Goal: Task Accomplishment & Management: Manage account settings

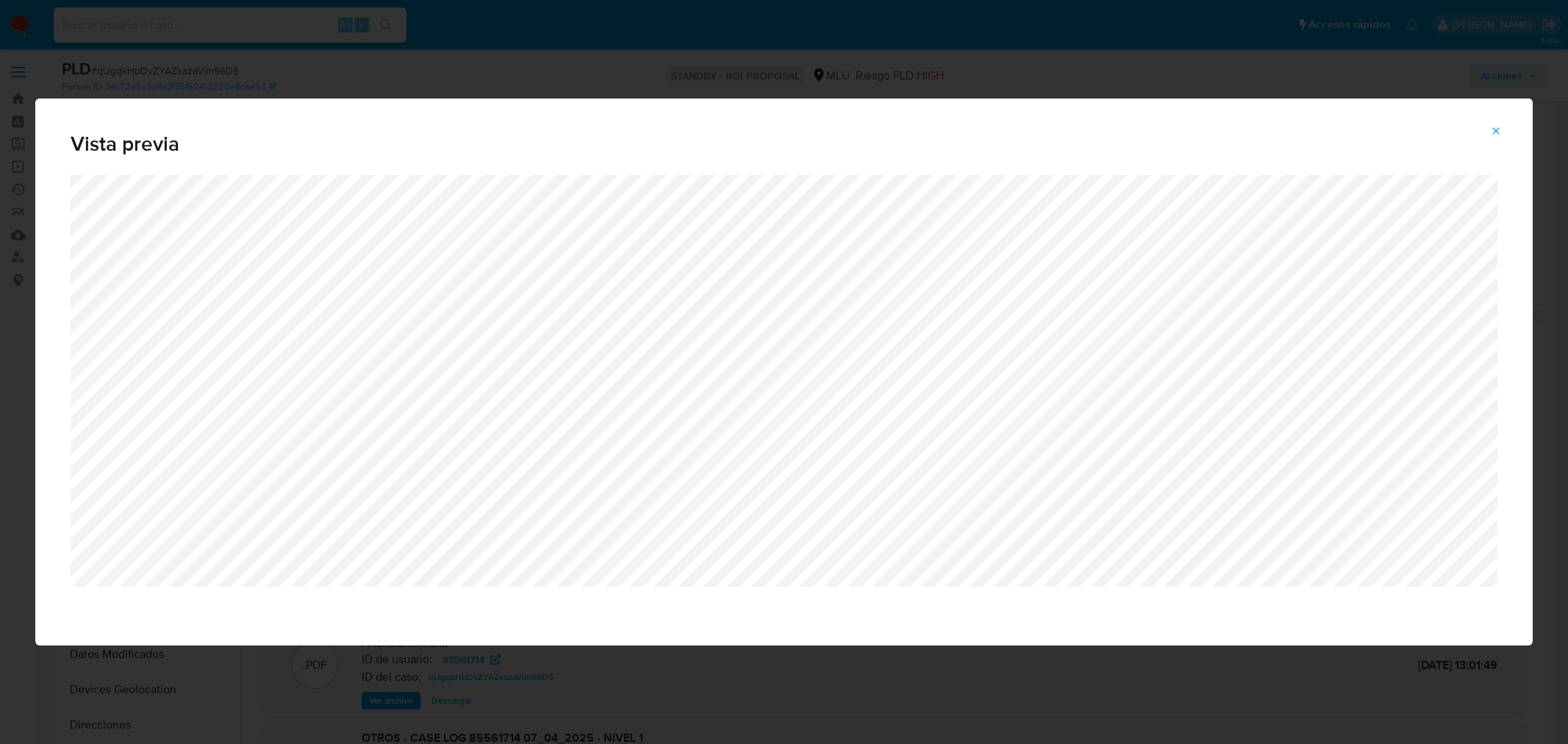
select select "10"
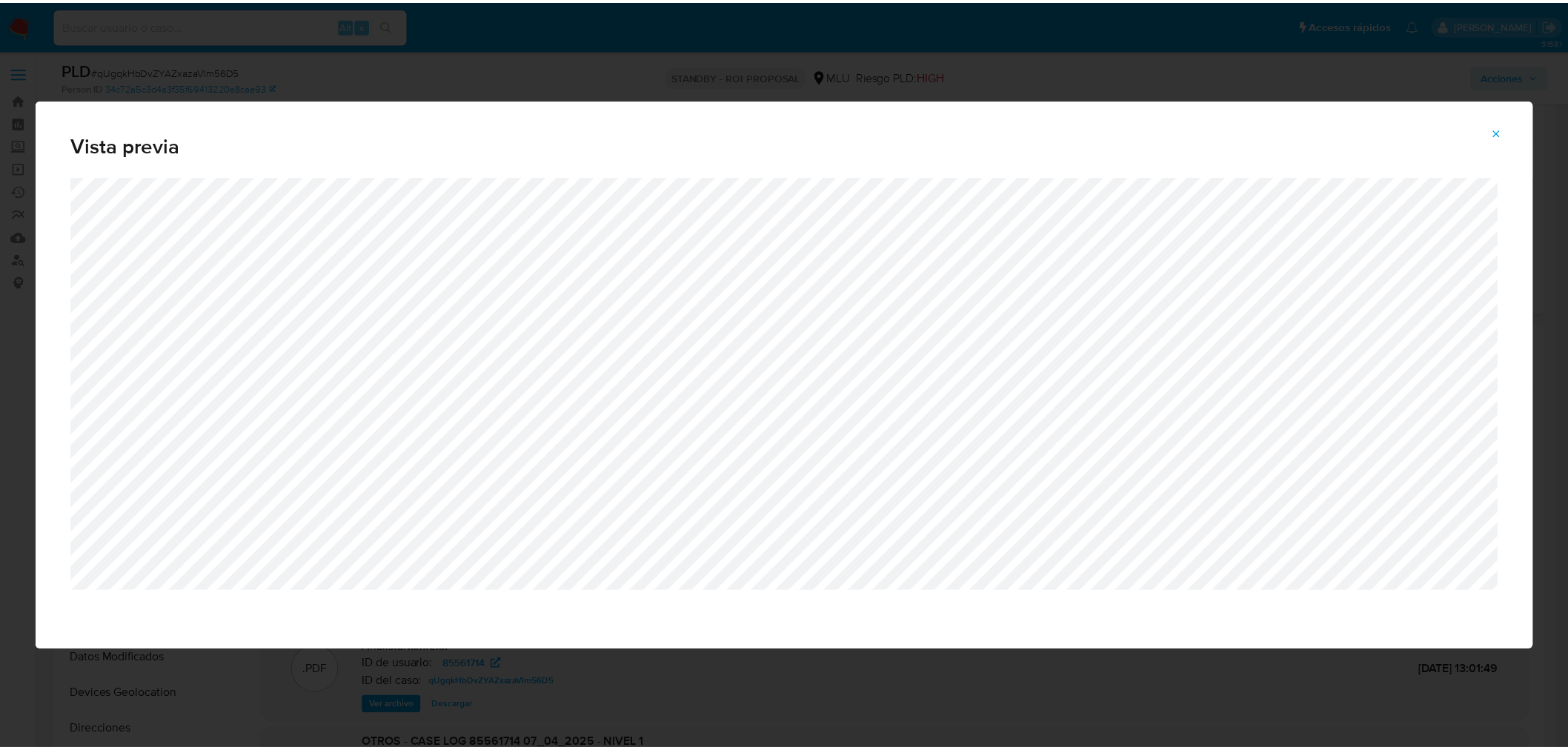
scroll to position [165, 0]
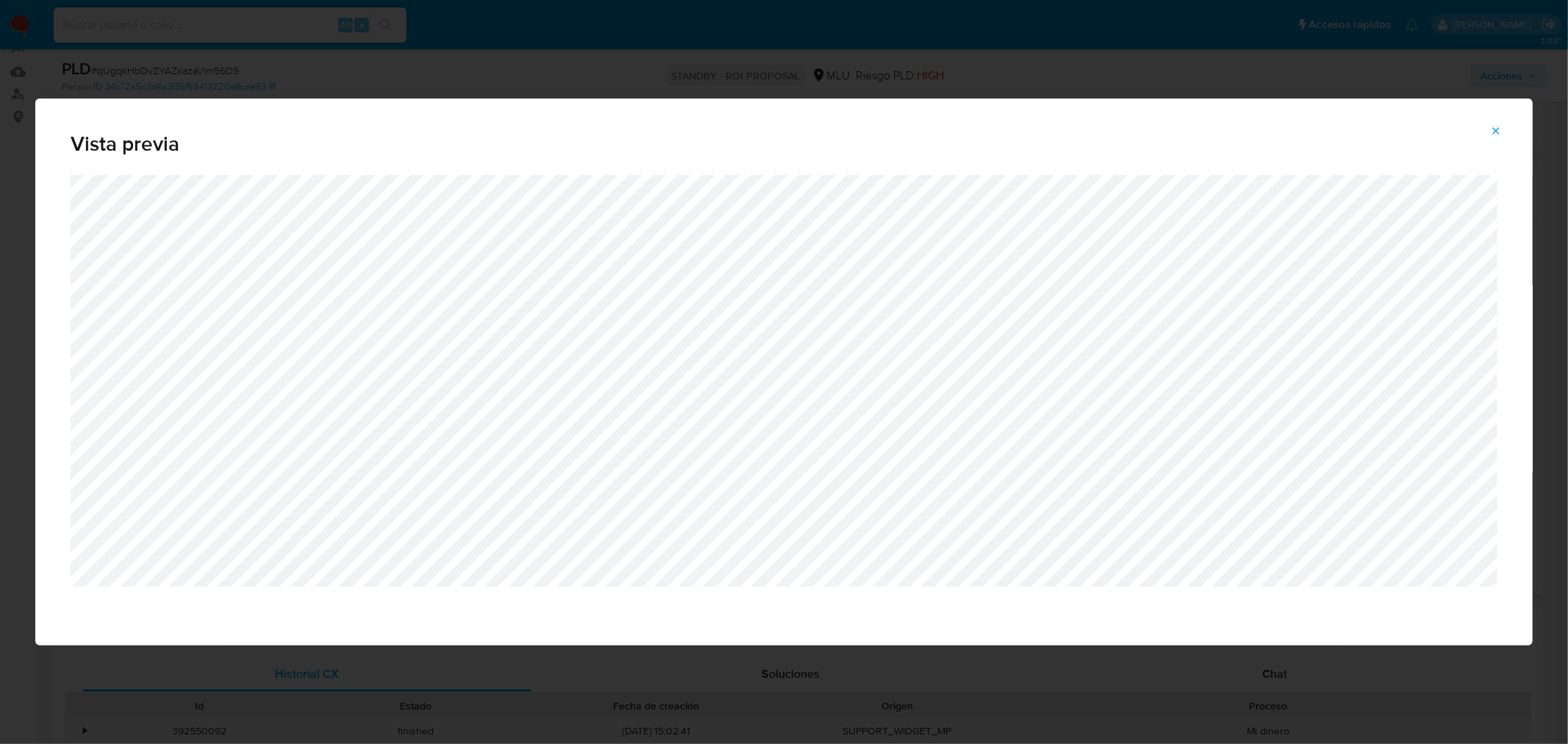
click at [1494, 129] on icon "Attachment preview" at bounding box center [1496, 130] width 6 height 6
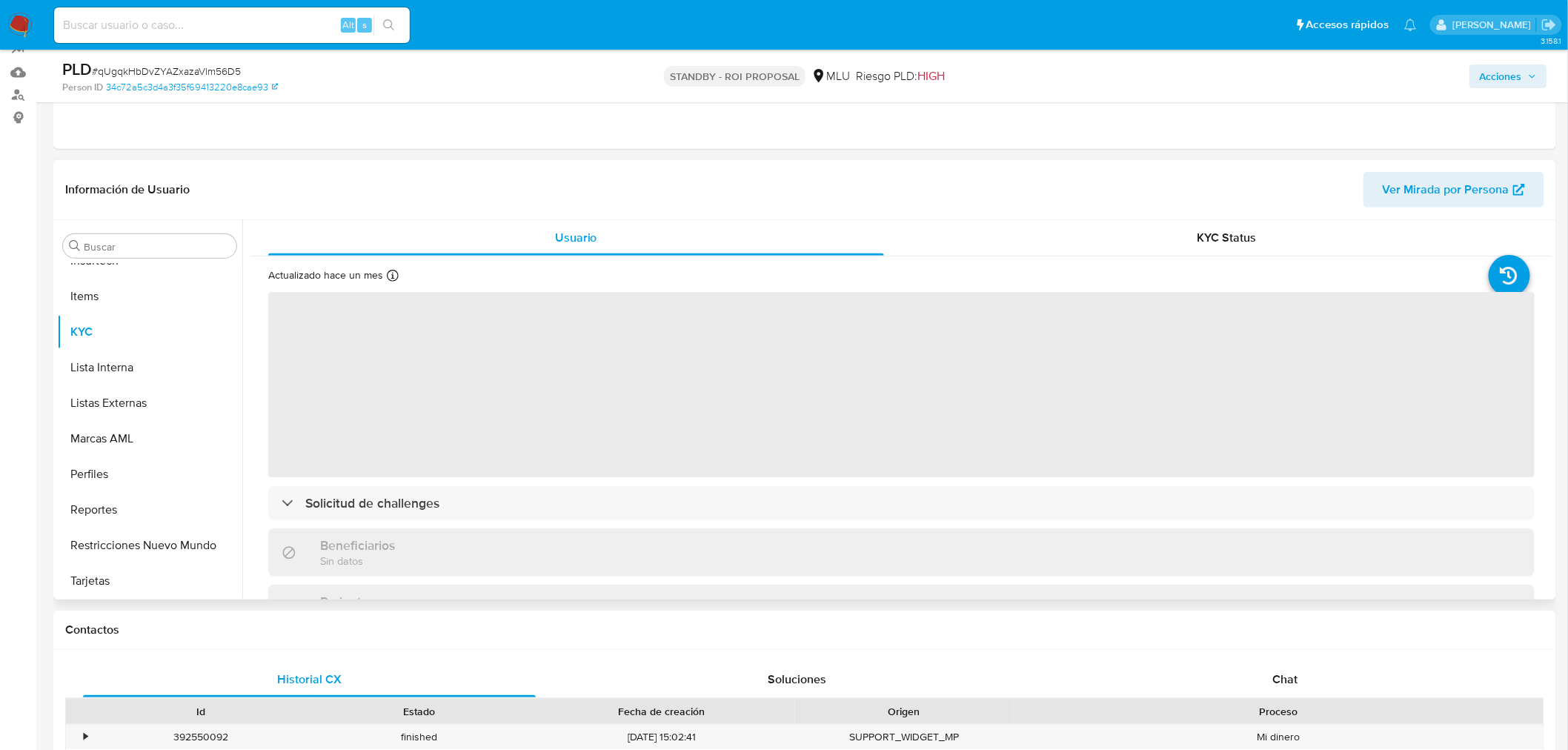
scroll to position [1, 0]
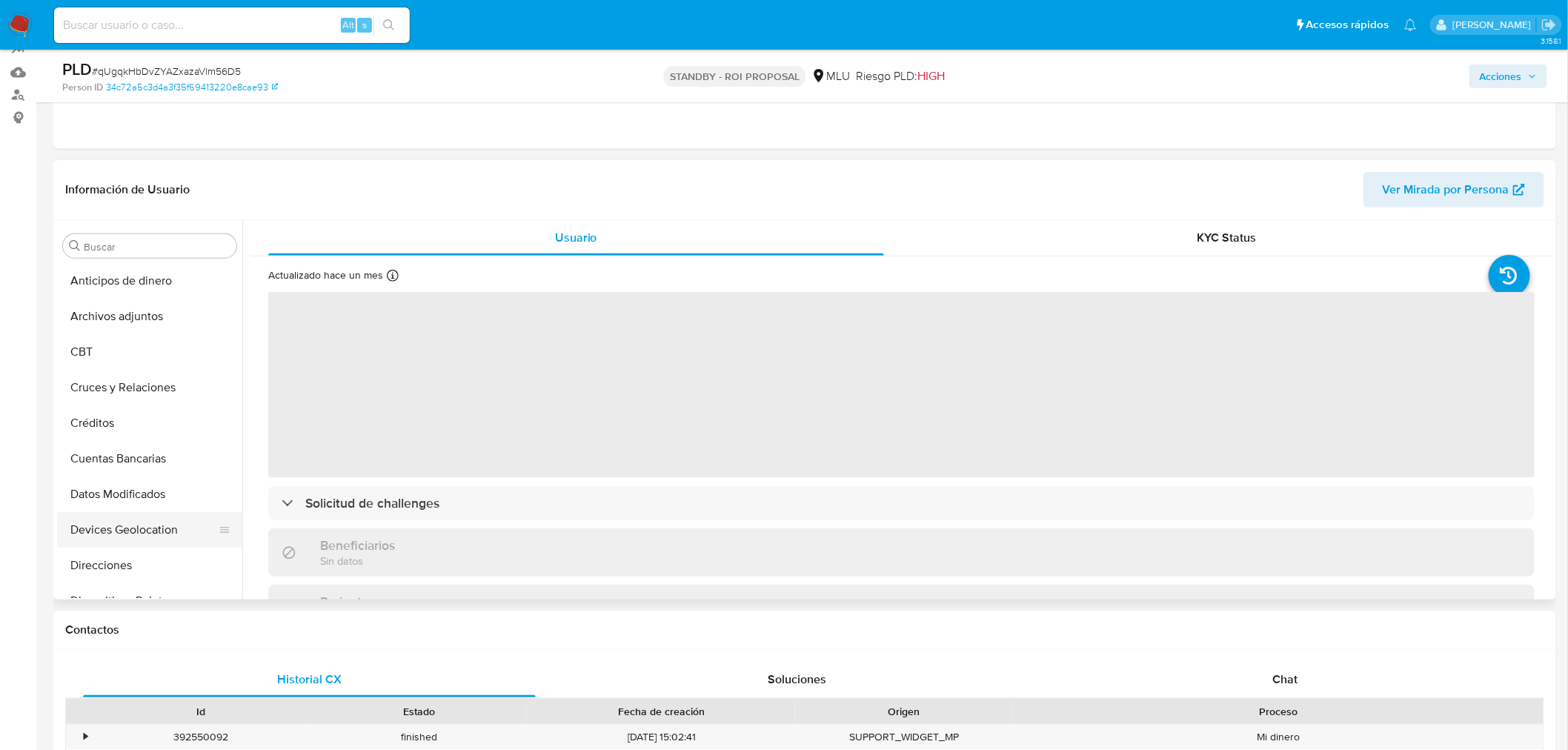
select select "10"
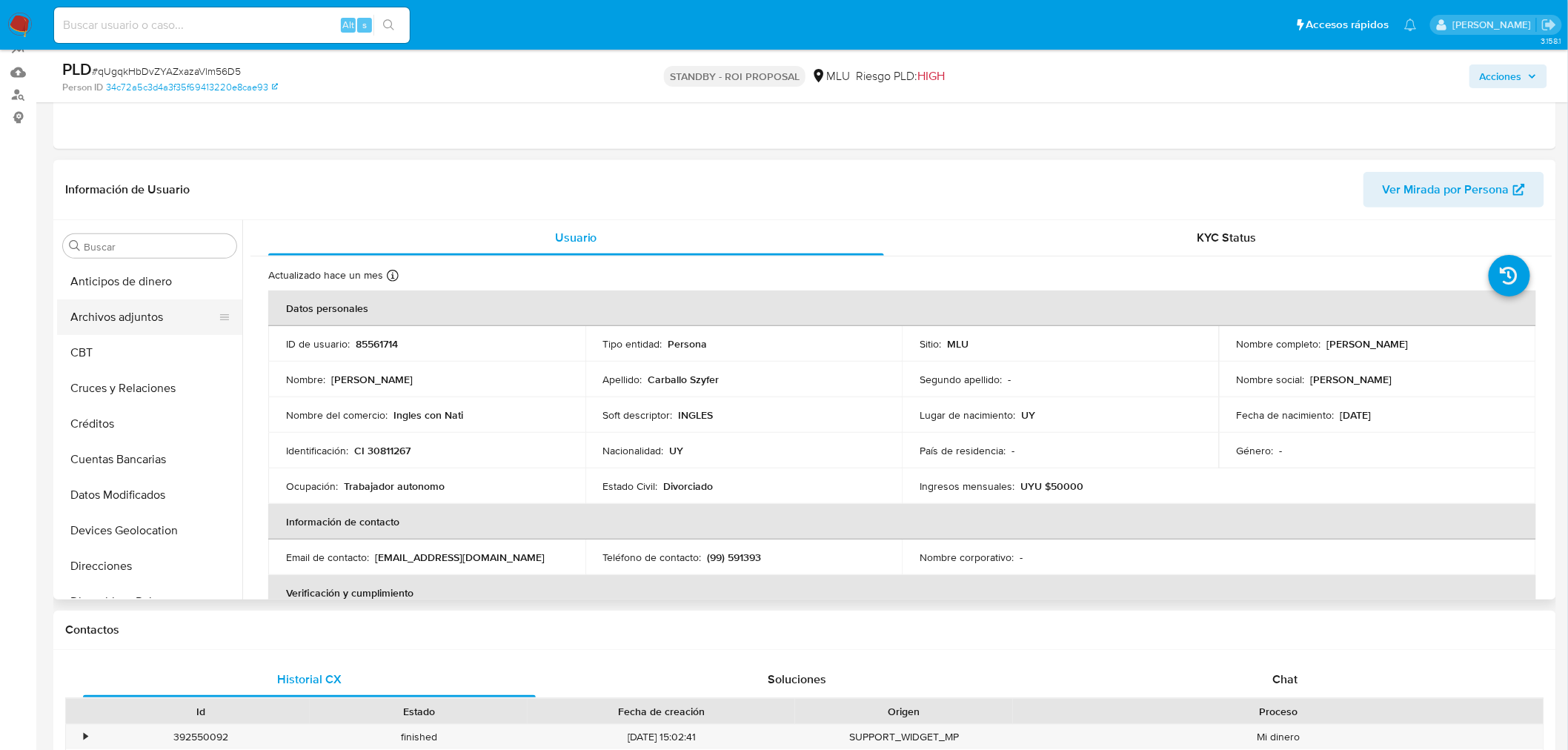
click at [156, 312] on button "Archivos adjuntos" at bounding box center [143, 317] width 173 height 35
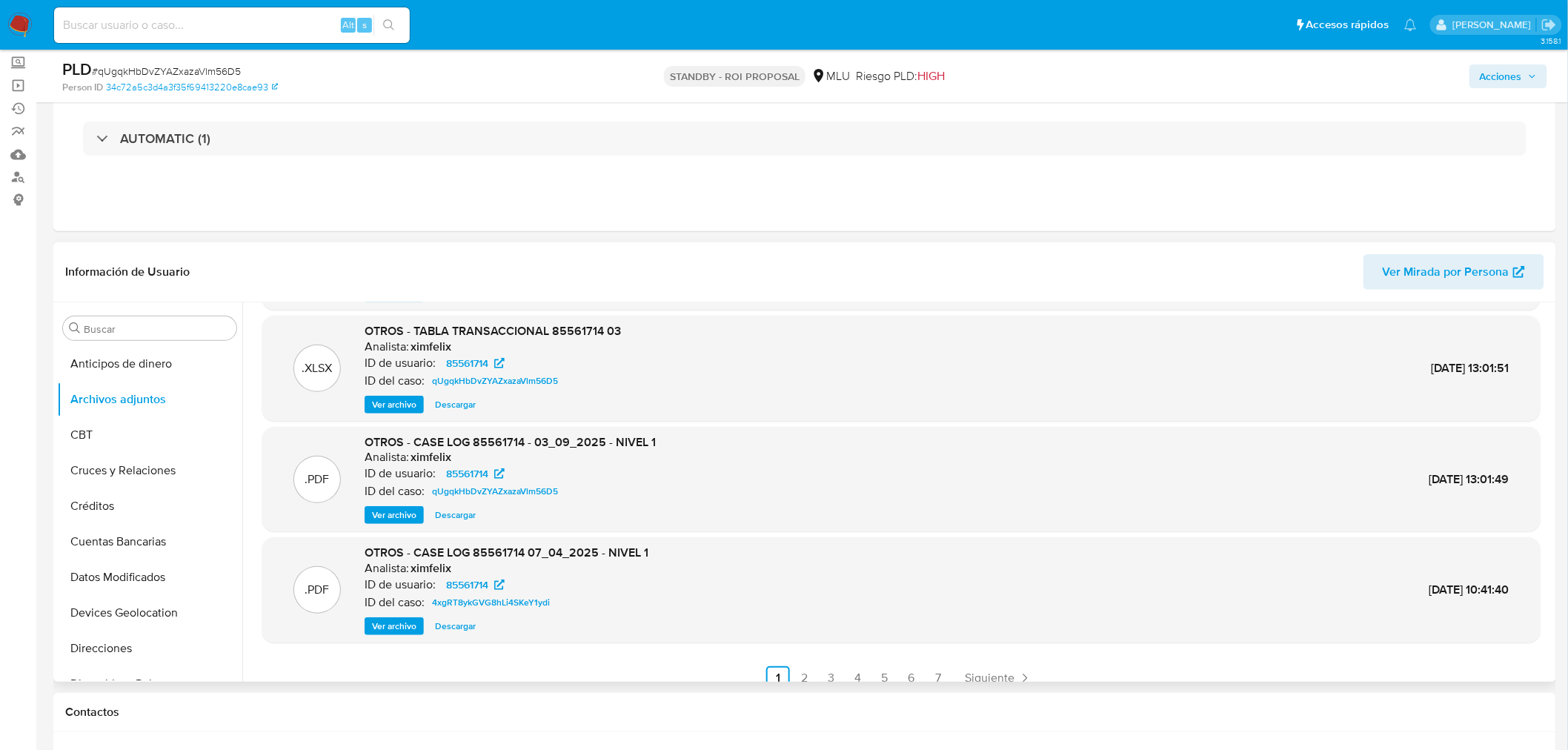
scroll to position [124, 0]
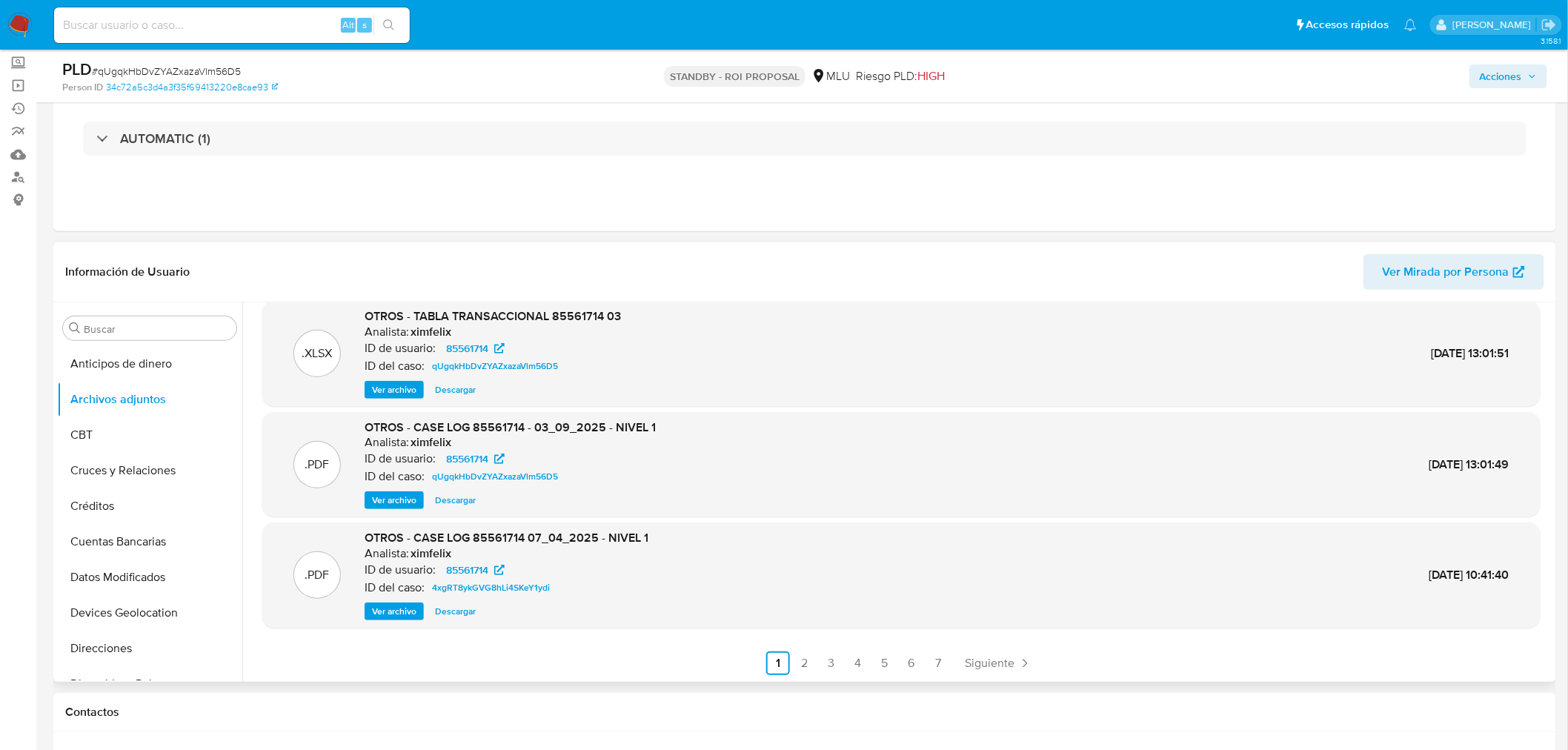
click at [401, 498] on span "Ver archivo" at bounding box center [393, 501] width 44 height 15
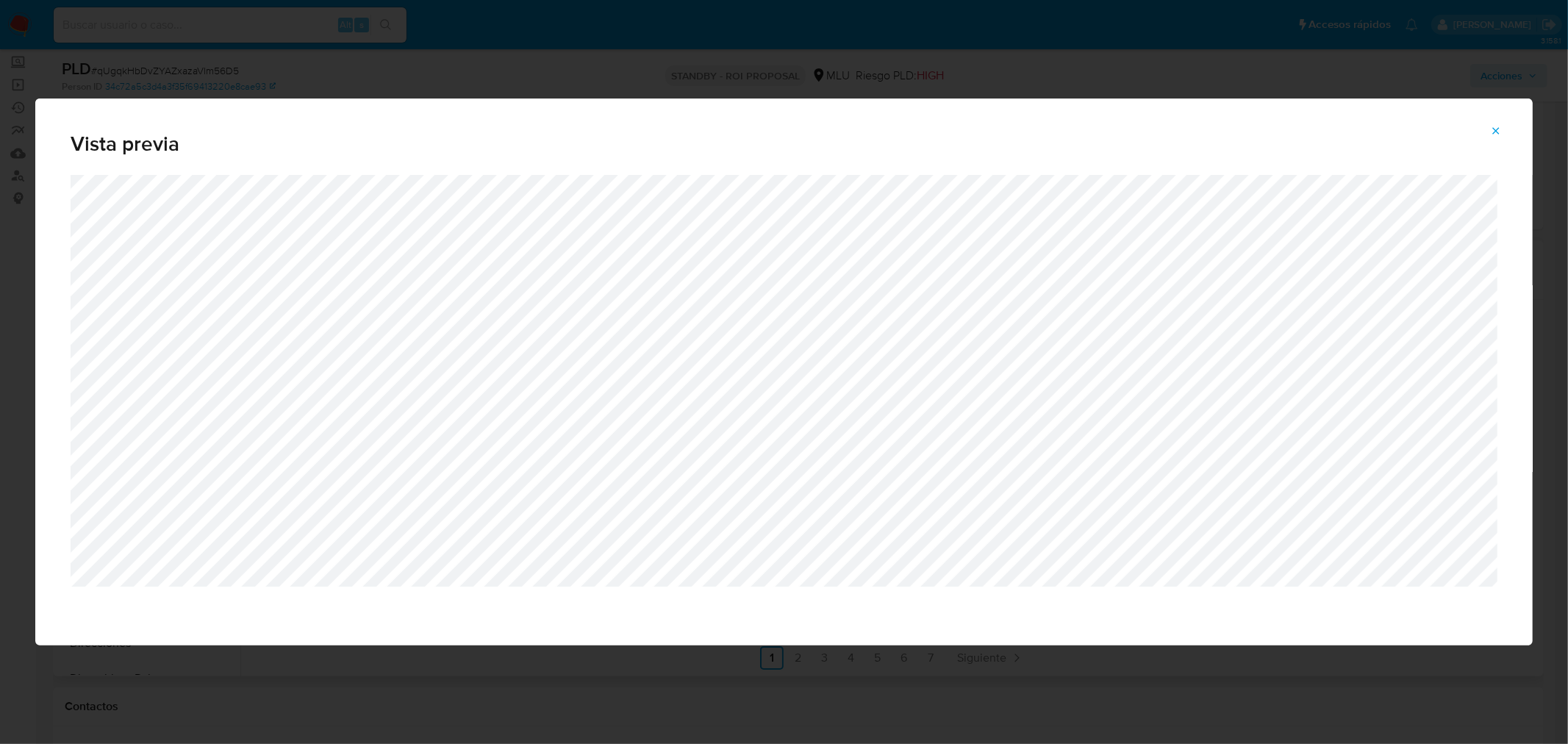
click at [1498, 133] on icon "Attachment preview" at bounding box center [1496, 130] width 6 height 6
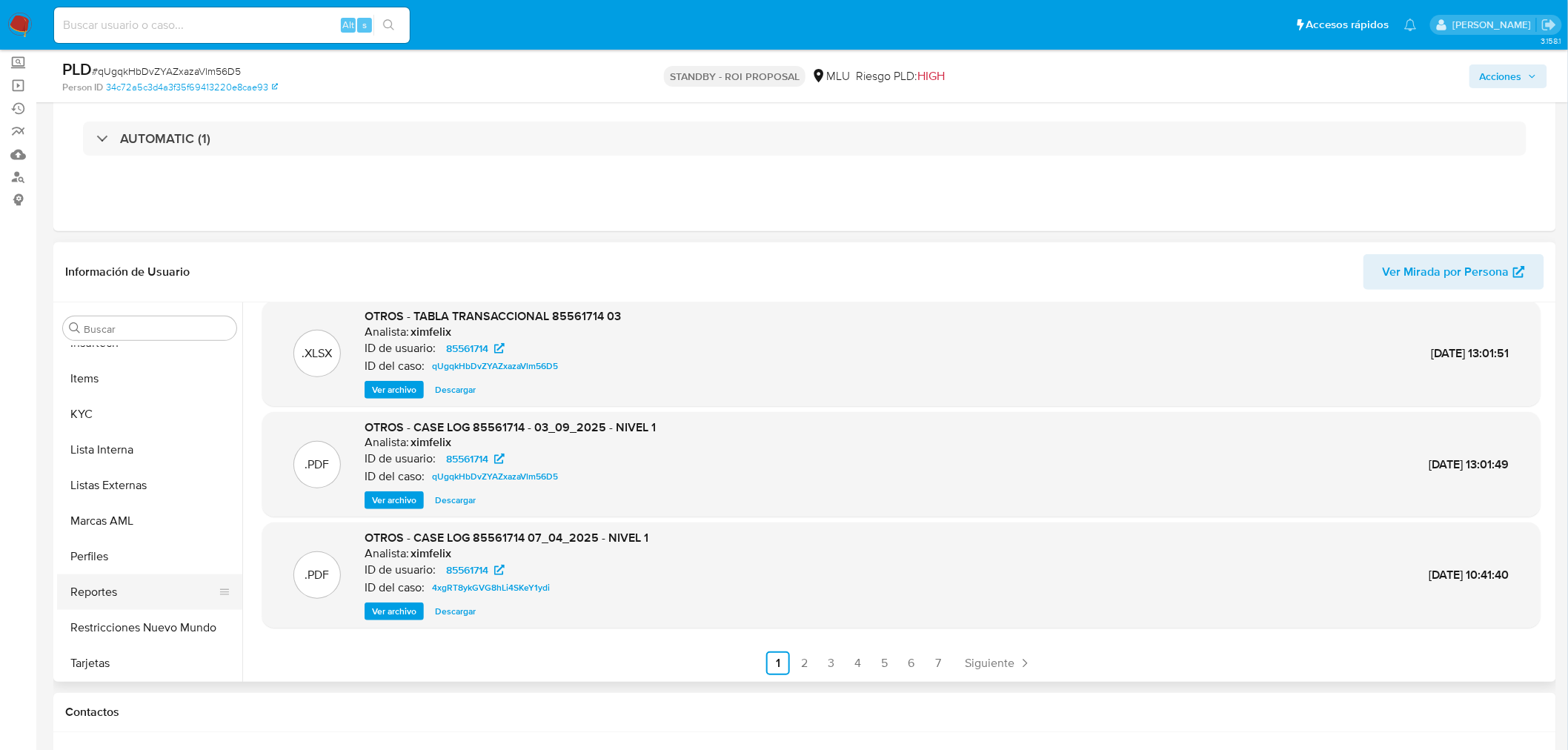
scroll to position [662, 0]
click at [147, 623] on button "Restricciones Nuevo Mundo" at bounding box center [143, 627] width 173 height 35
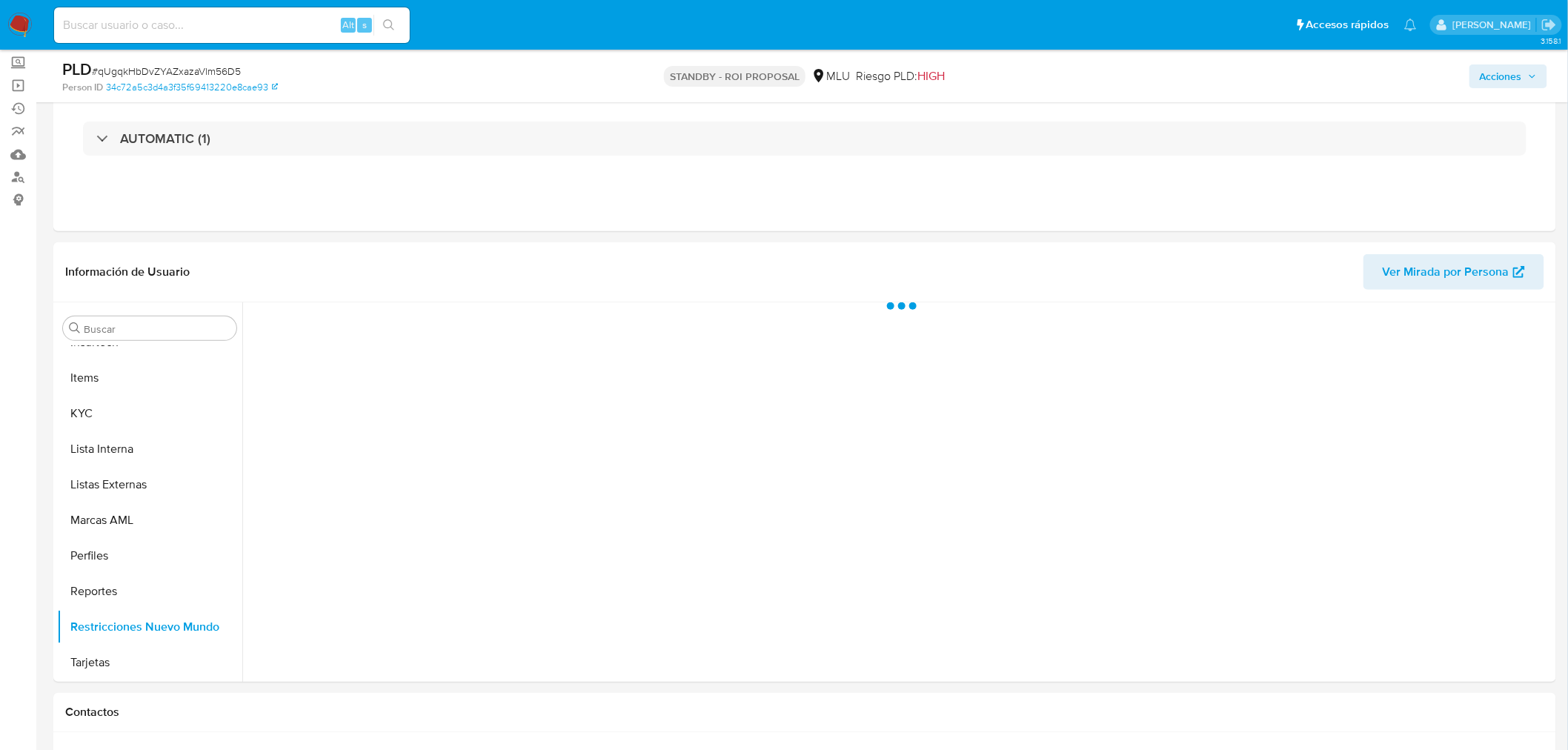
scroll to position [661, 0]
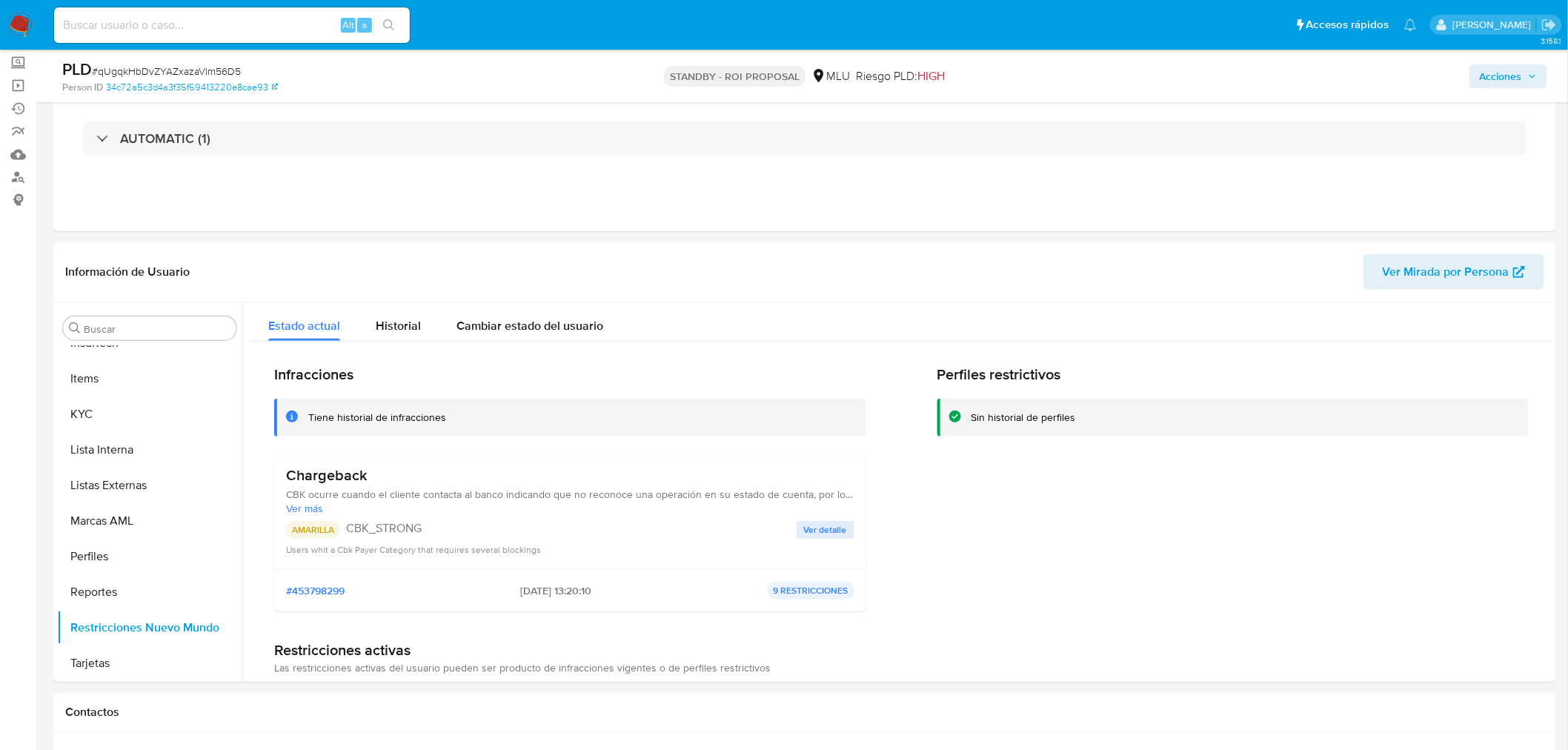
click at [825, 531] on span "Ver detalle" at bounding box center [825, 530] width 43 height 15
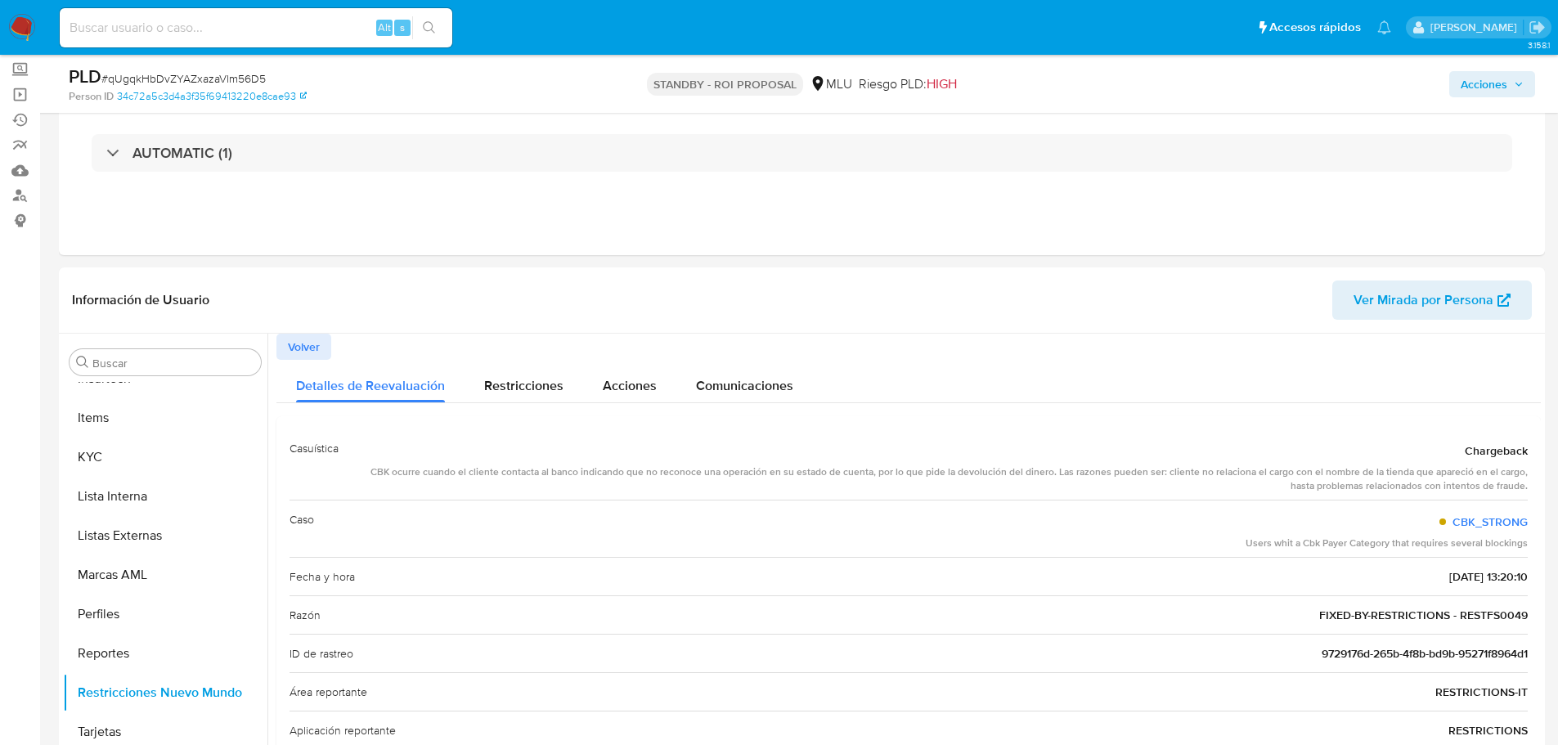
drag, startPoint x: 450, startPoint y: 469, endPoint x: 723, endPoint y: 468, distance: 273.1
click at [723, 468] on div "CBK ocurre cuando el cliente contacta al banco indicando que no reconoce una op…" at bounding box center [940, 479] width 1176 height 28
click at [733, 466] on div "CBK ocurre cuando el cliente contacta al banco indicando que no reconoce una op…" at bounding box center [940, 479] width 1176 height 28
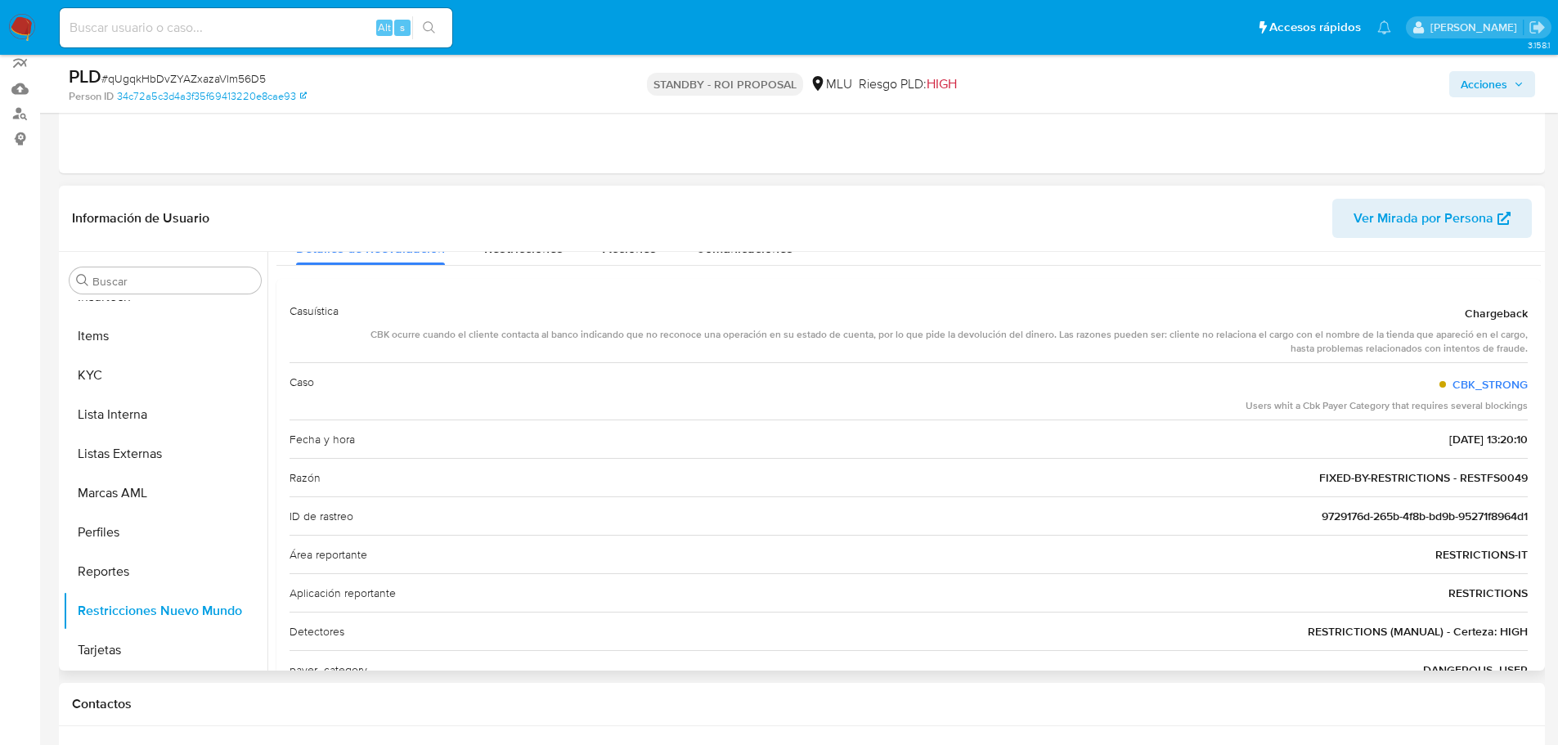
scroll to position [26, 0]
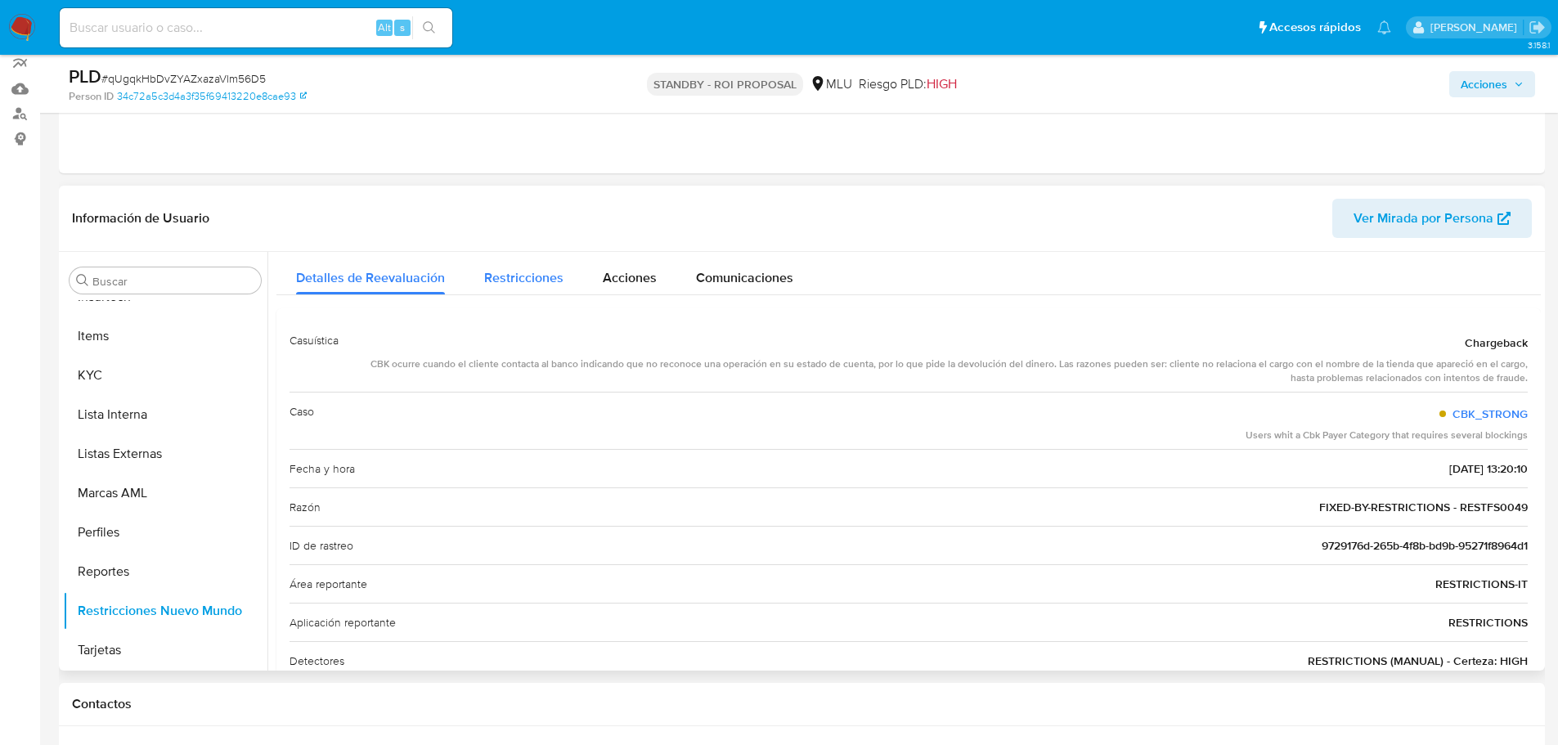
click at [464, 276] on div "Detalles de Reevaluación Restricciones Acciones Comunicaciones" at bounding box center [908, 273] width 1264 height 43
click at [502, 279] on span "Restricciones" at bounding box center [523, 277] width 79 height 19
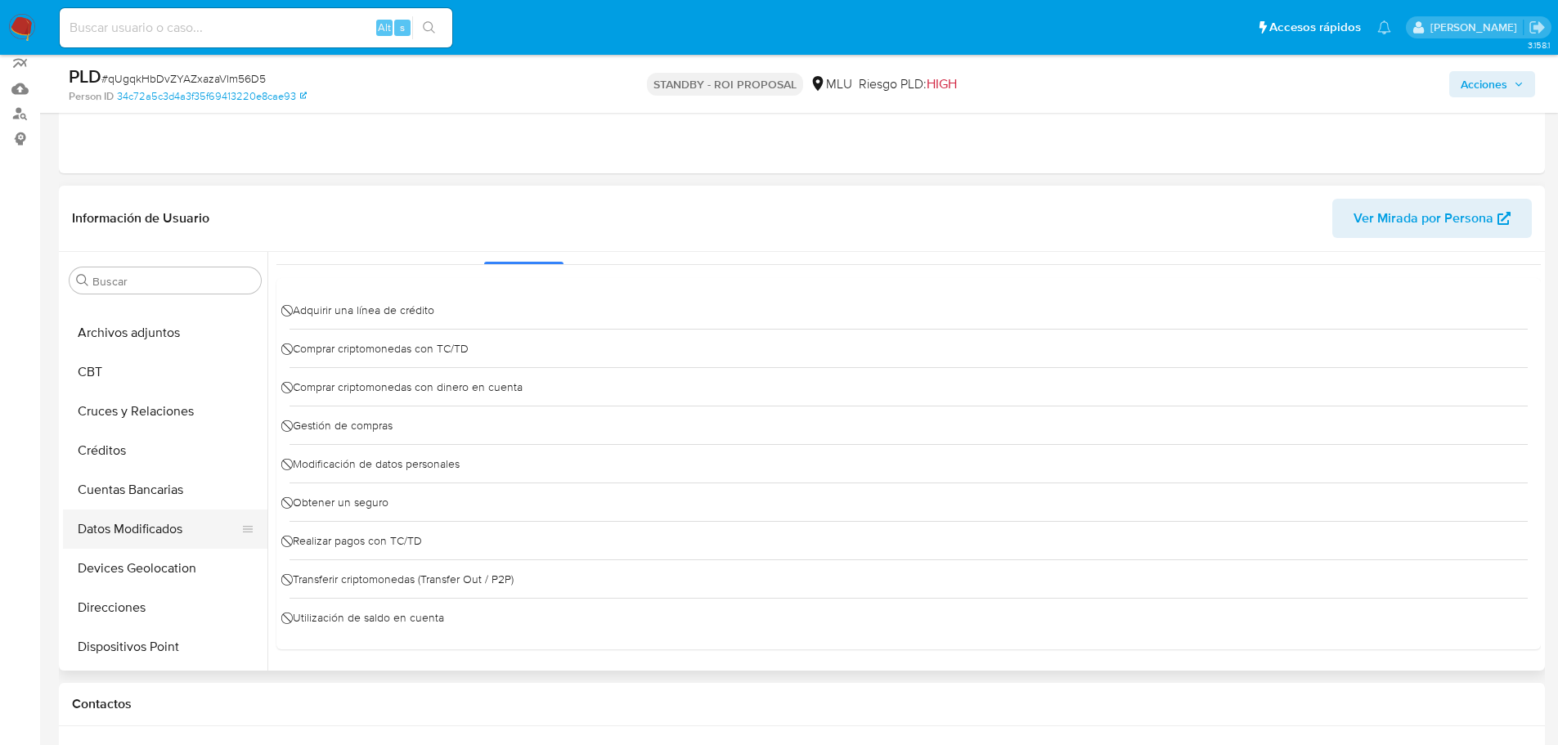
scroll to position [0, 0]
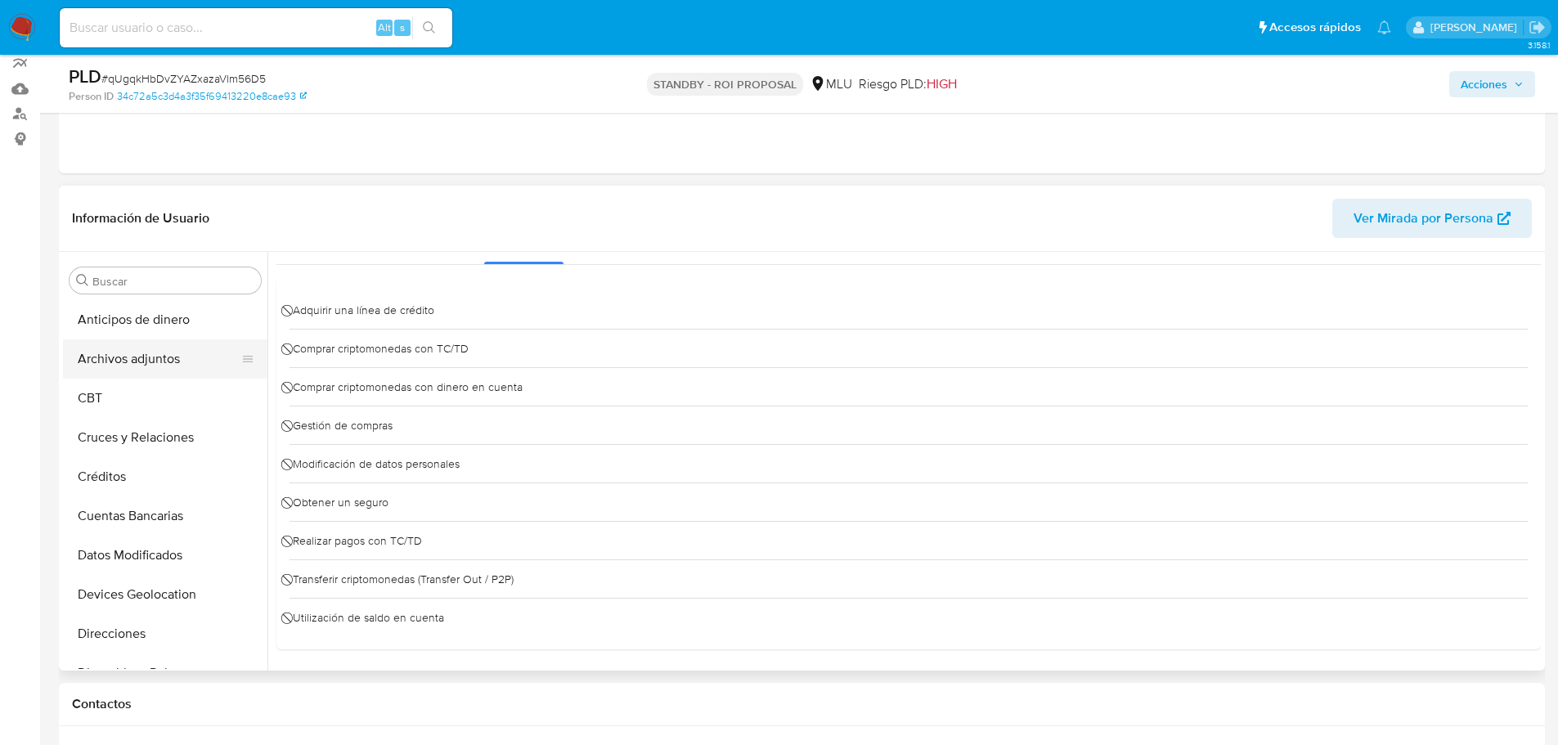
click at [149, 364] on button "Archivos adjuntos" at bounding box center [158, 358] width 191 height 39
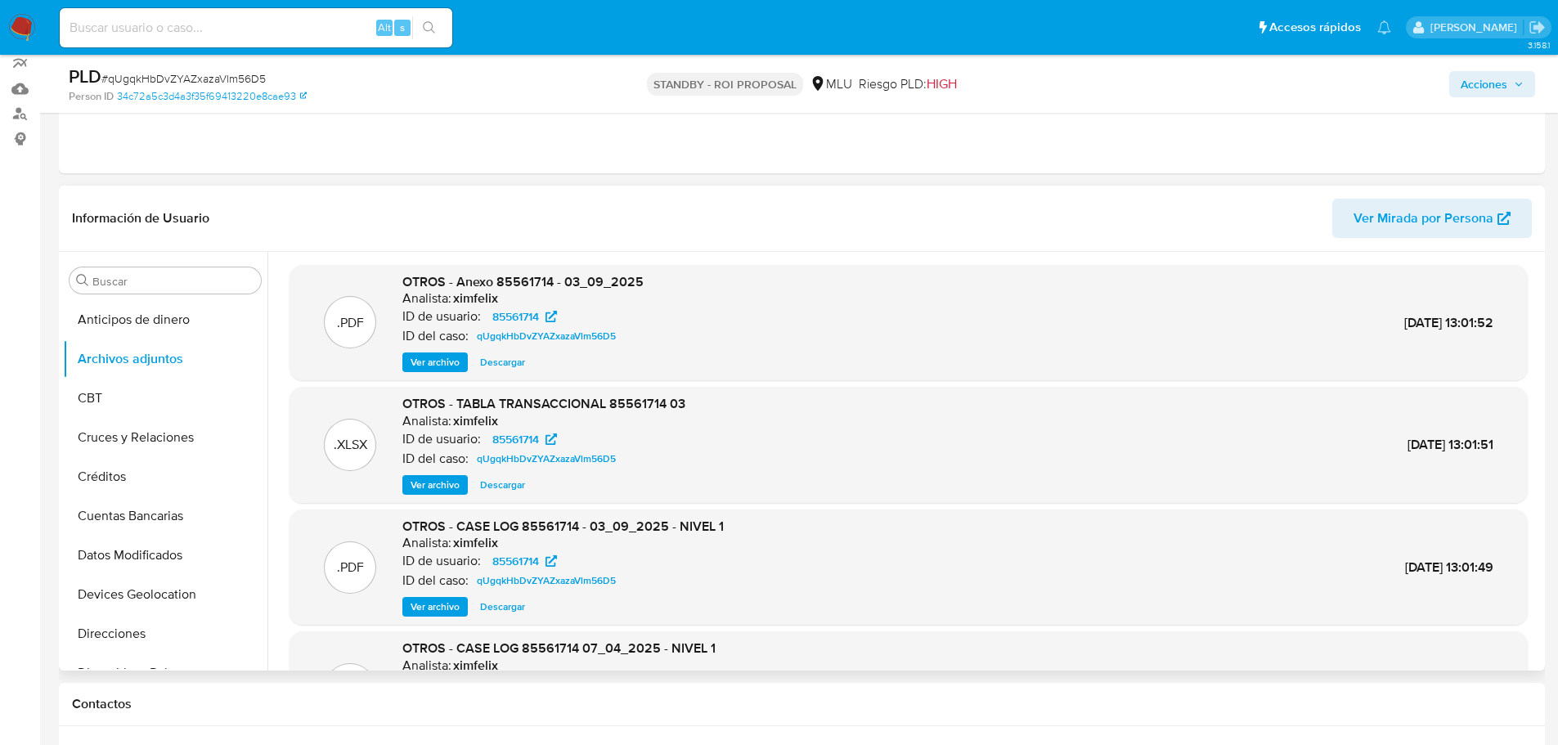
scroll to position [82, 0]
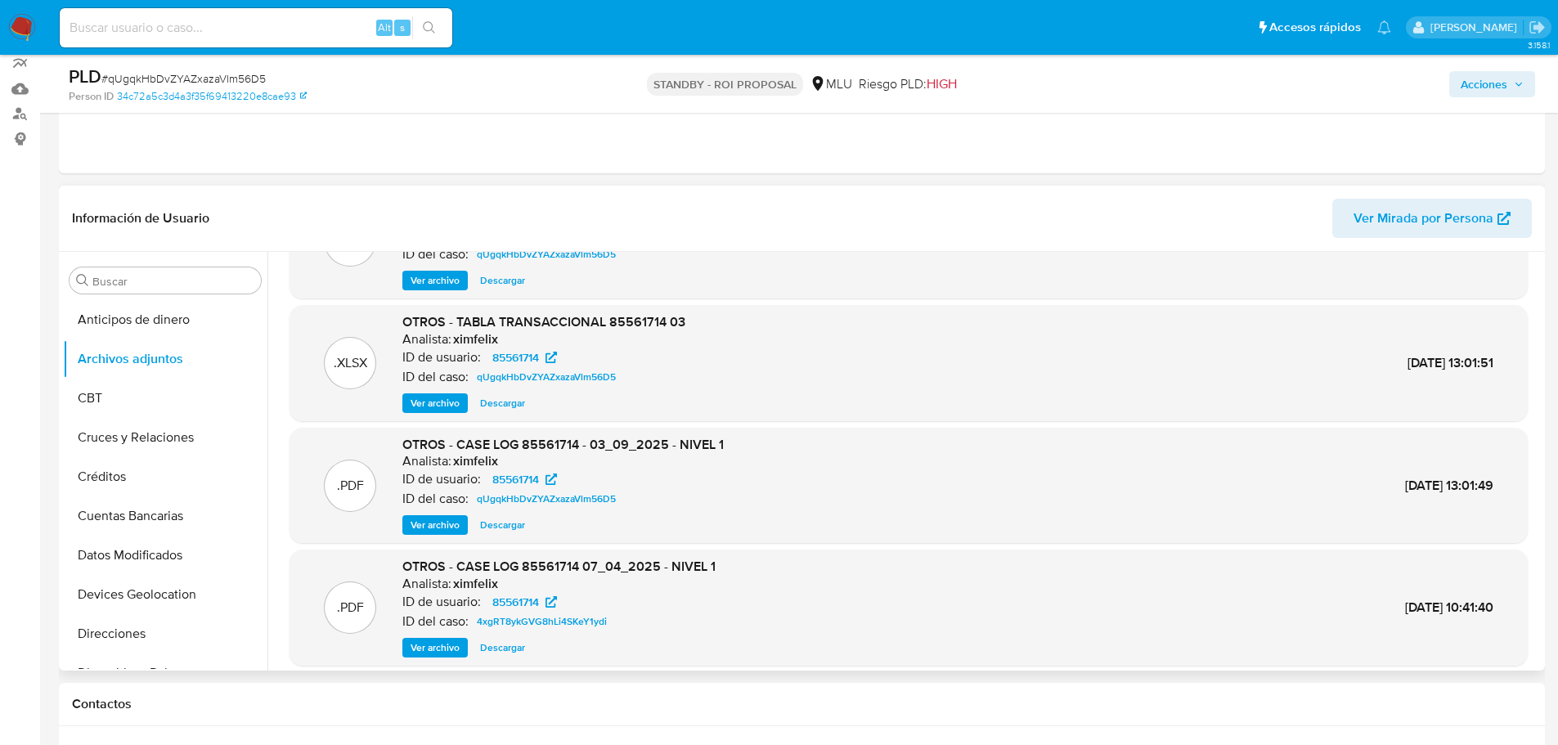
click at [445, 524] on span "Ver archivo" at bounding box center [434, 525] width 49 height 16
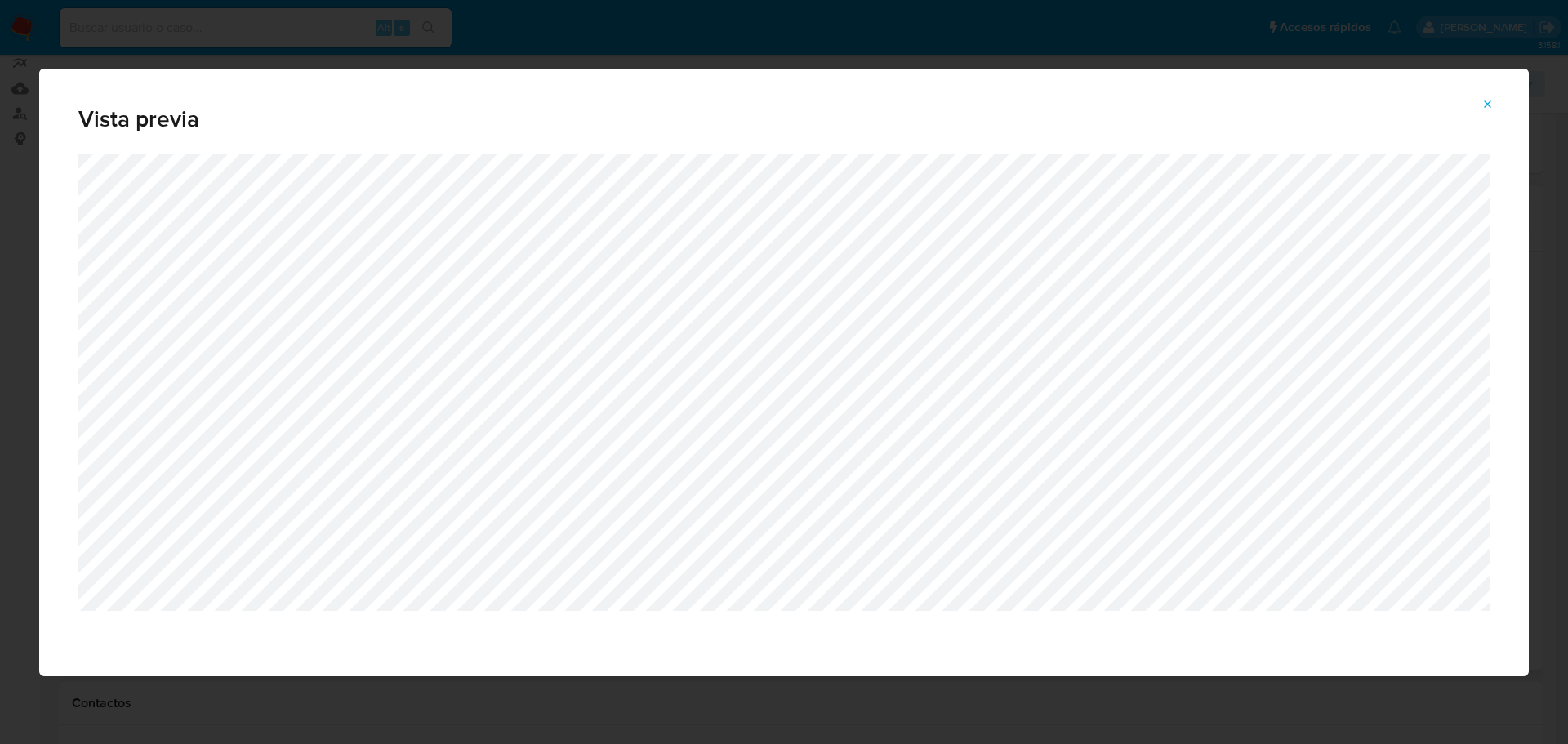
click at [1484, 106] on icon "Attachment preview" at bounding box center [1487, 104] width 13 height 13
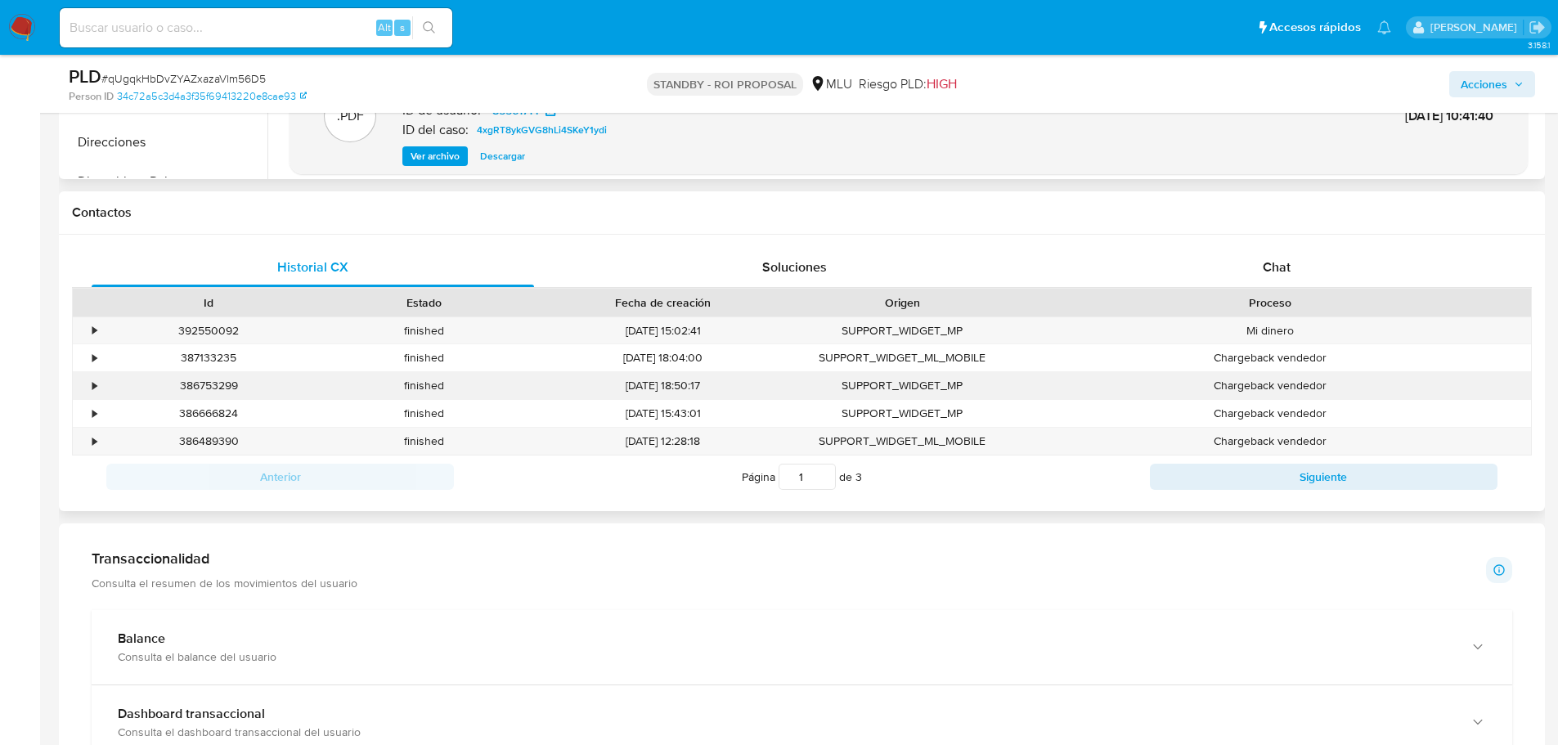
scroll to position [663, 0]
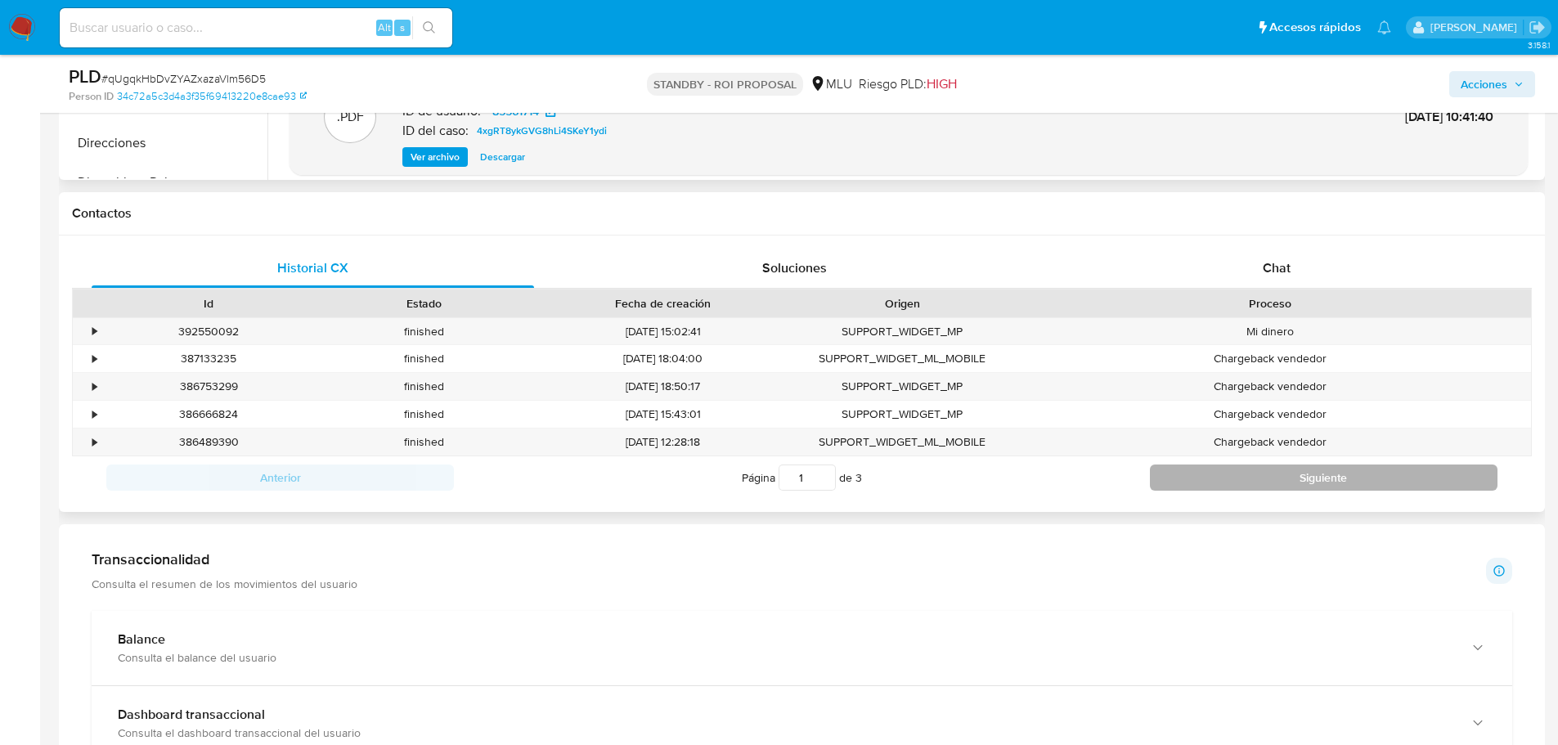
click at [1286, 482] on button "Siguiente" at bounding box center [1323, 477] width 347 height 26
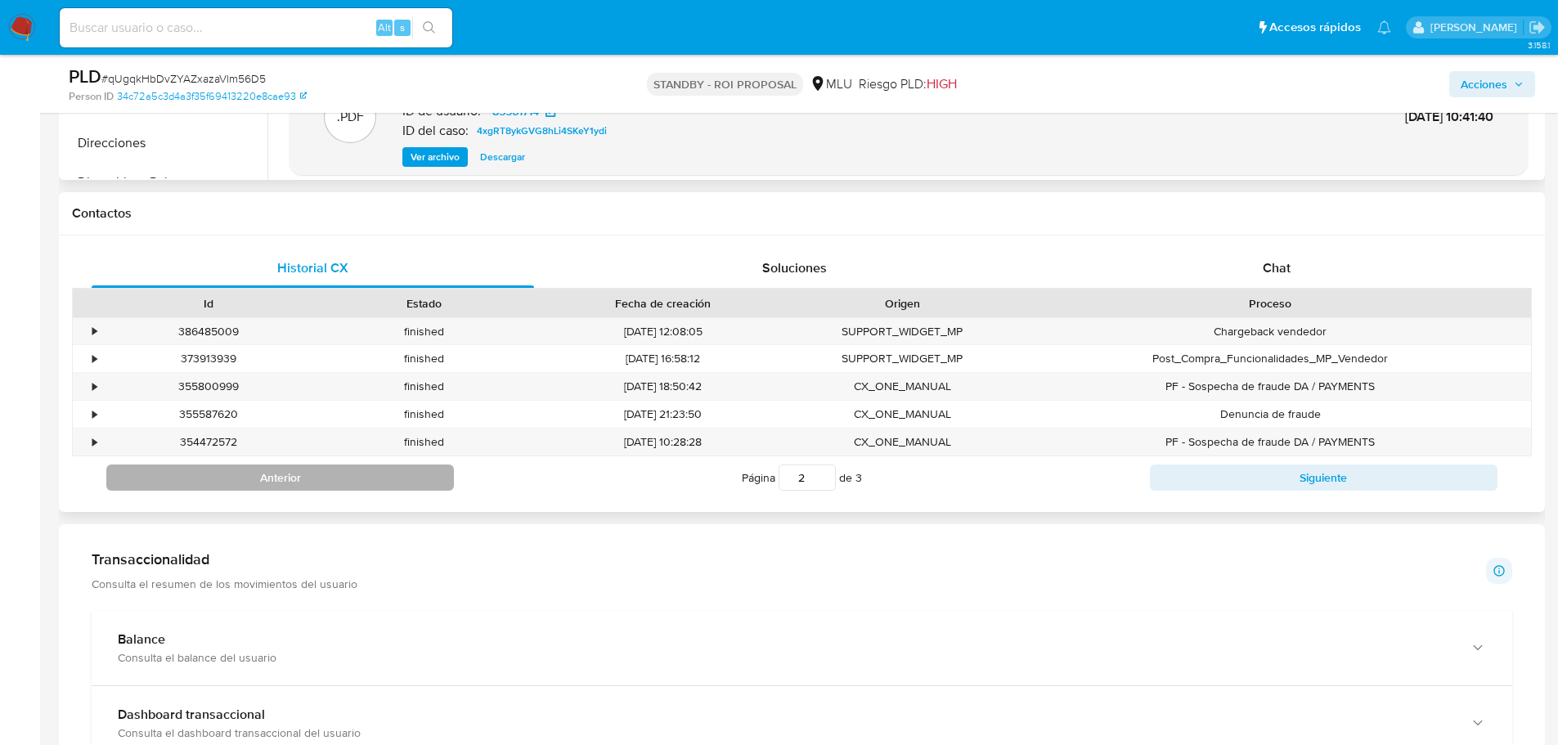
click at [339, 473] on button "Anterior" at bounding box center [279, 477] width 347 height 26
type input "1"
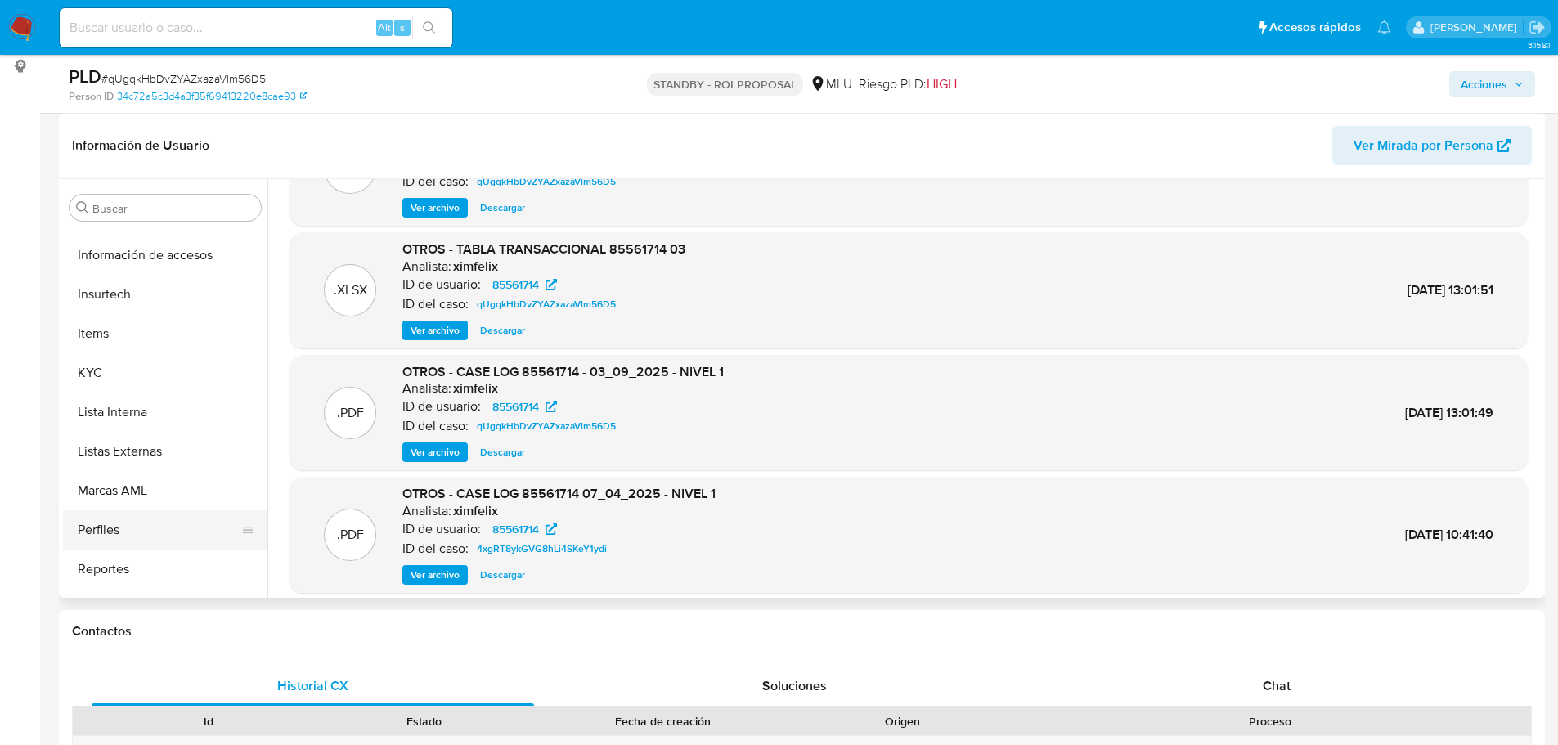
scroll to position [730, 0]
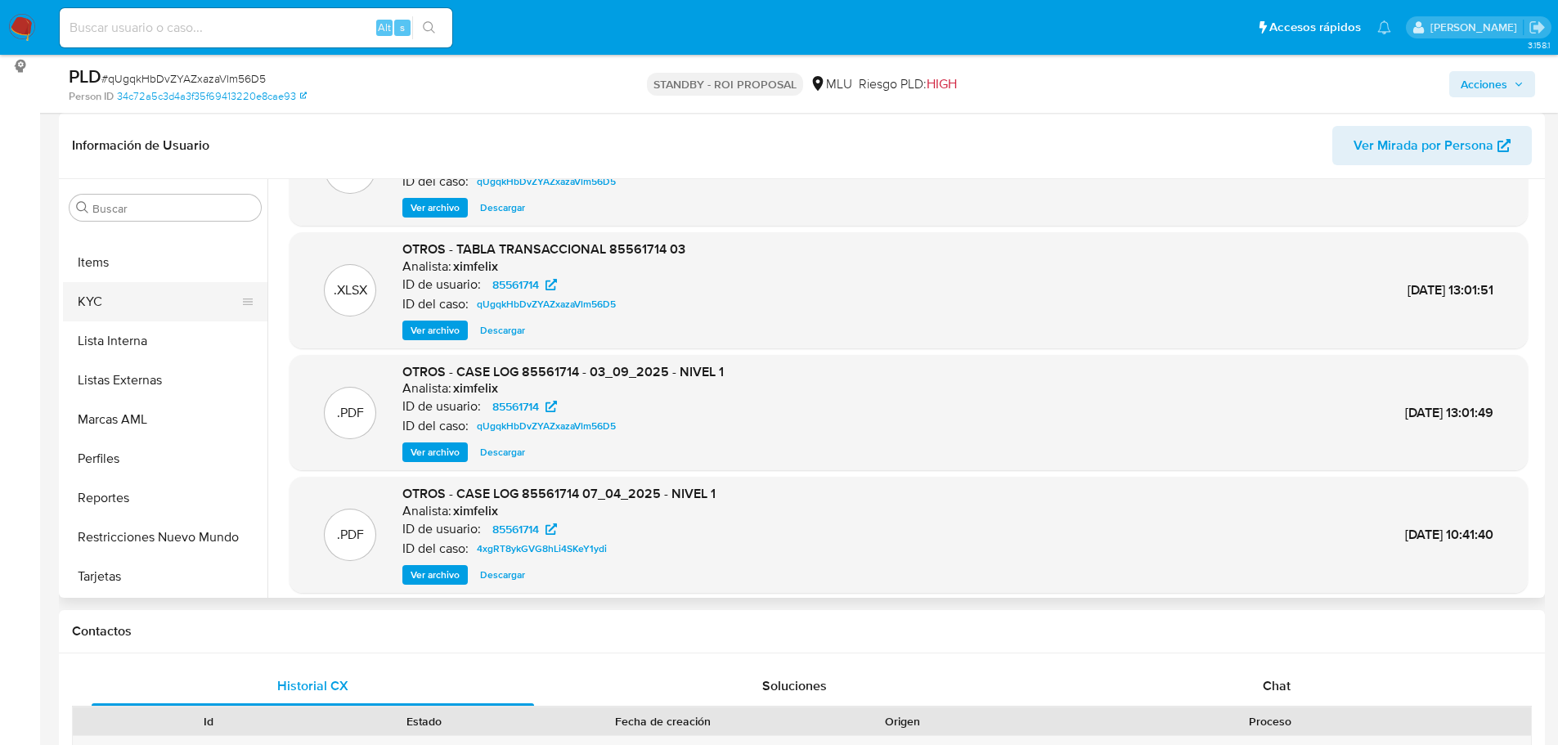
click at [120, 292] on button "KYC" at bounding box center [158, 301] width 191 height 39
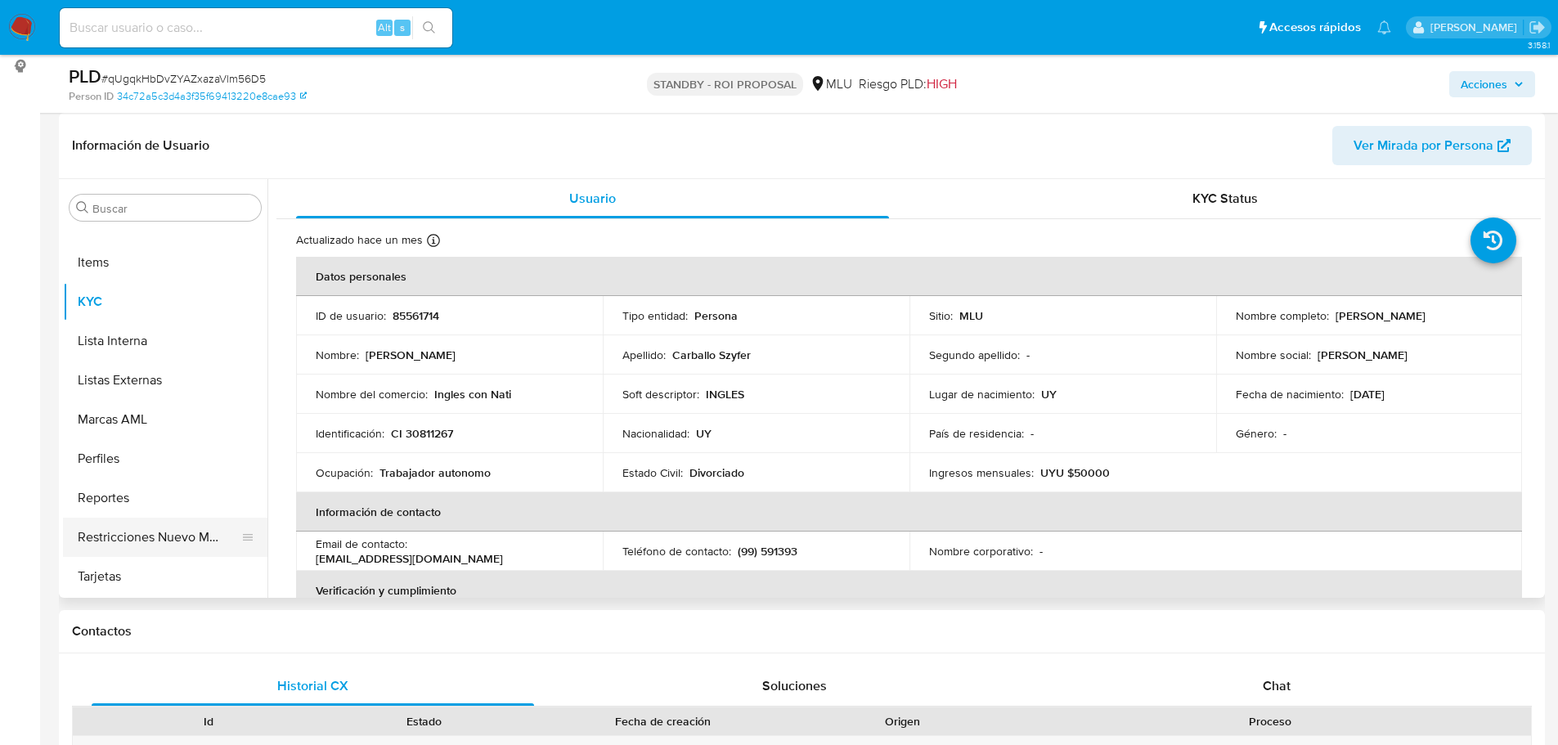
click at [125, 549] on button "Restricciones Nuevo Mundo" at bounding box center [158, 537] width 191 height 39
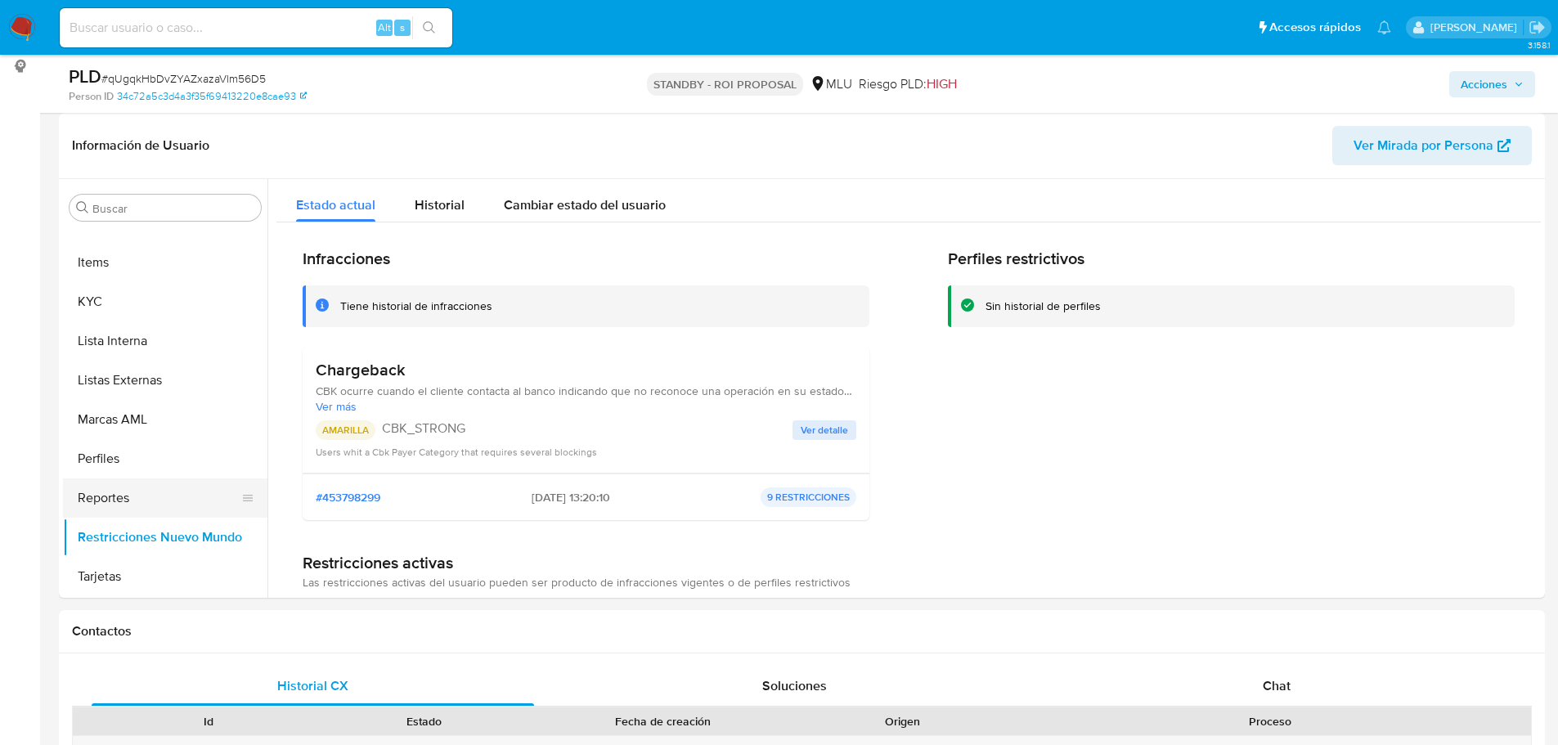
click at [79, 485] on button "Reportes" at bounding box center [158, 497] width 191 height 39
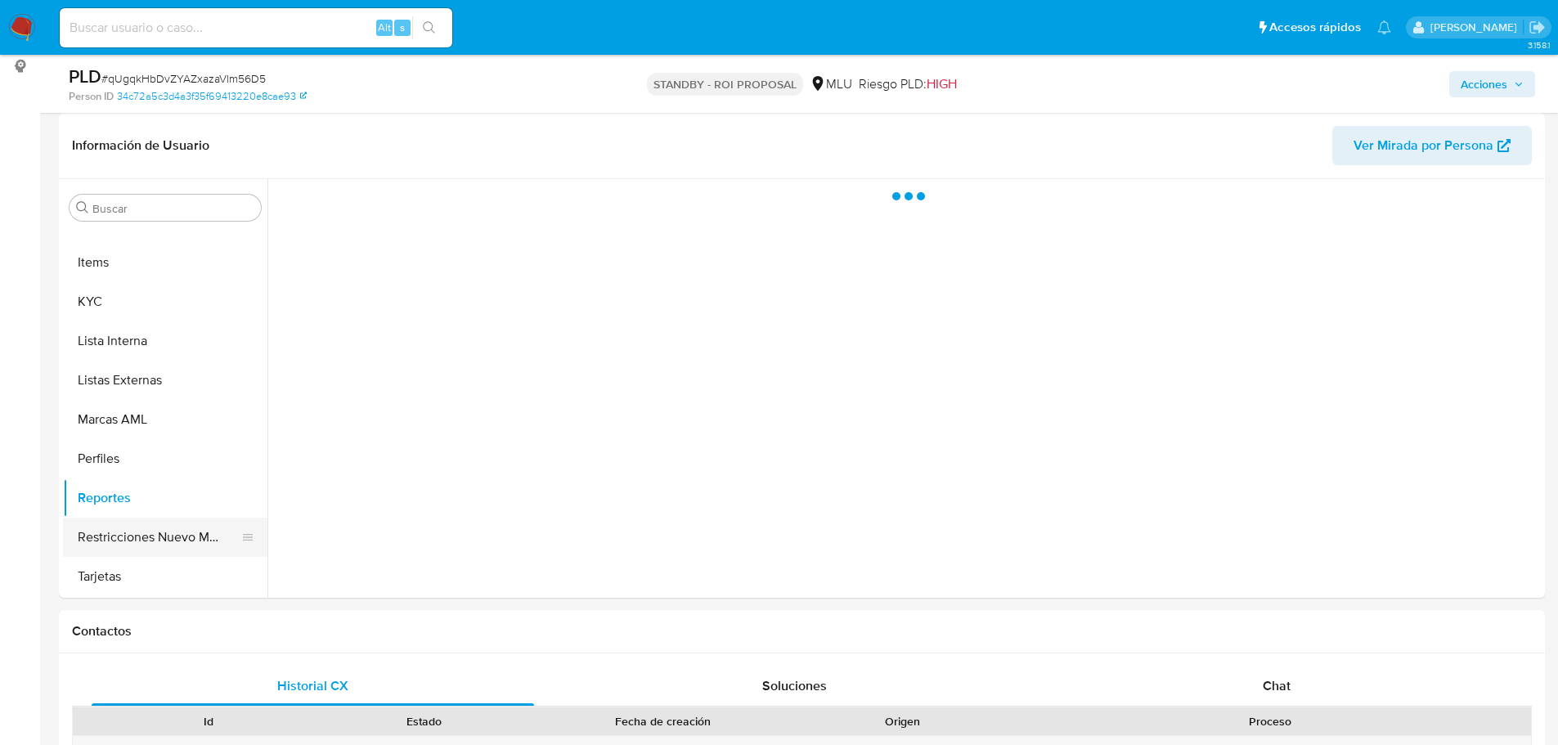
click at [106, 518] on button "Restricciones Nuevo Mundo" at bounding box center [158, 537] width 191 height 39
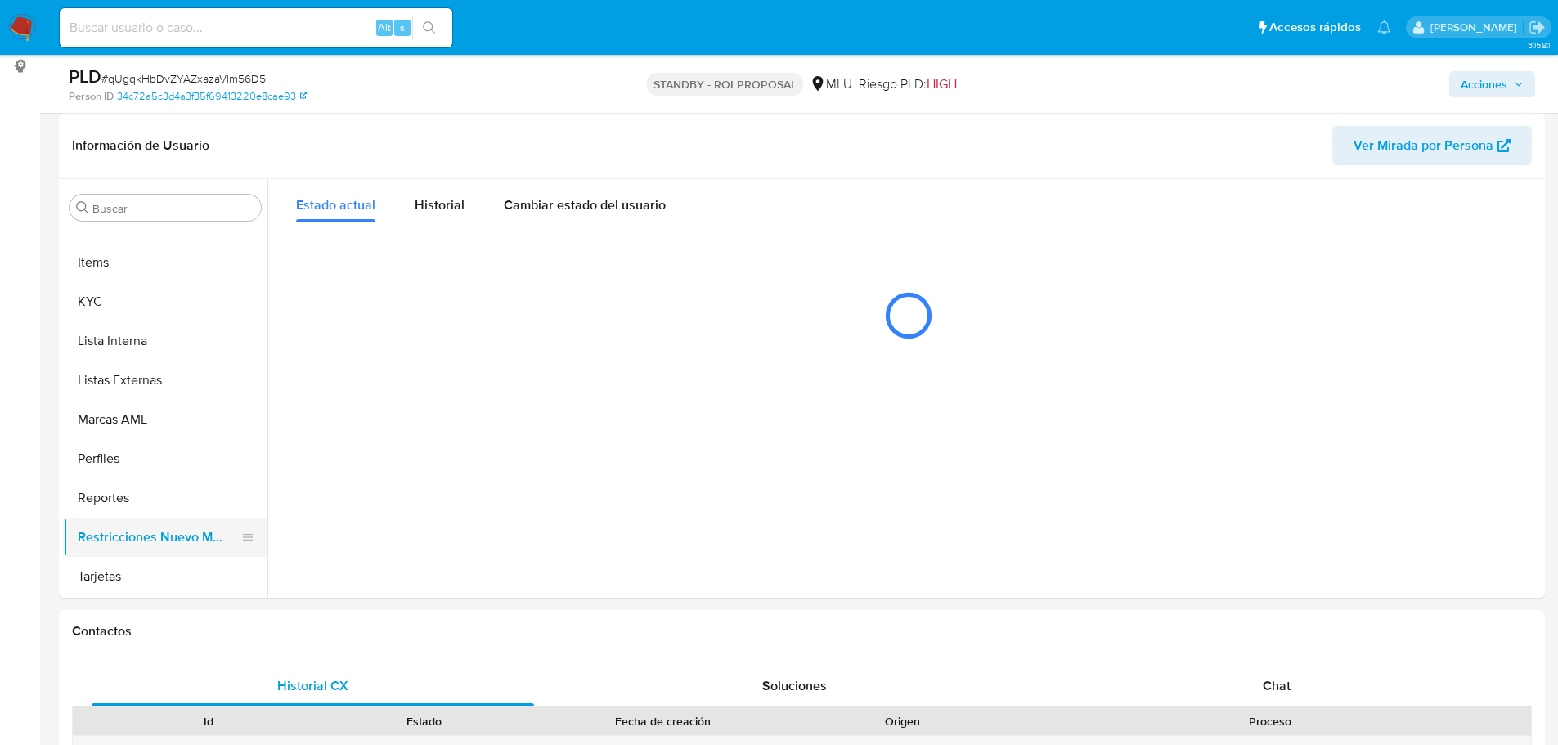
drag, startPoint x: 108, startPoint y: 529, endPoint x: 134, endPoint y: 547, distance: 31.8
click at [108, 530] on button "Restricciones Nuevo Mundo" at bounding box center [158, 537] width 191 height 39
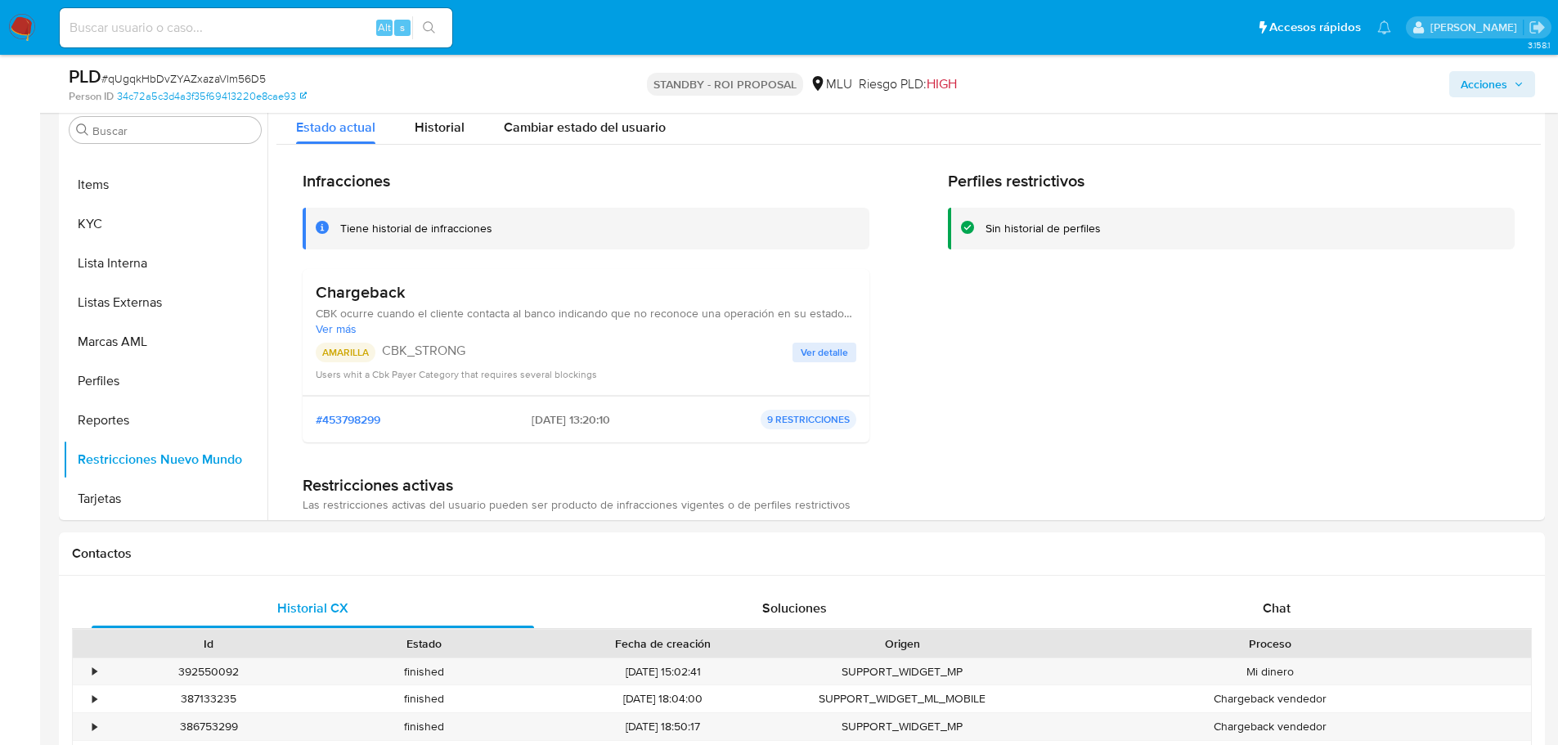
scroll to position [572, 0]
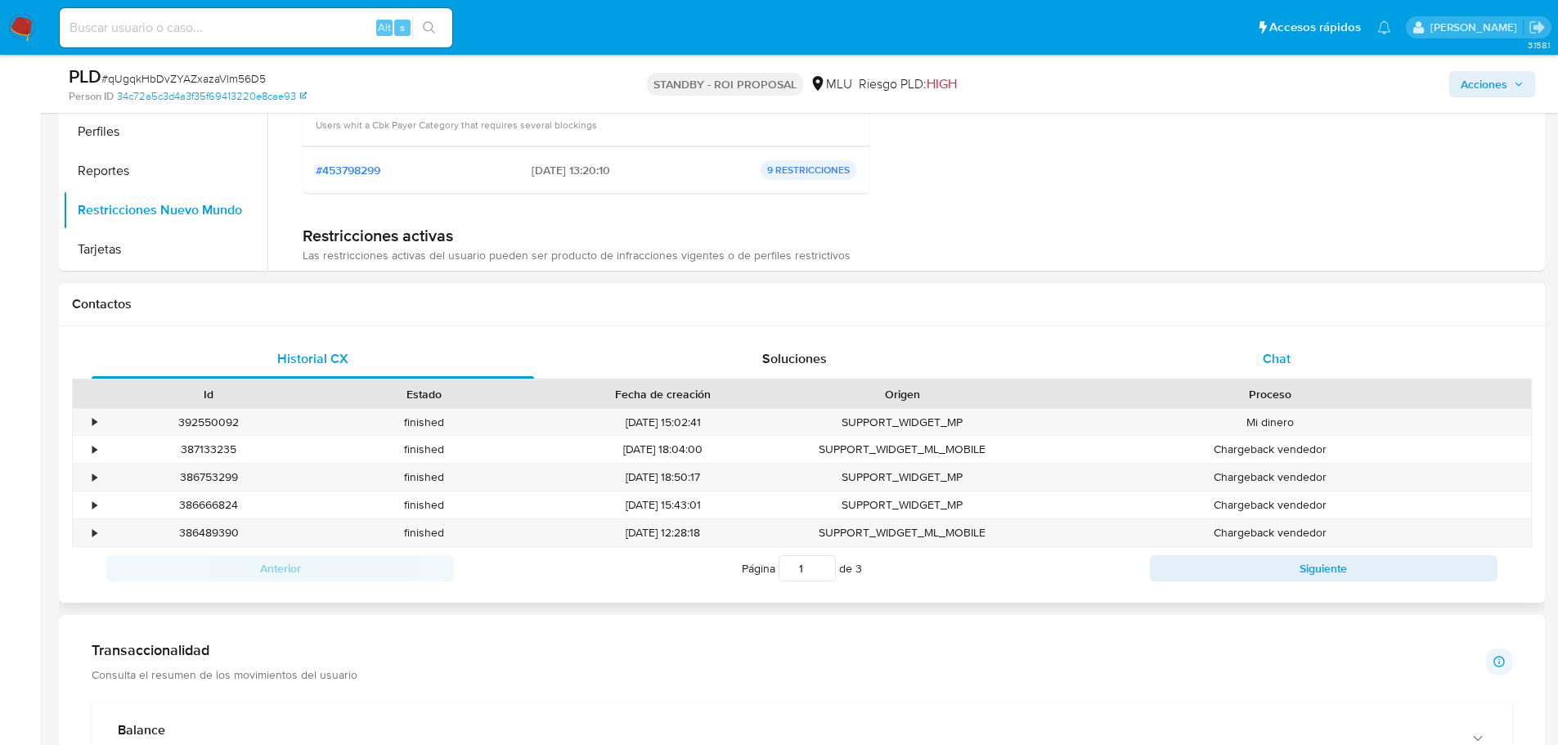
click at [1280, 349] on span "Chat" at bounding box center [1276, 358] width 28 height 19
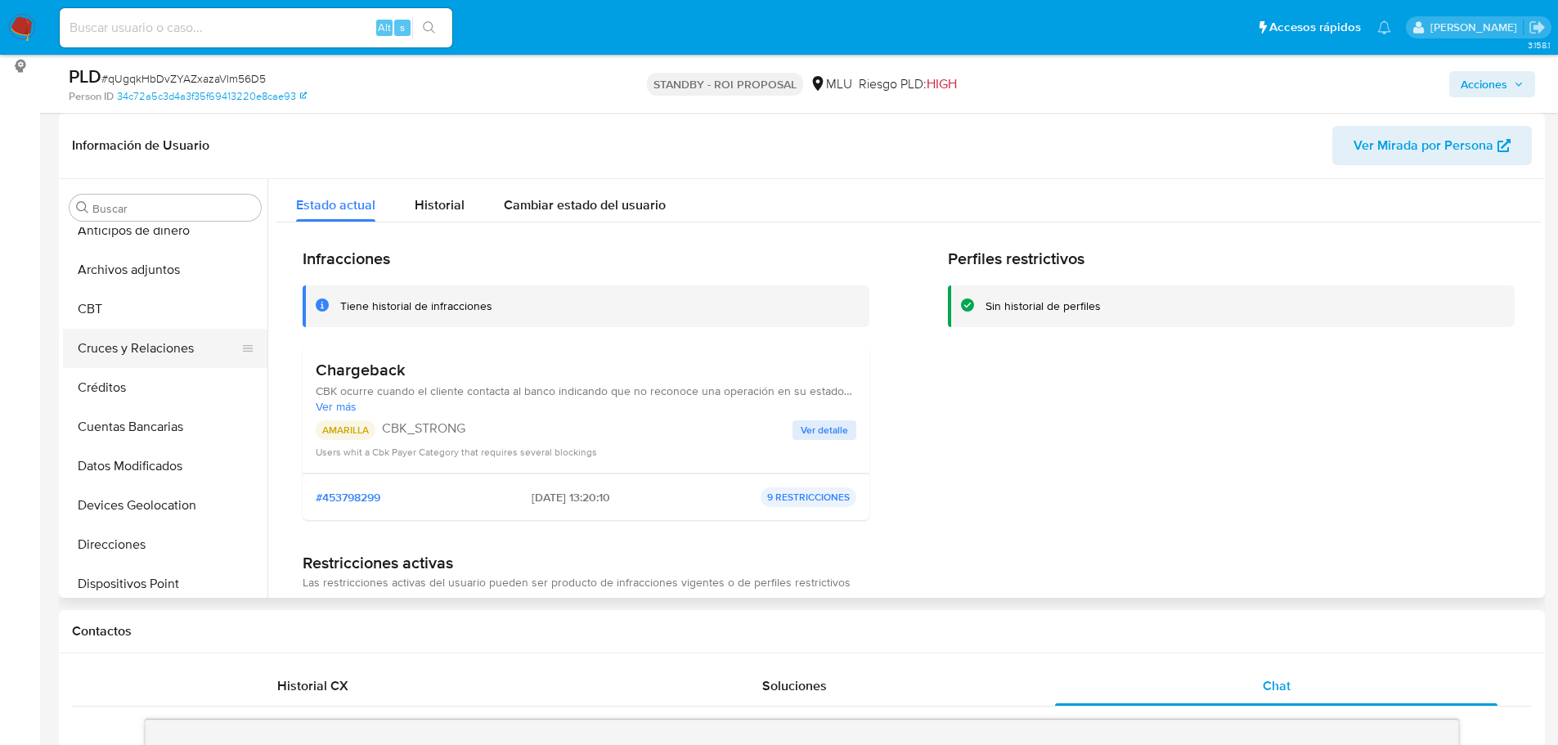
scroll to position [0, 0]
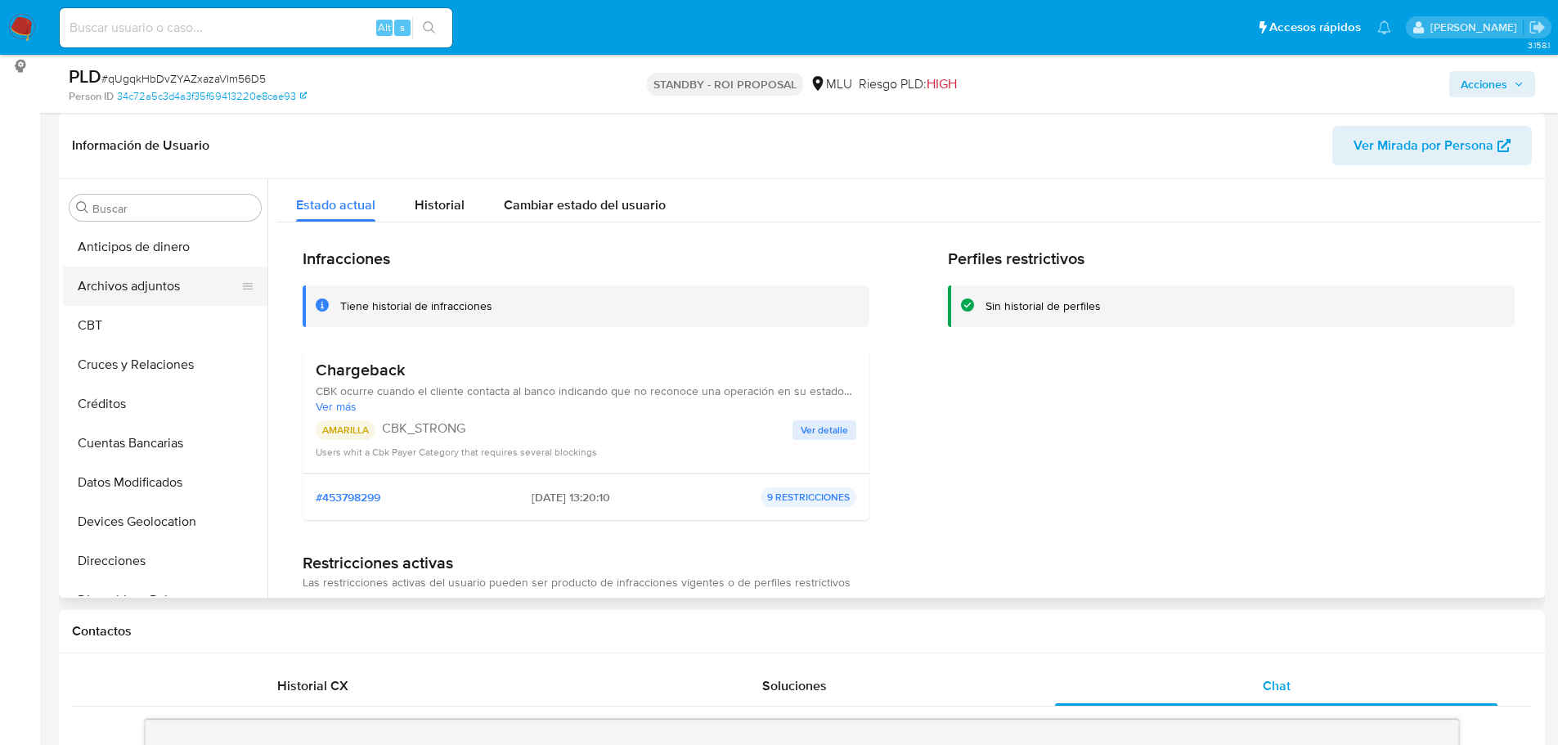
click at [183, 281] on button "Archivos adjuntos" at bounding box center [158, 286] width 191 height 39
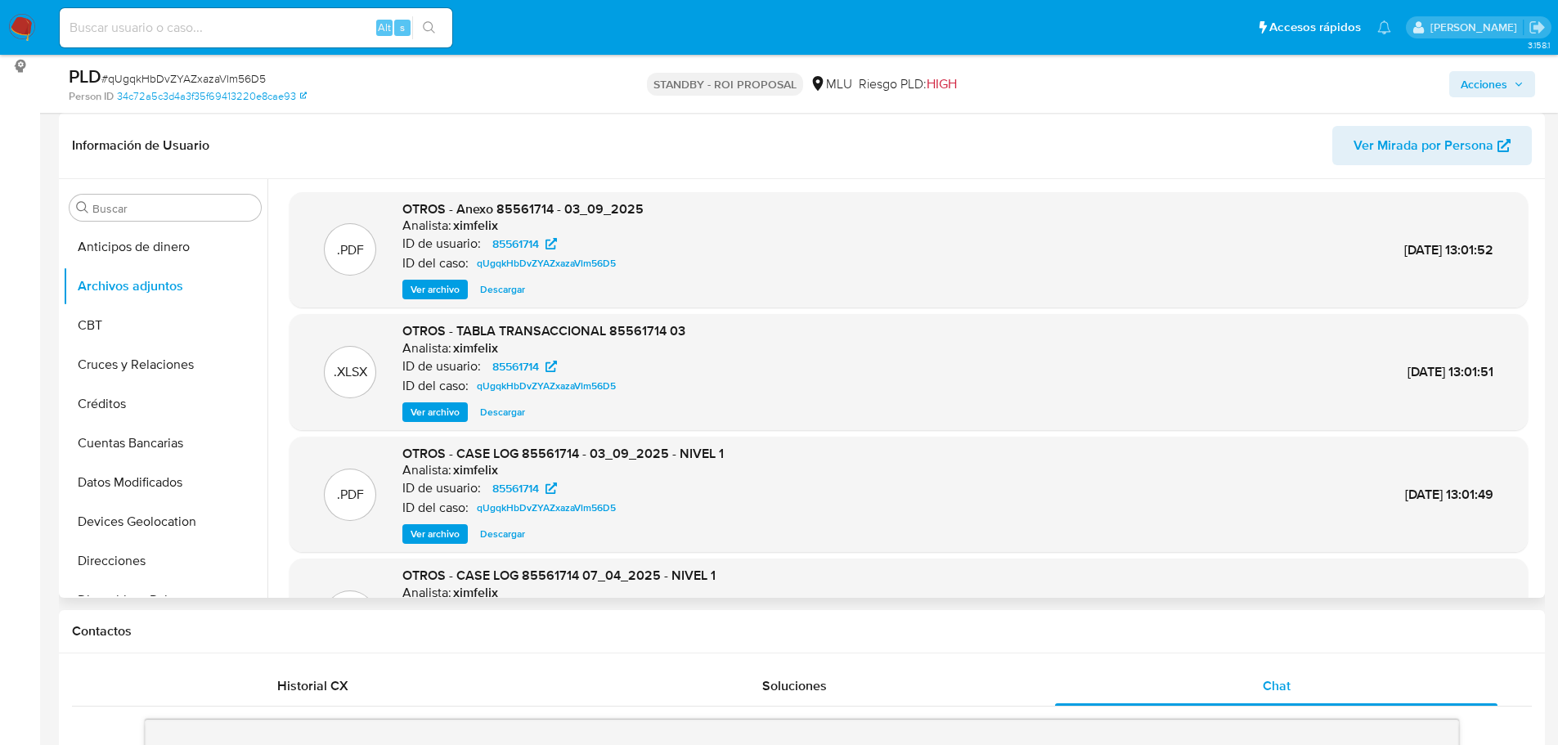
click at [447, 531] on span "Ver archivo" at bounding box center [434, 534] width 49 height 16
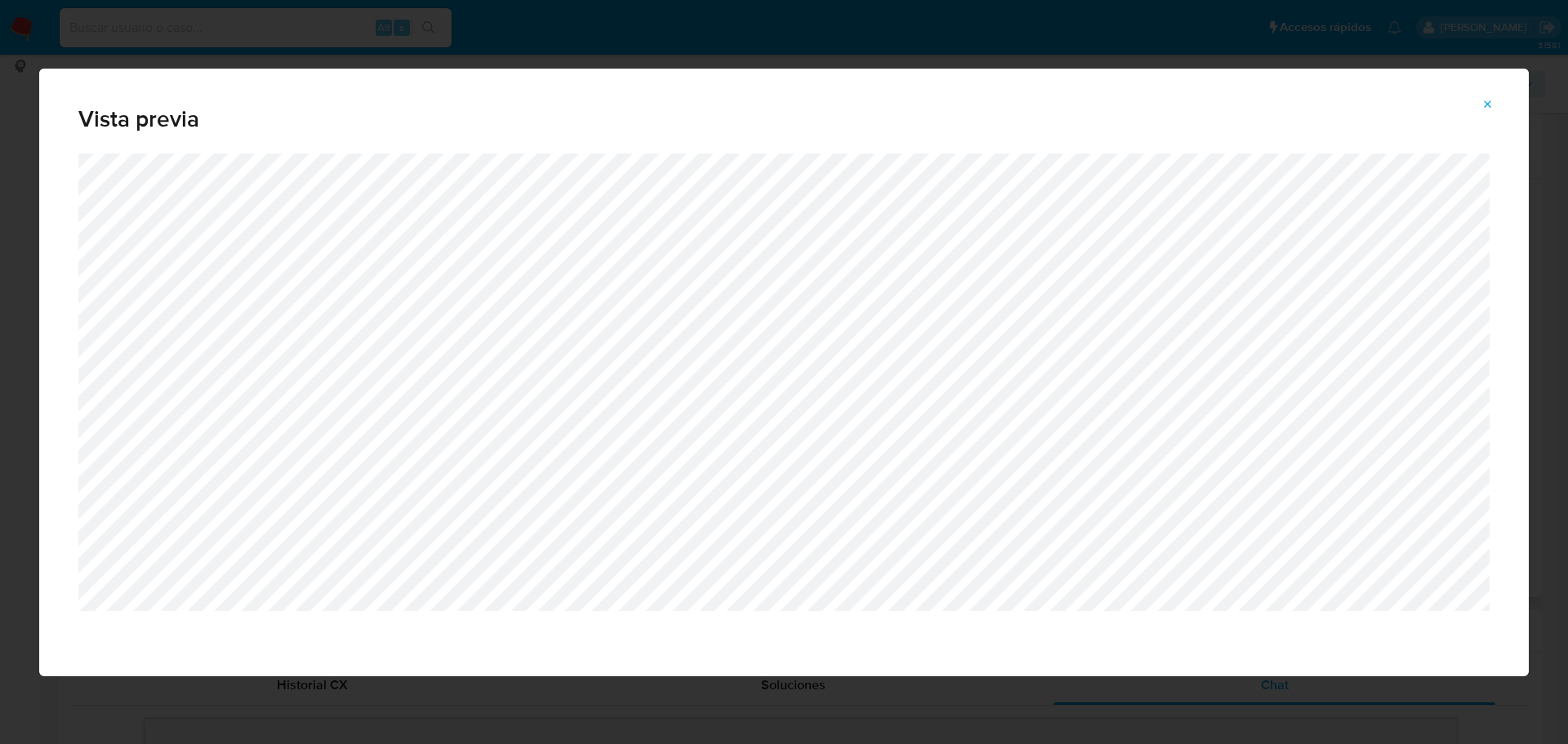
click at [1494, 94] on button "Attachment preview" at bounding box center [1488, 105] width 36 height 26
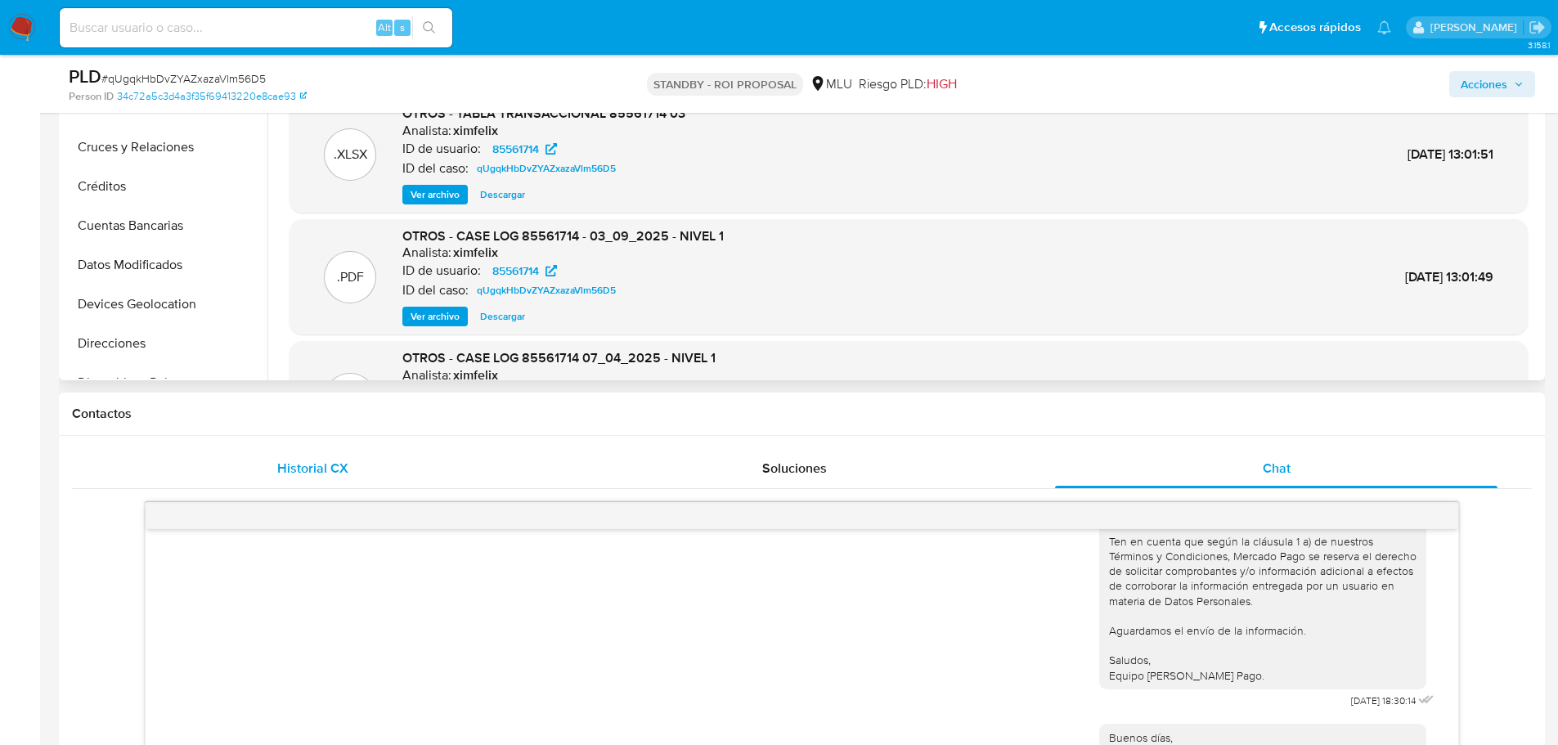
click at [253, 475] on div "Historial CX" at bounding box center [313, 468] width 442 height 39
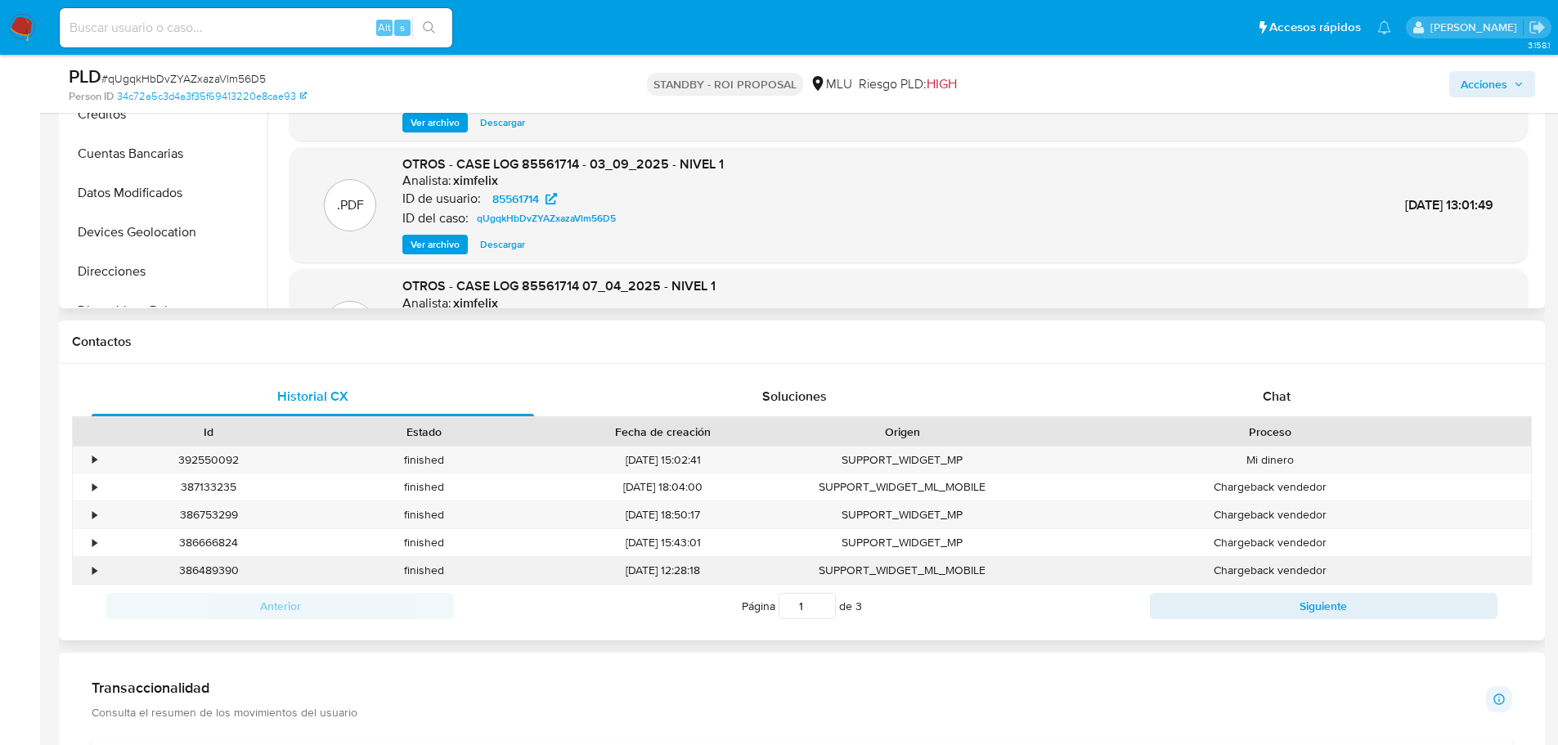
scroll to position [542, 0]
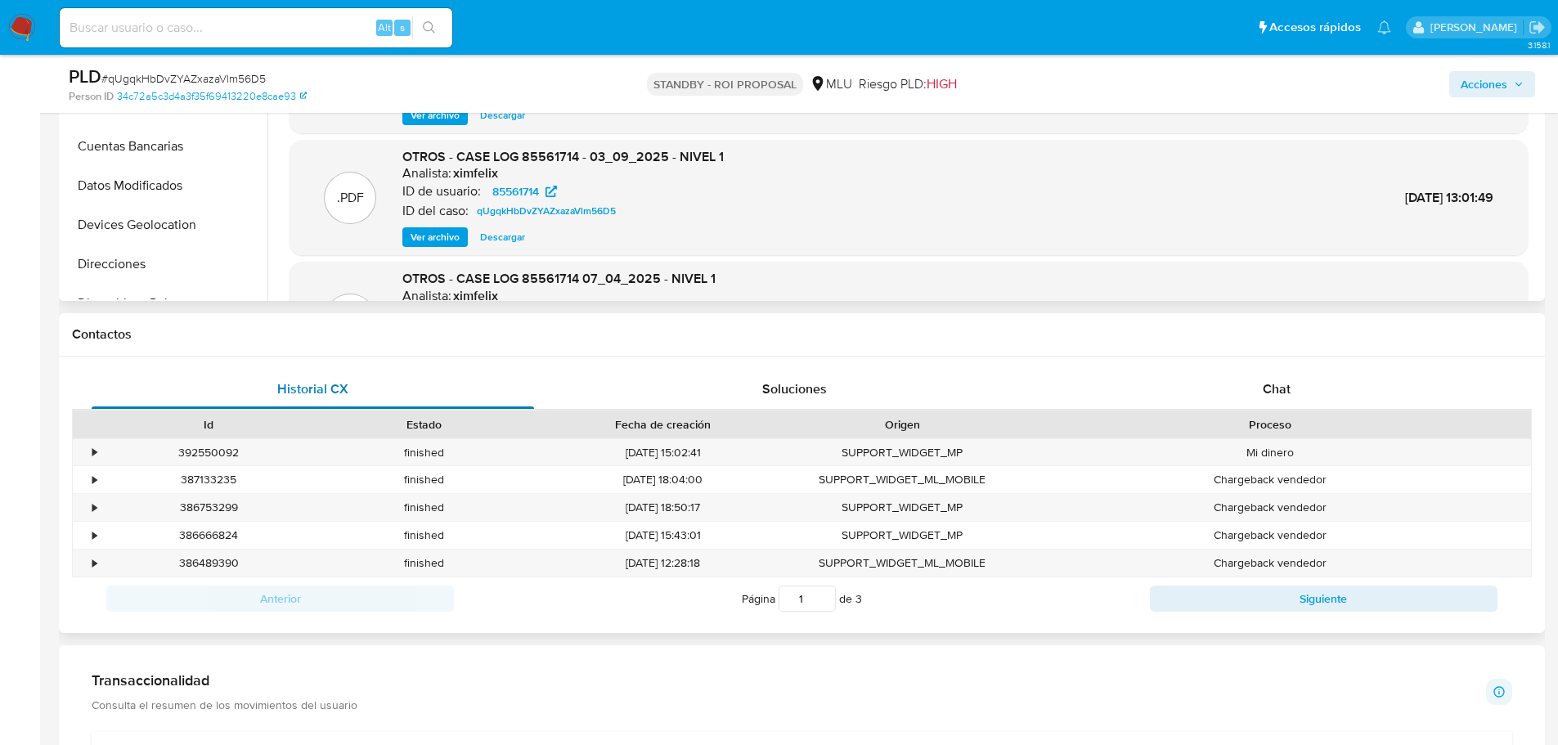
click at [367, 402] on div "Historial CX" at bounding box center [313, 389] width 442 height 39
click at [591, 572] on div "23/05/2025 12:28:18" at bounding box center [662, 562] width 263 height 27
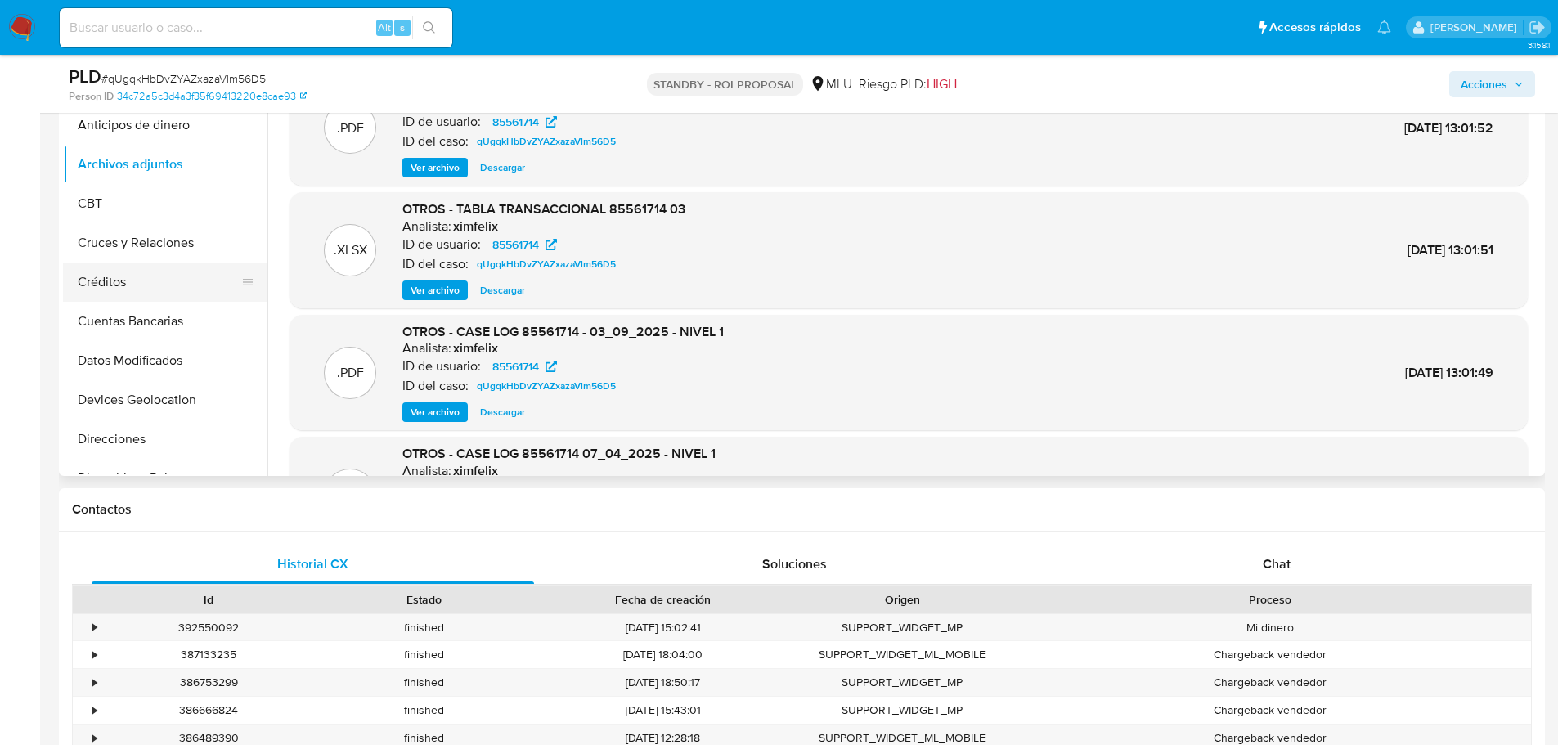
scroll to position [215, 0]
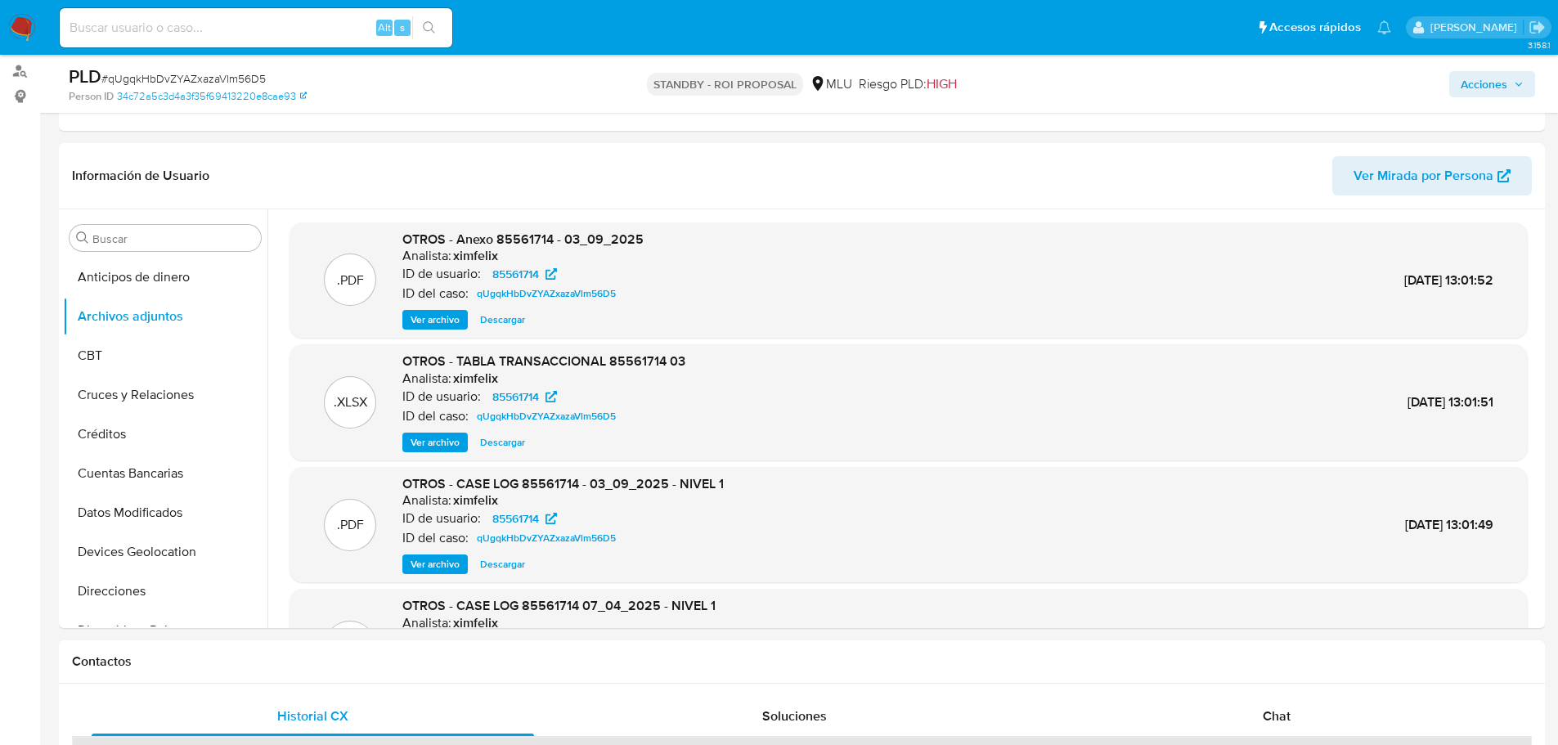
click at [446, 563] on span "Ver archivo" at bounding box center [434, 564] width 49 height 16
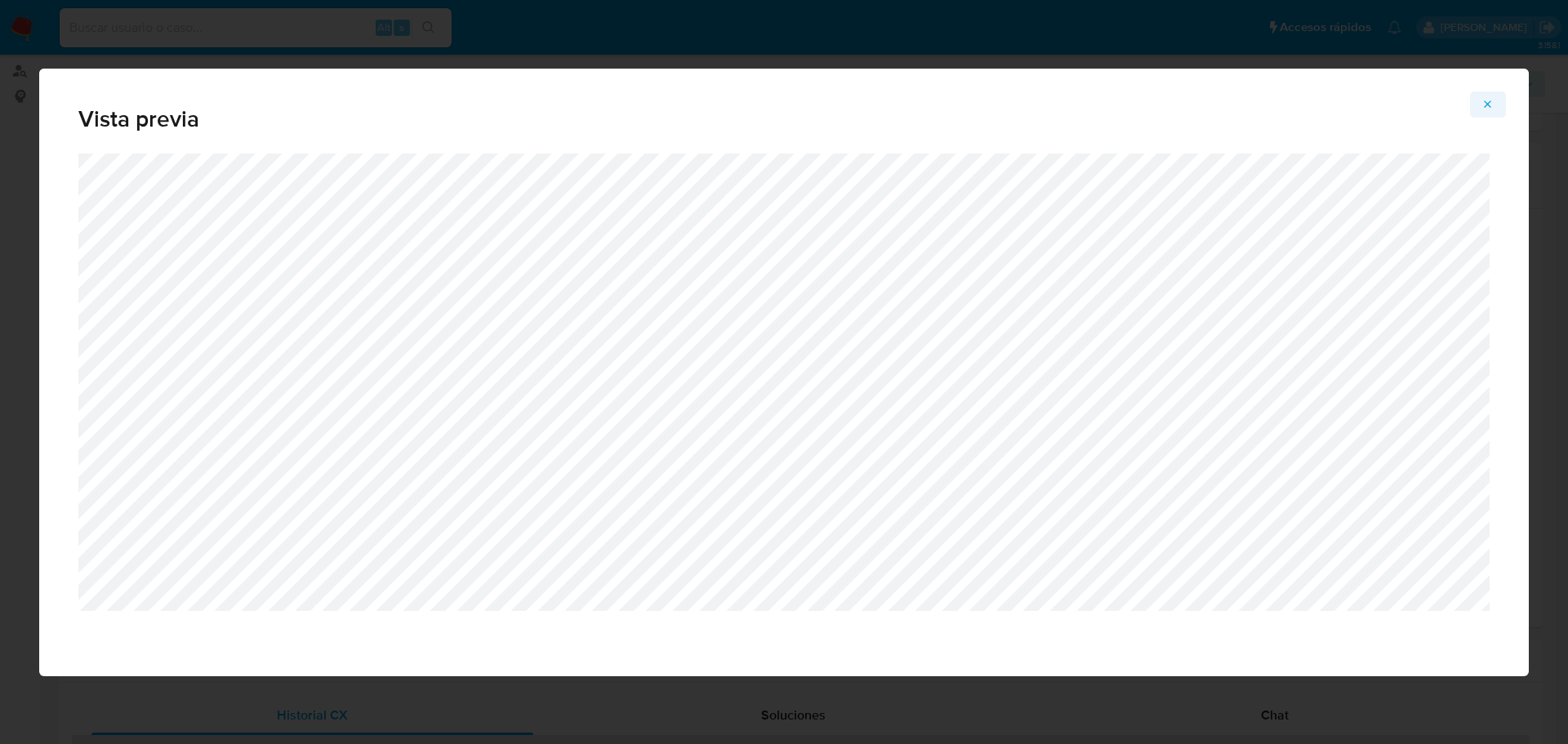
click at [1488, 108] on icon "Attachment preview" at bounding box center [1487, 104] width 13 height 13
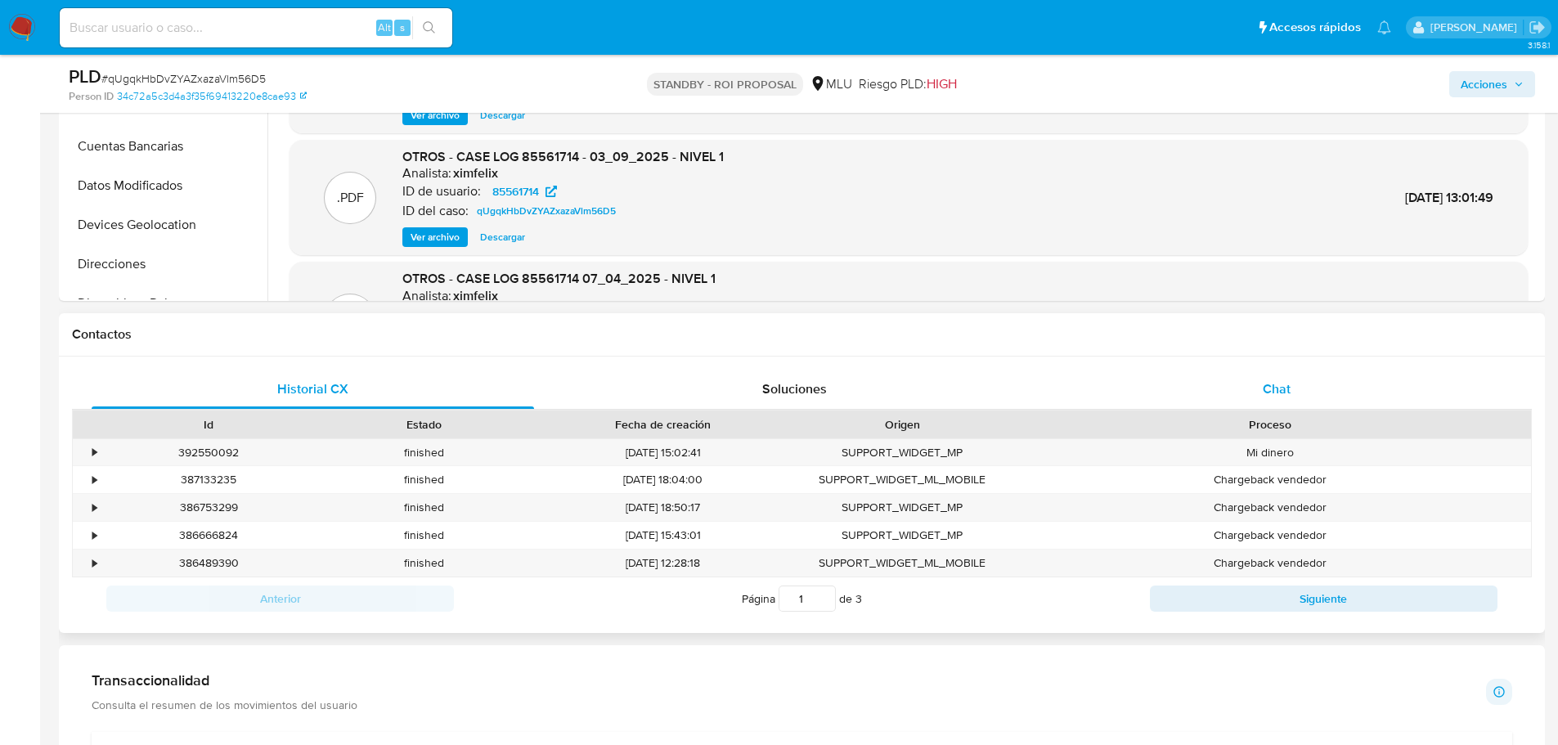
click at [1284, 375] on div "Chat" at bounding box center [1276, 389] width 442 height 39
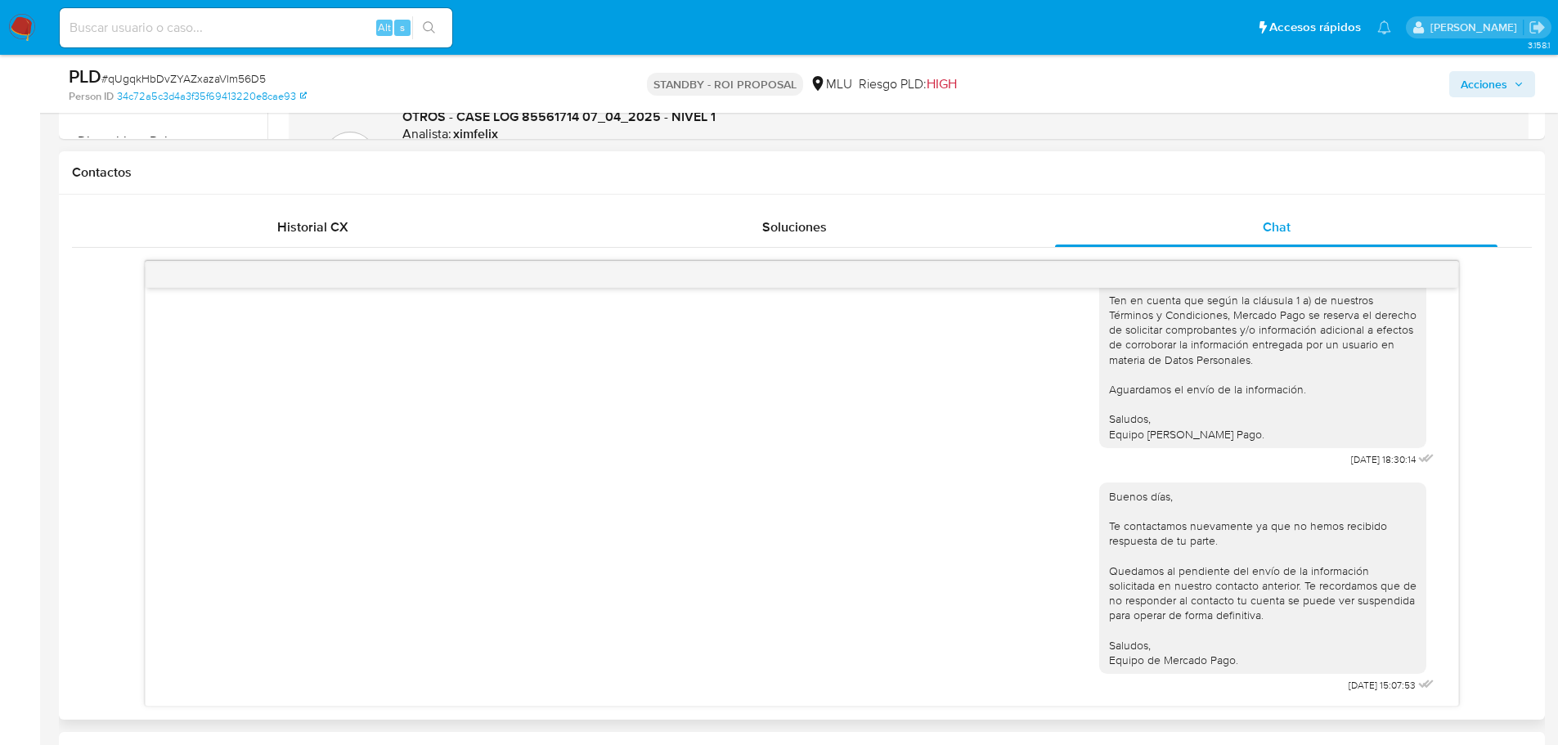
scroll to position [706, 0]
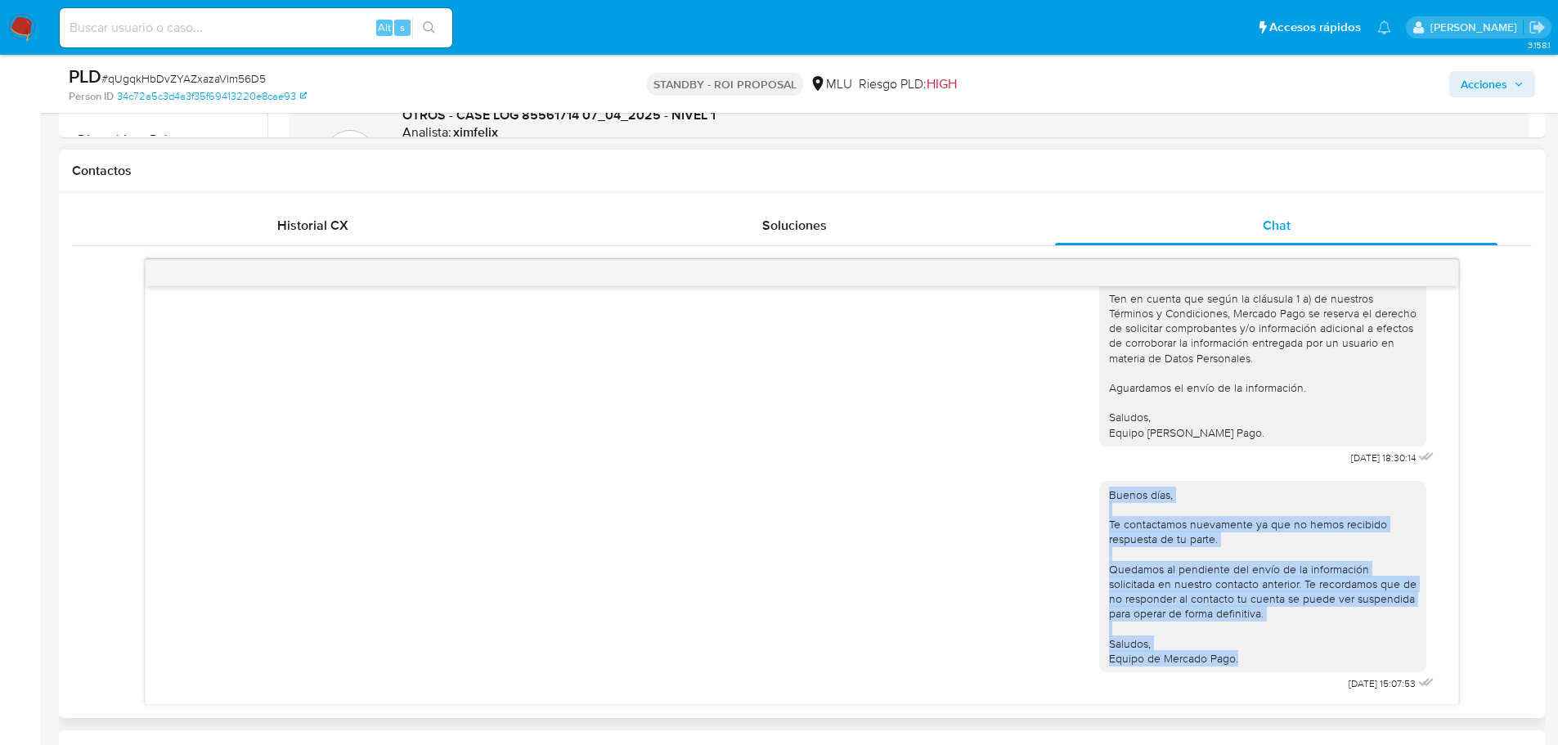
drag, startPoint x: 1193, startPoint y: 635, endPoint x: 1096, endPoint y: 497, distance: 168.5
click at [1109, 497] on div "Buenos días, Te contactamos nuevamente ya que no hemos recibido respuesta de tu…" at bounding box center [1262, 576] width 307 height 178
click at [1176, 544] on div "Buenos días, Te contactamos nuevamente ya que no hemos recibido respuesta de tu…" at bounding box center [1262, 576] width 307 height 178
drag, startPoint x: 1182, startPoint y: 603, endPoint x: 1097, endPoint y: 495, distance: 138.0
click at [1109, 495] on div "Buenos días, Te contactamos nuevamente ya que no hemos recibido respuesta de tu…" at bounding box center [1262, 576] width 307 height 178
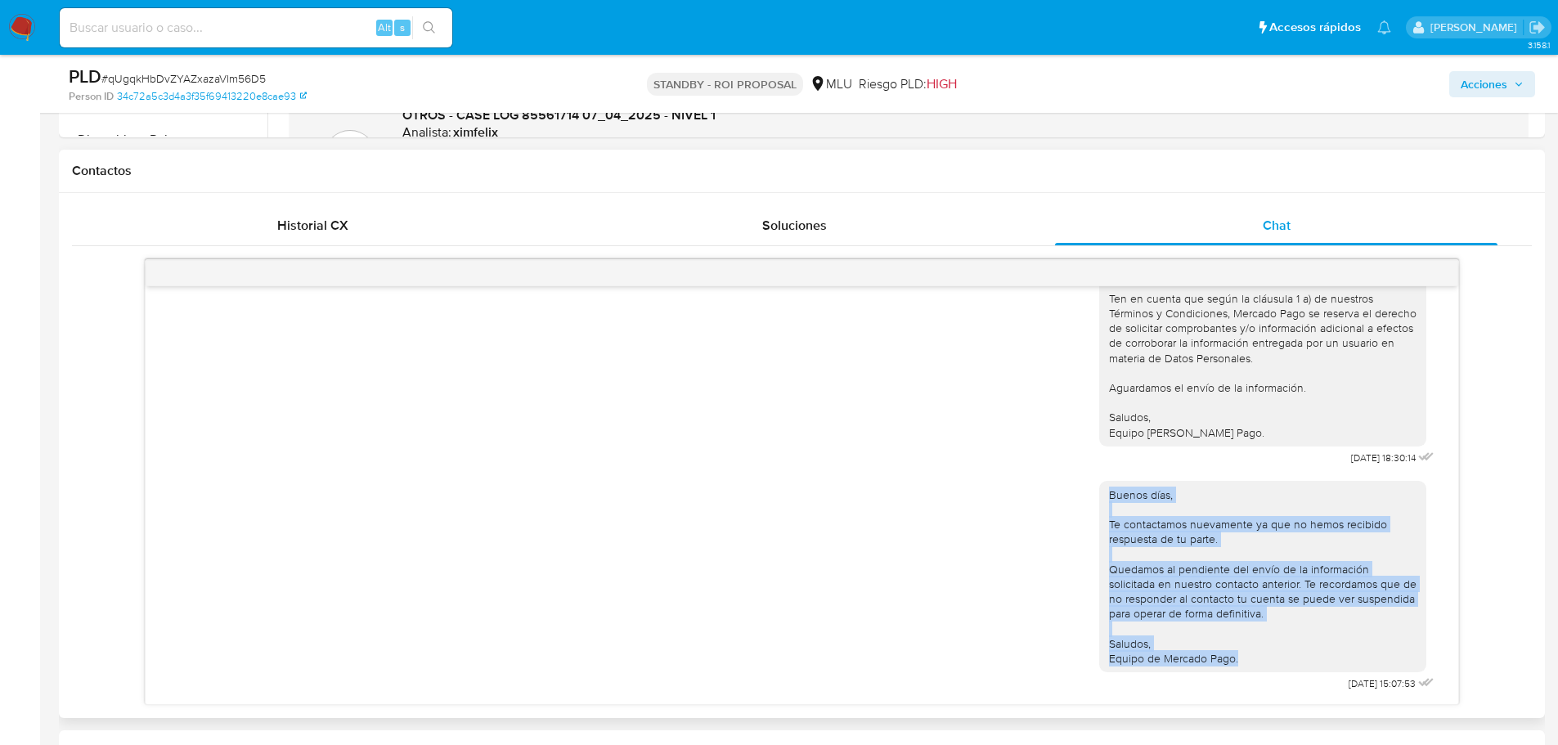
copy div "Buenos días, Te contactamos nuevamente ya que no hemos recibido respuesta de tu…"
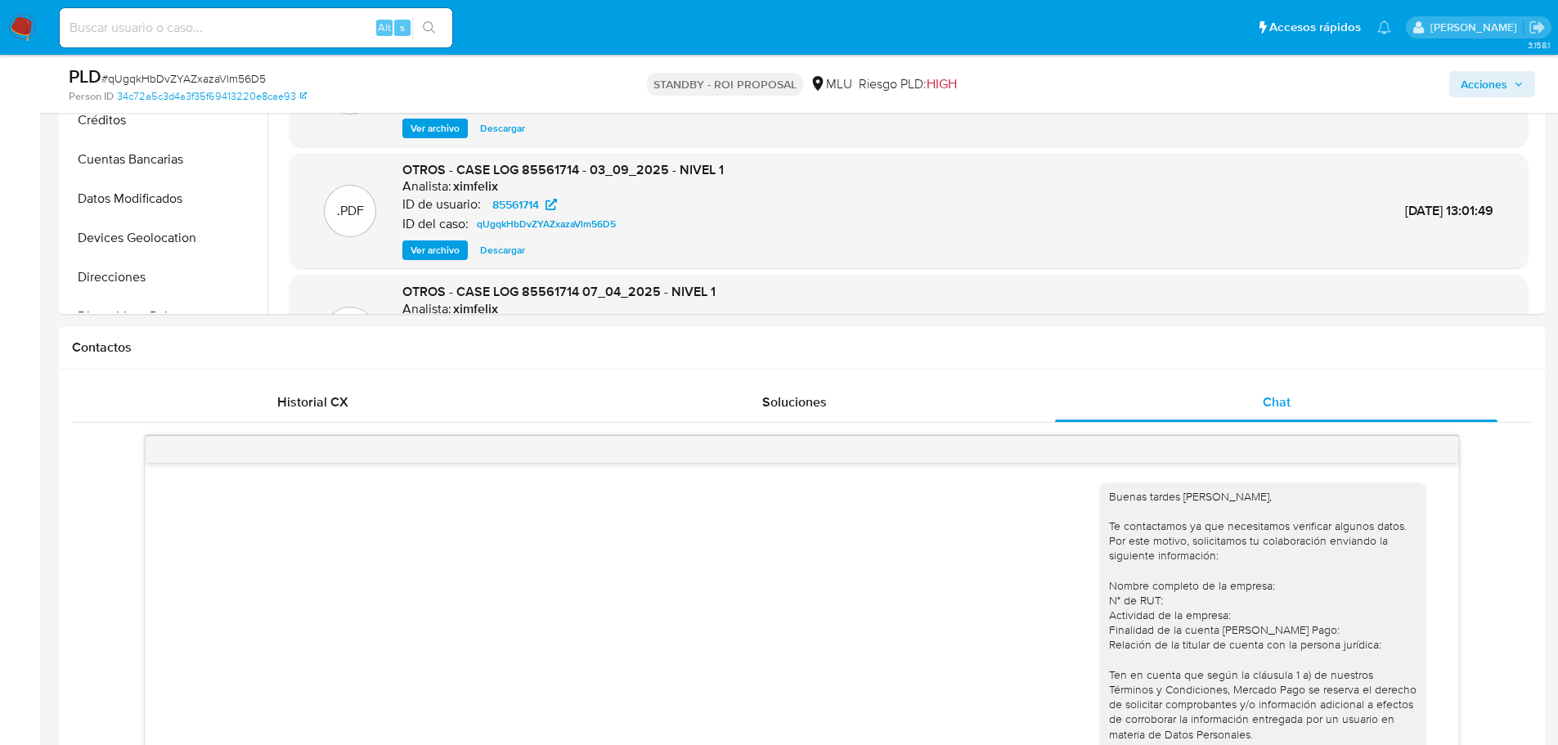
scroll to position [624, 0]
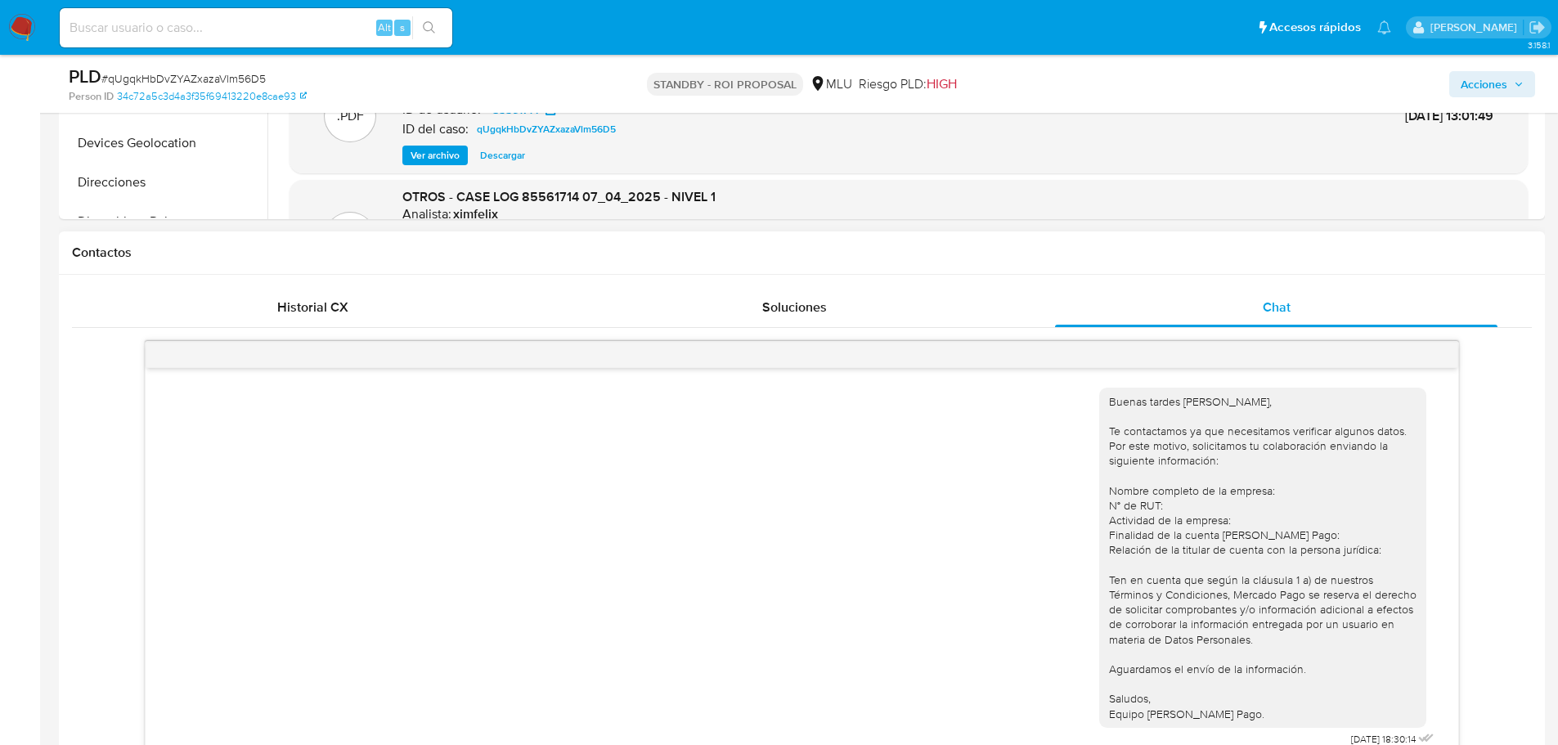
click at [1069, 591] on div "Buenas tardes Natalia, Te contactamos ya que necesitamos verificar algunos dato…" at bounding box center [801, 563] width 1271 height 374
click at [45, 607] on main "3.158.1 Sin analista asignado Asignado el: 03/09/2025 14:54:24 Creado el: 12/07…" at bounding box center [779, 675] width 1558 height 2598
click at [927, 486] on div "Buenas tardes Natalia, Te contactamos ya que necesitamos verificar algunos dato…" at bounding box center [801, 563] width 1271 height 374
click at [187, 82] on span "# qUgqkHbDvZYAZxazaVlm56D5" at bounding box center [183, 78] width 164 height 16
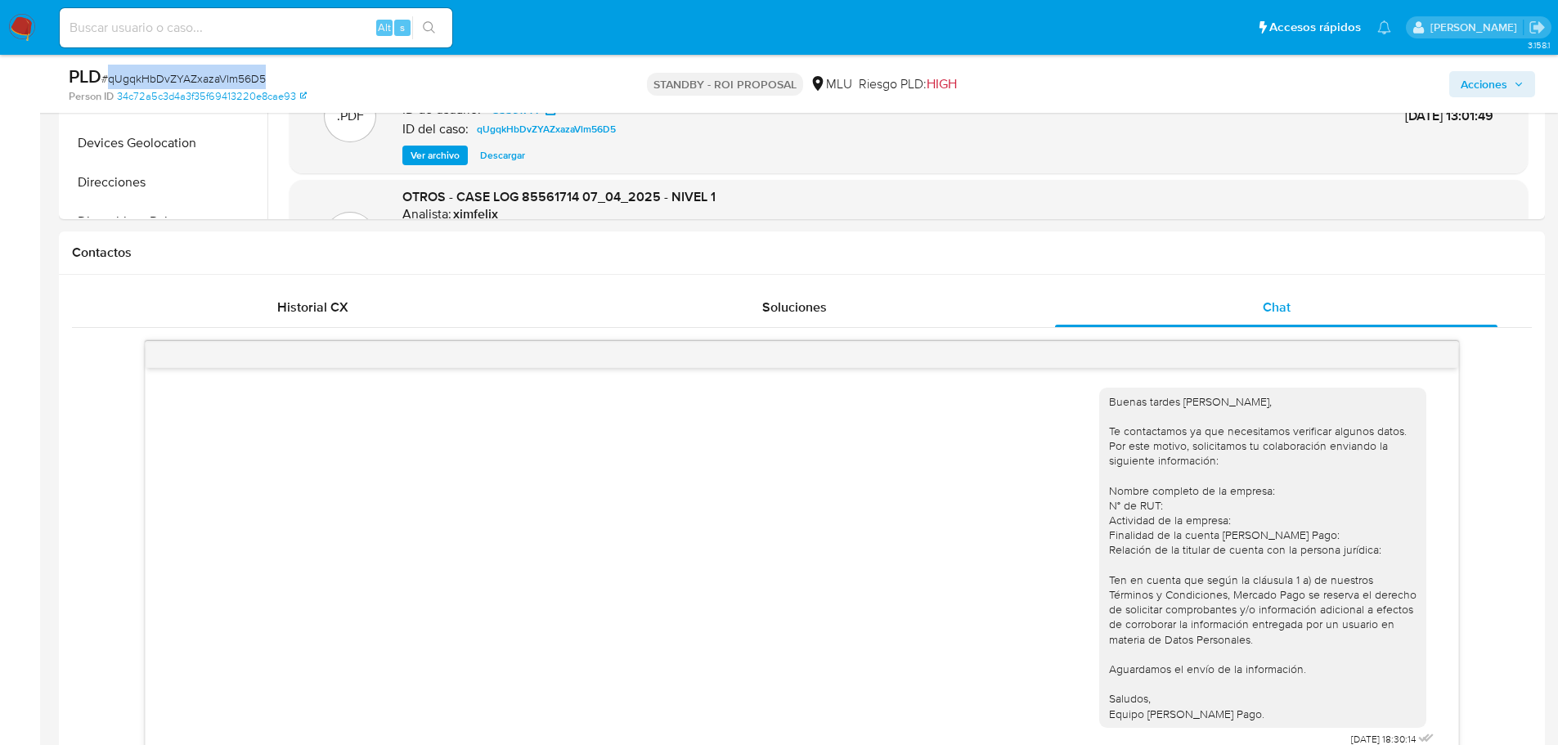
copy span "qUgqkHbDvZYAZxazaVlm56D5"
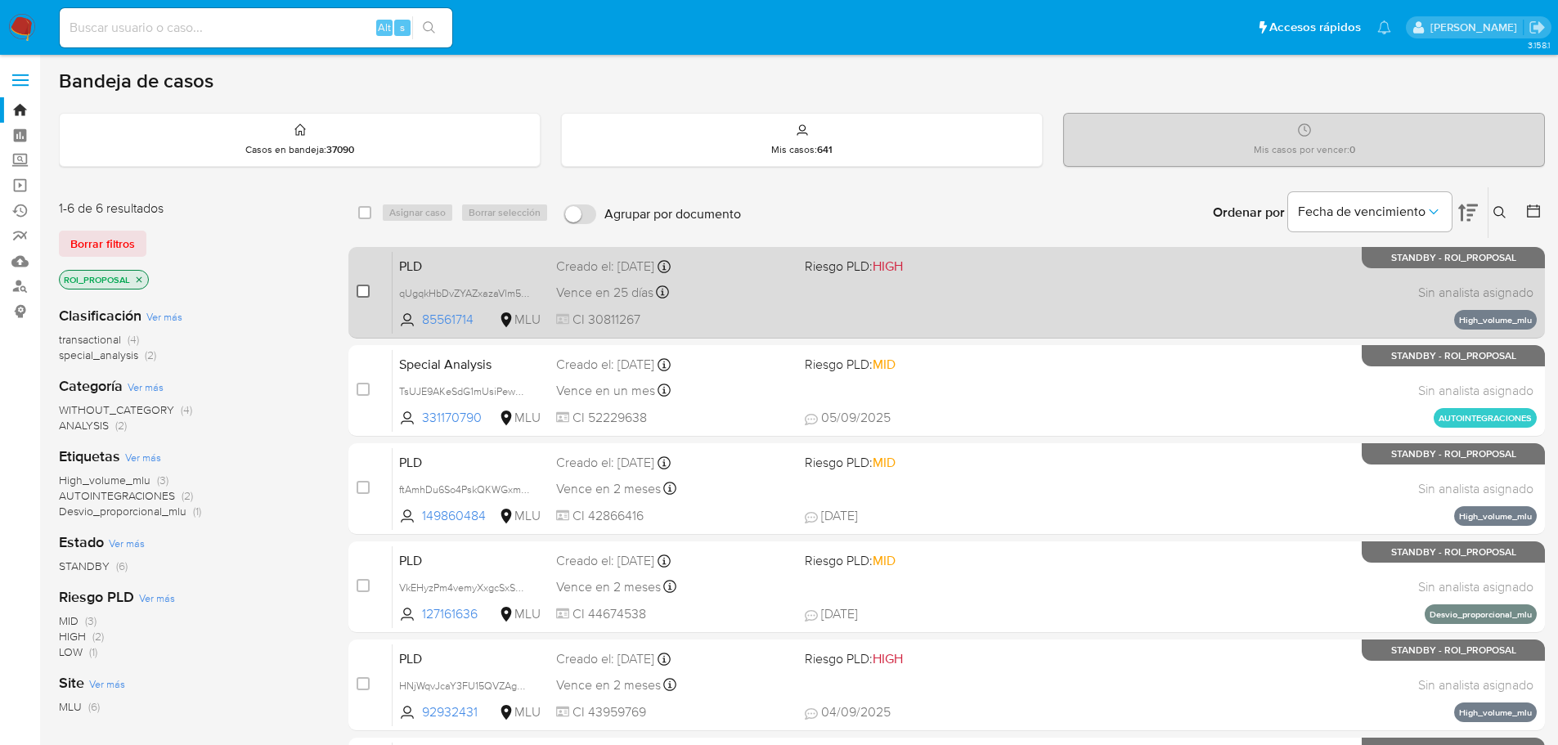
click at [365, 294] on input "checkbox" at bounding box center [362, 291] width 13 height 13
checkbox input "true"
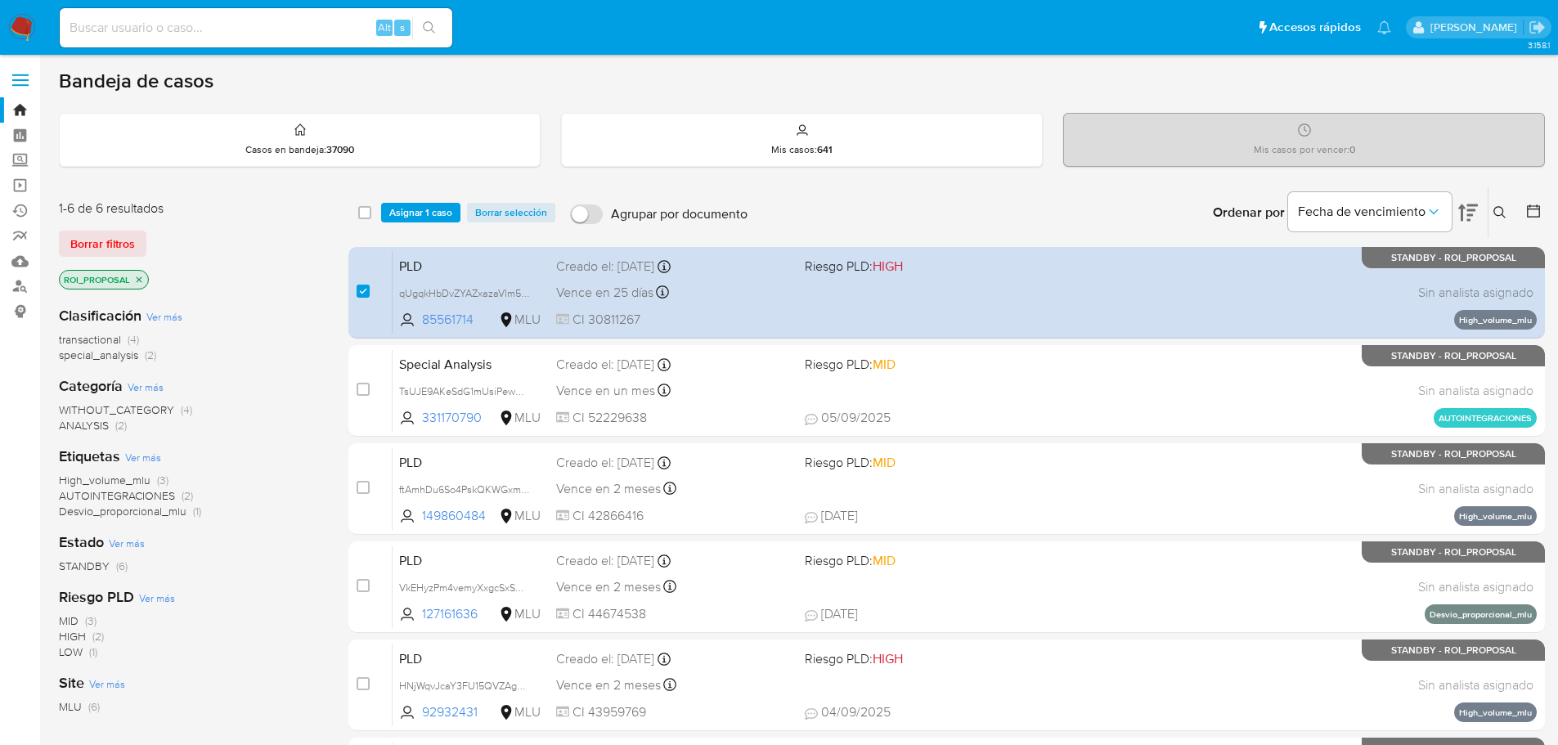
click at [436, 197] on div "select-all-cases-checkbox Asignar 1 caso Borrar selección Agrupar por documento…" at bounding box center [946, 212] width 1196 height 51
click at [434, 205] on span "Asignar 1 caso" at bounding box center [420, 212] width 63 height 16
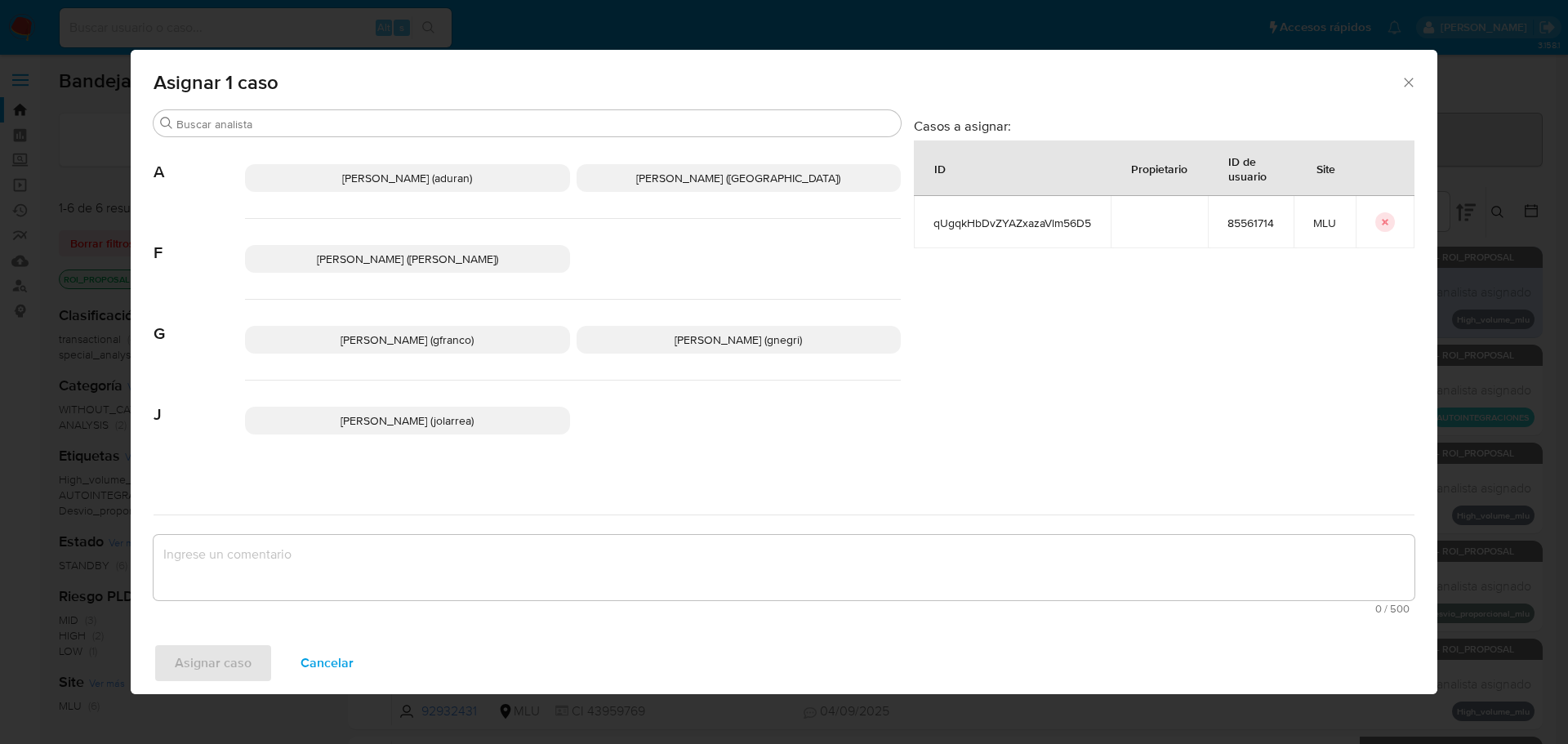
click at [409, 342] on span "Giorgio Franco Cabrera (gfranco)" at bounding box center [406, 340] width 133 height 16
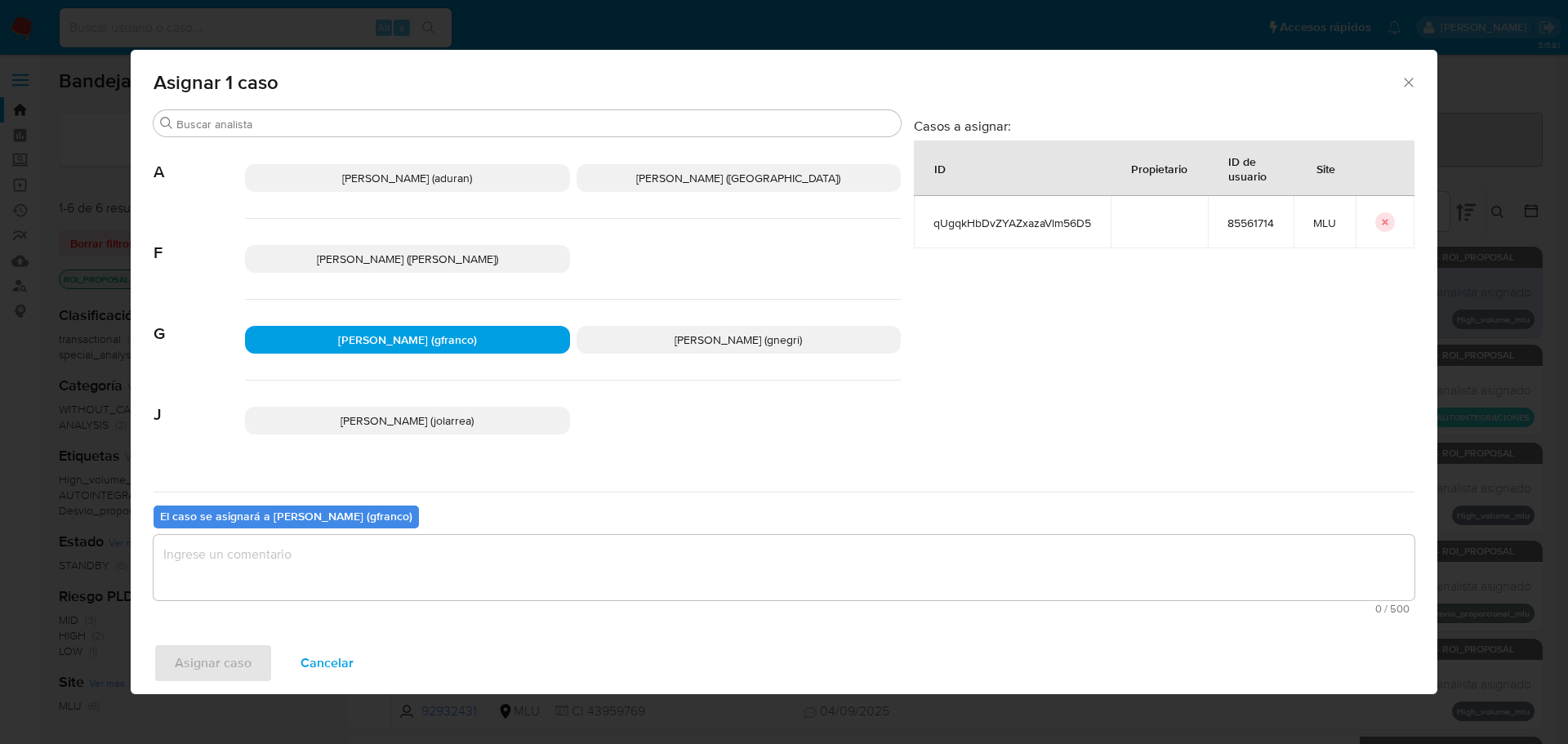
click at [418, 564] on textarea "assign-modal" at bounding box center [784, 567] width 1260 height 65
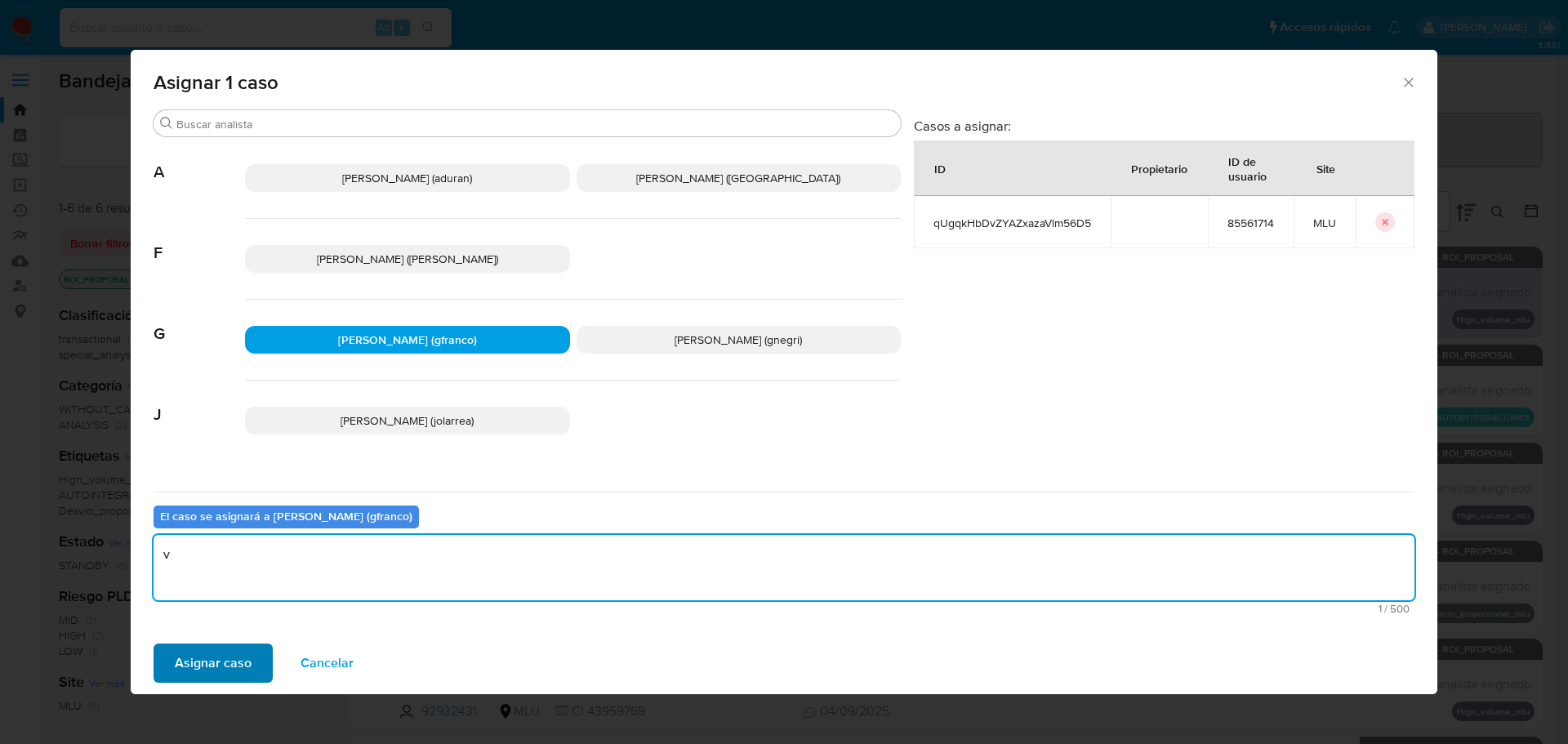
type textarea "v"
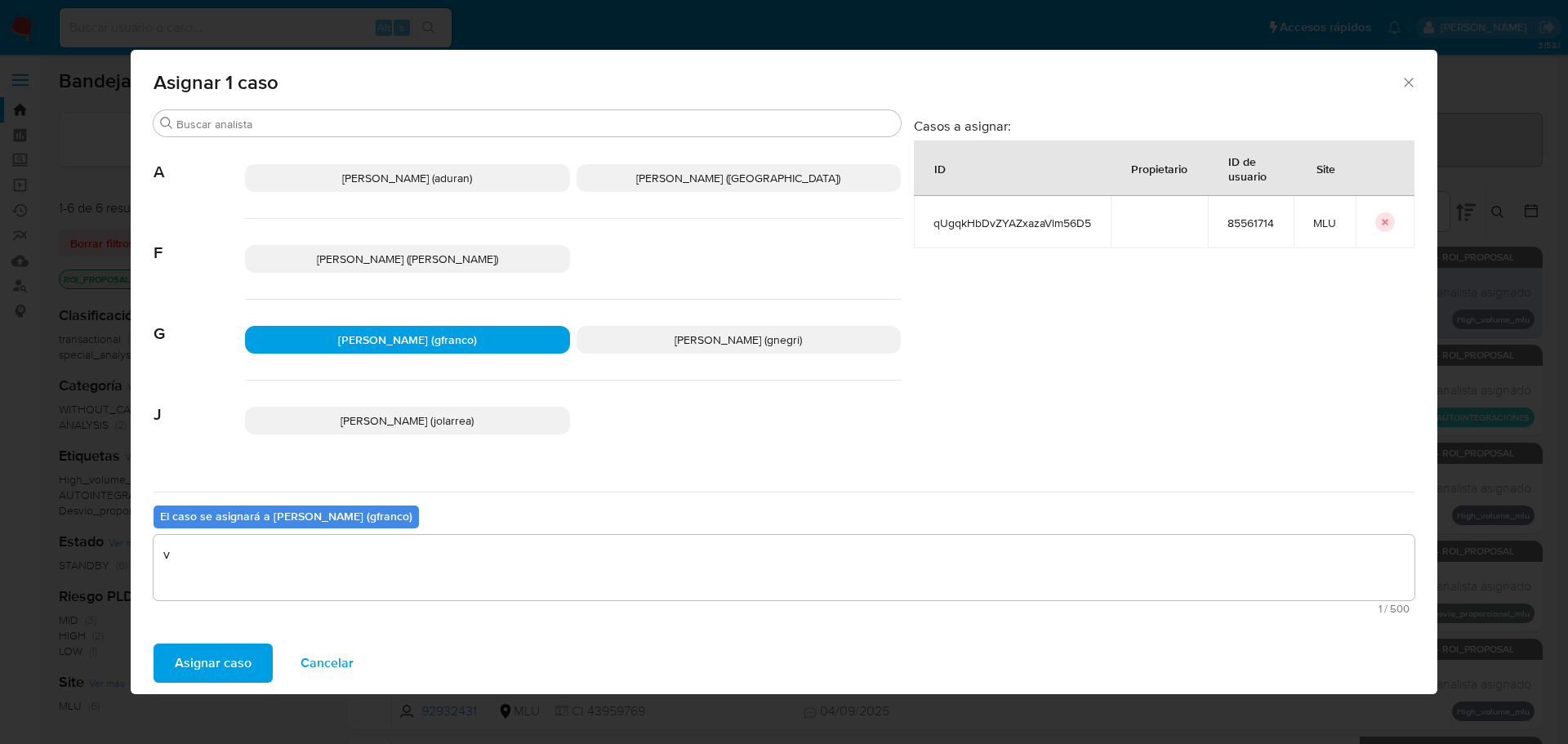
click at [221, 653] on span "Asignar caso" at bounding box center [213, 663] width 77 height 36
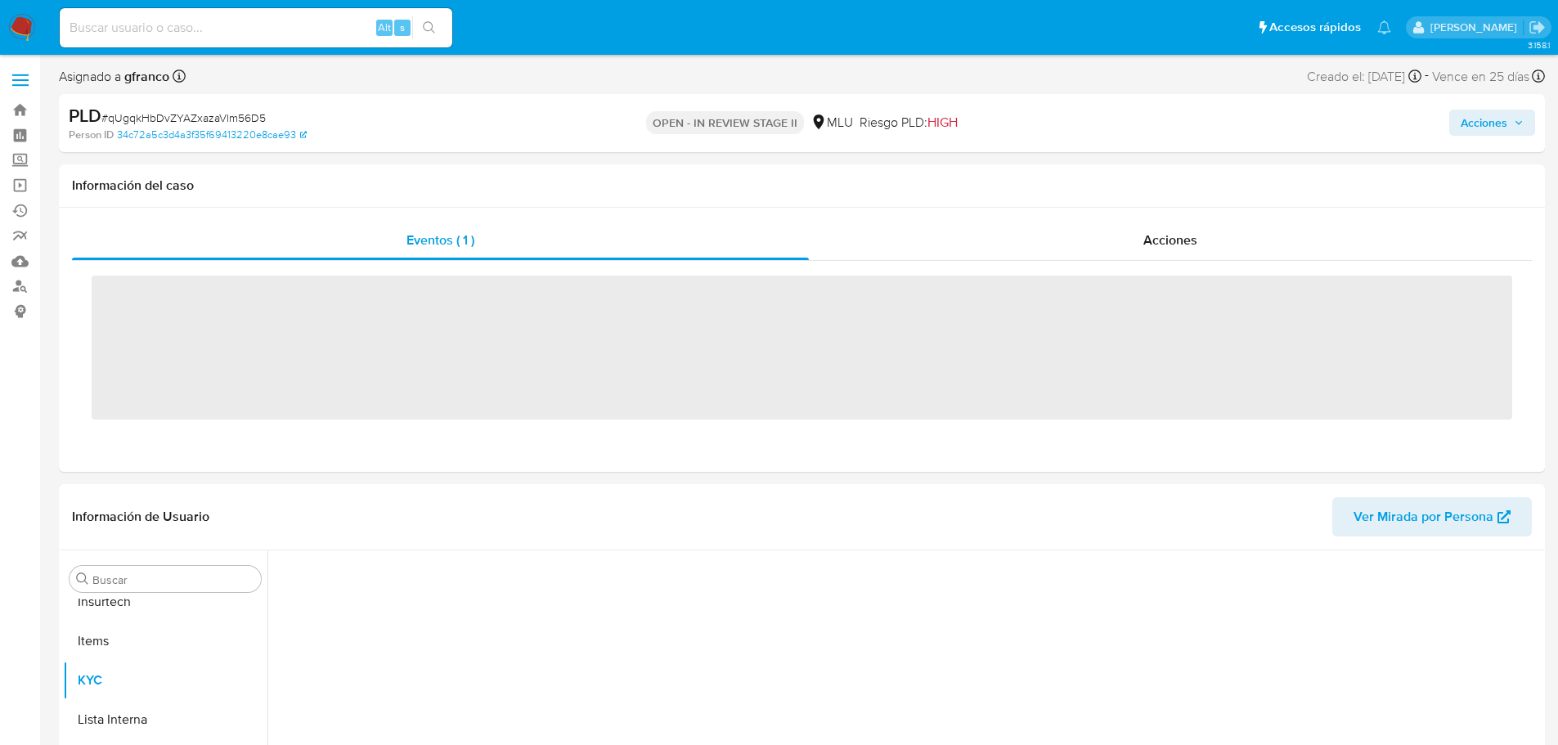
scroll to position [730, 0]
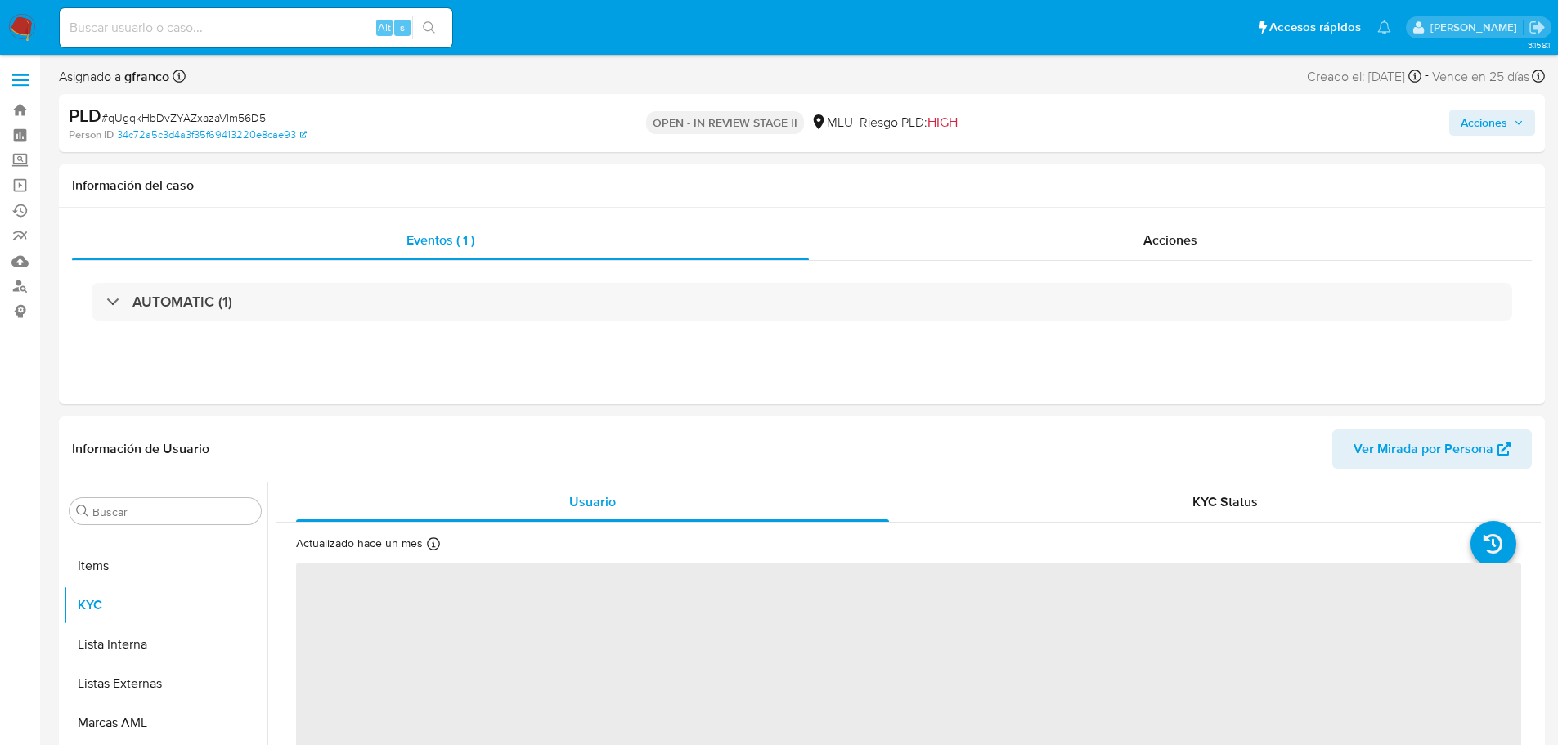
select select "10"
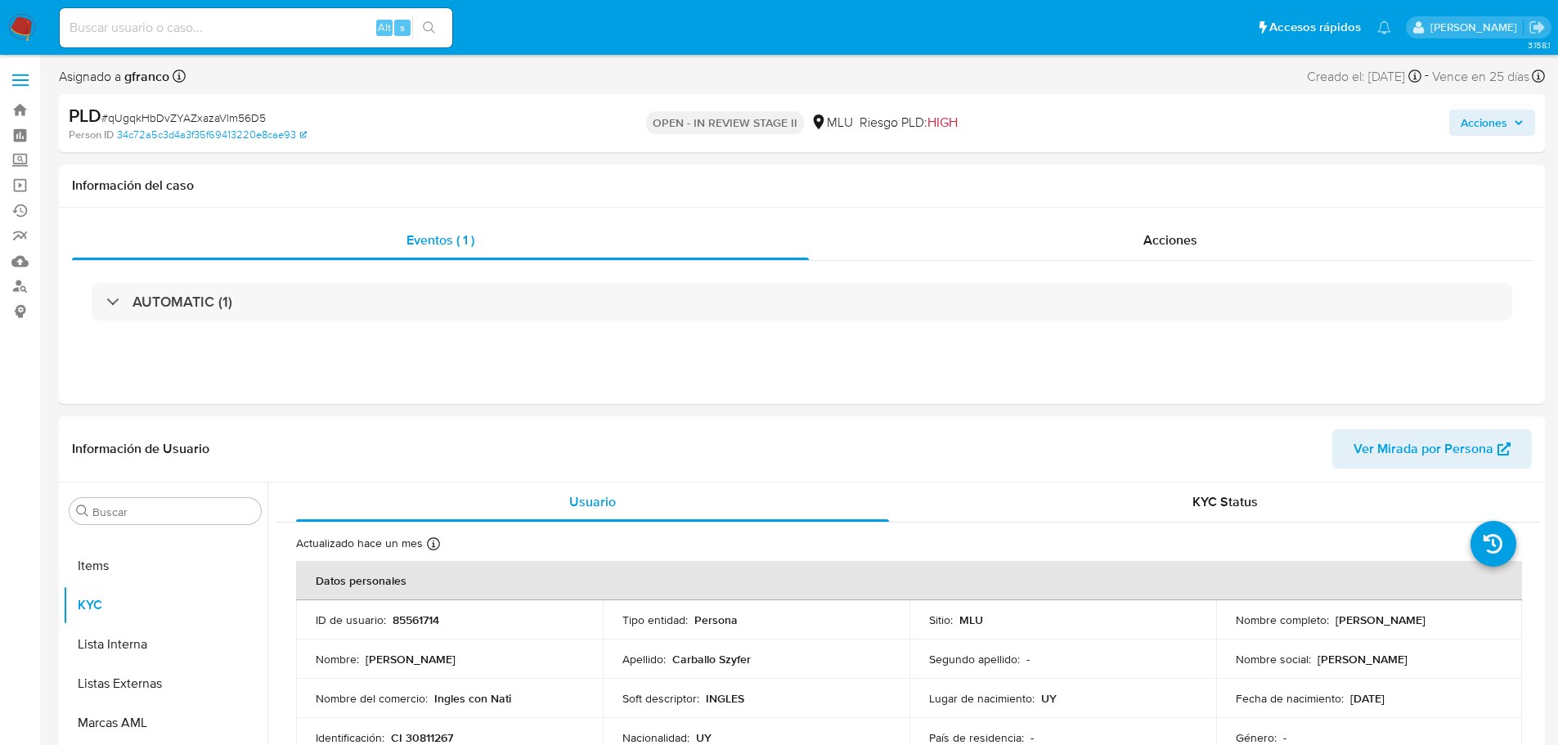
click at [460, 101] on div "PLD # qUgqkHbDvZYAZxazaVlm56D5 Person ID 34c72a5c3d4a3f35f69413220e8cae93 OPEN …" at bounding box center [802, 123] width 1486 height 58
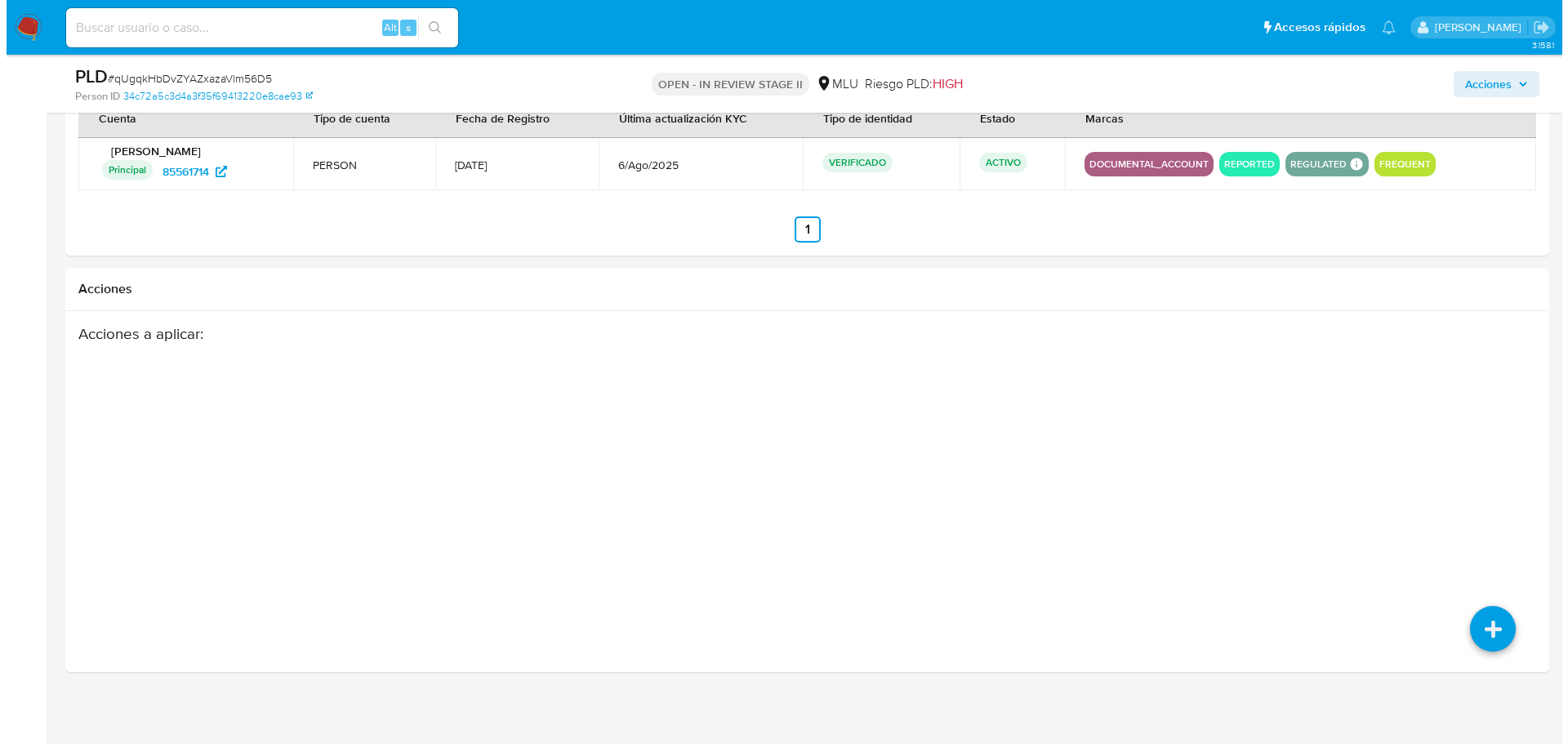
scroll to position [2058, 0]
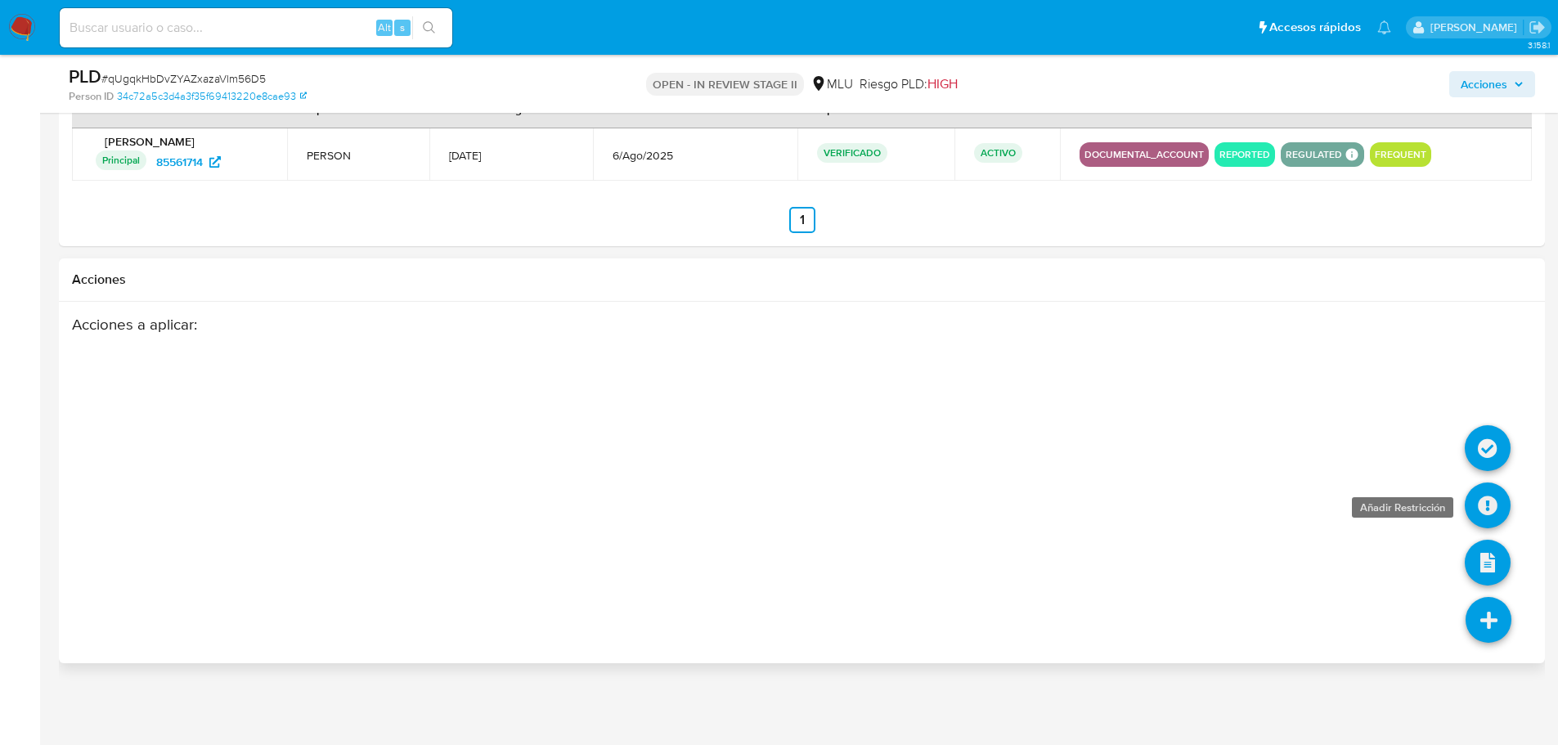
click at [1489, 501] on icon at bounding box center [1487, 505] width 46 height 46
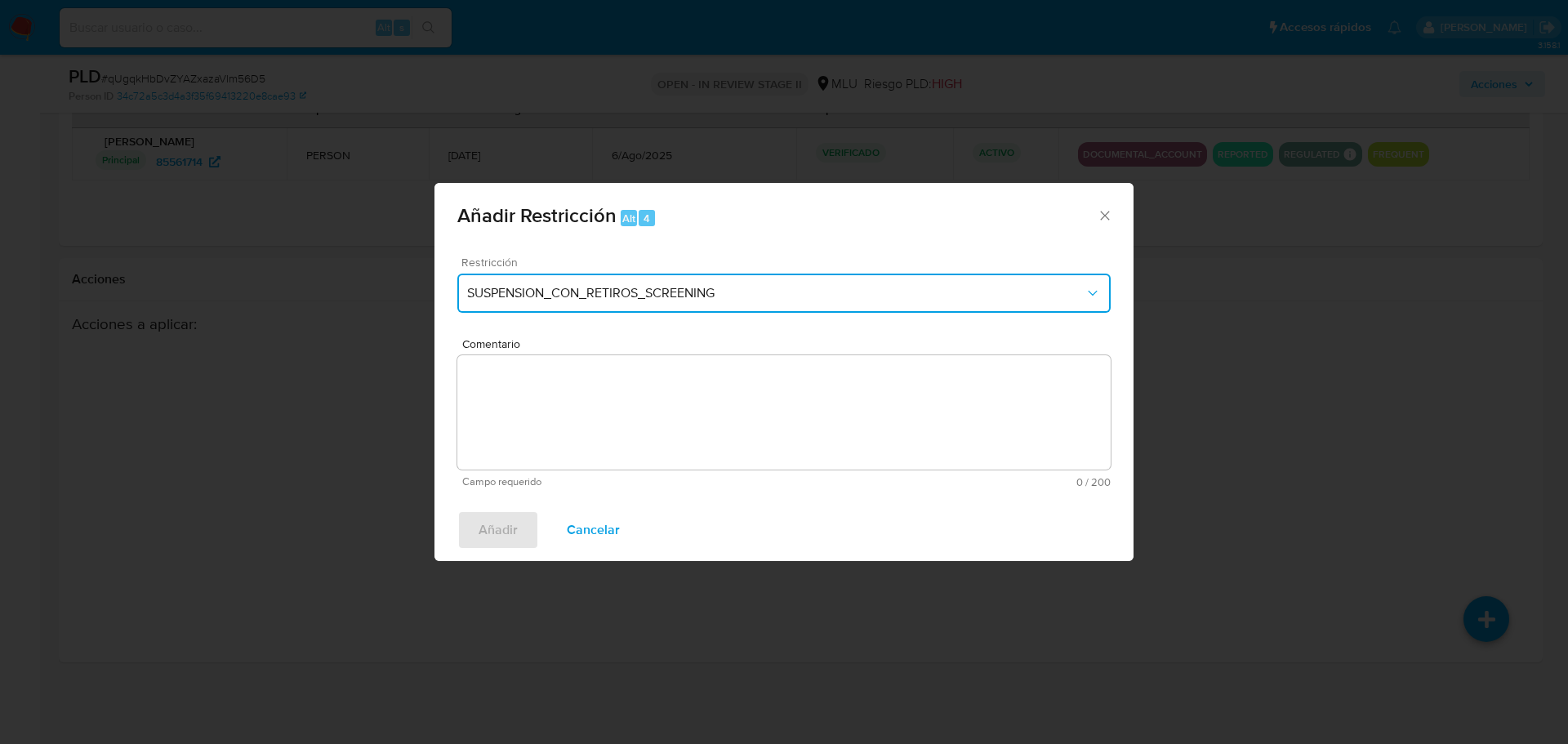
click at [835, 289] on span "SUSPENSION_CON_RETIROS_SCREENING" at bounding box center [776, 293] width 617 height 16
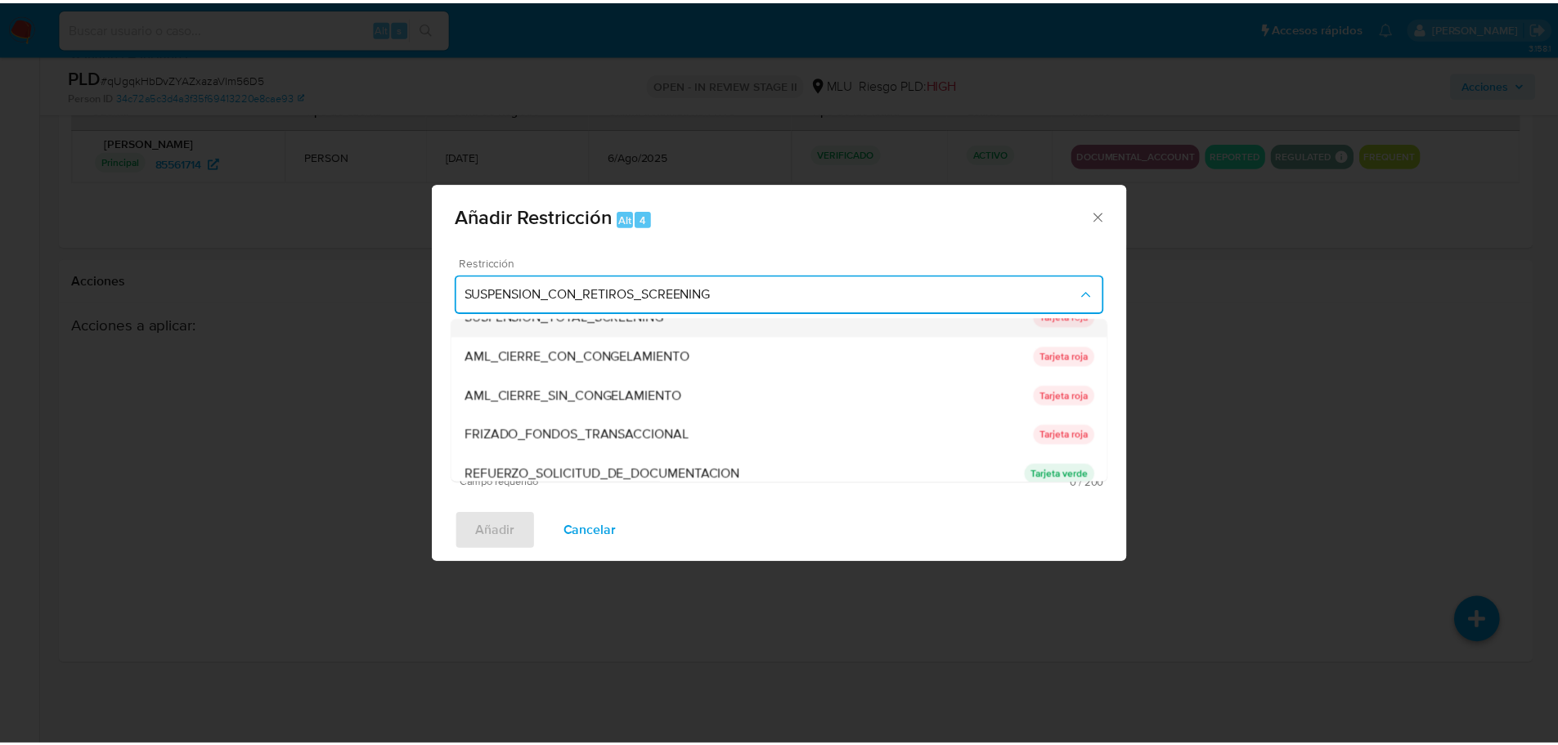
scroll to position [150, 0]
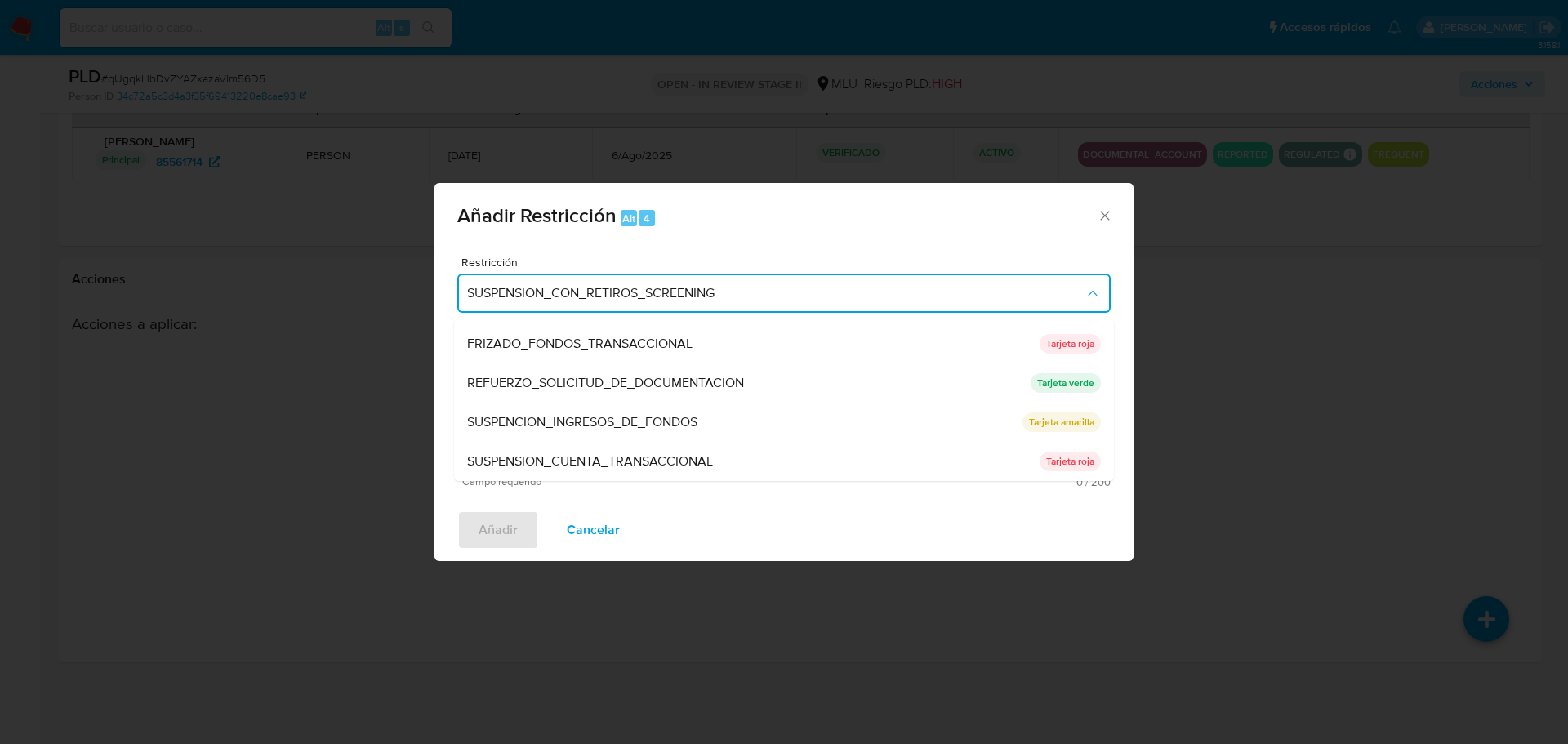
click at [1101, 215] on icon "Cerrar ventana" at bounding box center [1105, 216] width 16 height 16
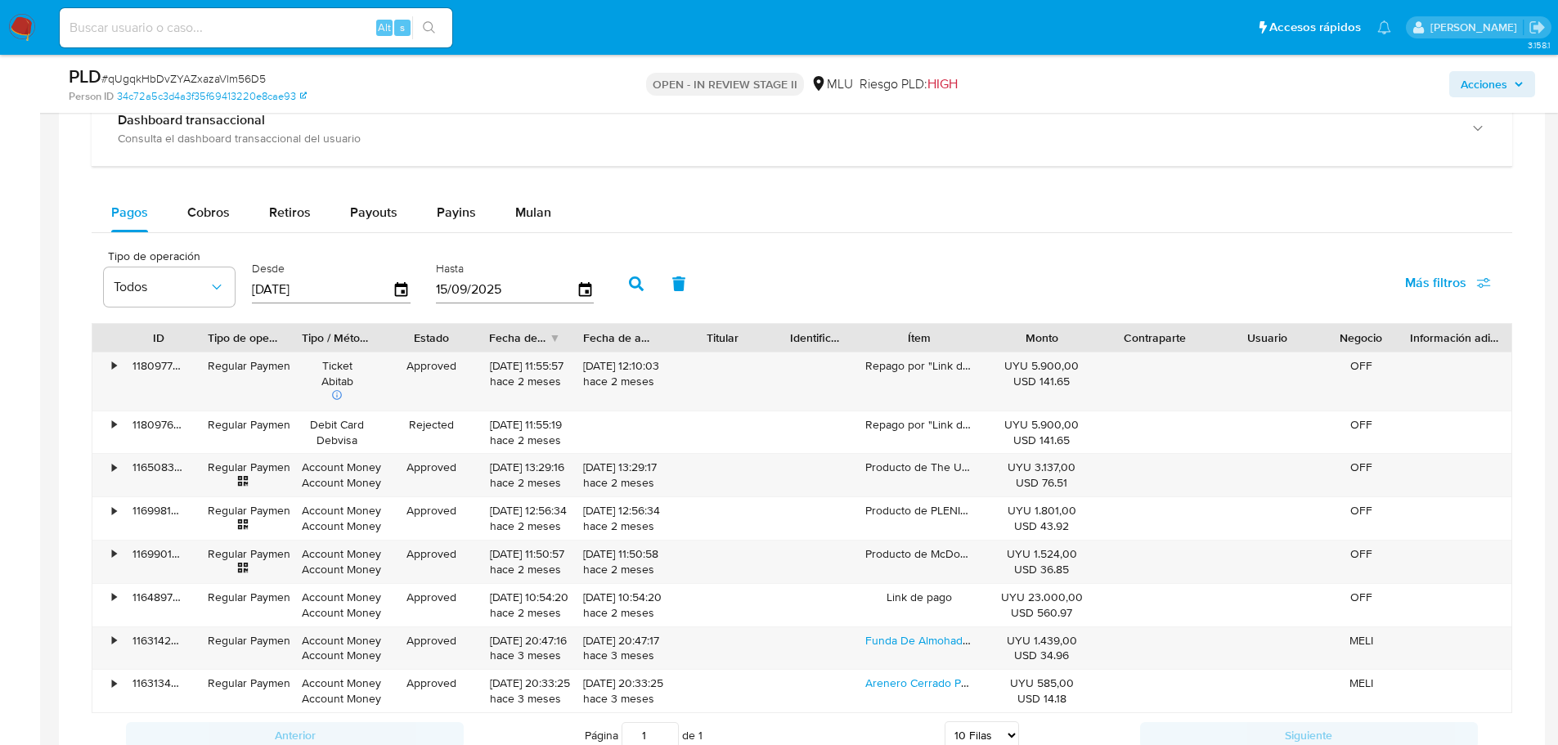
scroll to position [1325, 0]
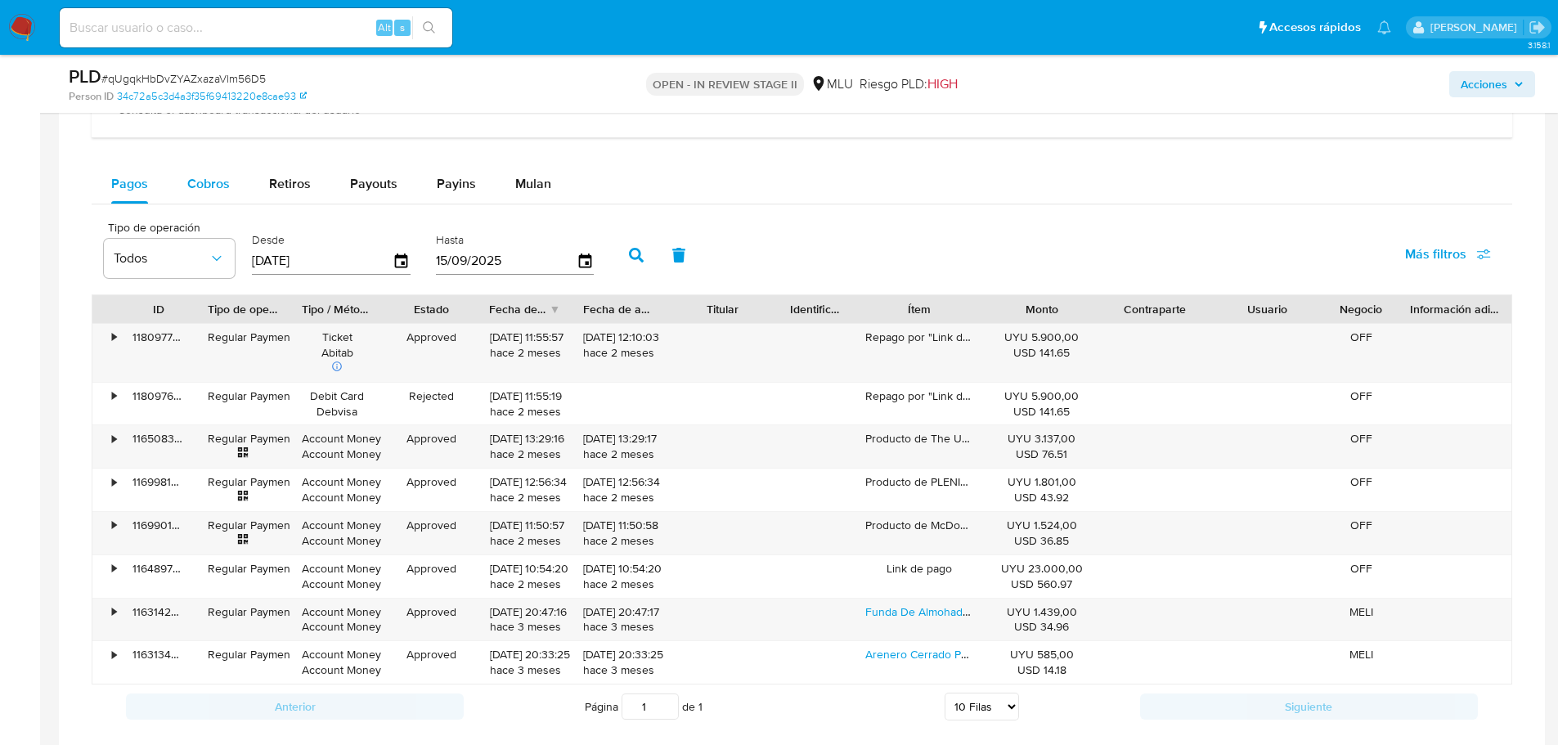
click at [213, 184] on span "Cobros" at bounding box center [208, 183] width 43 height 19
select select "10"
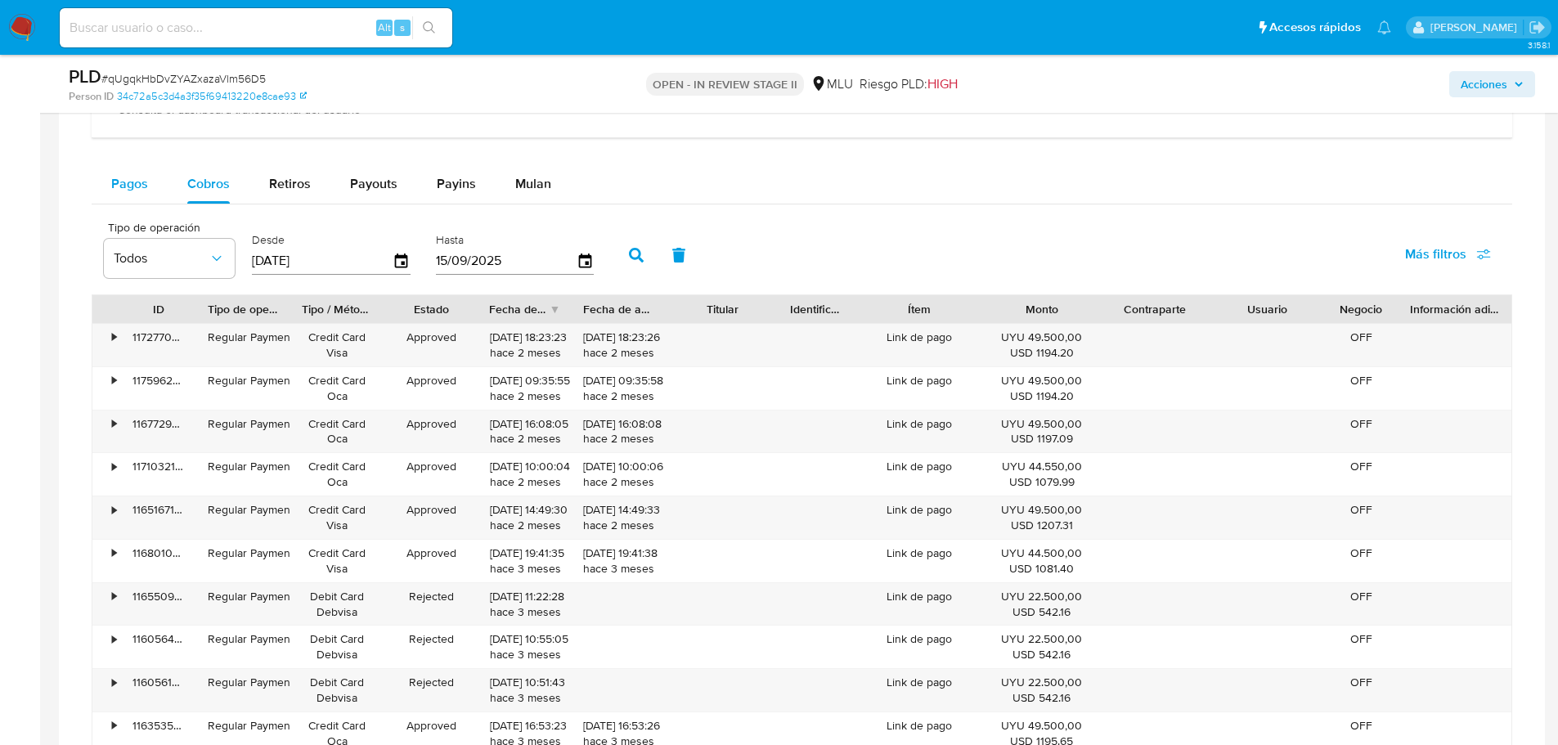
click at [152, 180] on button "Pagos" at bounding box center [130, 183] width 76 height 39
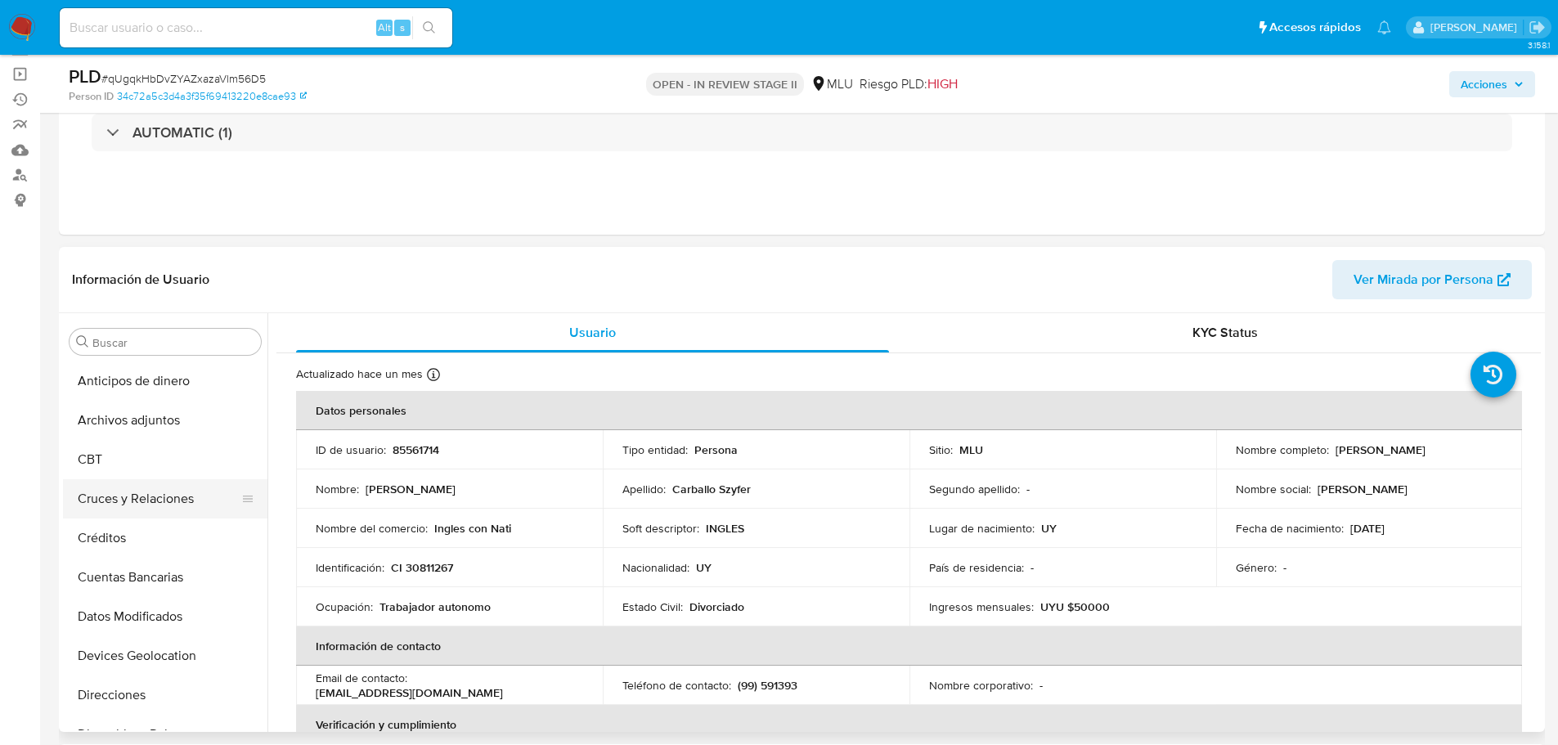
scroll to position [82, 0]
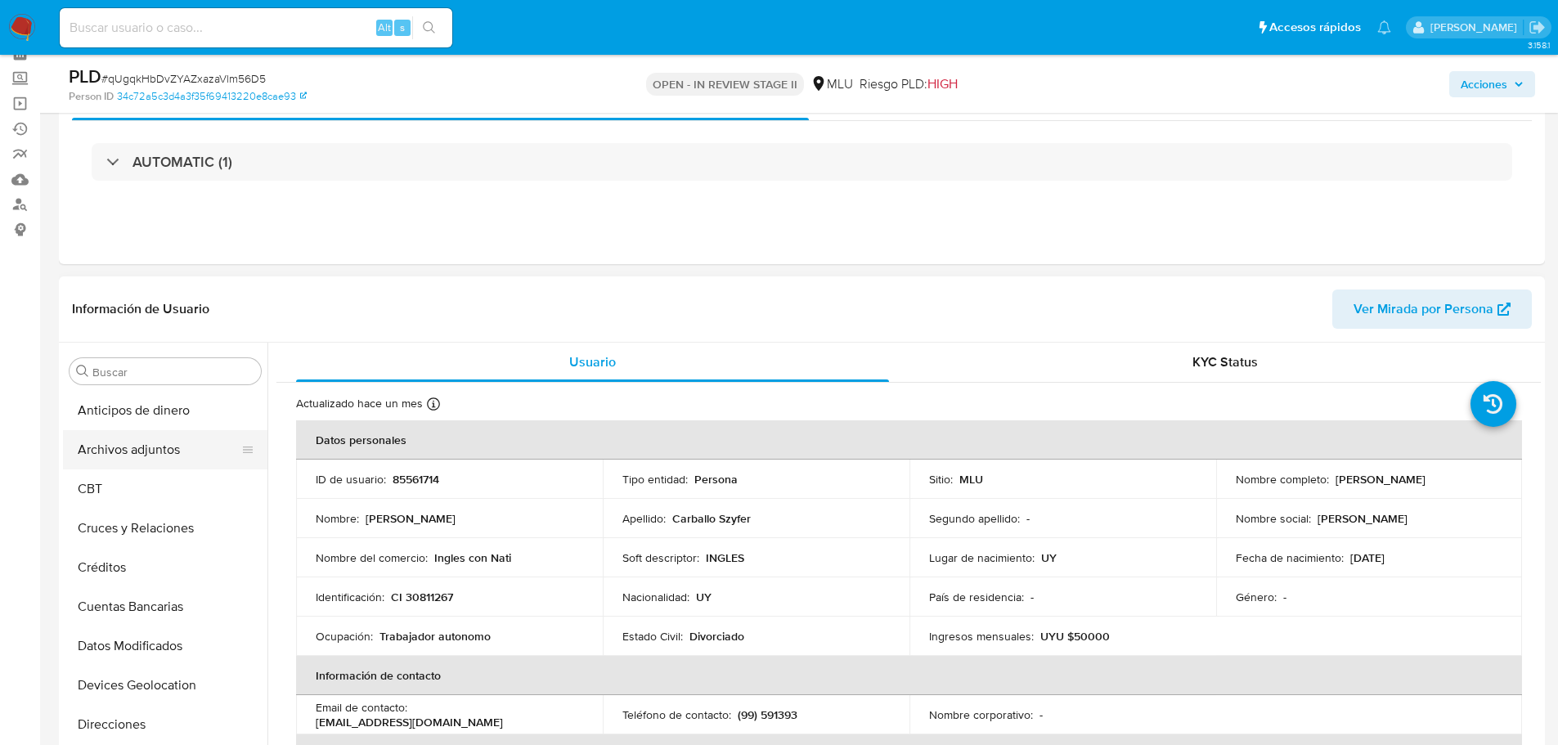
click at [147, 447] on button "Archivos adjuntos" at bounding box center [158, 449] width 191 height 39
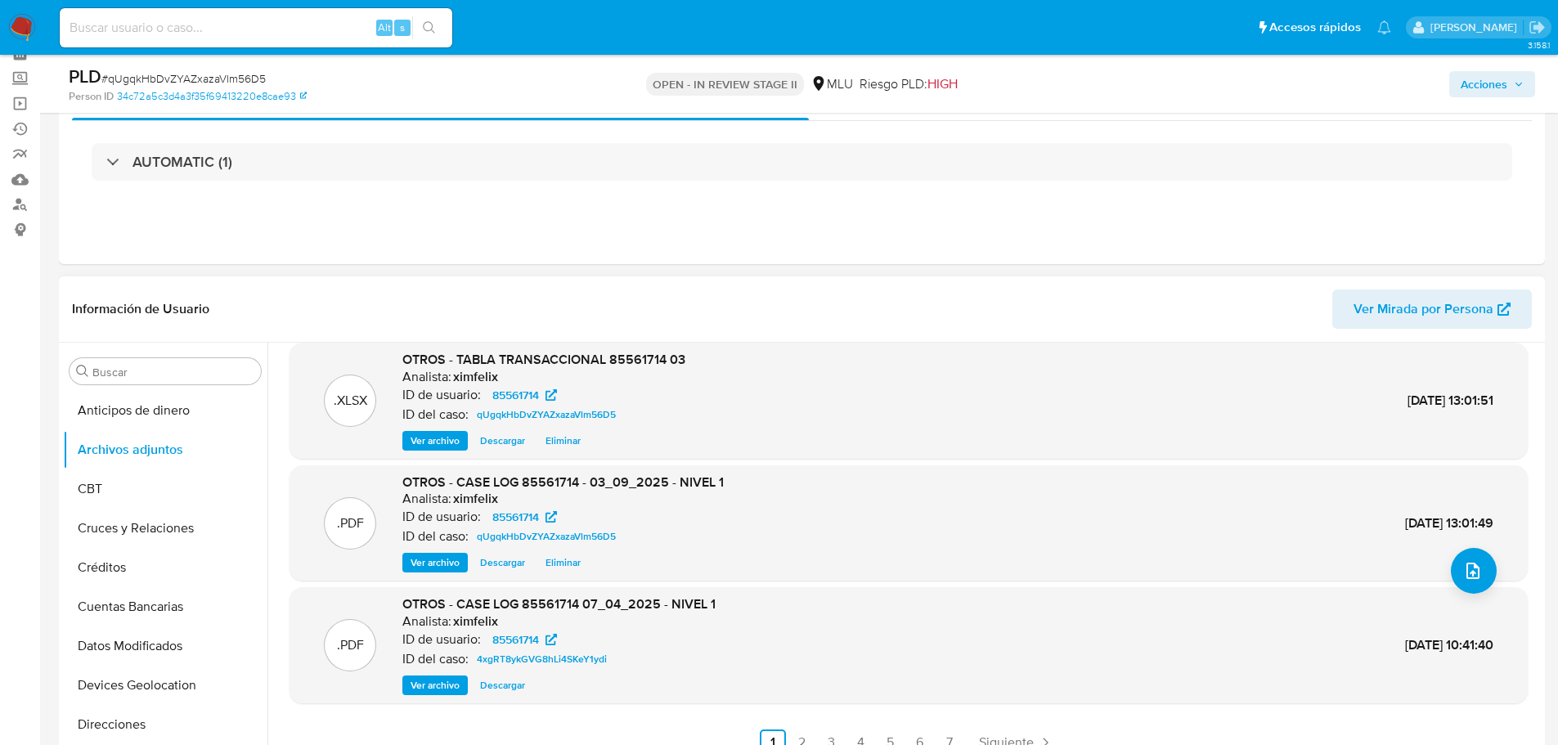
scroll to position [137, 0]
click at [411, 556] on span "Ver archivo" at bounding box center [434, 560] width 49 height 16
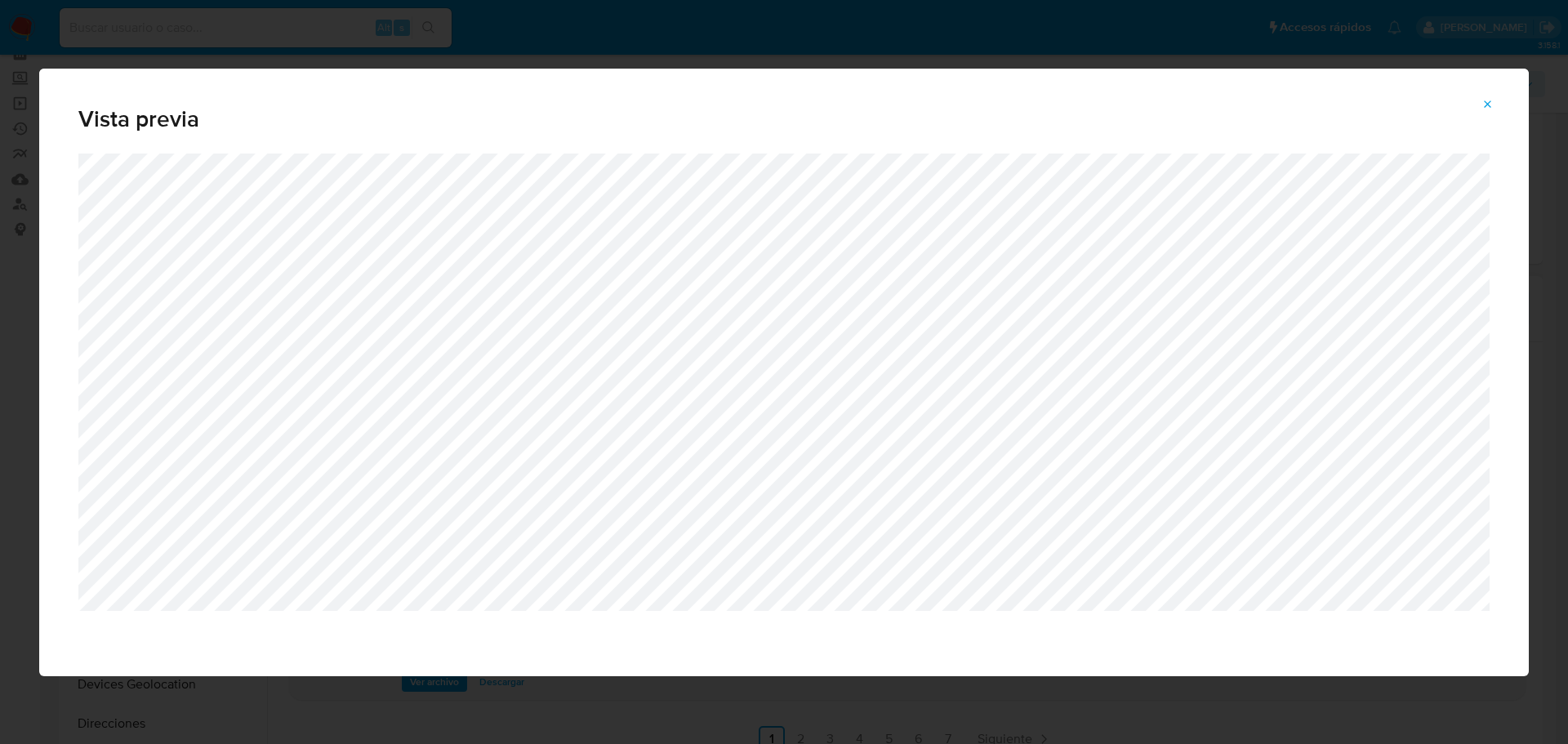
click at [1494, 101] on button "Attachment preview" at bounding box center [1488, 105] width 36 height 26
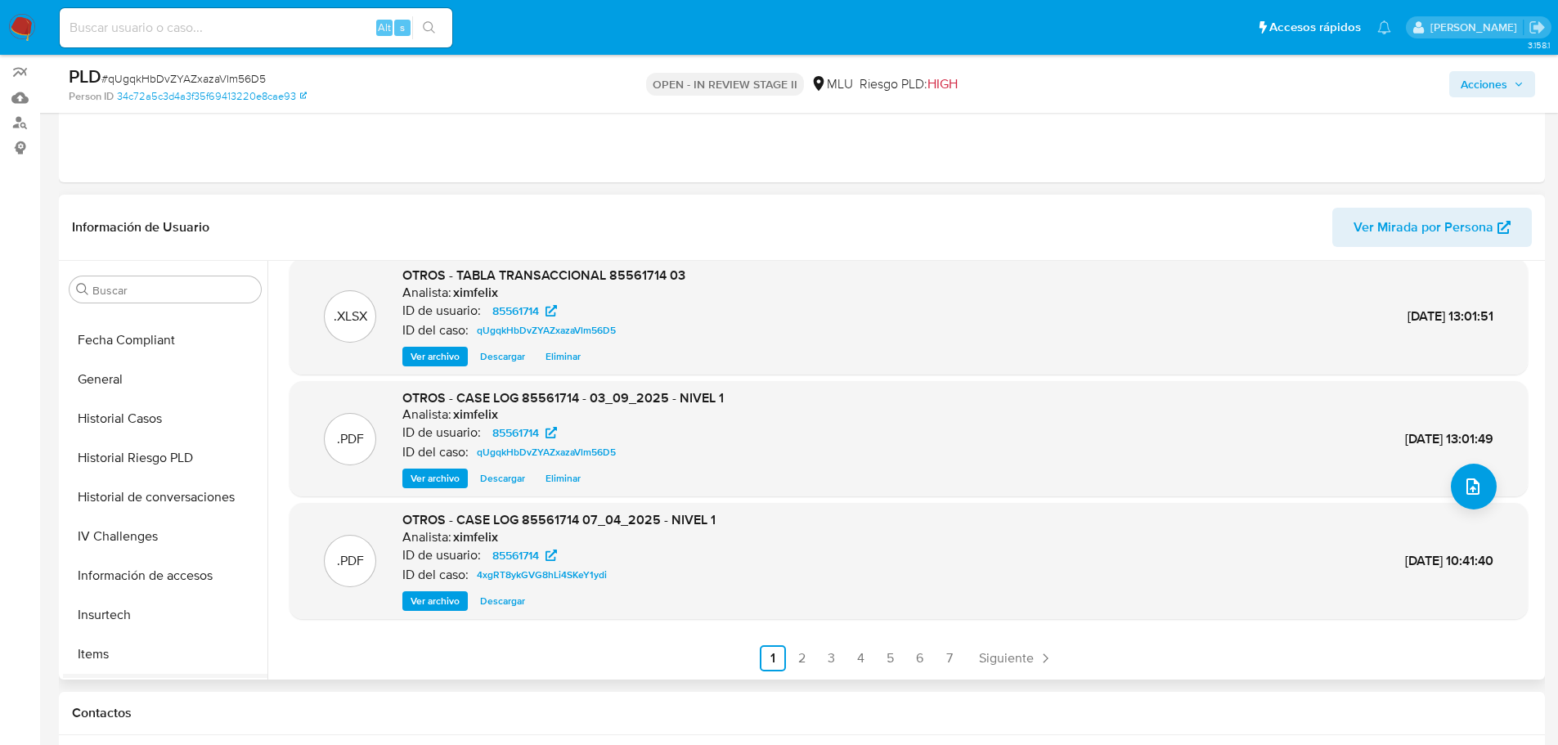
scroll to position [491, 0]
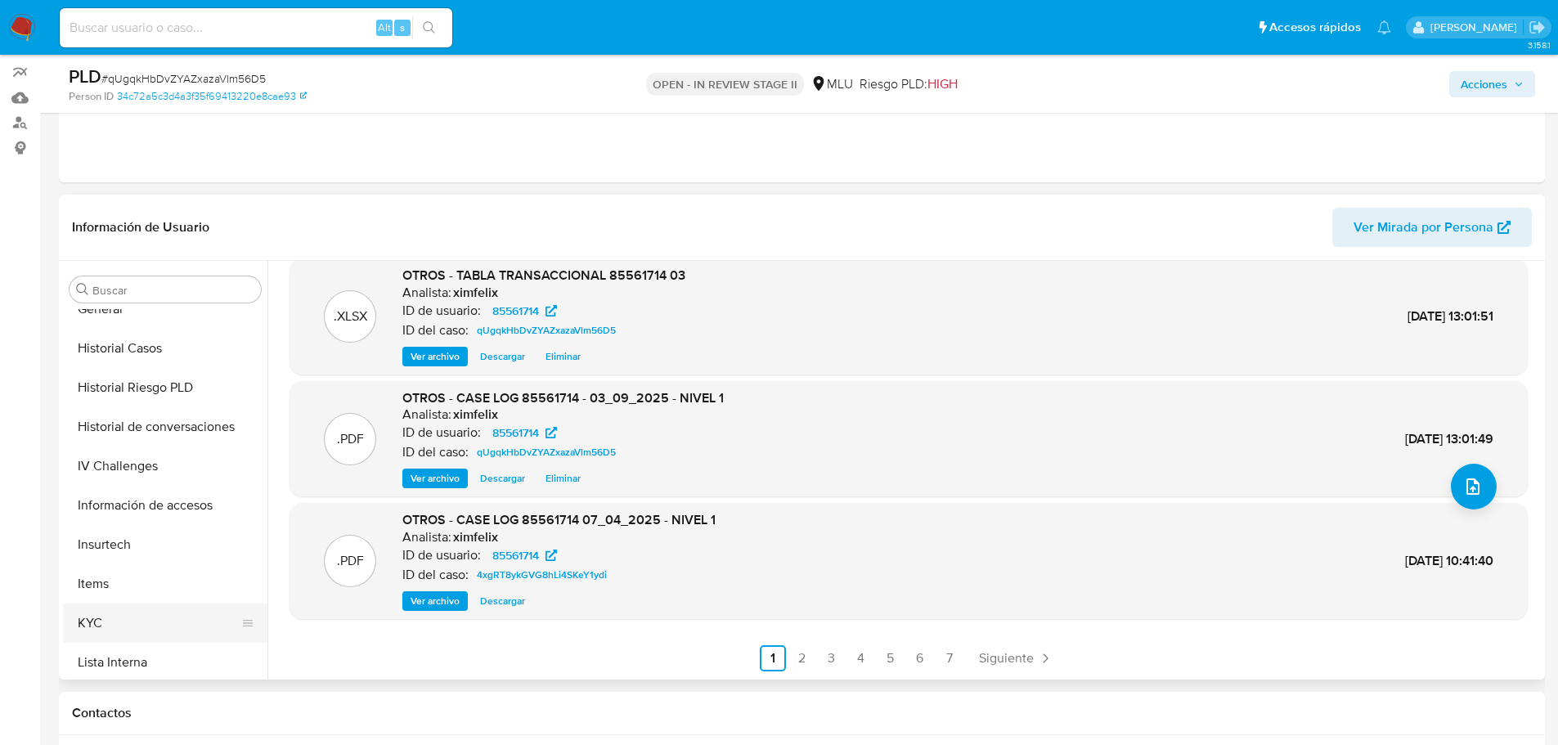
click at [139, 616] on button "KYC" at bounding box center [158, 622] width 191 height 39
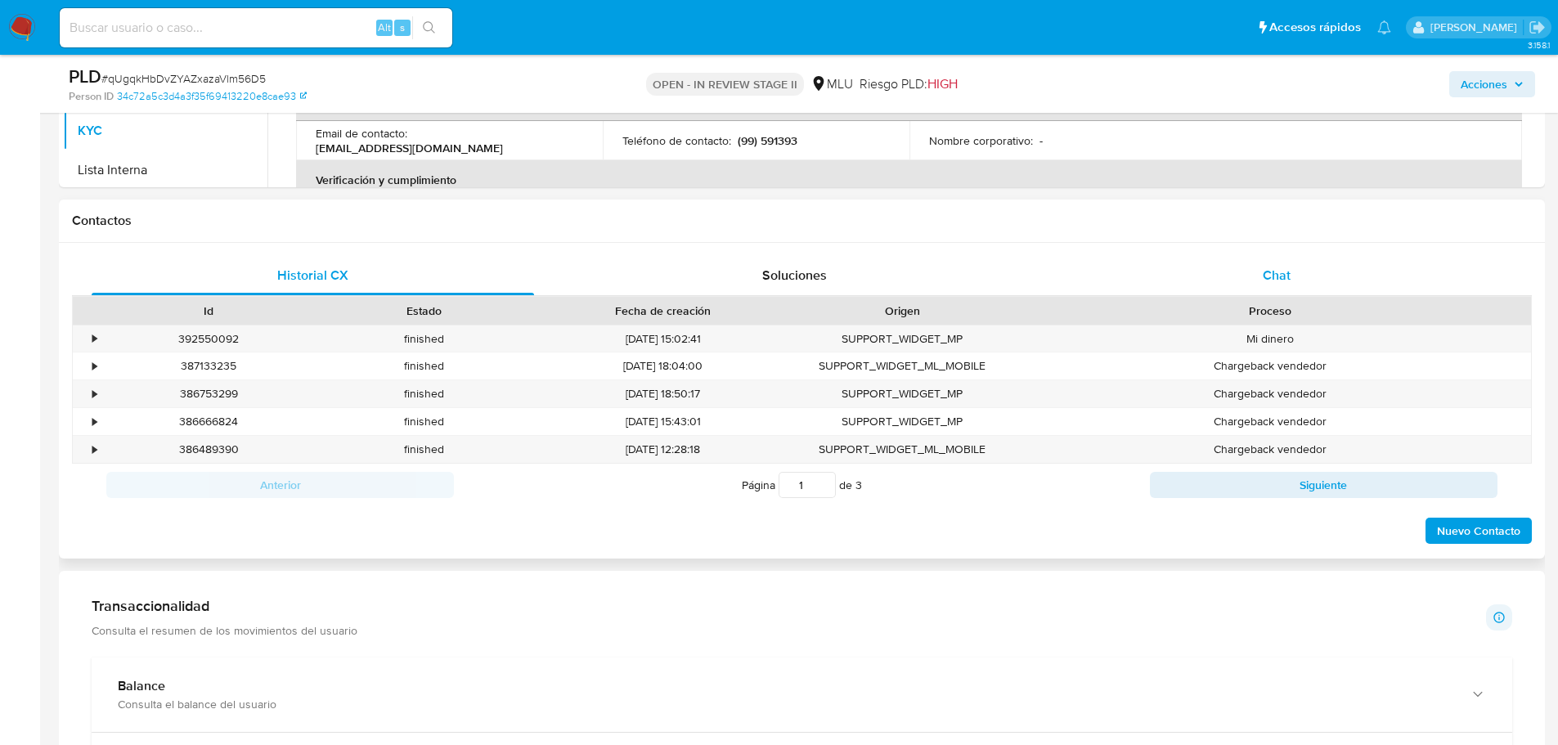
scroll to position [654, 0]
click at [1295, 289] on div "Chat" at bounding box center [1276, 277] width 442 height 39
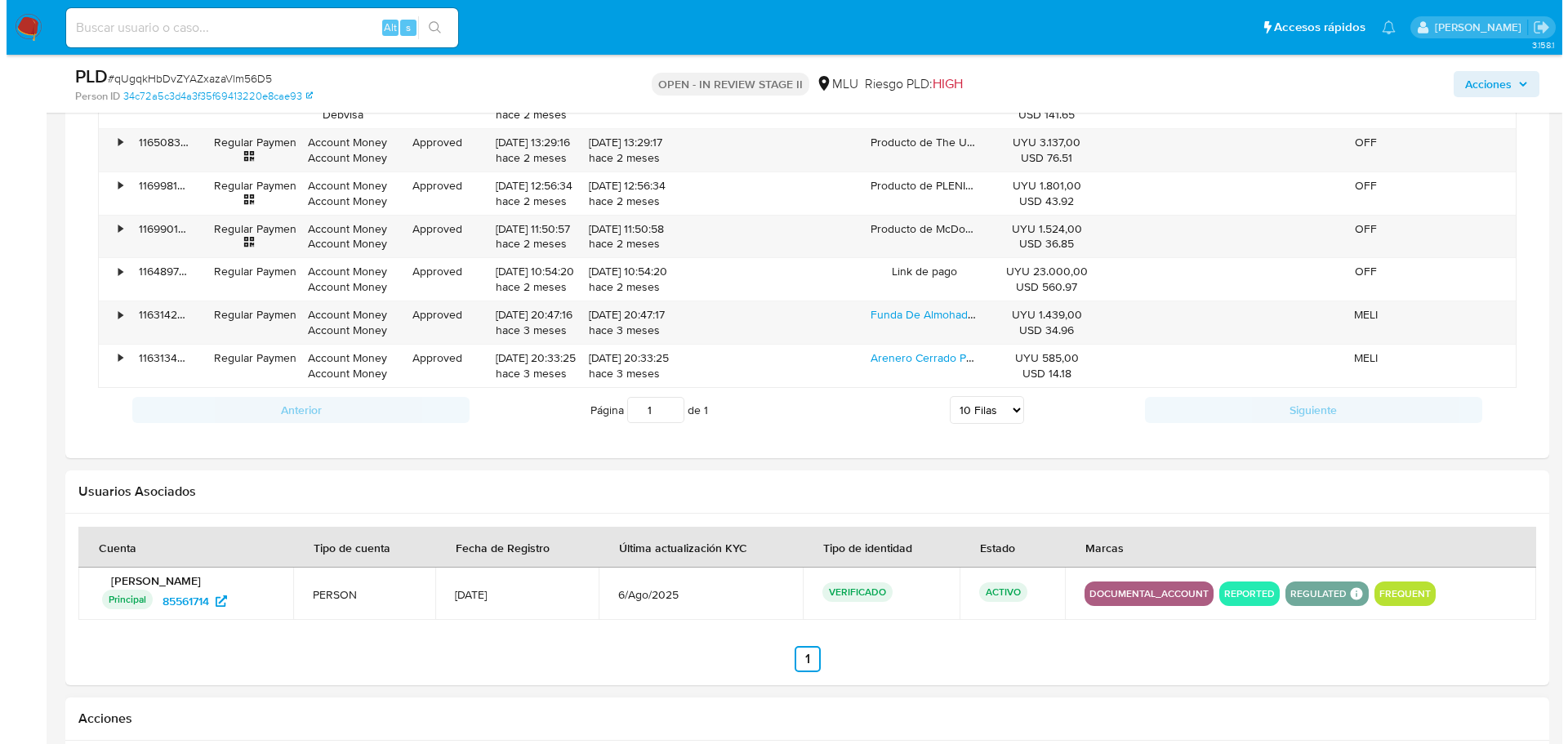
scroll to position [2346, 0]
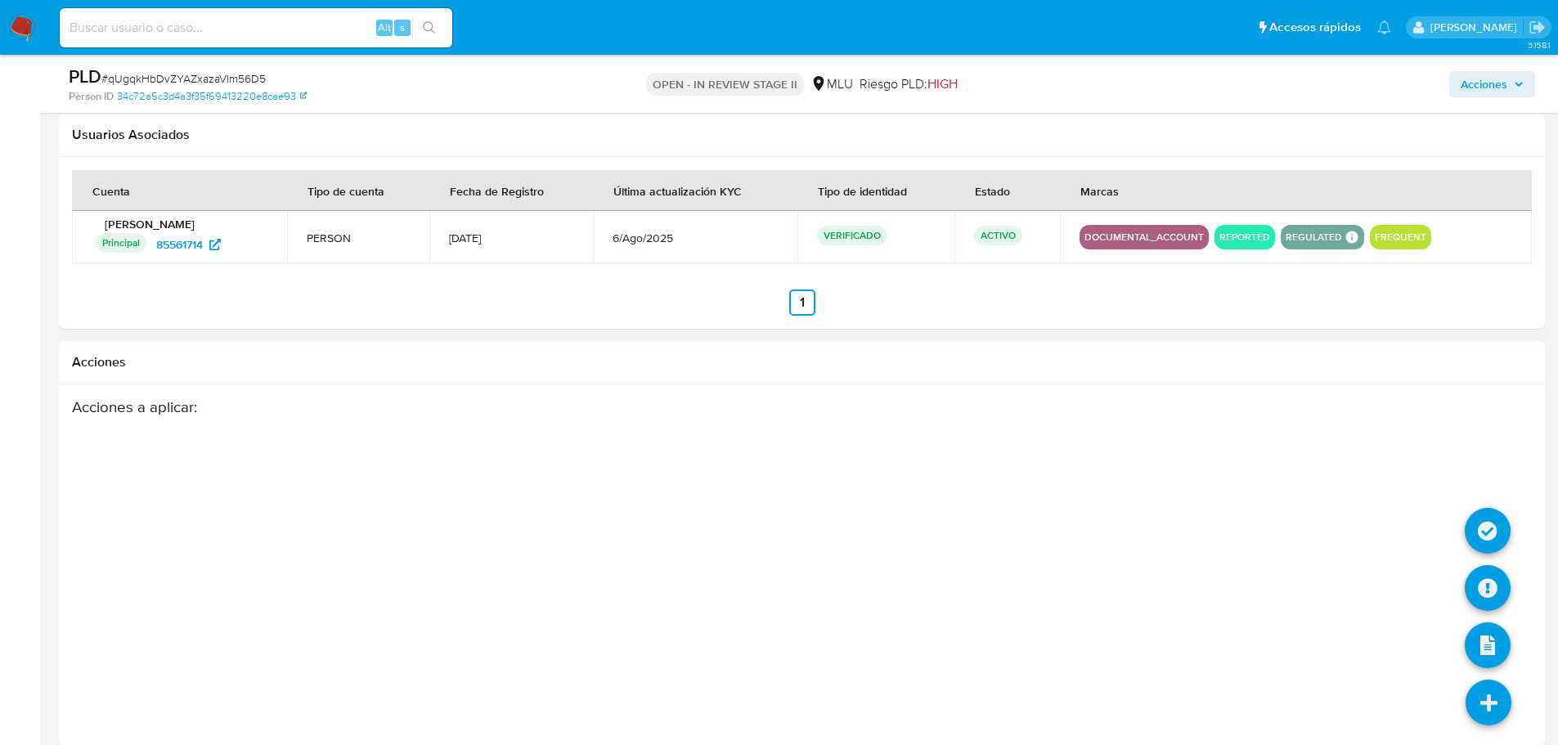
click at [1484, 714] on icon at bounding box center [1488, 702] width 46 height 46
drag, startPoint x: 1490, startPoint y: 525, endPoint x: 1490, endPoint y: 587, distance: 62.1
click at [1490, 729] on ul at bounding box center [1488, 729] width 46 height 0
click at [1490, 587] on icon at bounding box center [1487, 588] width 46 height 46
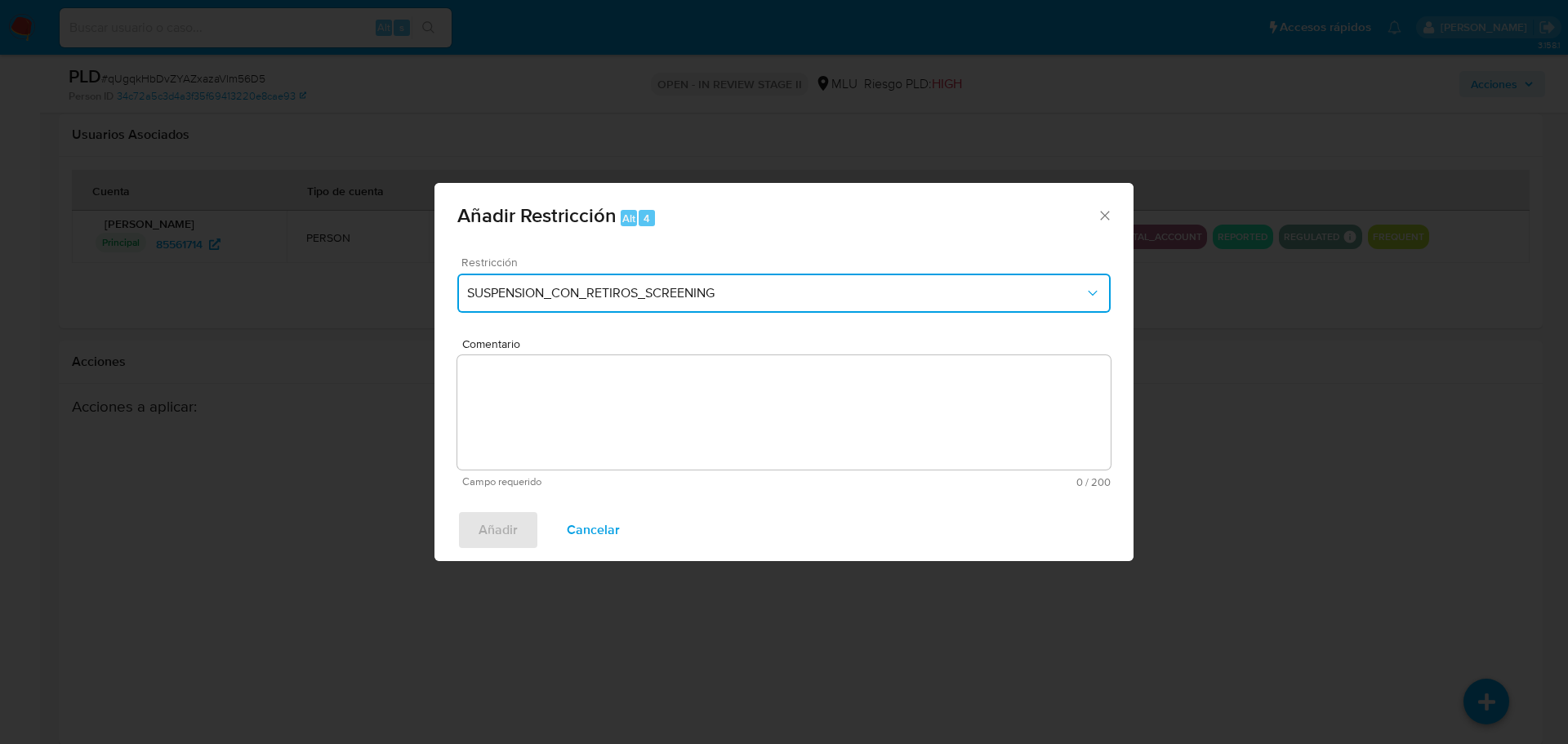
click at [692, 298] on span "SUSPENSION_CON_RETIROS_SCREENING" at bounding box center [776, 293] width 617 height 16
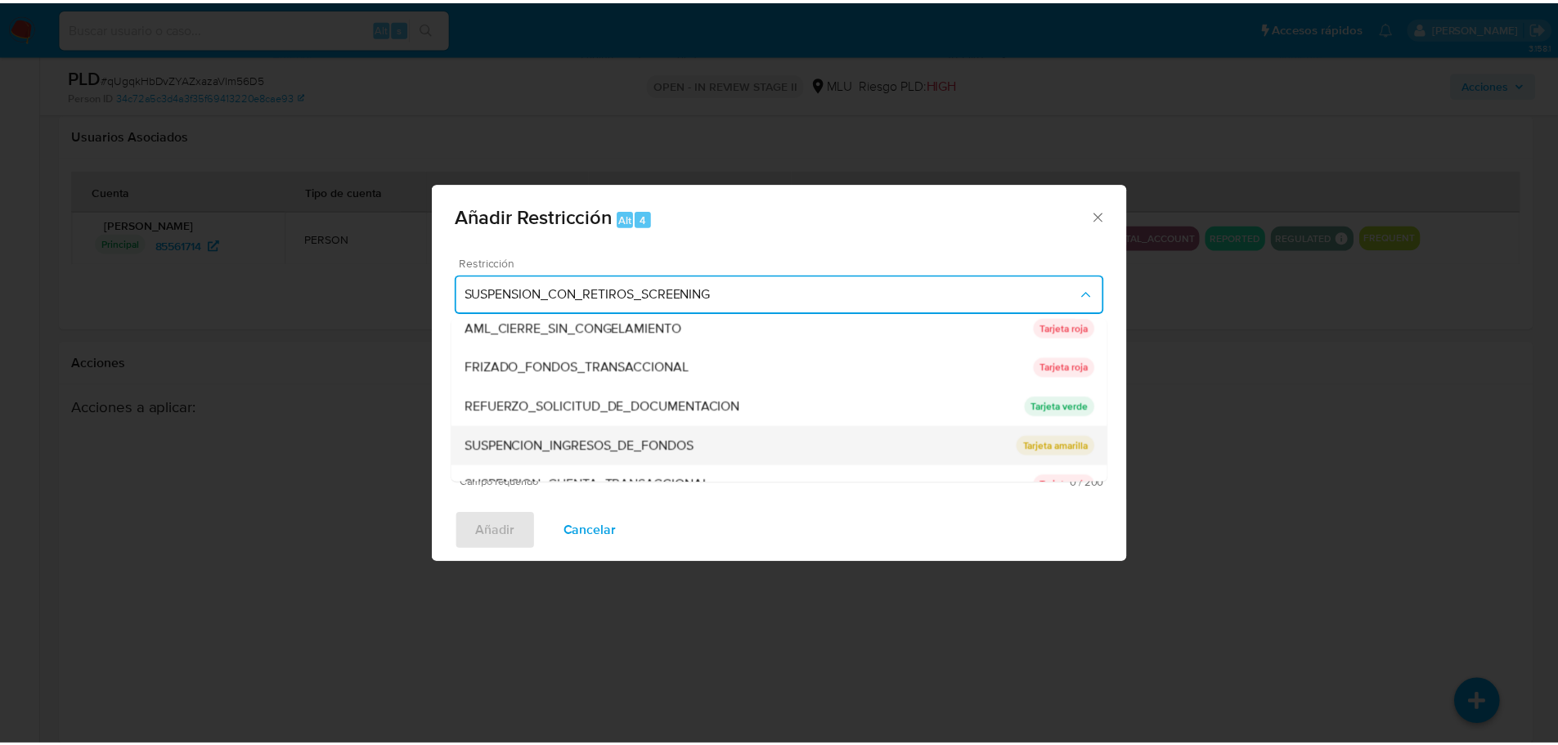
scroll to position [150, 0]
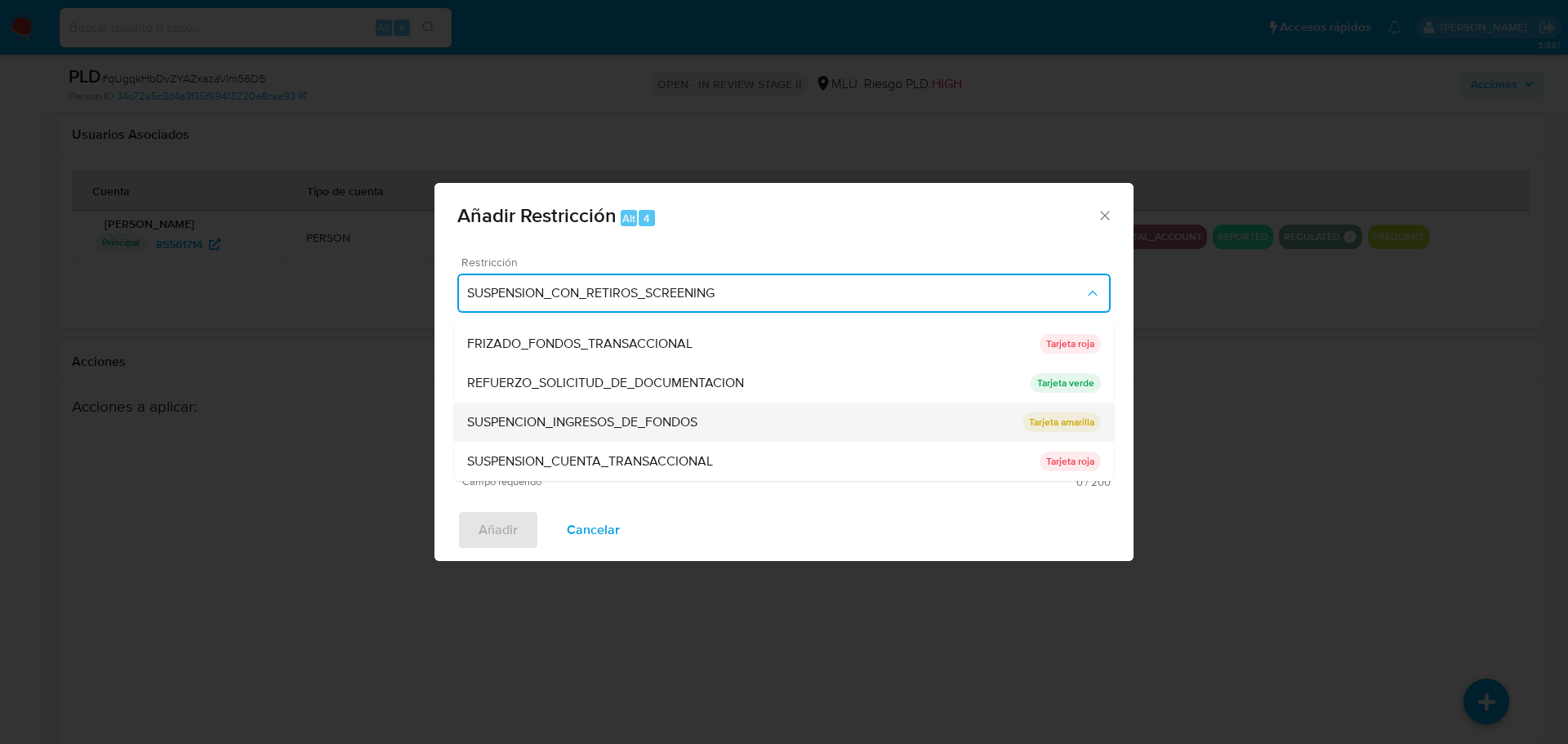
click at [725, 424] on div "SUSPENCION_INGRESOS_DE_FONDOS" at bounding box center [745, 421] width 555 height 39
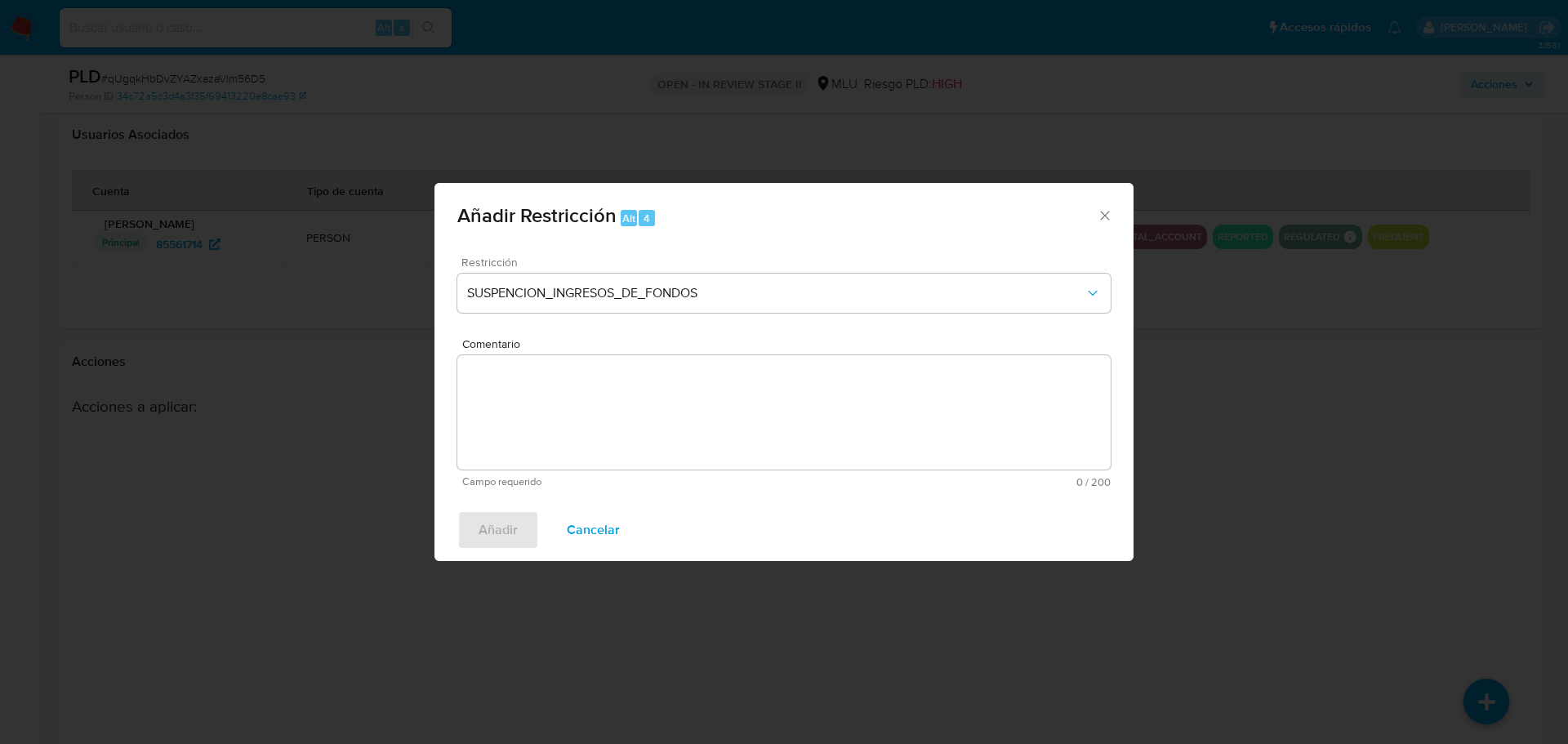
click at [727, 409] on textarea "Comentario" at bounding box center [784, 412] width 653 height 114
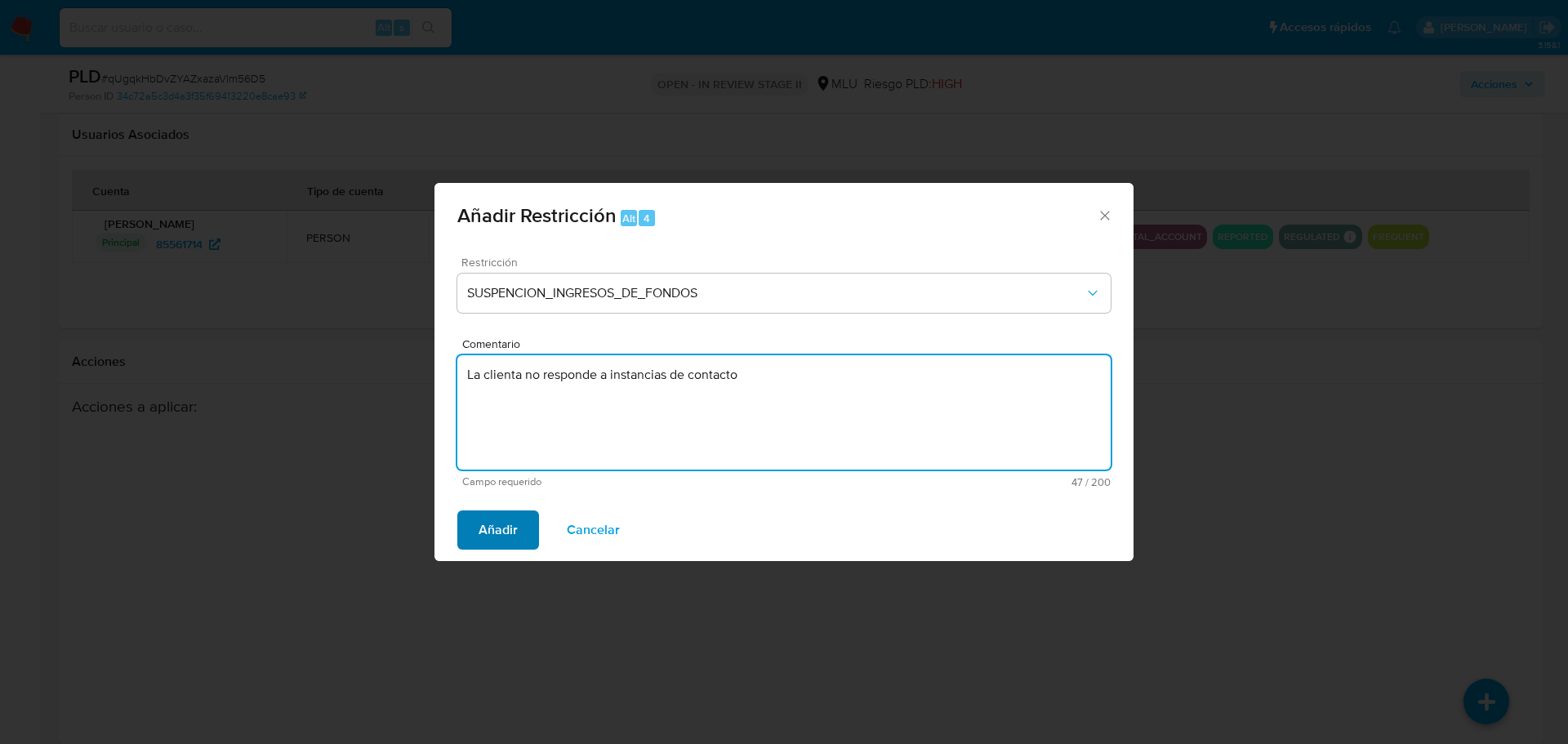
type textarea "La clienta no responde a instancias de contacto"
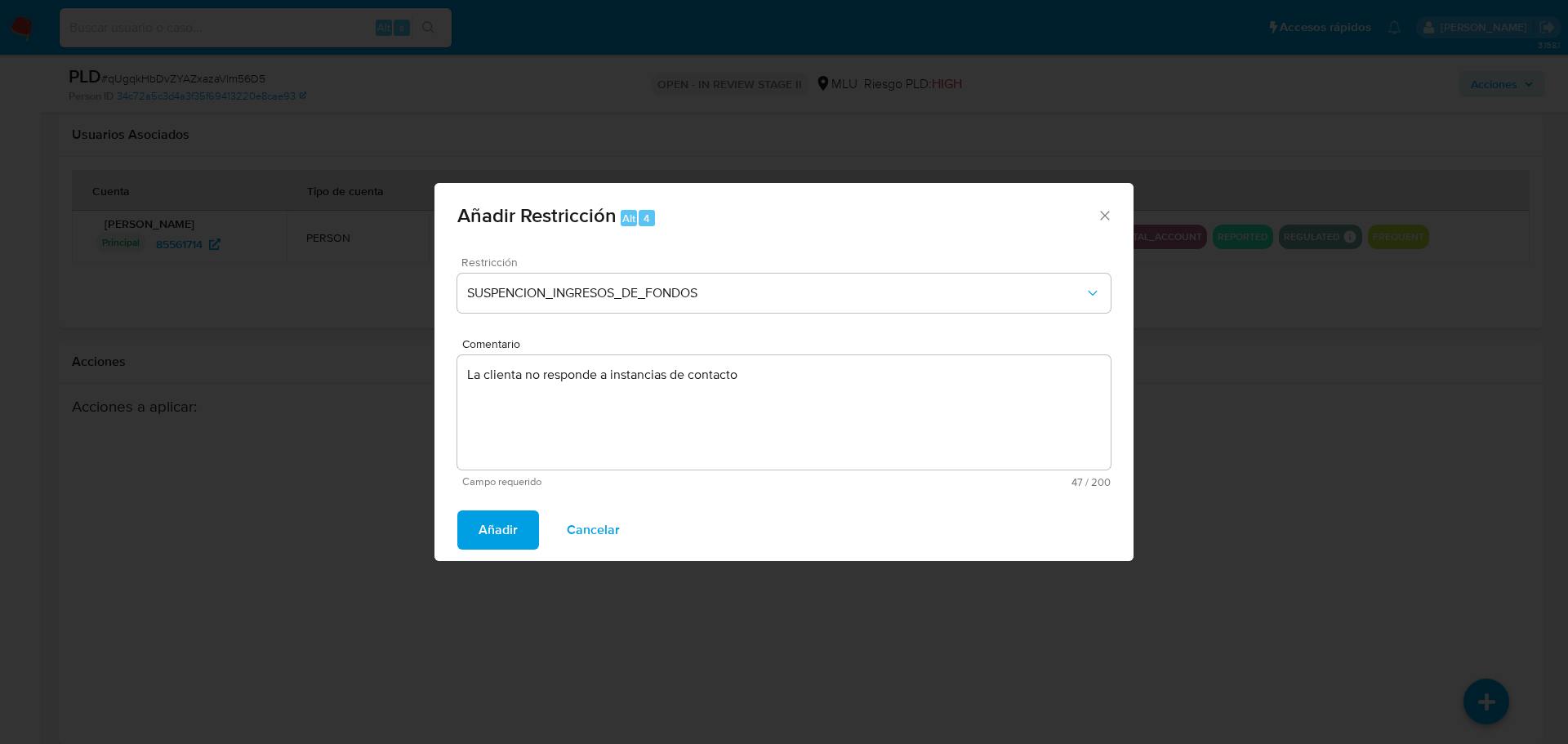
click at [481, 523] on span "Añadir" at bounding box center [497, 530] width 39 height 36
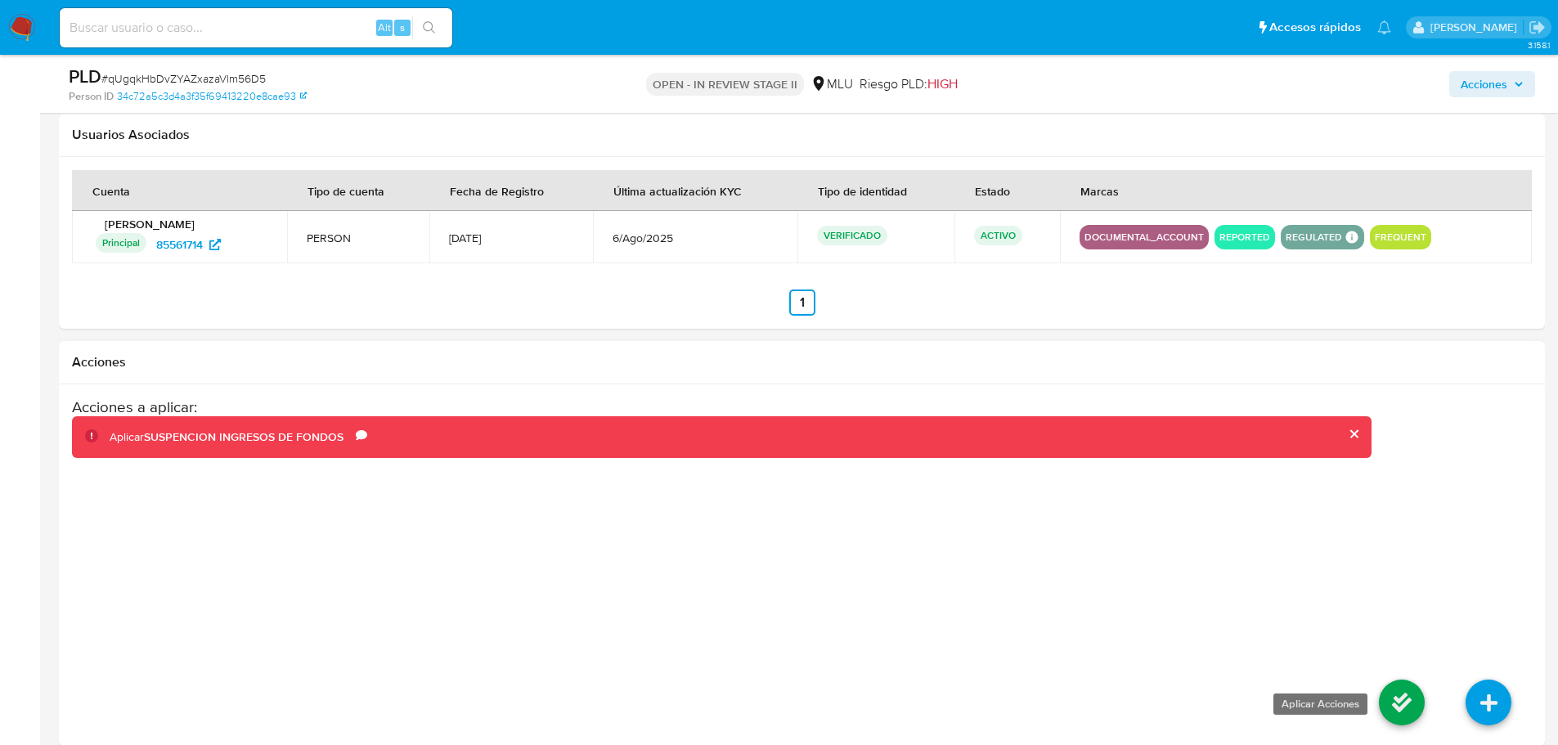
click at [1396, 707] on icon at bounding box center [1402, 702] width 46 height 46
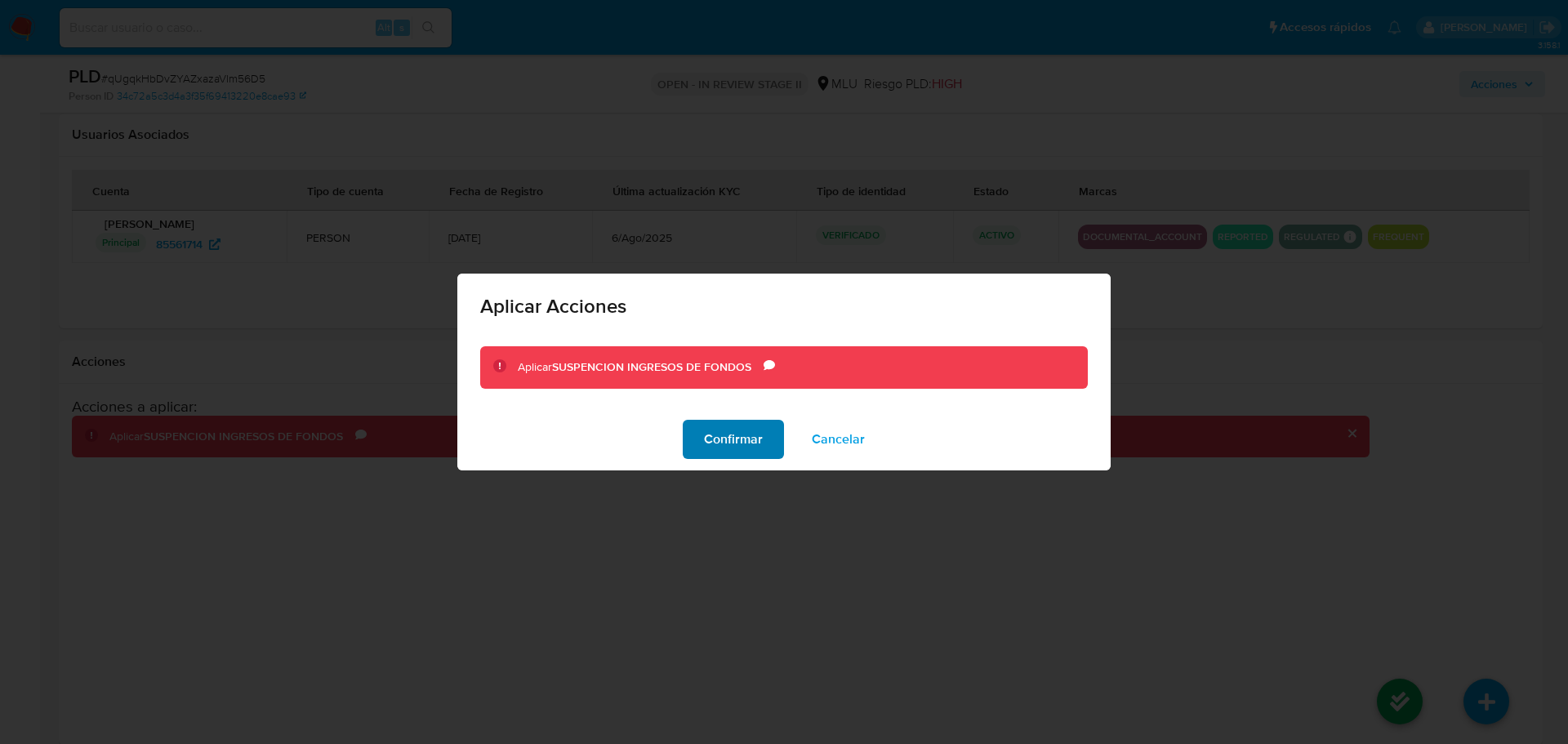
click at [752, 441] on span "Confirmar" at bounding box center [733, 439] width 59 height 36
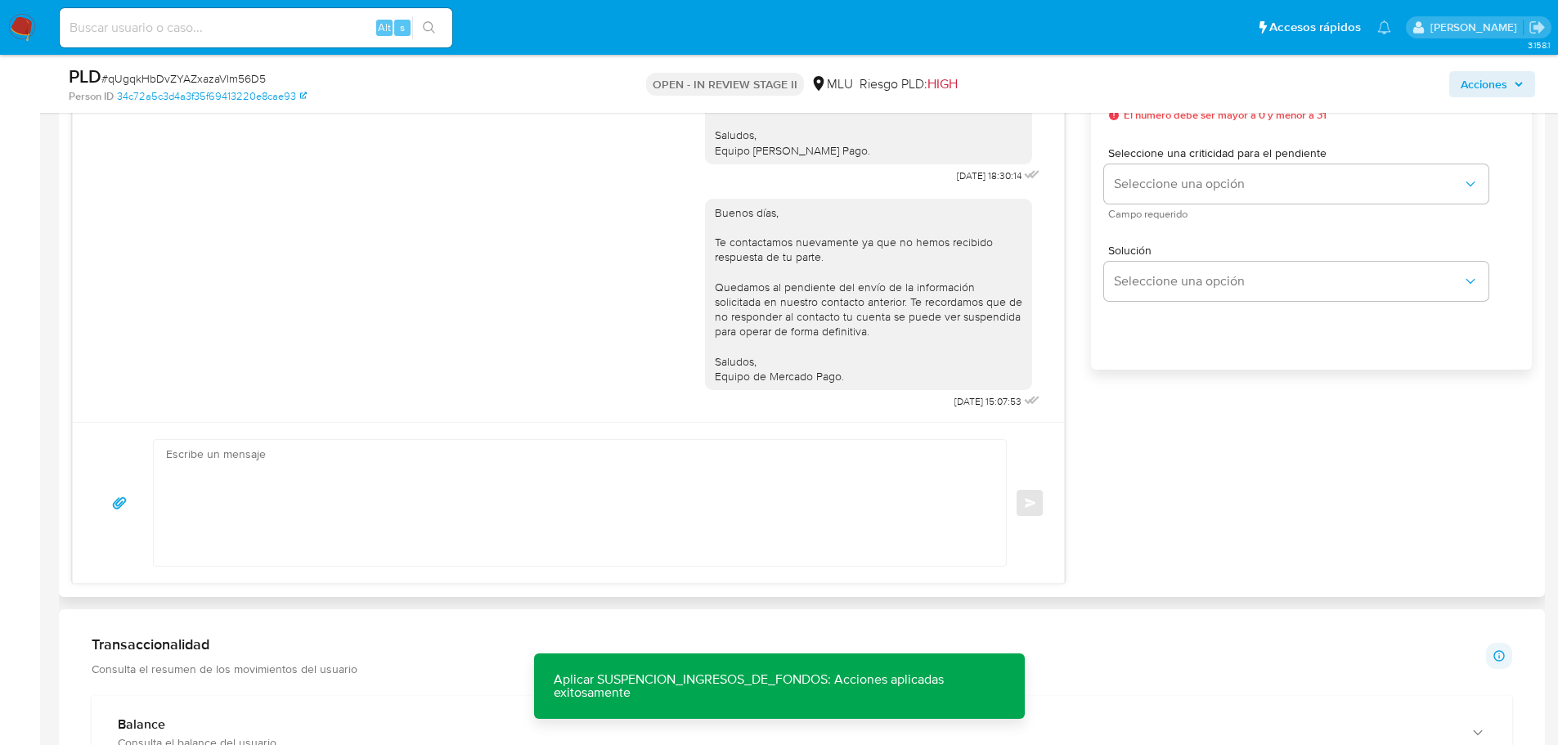
scroll to position [959, 0]
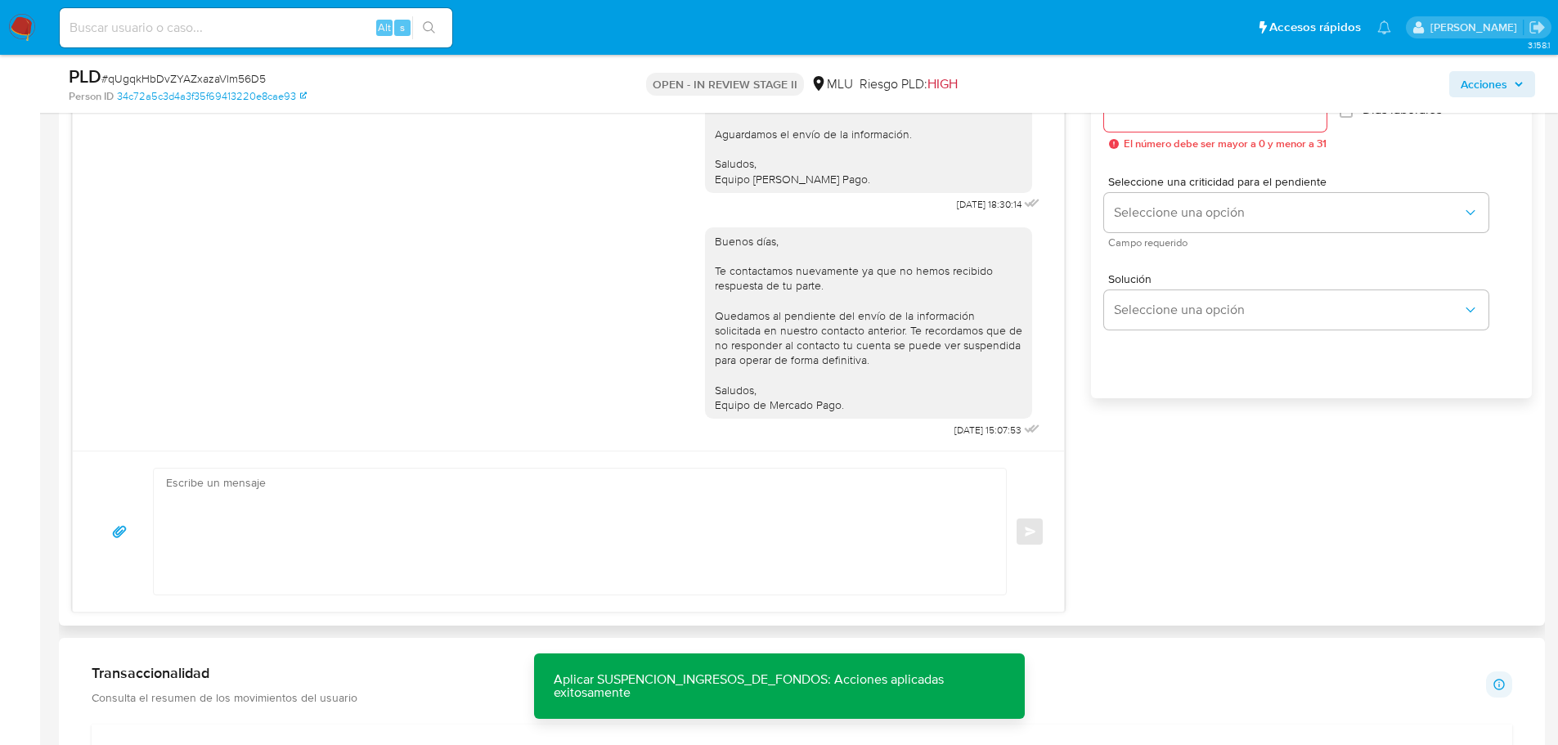
click at [499, 505] on textarea at bounding box center [575, 531] width 819 height 126
paste textarea "Te contactamos nuevamente ya que no hemos recibido respuesta de tu parte. Queda…"
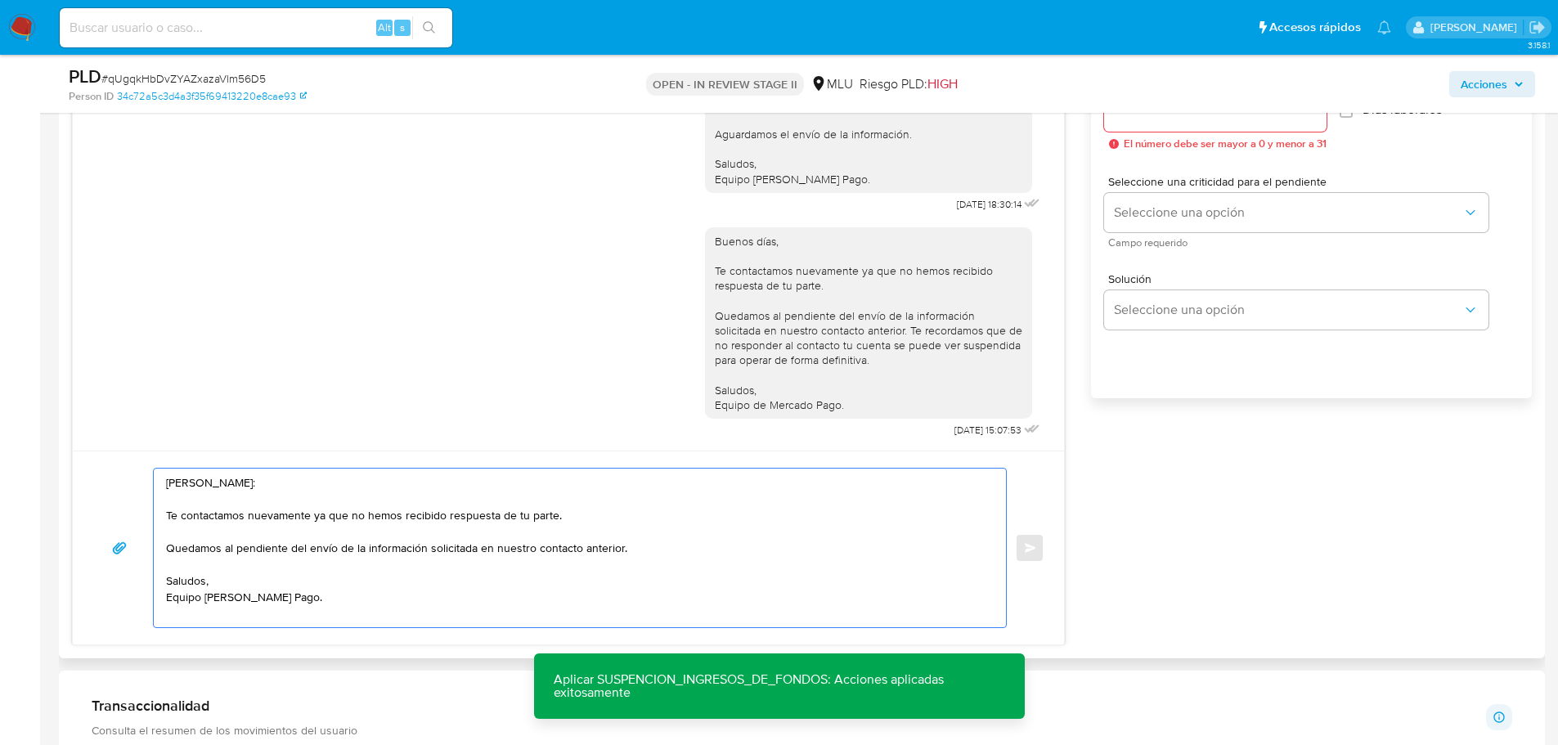
click at [472, 520] on textarea "Hola, Natalia: Te contactamos nuevamente ya que no hemos recibido respuesta de …" at bounding box center [575, 547] width 819 height 159
click at [347, 609] on textarea "Hola, Natalia: Te contactamos nuevamente ya que no hemos recibido respuesta de …" at bounding box center [575, 547] width 819 height 159
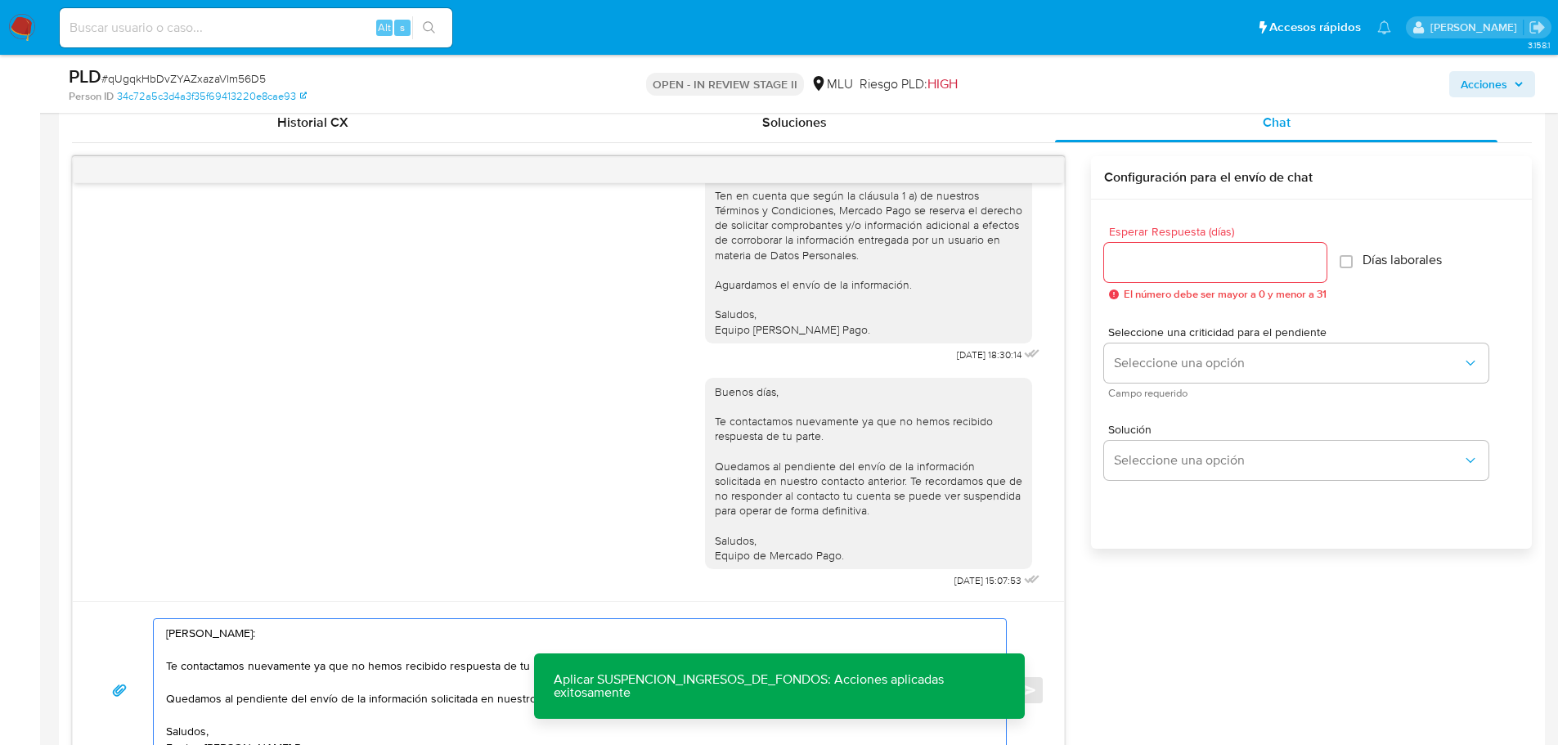
scroll to position [796, 0]
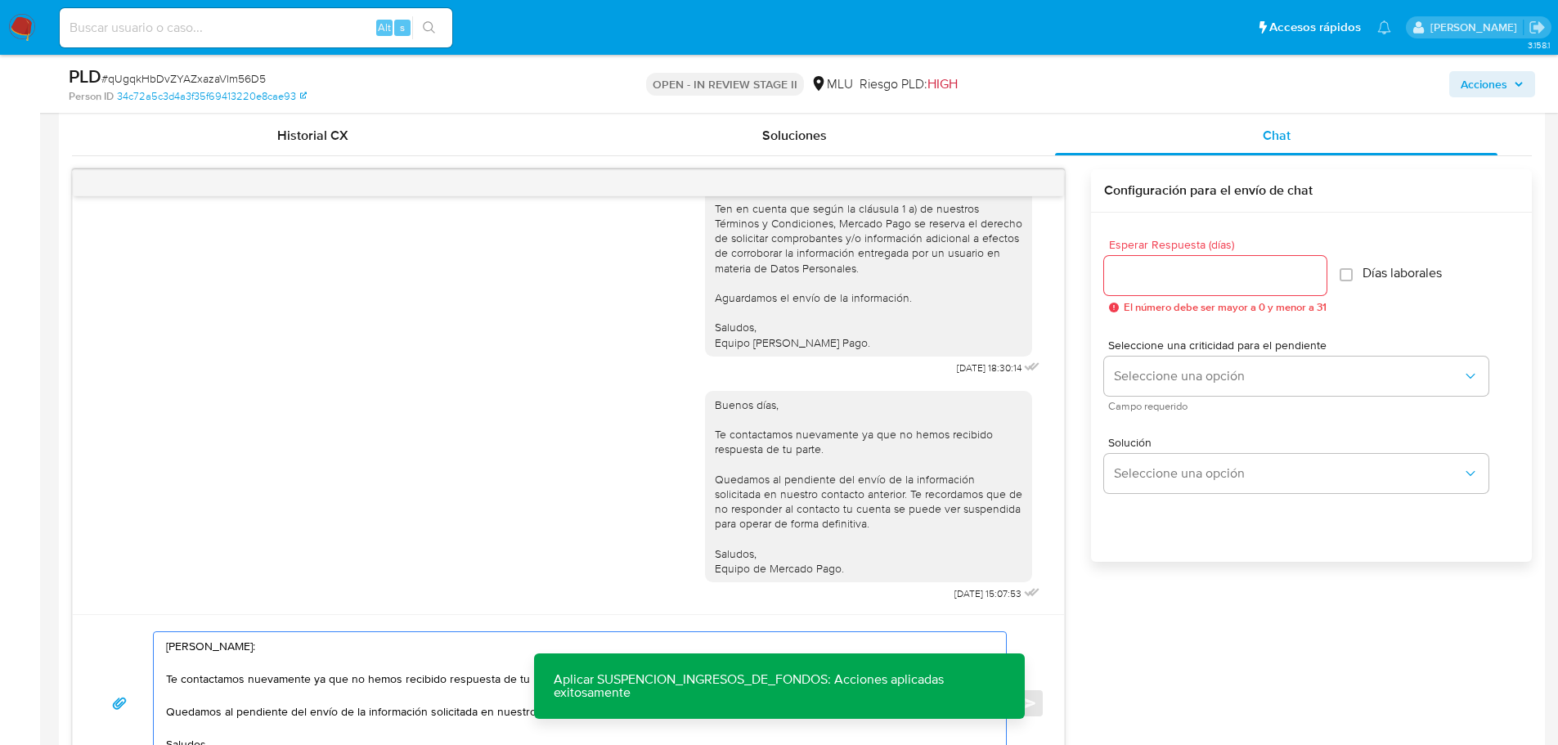
type textarea "Hola, Natalia: Te contactamos nuevamente ya que no hemos recibido respuesta de …"
click at [1152, 260] on div at bounding box center [1215, 275] width 222 height 39
click at [1152, 273] on input "Esperar Respuesta (días)" at bounding box center [1215, 275] width 222 height 21
drag, startPoint x: 1157, startPoint y: 276, endPoint x: 1104, endPoint y: 275, distance: 53.2
click at [1104, 275] on input "2" at bounding box center [1211, 275] width 214 height 21
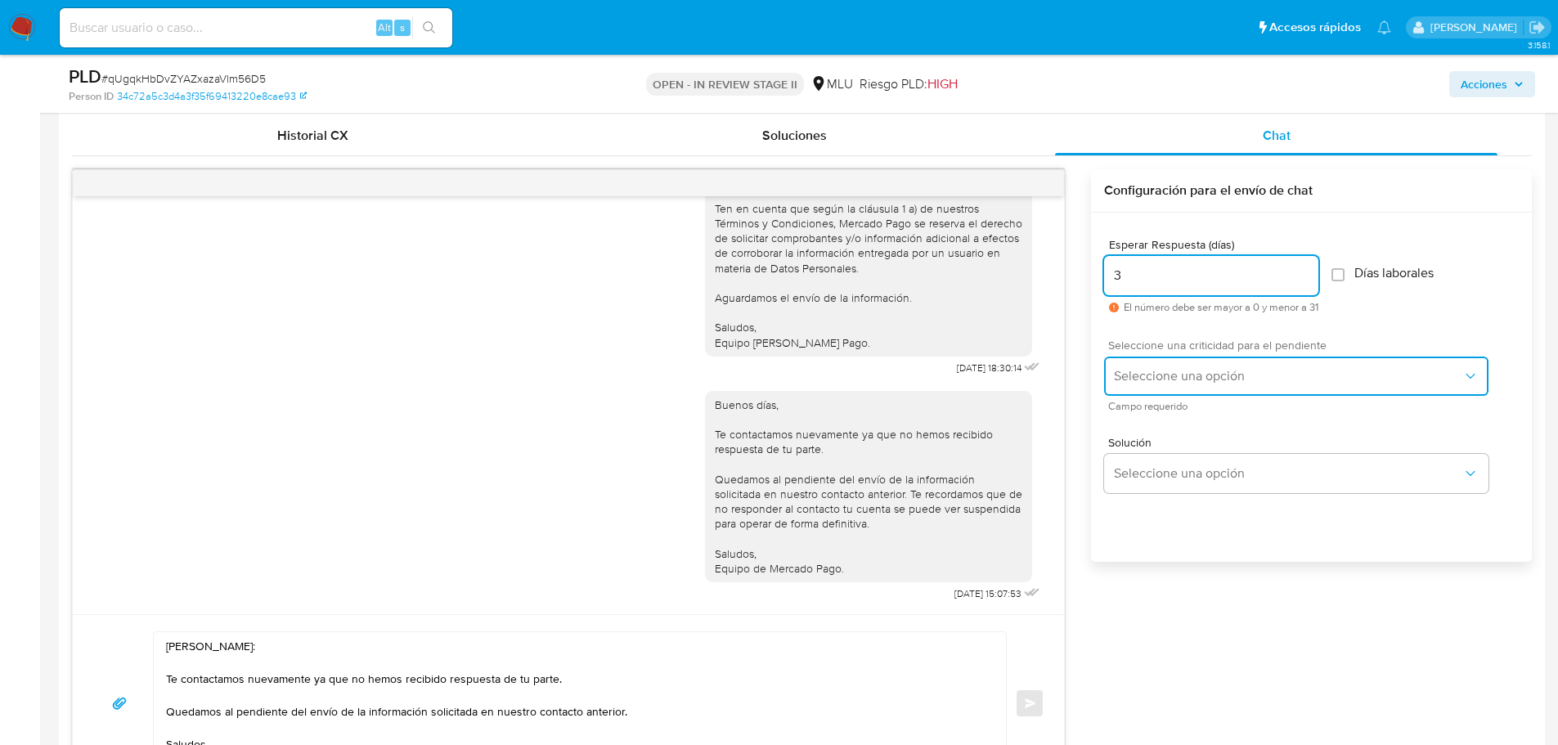
click at [1356, 374] on span "Seleccione una opción" at bounding box center [1288, 376] width 348 height 16
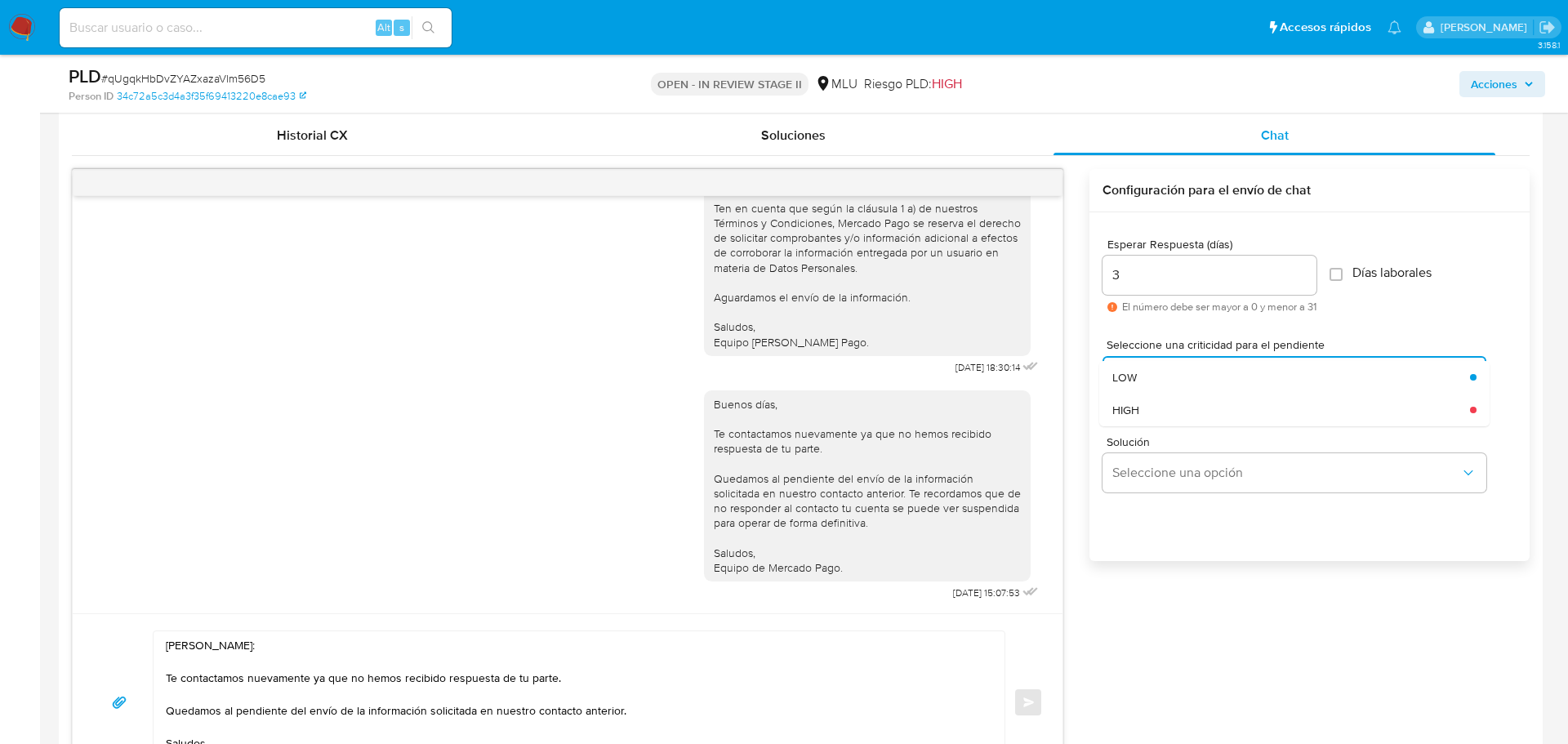
click at [1475, 308] on div "Esperar Respuesta (días) 3 El número debe ser mayor a 0 y menor a 31 Días labor…" at bounding box center [1309, 276] width 414 height 101
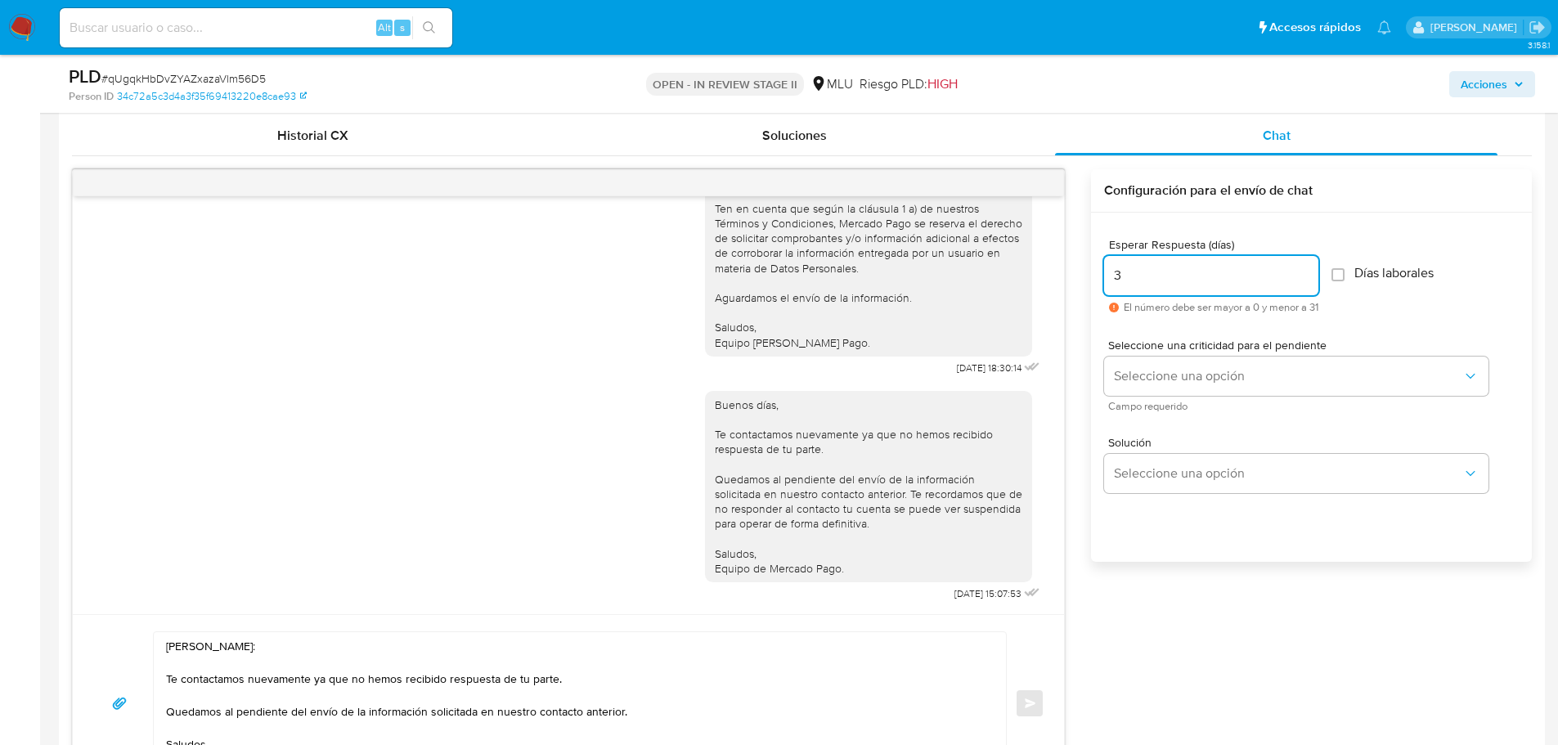
drag, startPoint x: 1229, startPoint y: 279, endPoint x: 989, endPoint y: 286, distance: 240.5
click at [989, 286] on div "Buenas tardes Natalia, Te contactamos ya que necesitamos verificar algunos dato…" at bounding box center [801, 480] width 1459 height 623
drag, startPoint x: 1156, startPoint y: 271, endPoint x: 1028, endPoint y: 277, distance: 128.5
click at [1027, 278] on div "Buenas tardes Natalia, Te contactamos ya que necesitamos verificar algunos dato…" at bounding box center [801, 480] width 1459 height 623
type input "3"
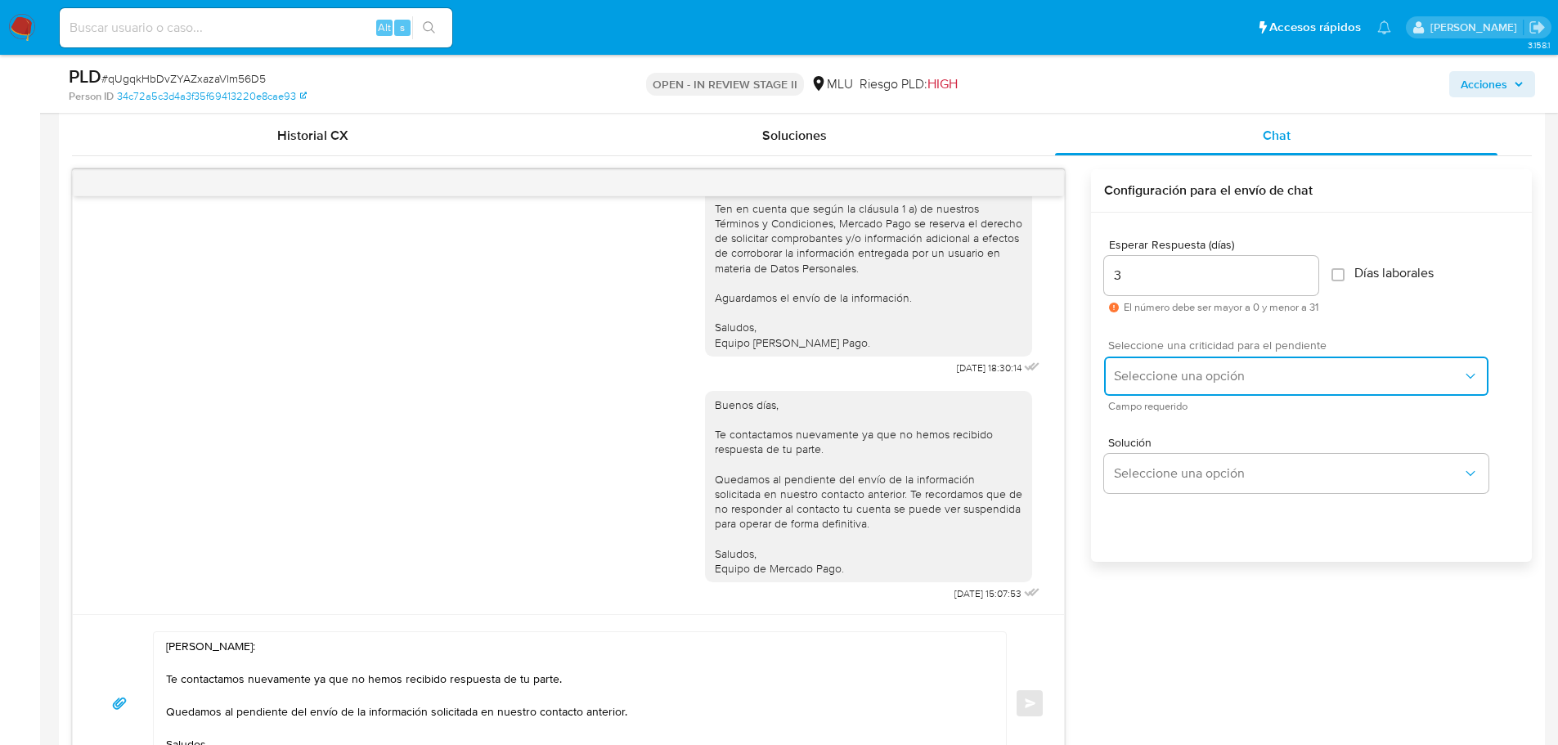
click at [1398, 391] on button "Seleccione una opción" at bounding box center [1296, 375] width 384 height 39
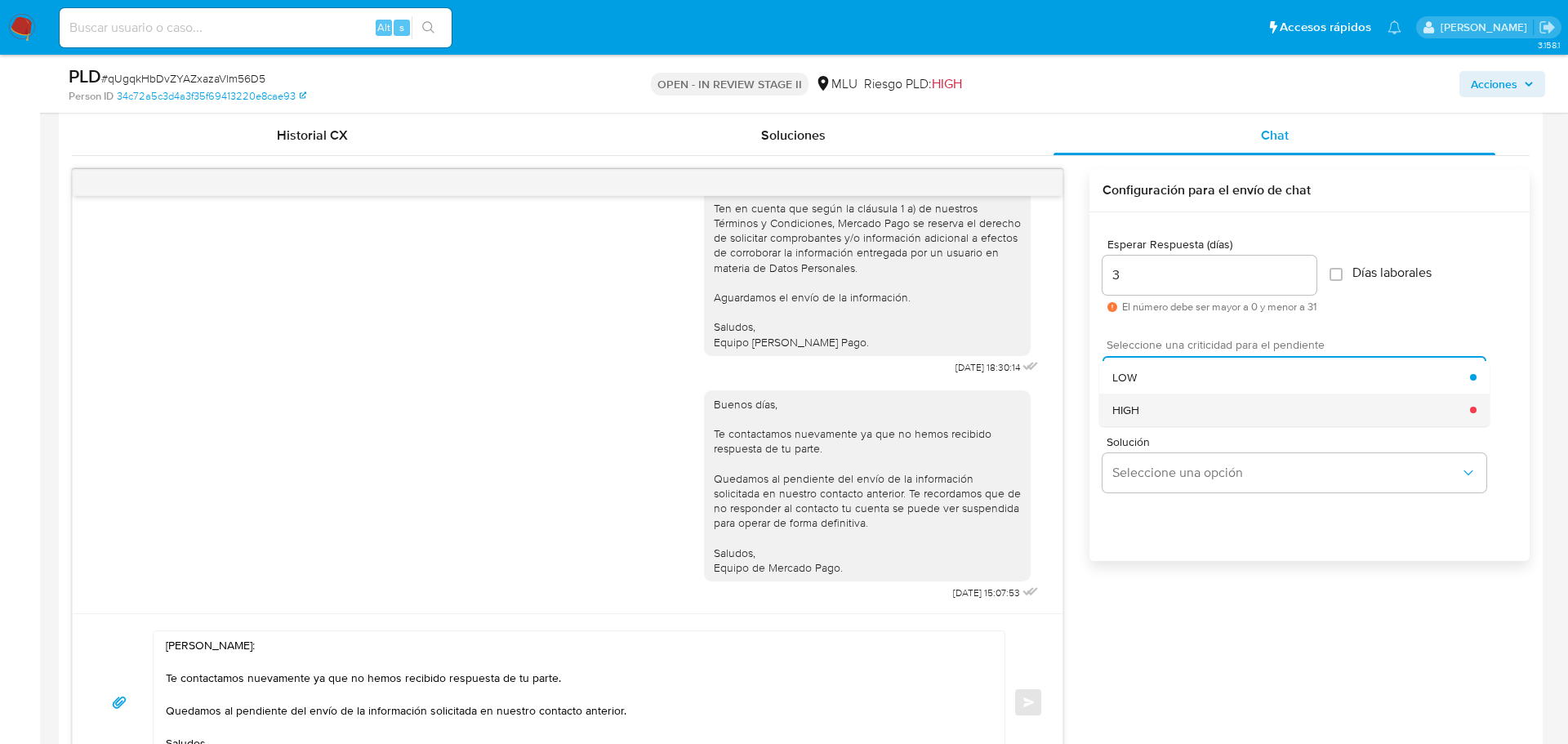
click at [1392, 405] on div "HIGH" at bounding box center [1291, 409] width 358 height 33
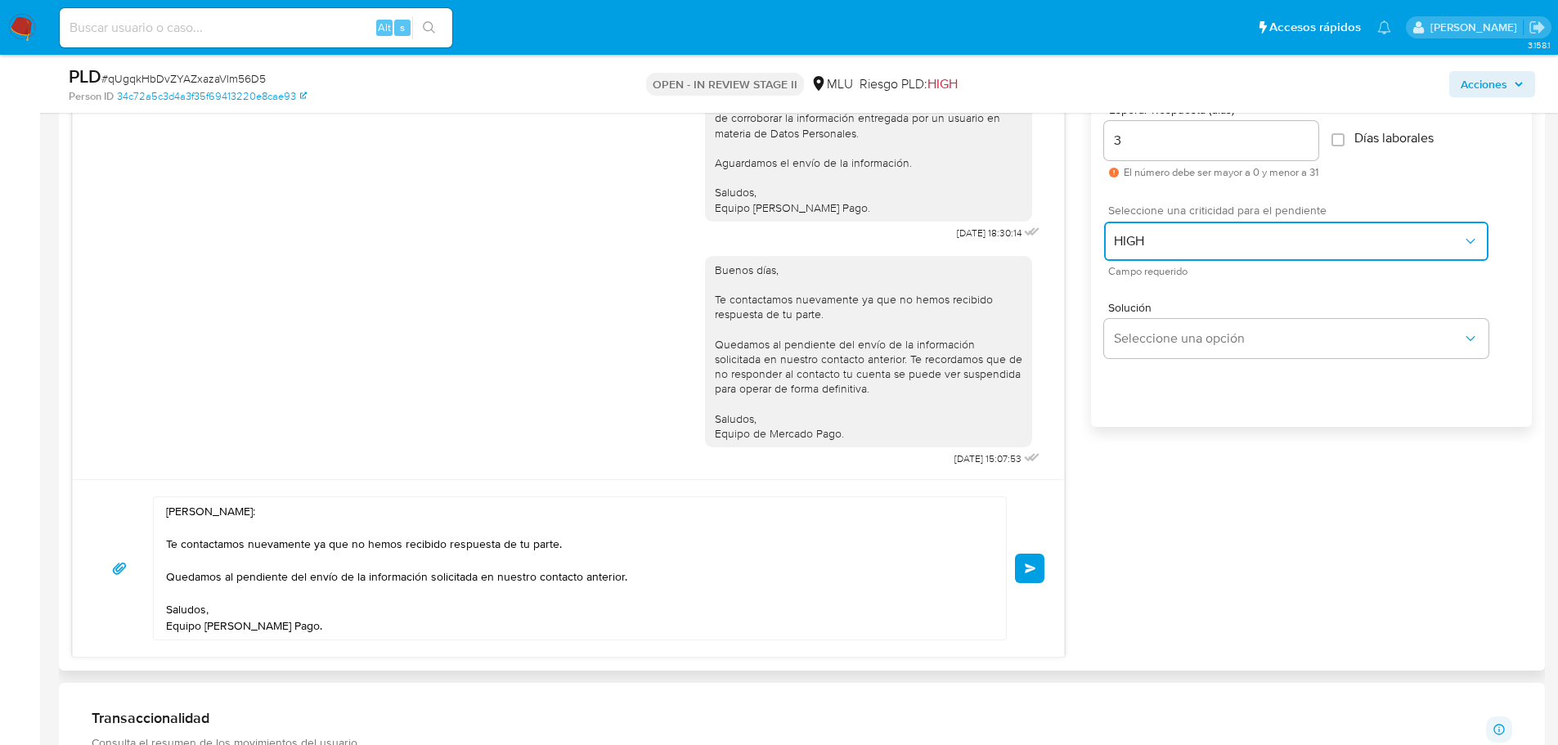
scroll to position [959, 0]
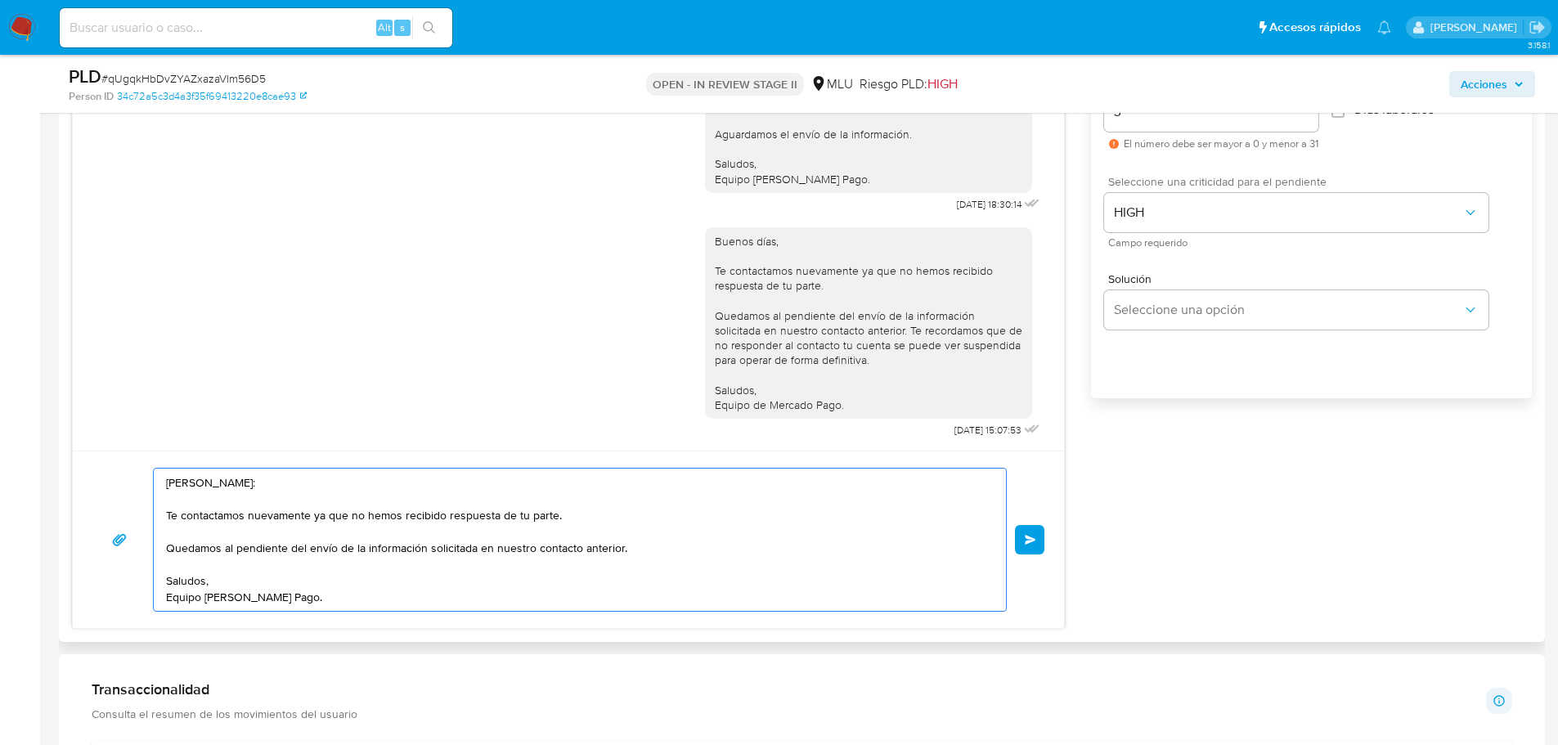
drag, startPoint x: 251, startPoint y: 520, endPoint x: 448, endPoint y: 518, distance: 197.1
click at [448, 518] on textarea "Hola, Natalia: Te contactamos nuevamente ya que no hemos recibido respuesta de …" at bounding box center [575, 539] width 819 height 142
drag, startPoint x: 451, startPoint y: 546, endPoint x: 303, endPoint y: 548, distance: 148.0
click at [303, 548] on textarea "Hola, Natalia: Te contactamos nuevamente ya que no hemos recibido respuesta de …" at bounding box center [575, 539] width 819 height 142
click at [299, 549] on textarea "Hola, Natalia: Te contactamos nuevamente ya que no hemos recibido respuesta de …" at bounding box center [575, 539] width 819 height 142
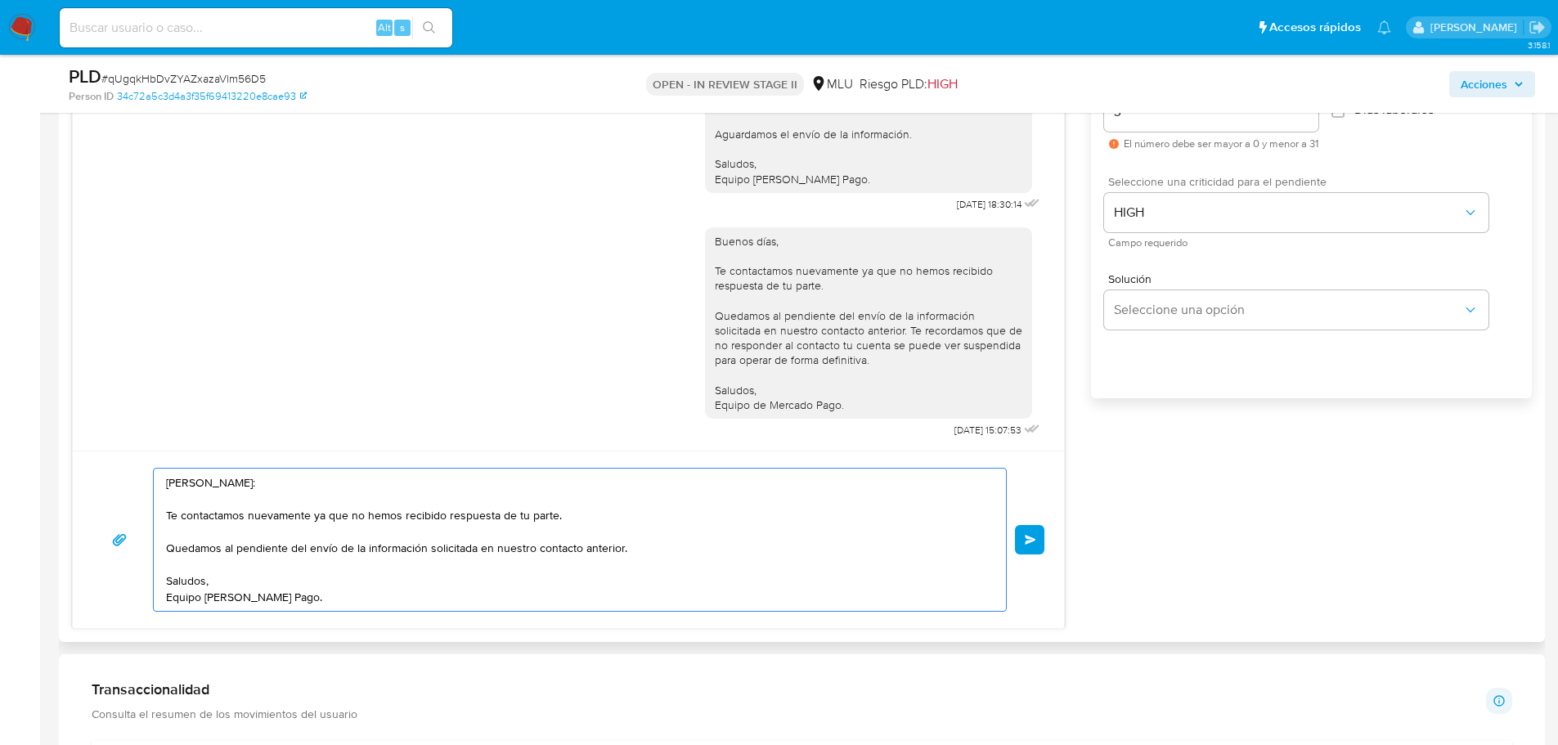
drag, startPoint x: 289, startPoint y: 554, endPoint x: 510, endPoint y: 554, distance: 220.8
click at [510, 554] on textarea "Hola, Natalia: Te contactamos nuevamente ya que no hemos recibido respuesta de …" at bounding box center [575, 539] width 819 height 142
click at [534, 570] on textarea "Hola, Natalia: Te contactamos nuevamente ya que no hemos recibido respuesta de …" at bounding box center [575, 539] width 819 height 142
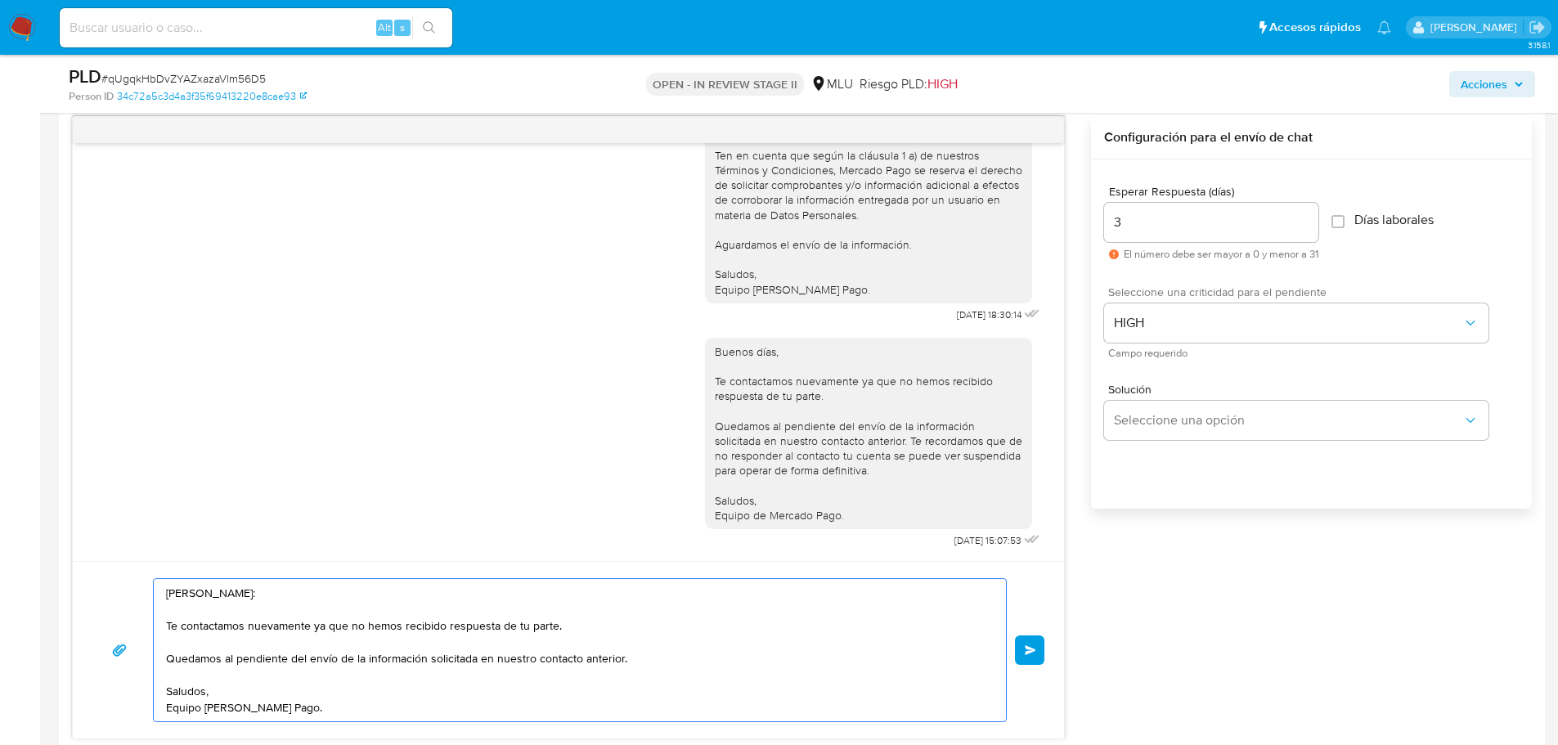
scroll to position [877, 0]
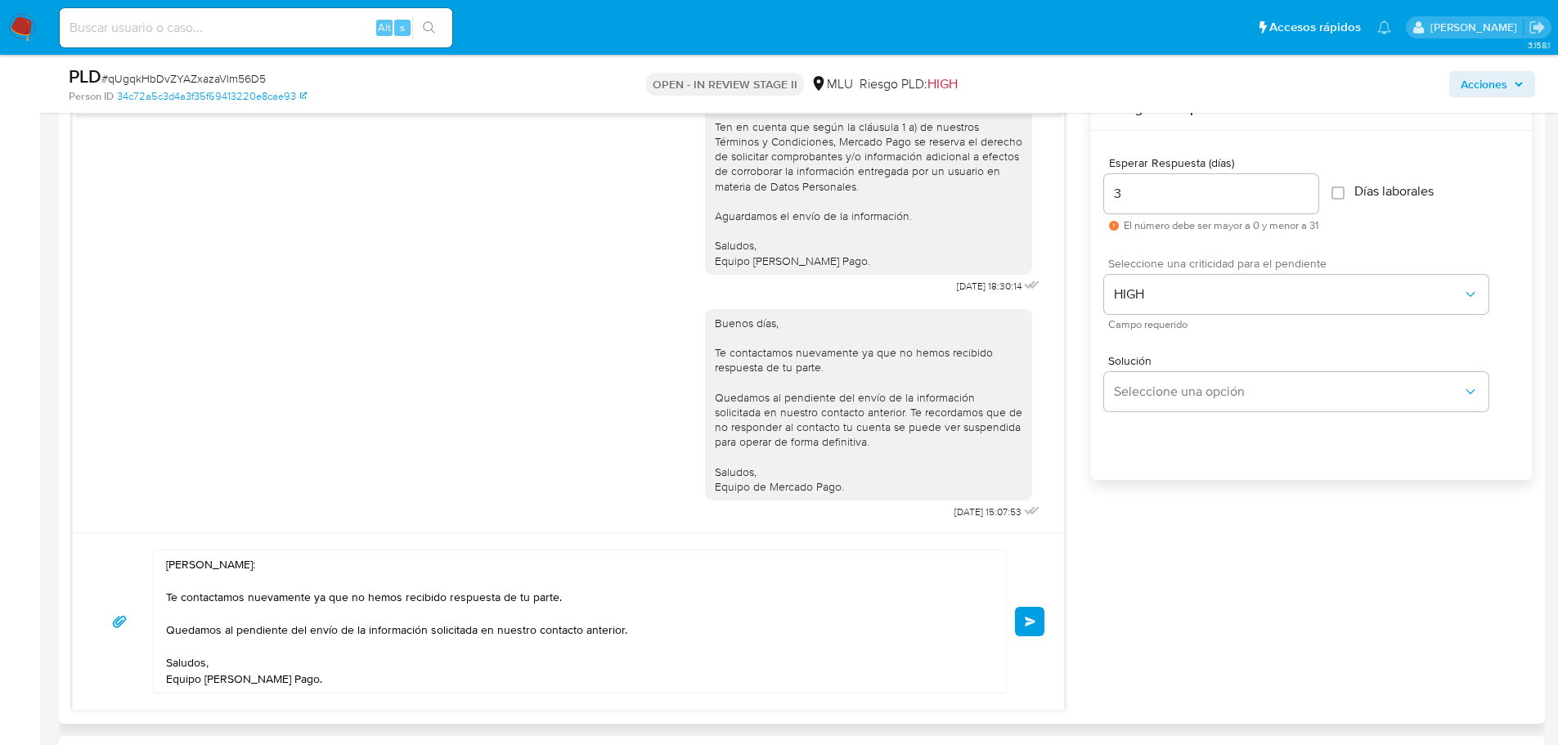
click at [1027, 625] on span "Enviar" at bounding box center [1029, 621] width 11 height 10
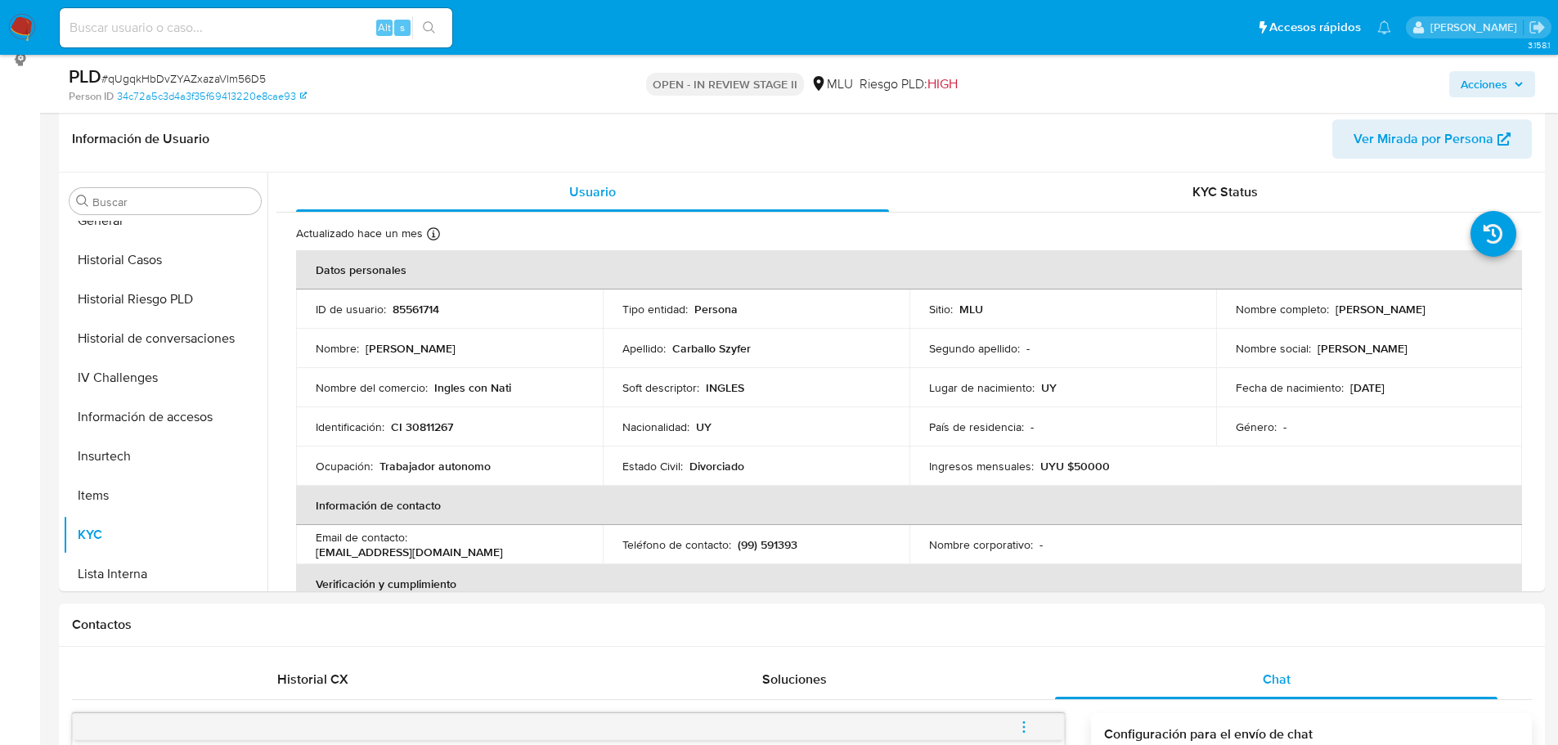
scroll to position [223, 0]
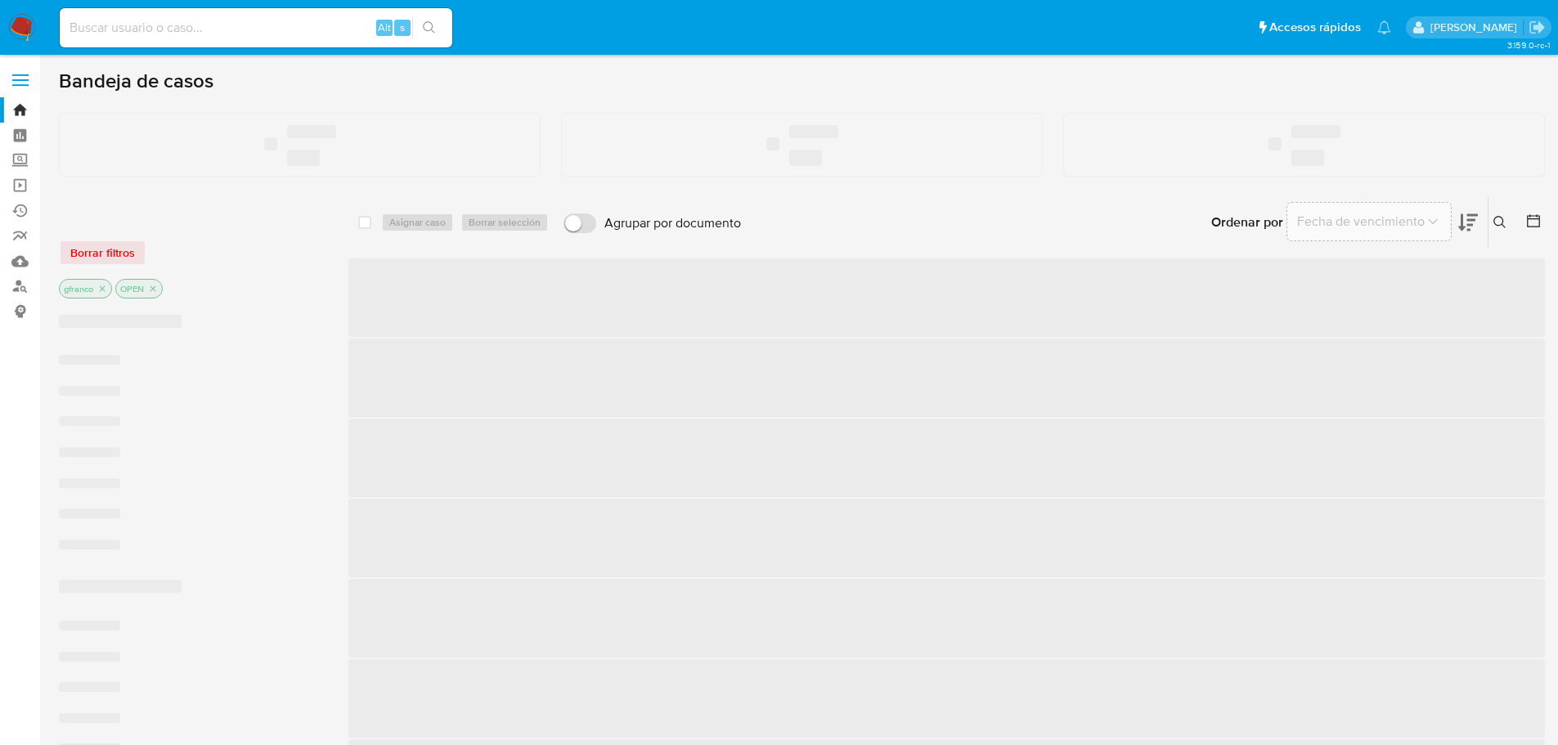
click at [151, 25] on input at bounding box center [256, 27] width 392 height 21
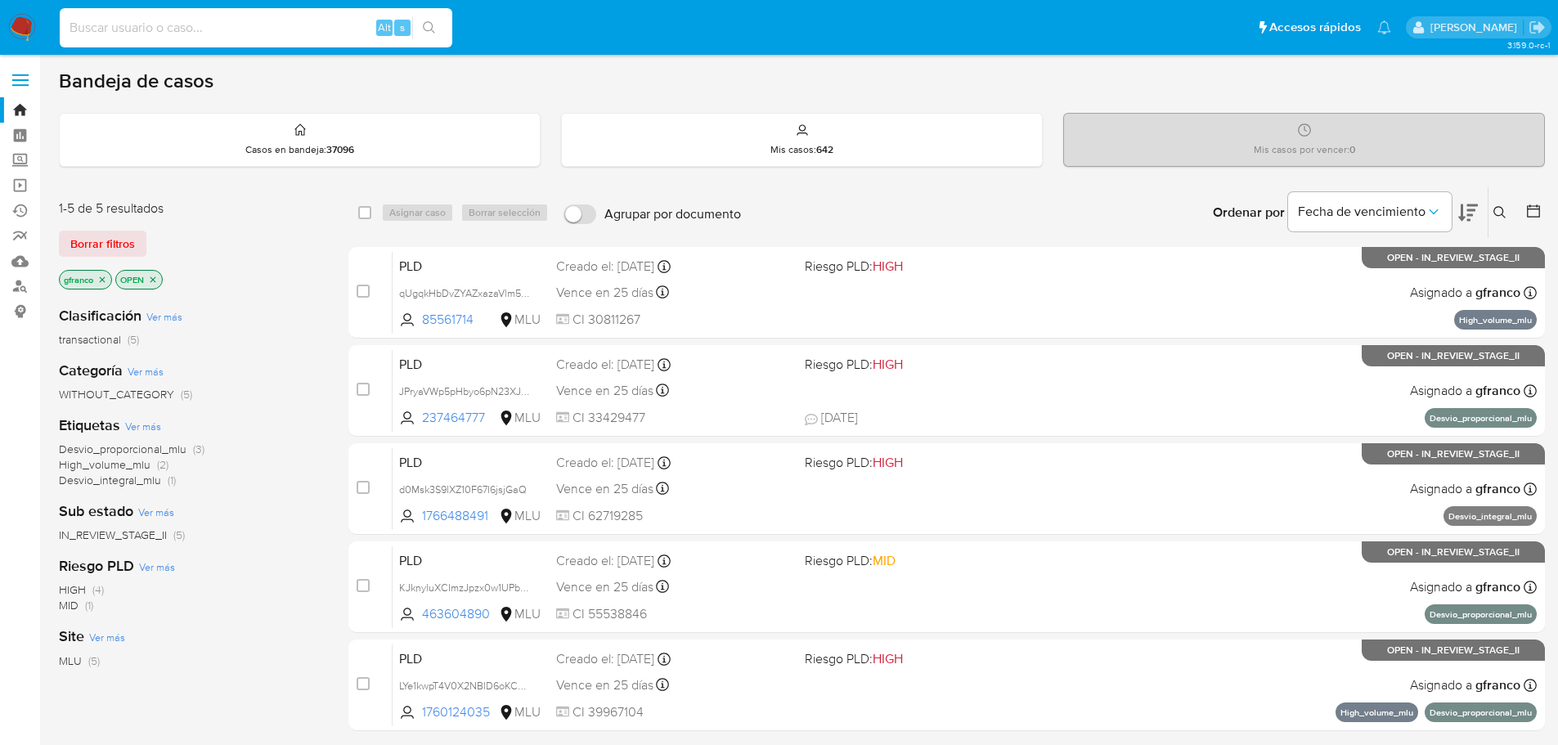
paste input "250643666"
type input "250643666"
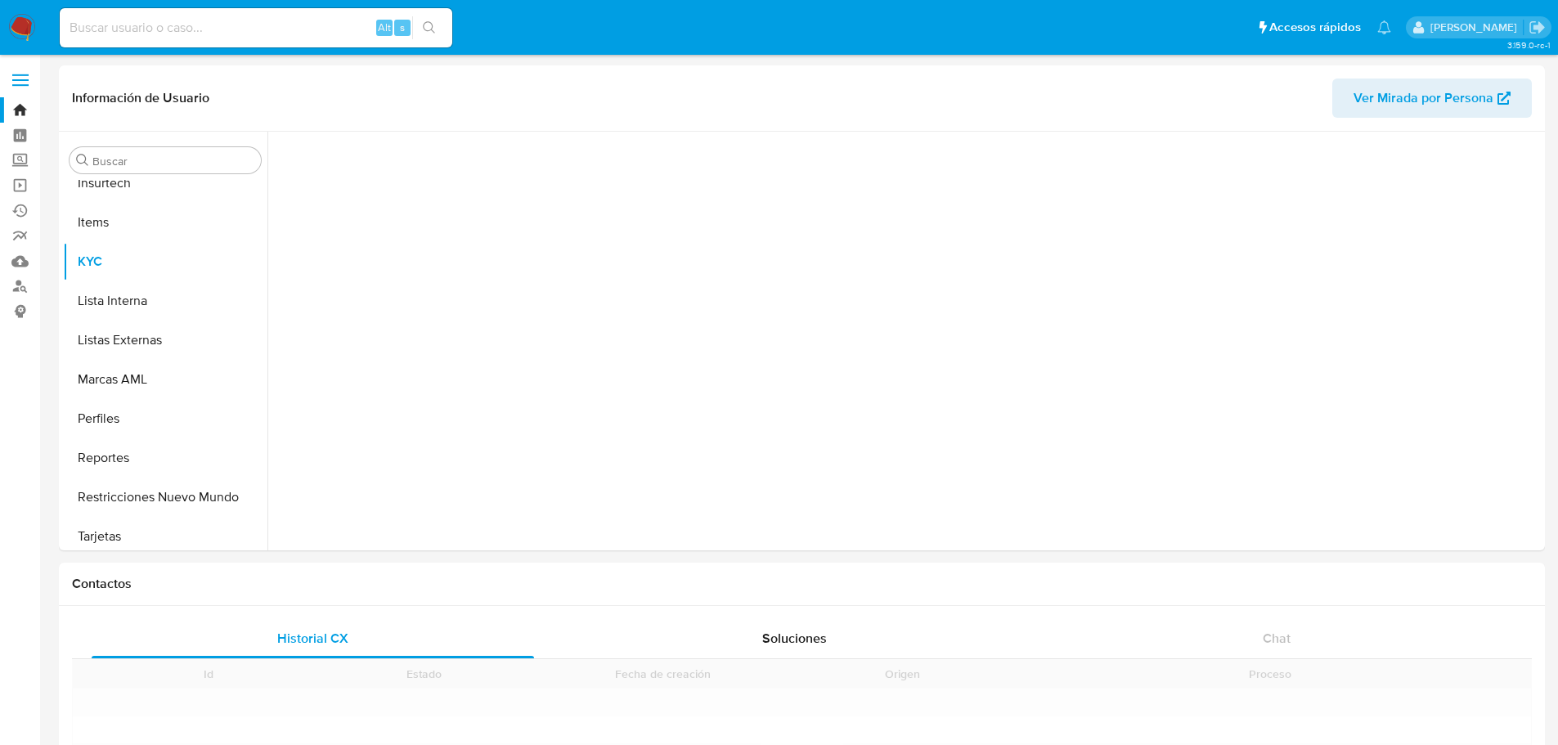
scroll to position [730, 0]
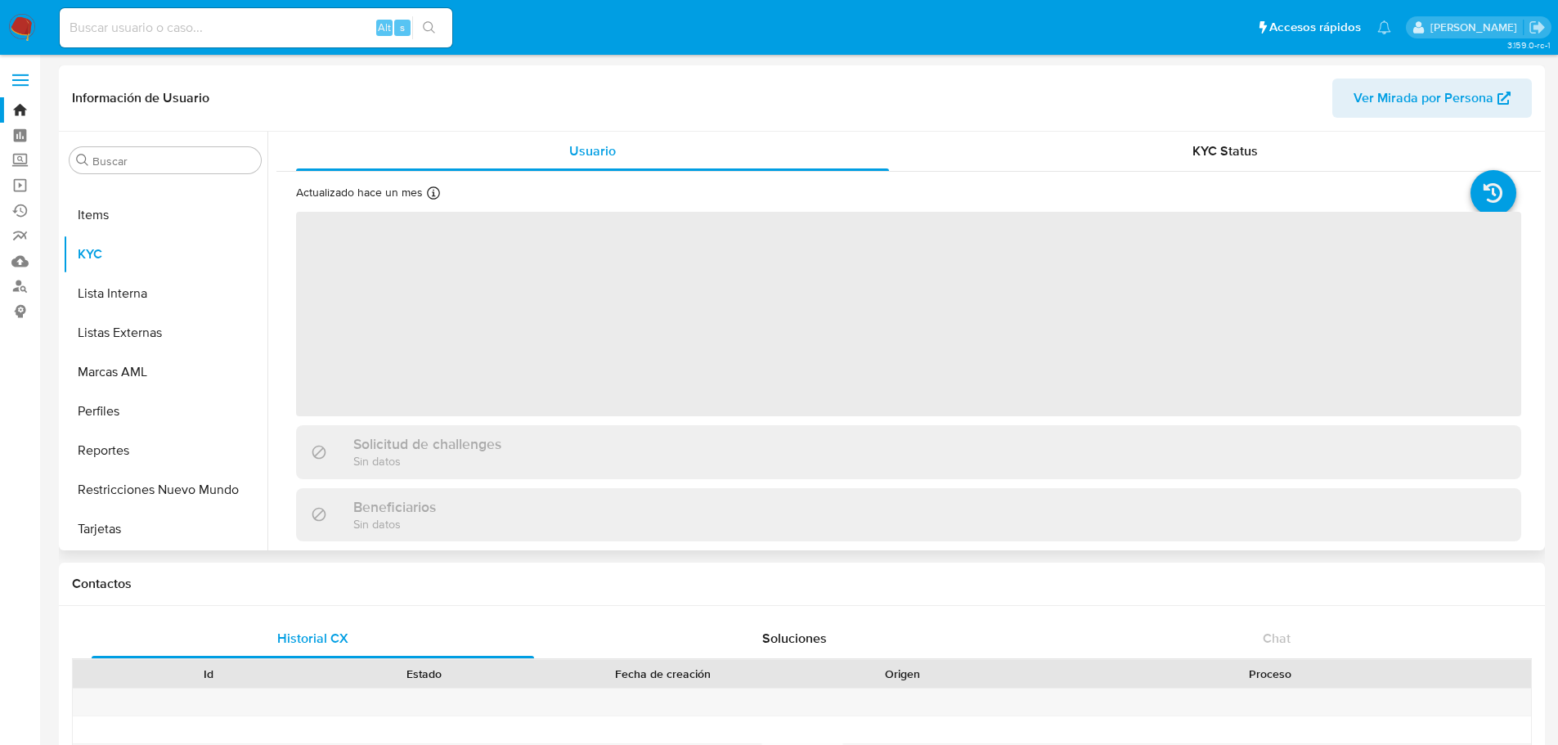
select select "10"
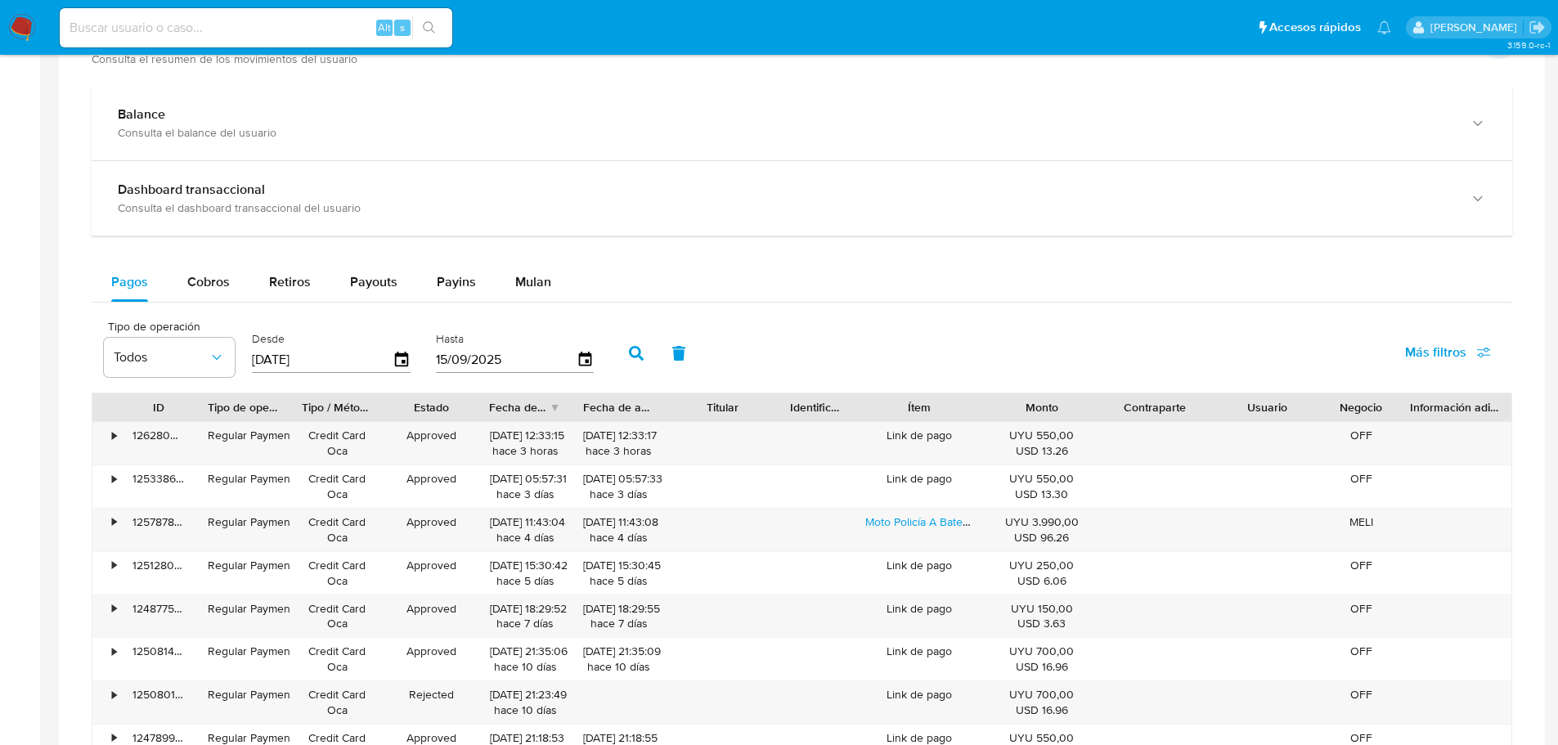
scroll to position [981, 0]
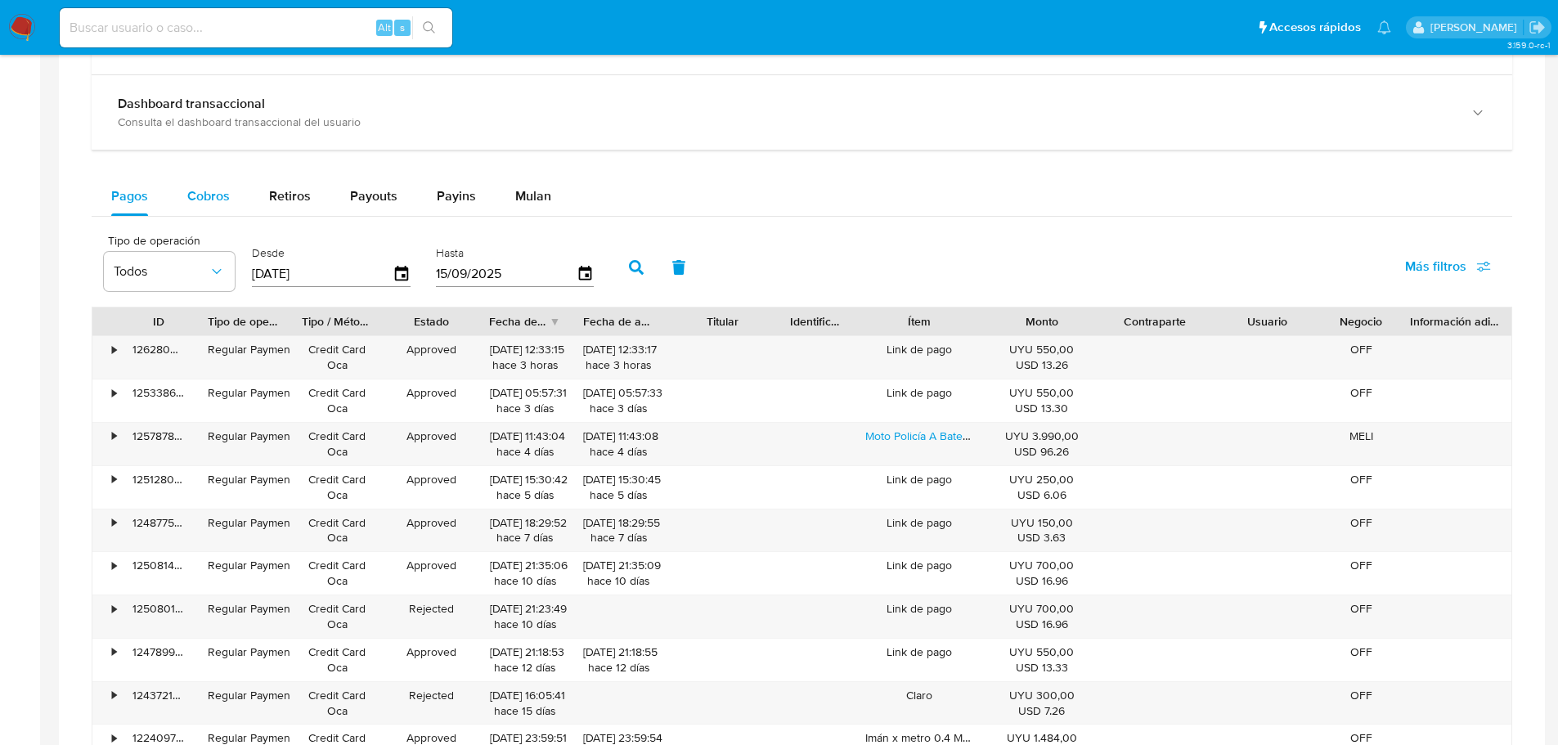
click at [214, 191] on span "Cobros" at bounding box center [208, 195] width 43 height 19
select select "10"
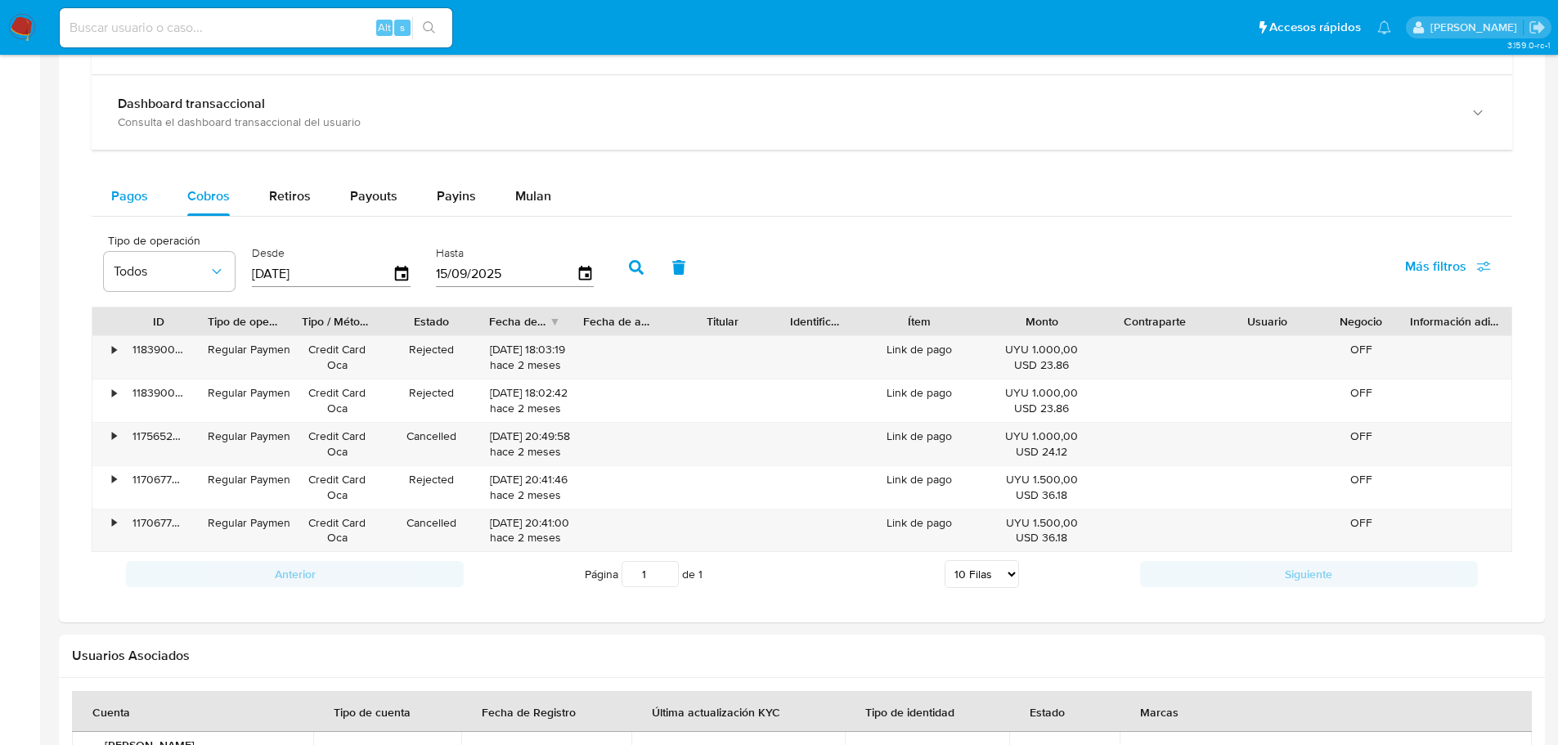
click at [147, 199] on button "Pagos" at bounding box center [130, 196] width 76 height 39
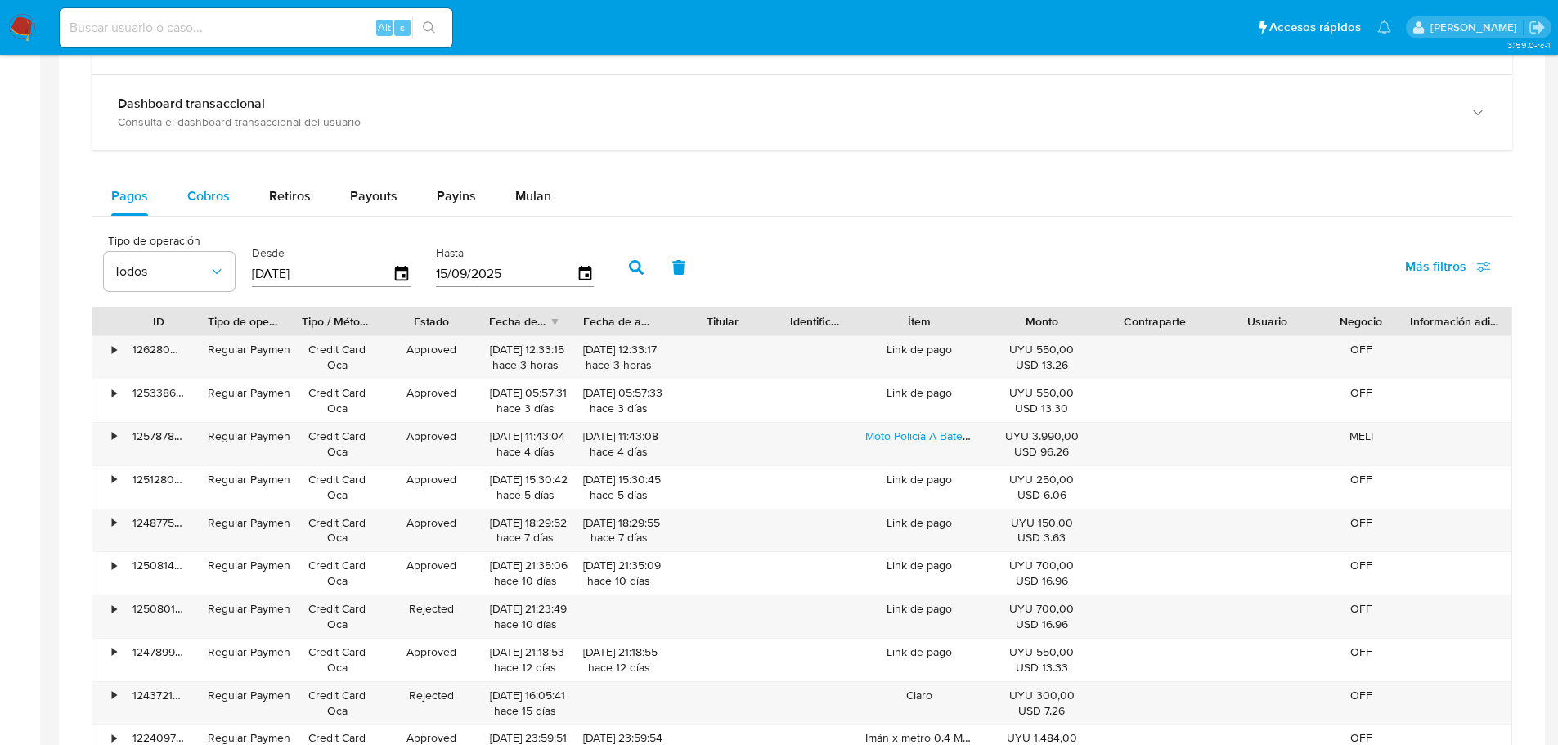
click at [192, 199] on span "Cobros" at bounding box center [208, 195] width 43 height 19
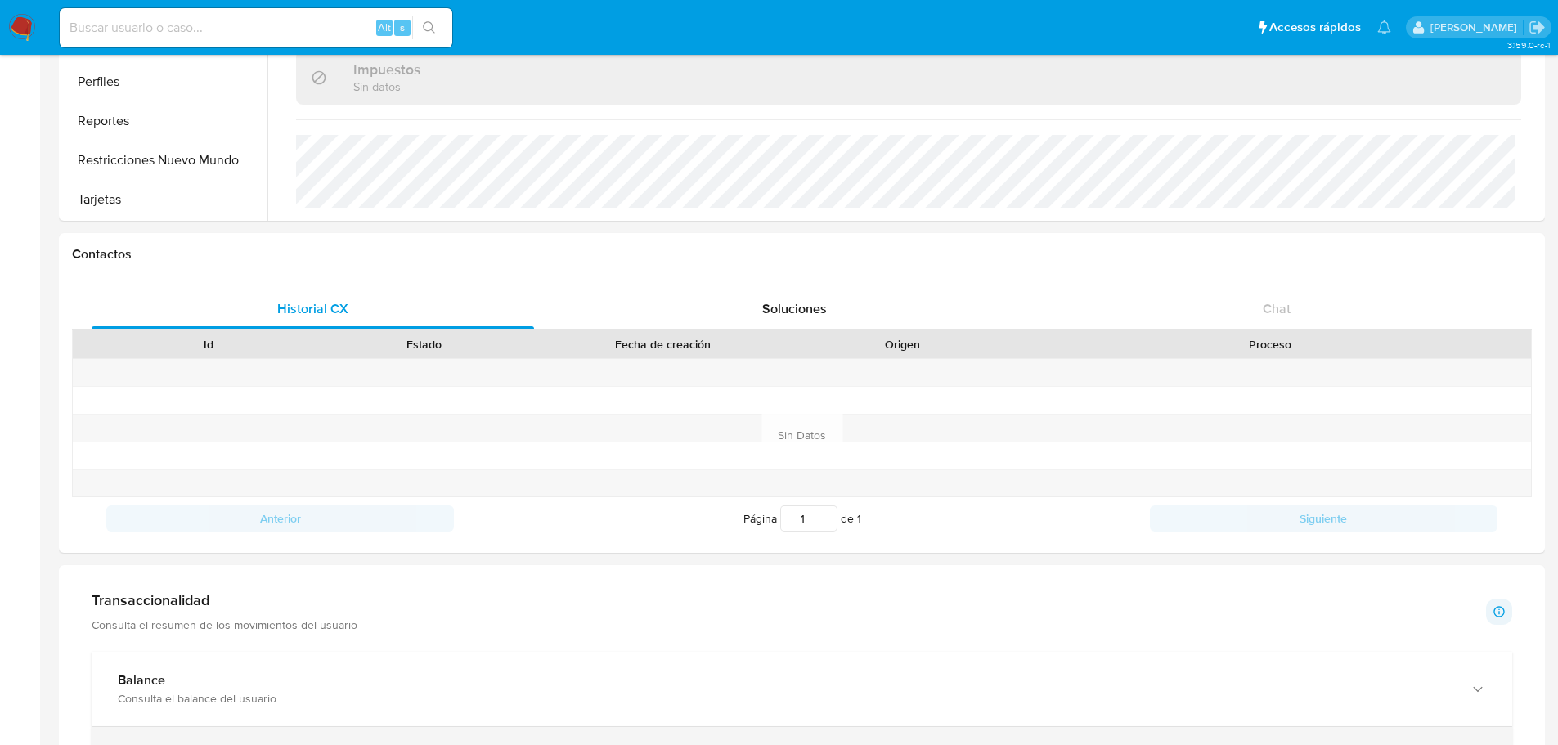
scroll to position [327, 0]
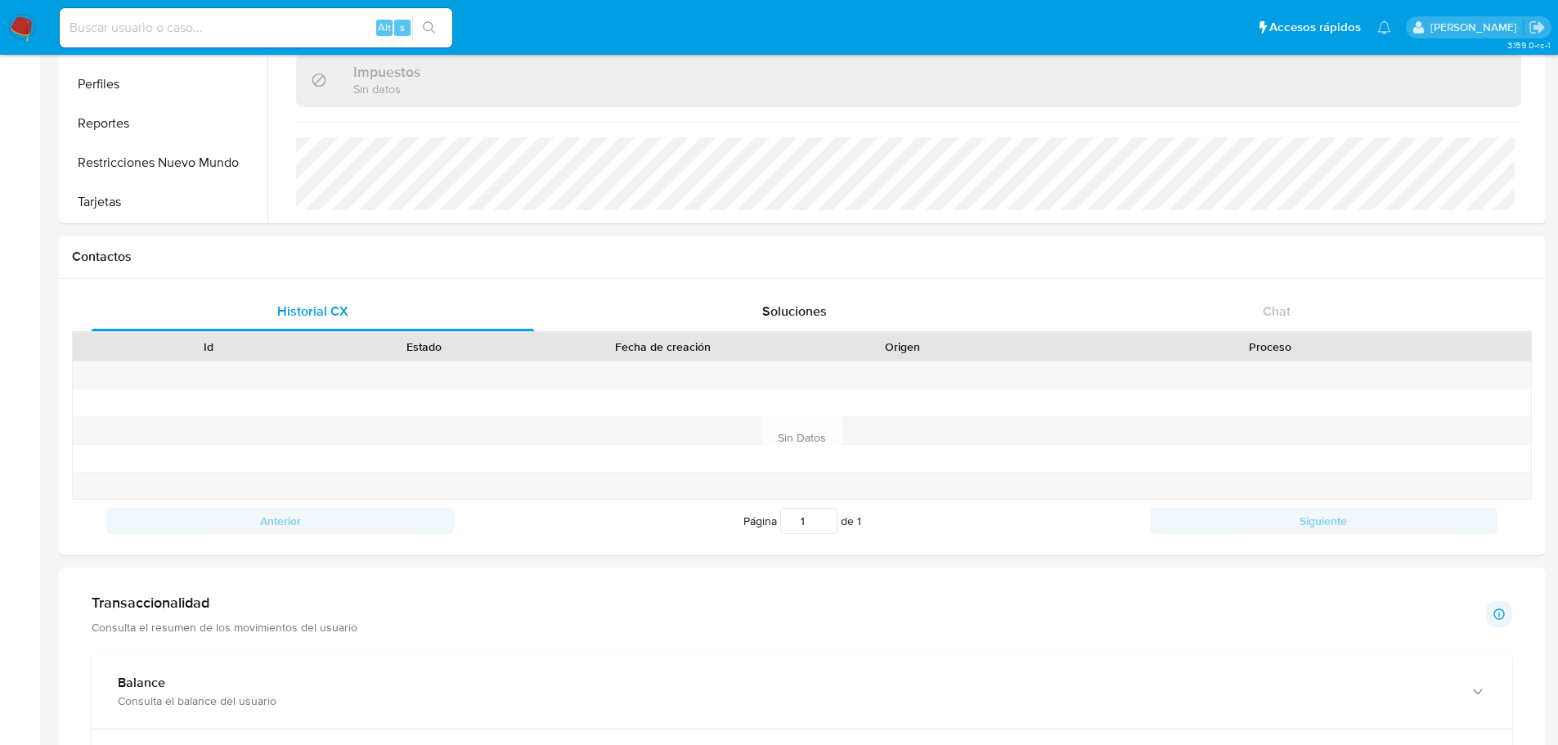
click at [43, 624] on main "3.159.0-rc-1 Información de Usuario Ver Mirada por Persona Buscar Anticipos de …" at bounding box center [779, 629] width 1558 height 1912
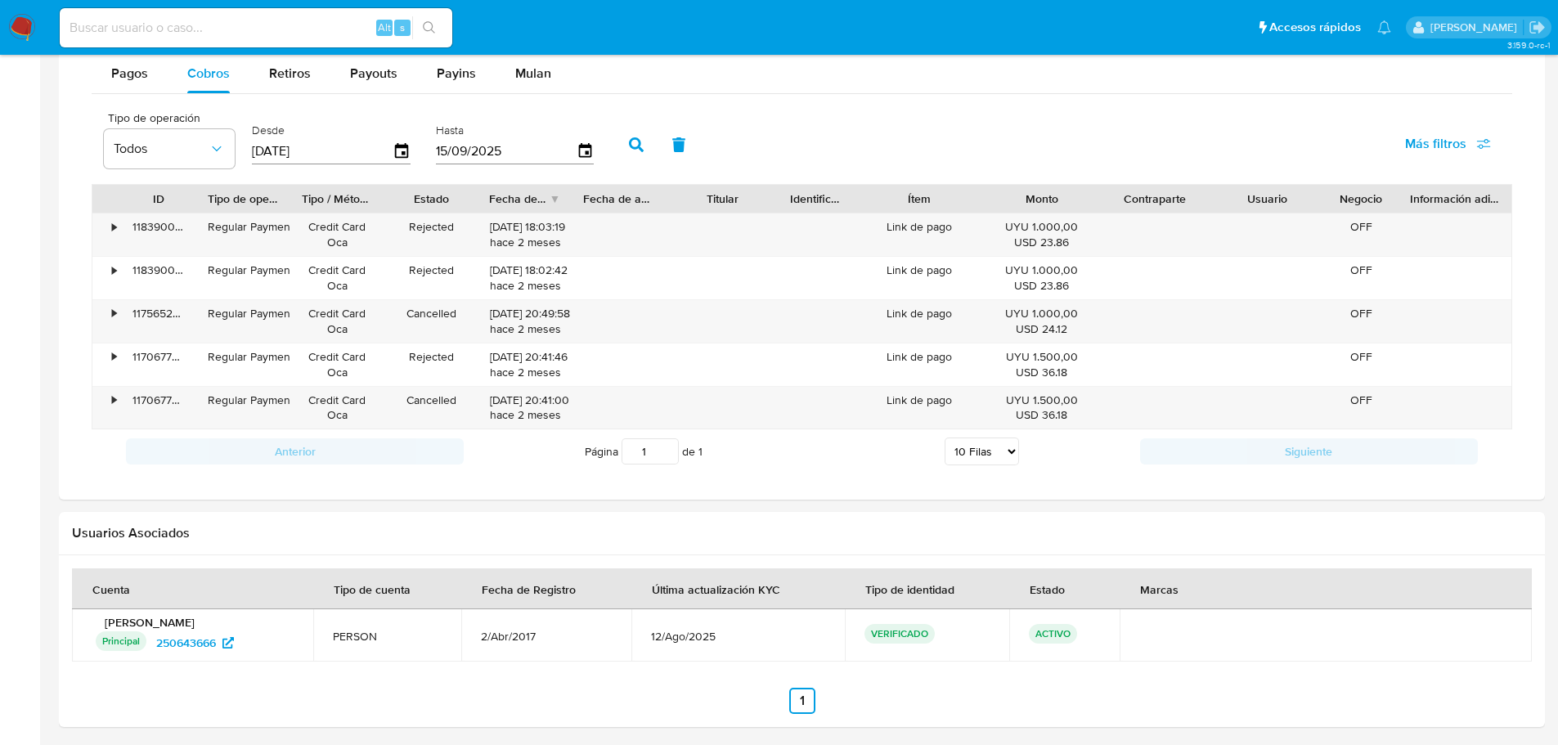
scroll to position [1063, 0]
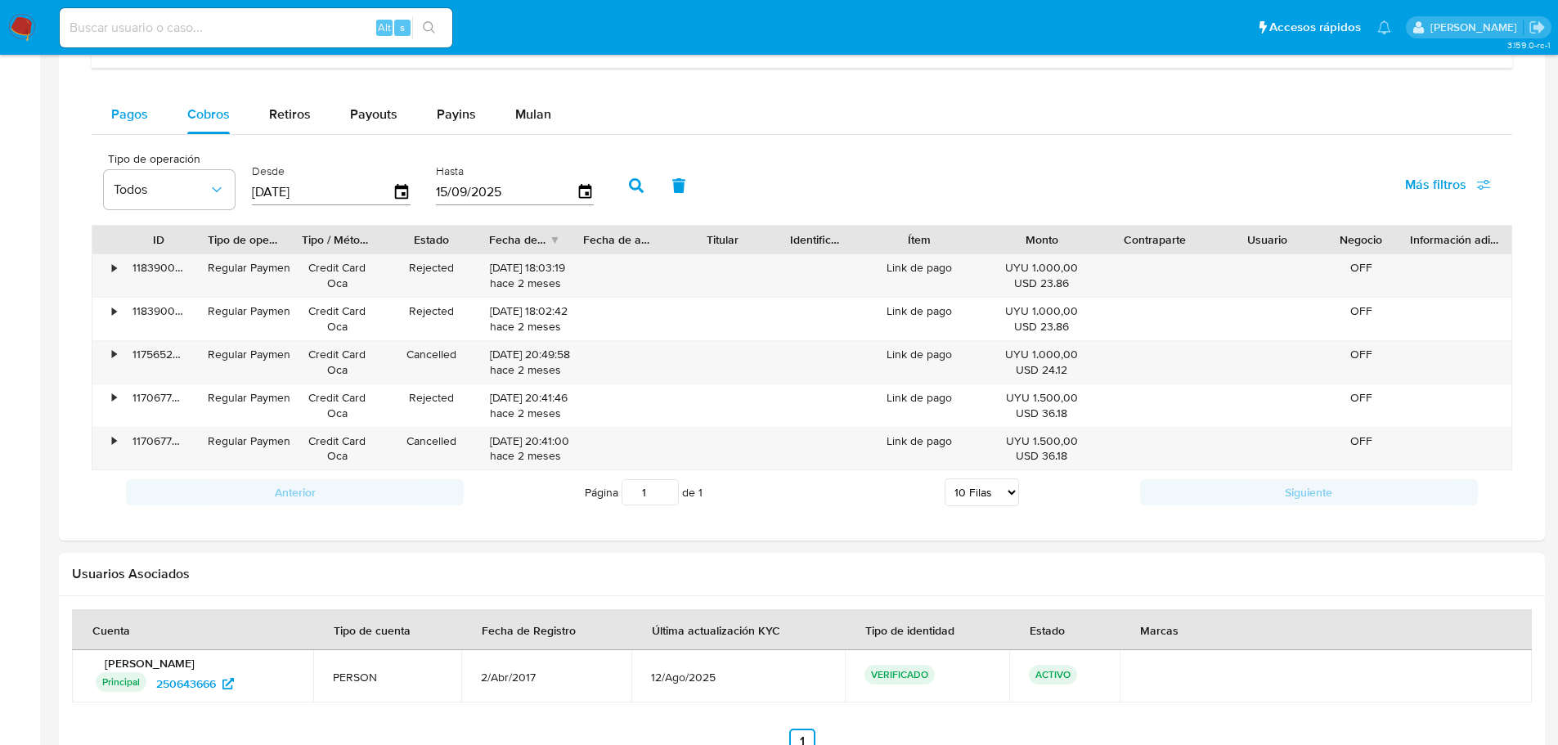
click at [124, 121] on span "Pagos" at bounding box center [129, 114] width 37 height 19
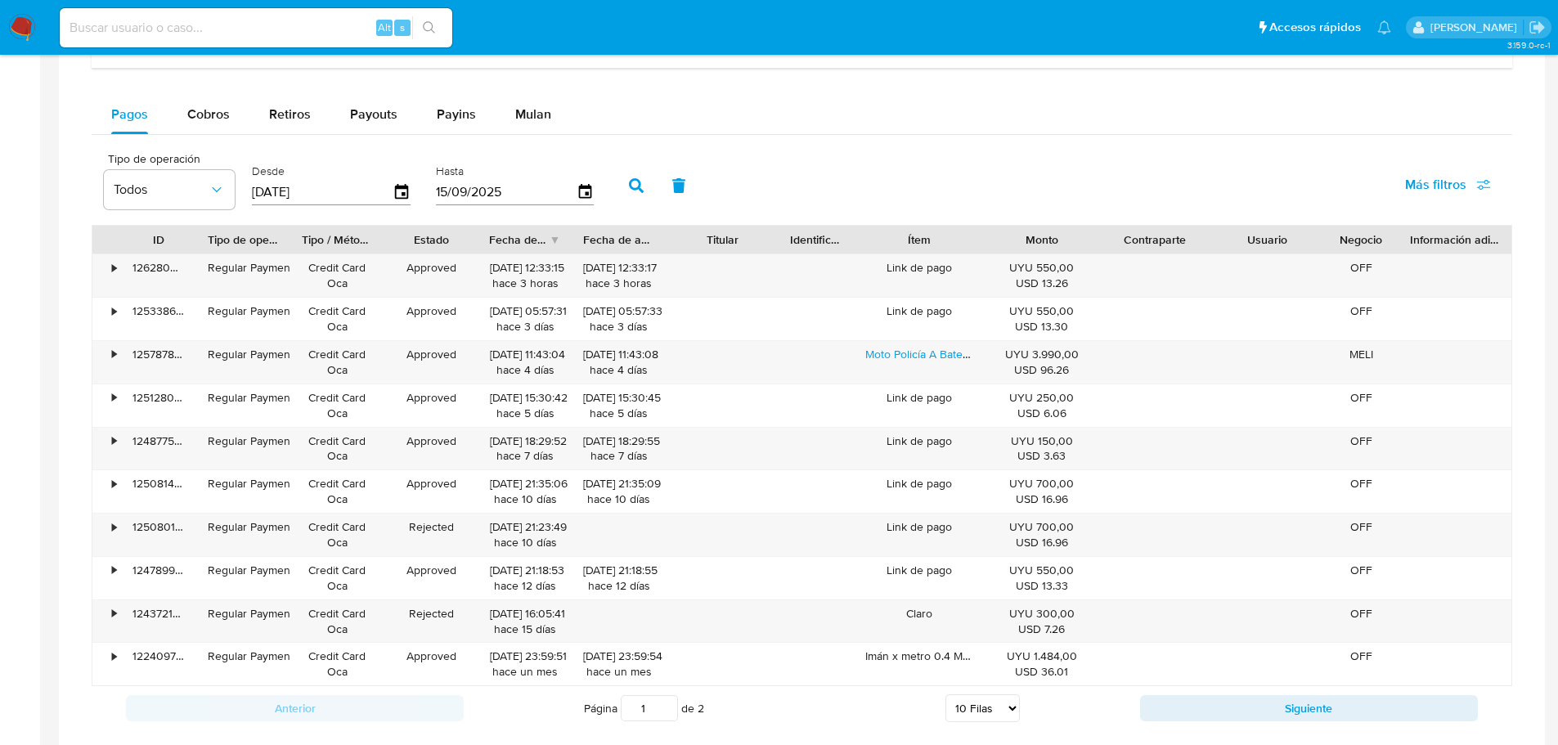
type button "0"
click at [7, 506] on aside "Bandeja Tablero Screening Búsqueda en Listas Watchlist Herramientas Operaciones…" at bounding box center [20, 1] width 40 height 2128
click at [1, 522] on aside "Bandeja Tablero Screening Búsqueda en Listas Watchlist Herramientas Operaciones…" at bounding box center [20, 1] width 40 height 2128
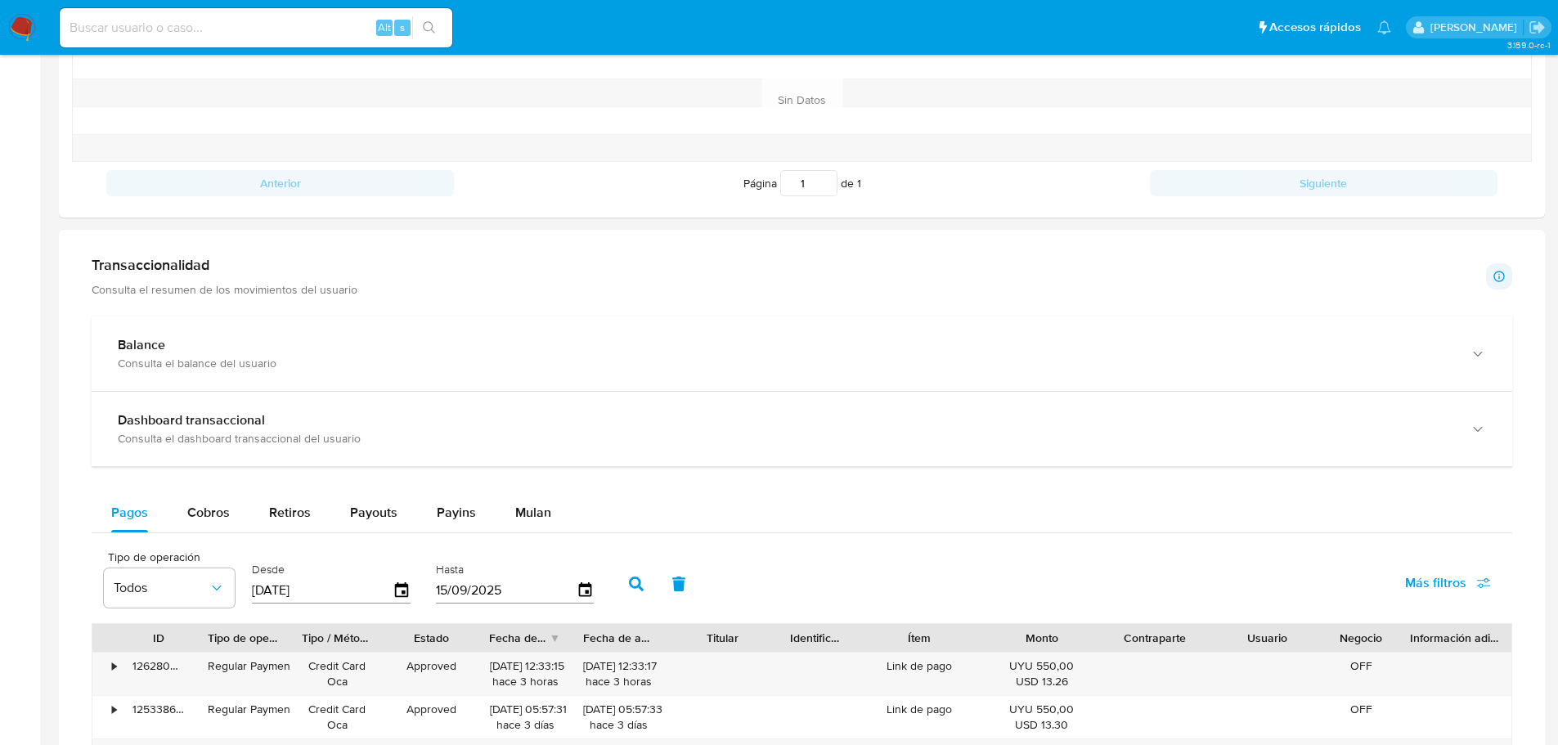
scroll to position [572, 0]
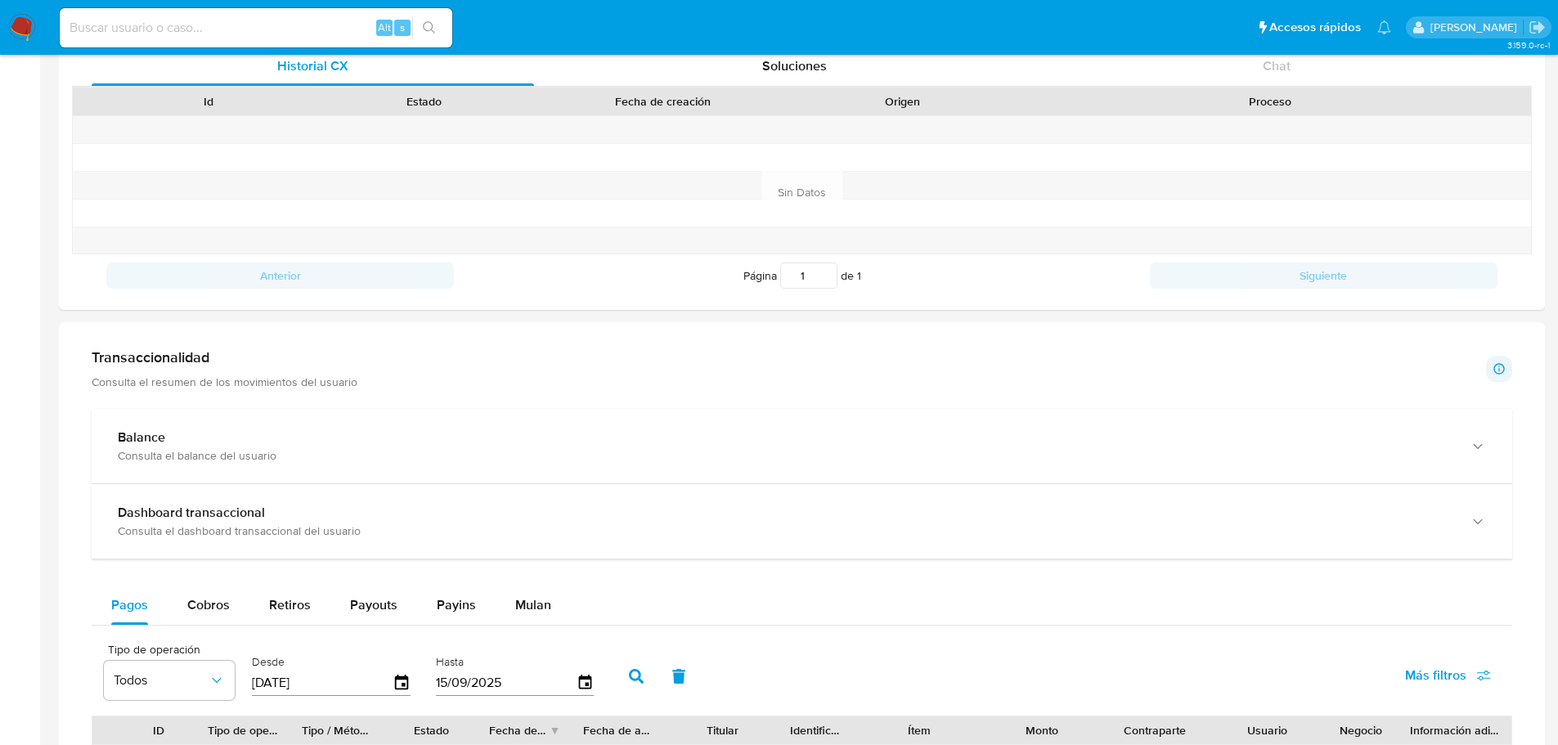
click at [0, 488] on aside "Bandeja Tablero Screening Búsqueda en Listas Watchlist Herramientas Operaciones…" at bounding box center [20, 492] width 40 height 2128
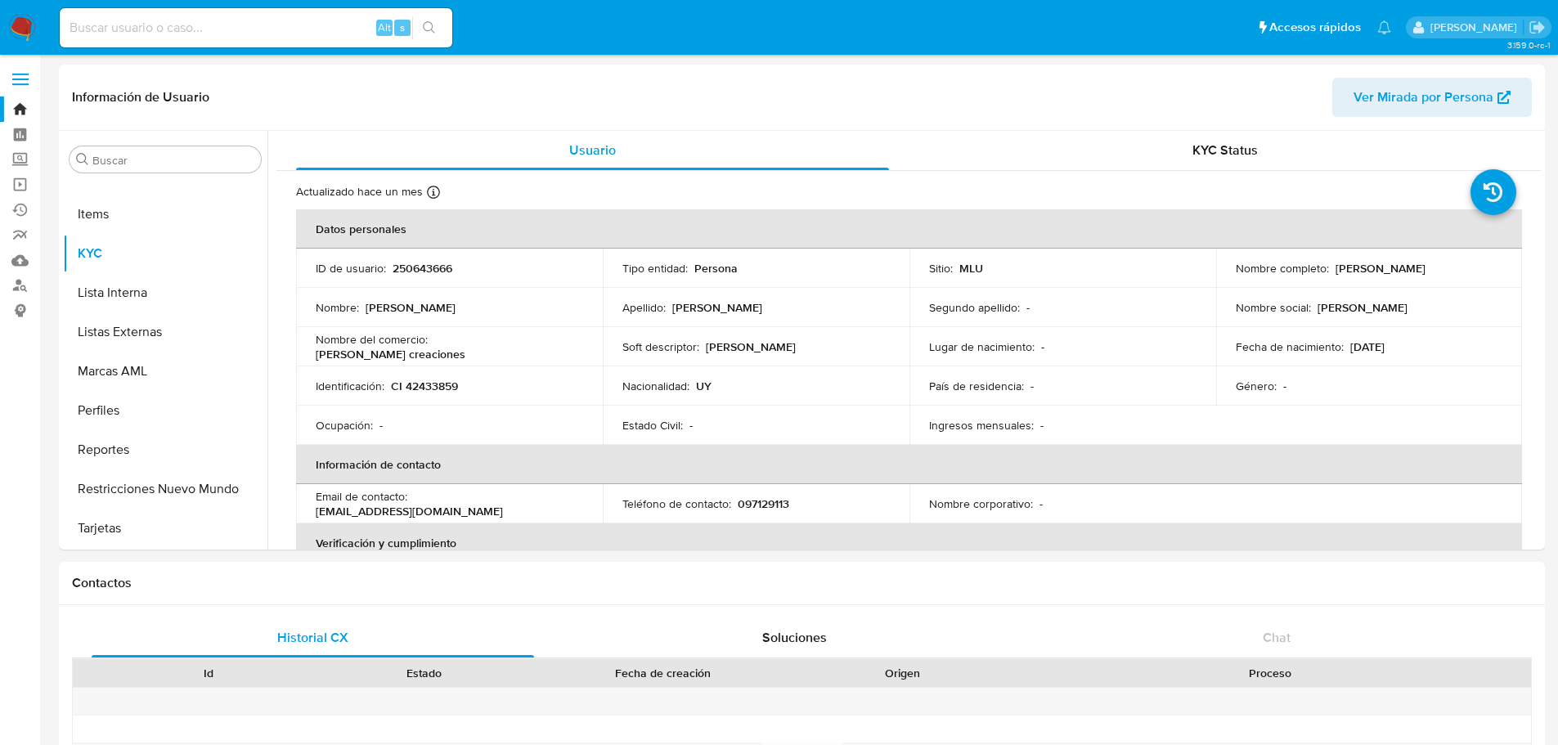
scroll to position [0, 0]
click at [929, 380] on p "País de residencia :" at bounding box center [976, 386] width 95 height 15
click at [1124, 279] on td "Sitio : MLU" at bounding box center [1062, 268] width 307 height 39
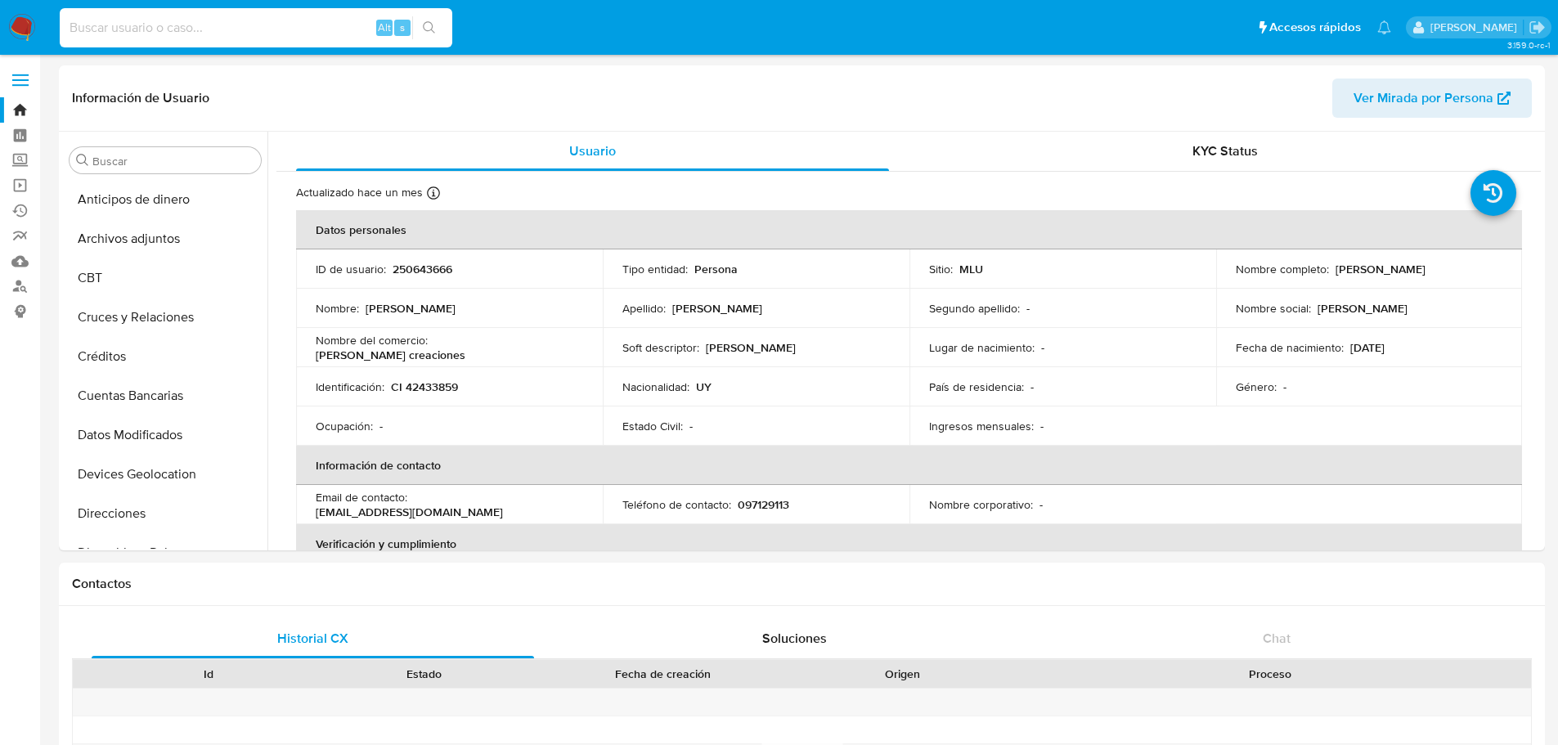
click at [284, 26] on input at bounding box center [256, 27] width 392 height 21
paste input "250643666"
type input "250643666"
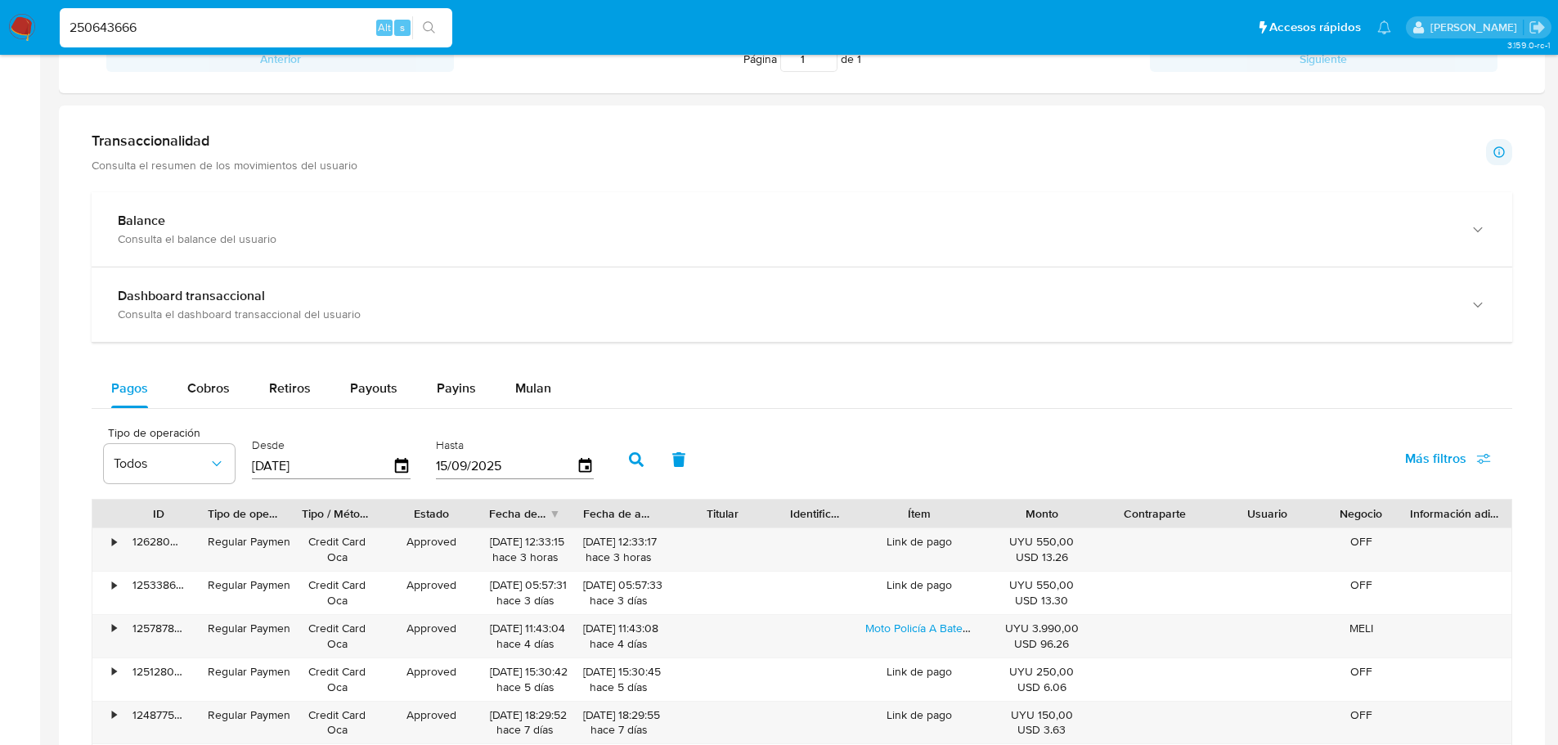
scroll to position [818, 0]
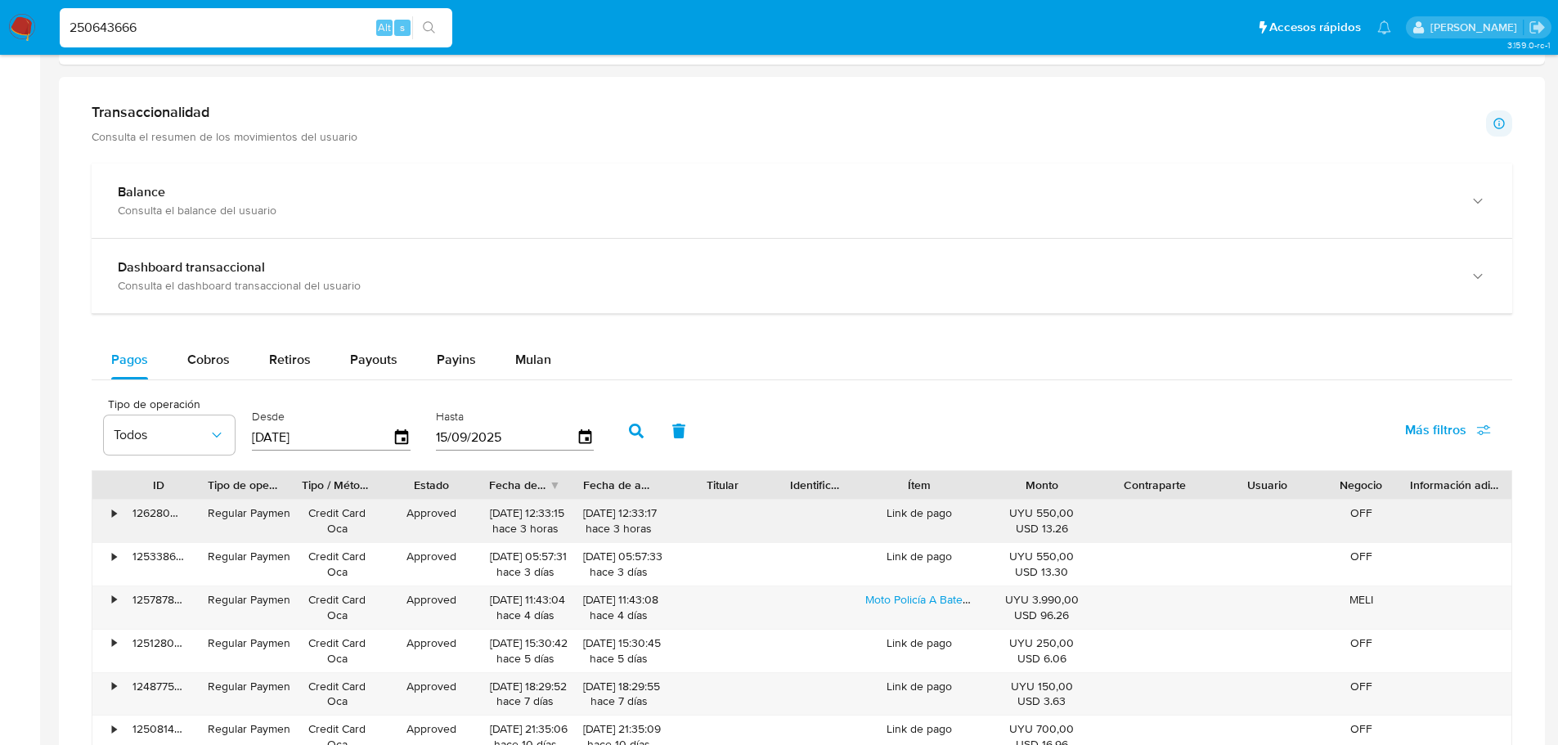
click at [110, 513] on div "•" at bounding box center [106, 521] width 29 height 43
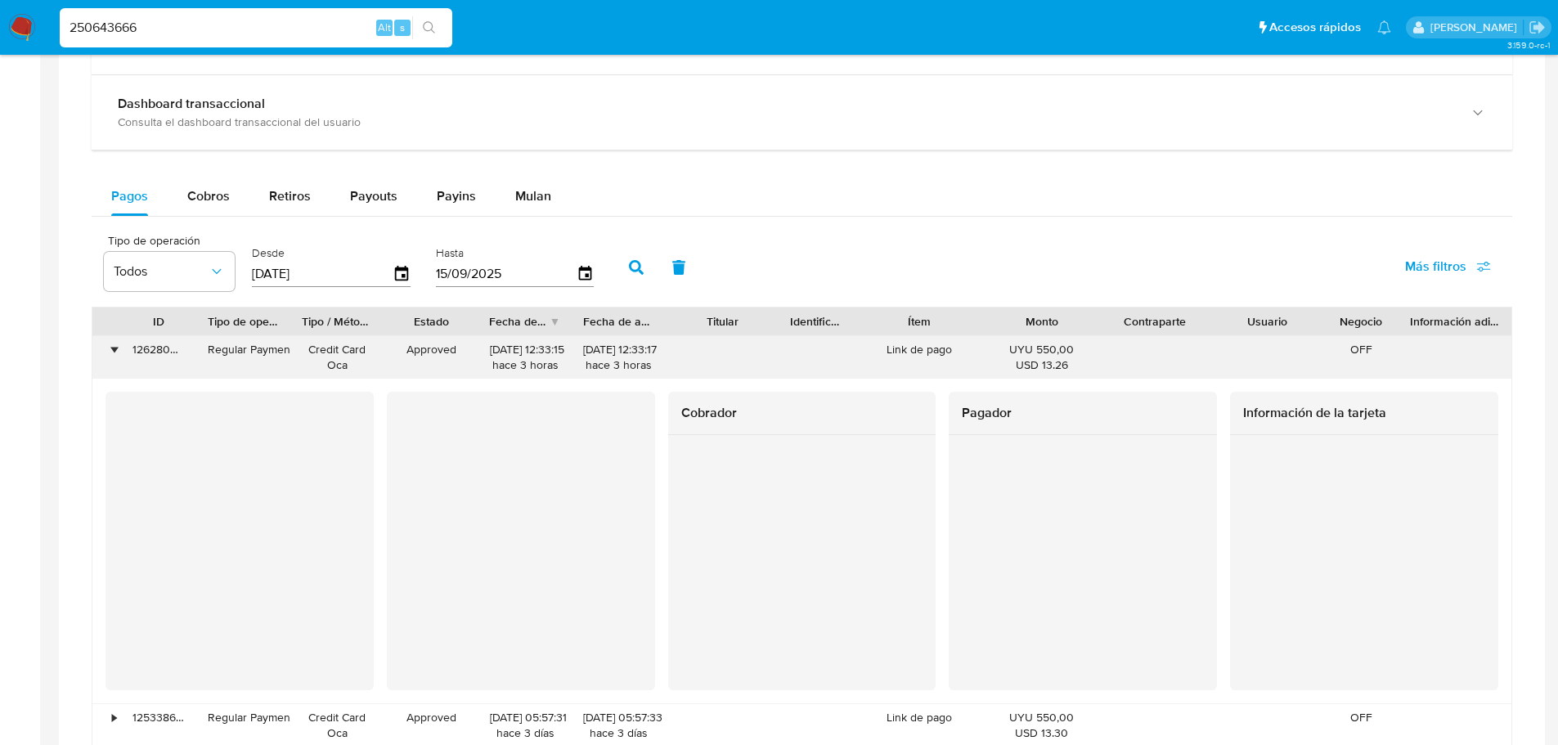
click at [111, 343] on div "•" at bounding box center [106, 357] width 29 height 43
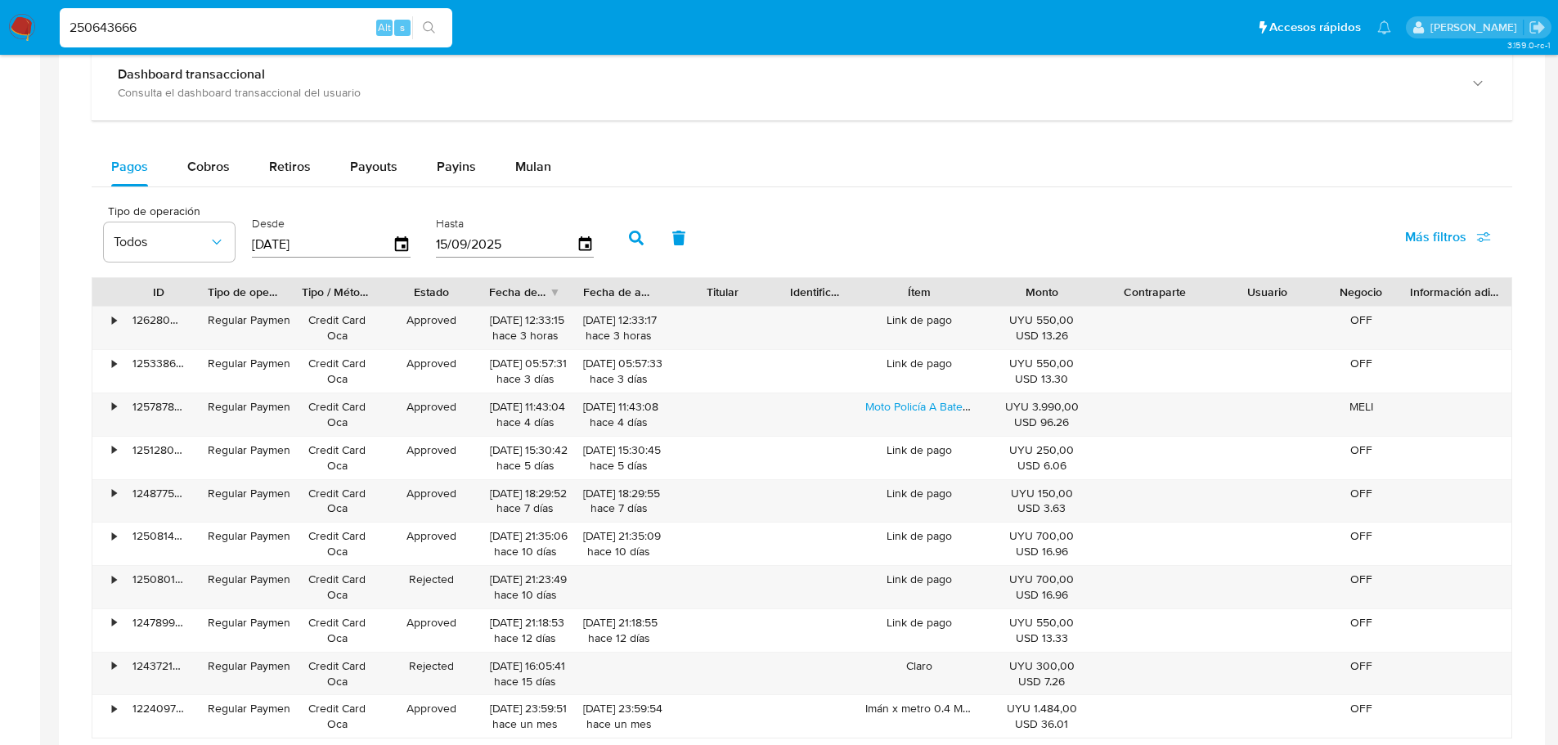
scroll to position [1063, 0]
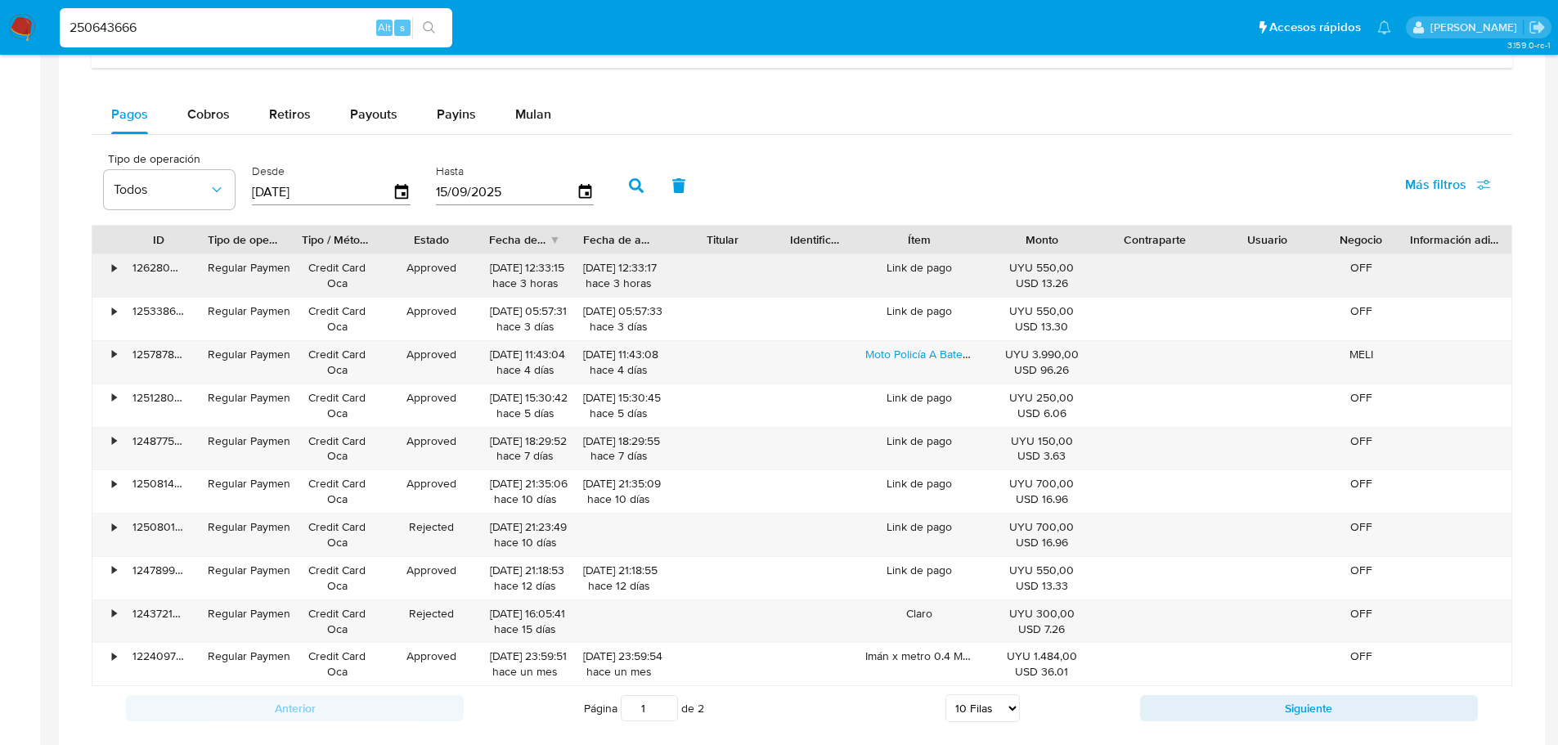
click at [110, 270] on div "•" at bounding box center [106, 275] width 29 height 43
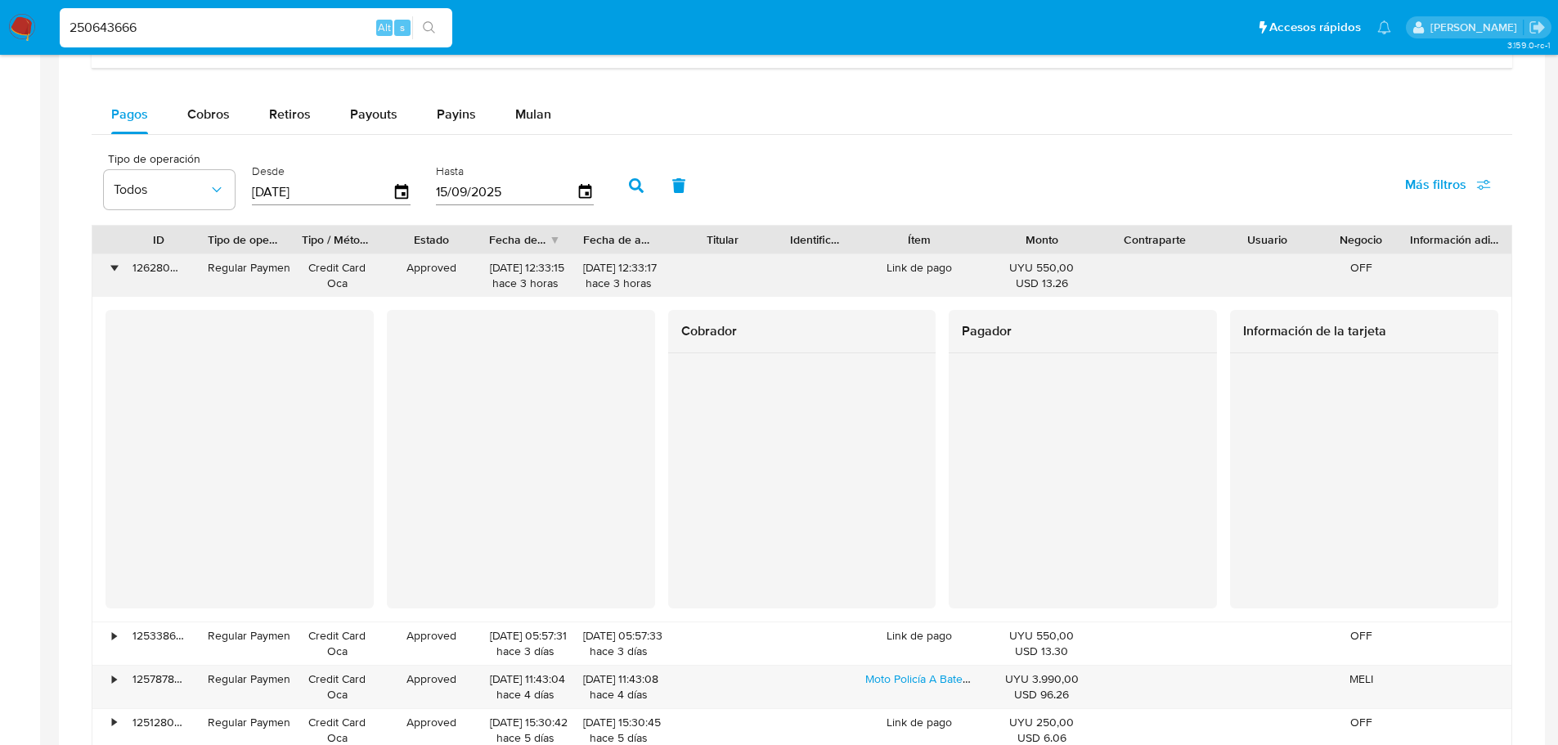
click at [117, 279] on div "•" at bounding box center [106, 275] width 29 height 43
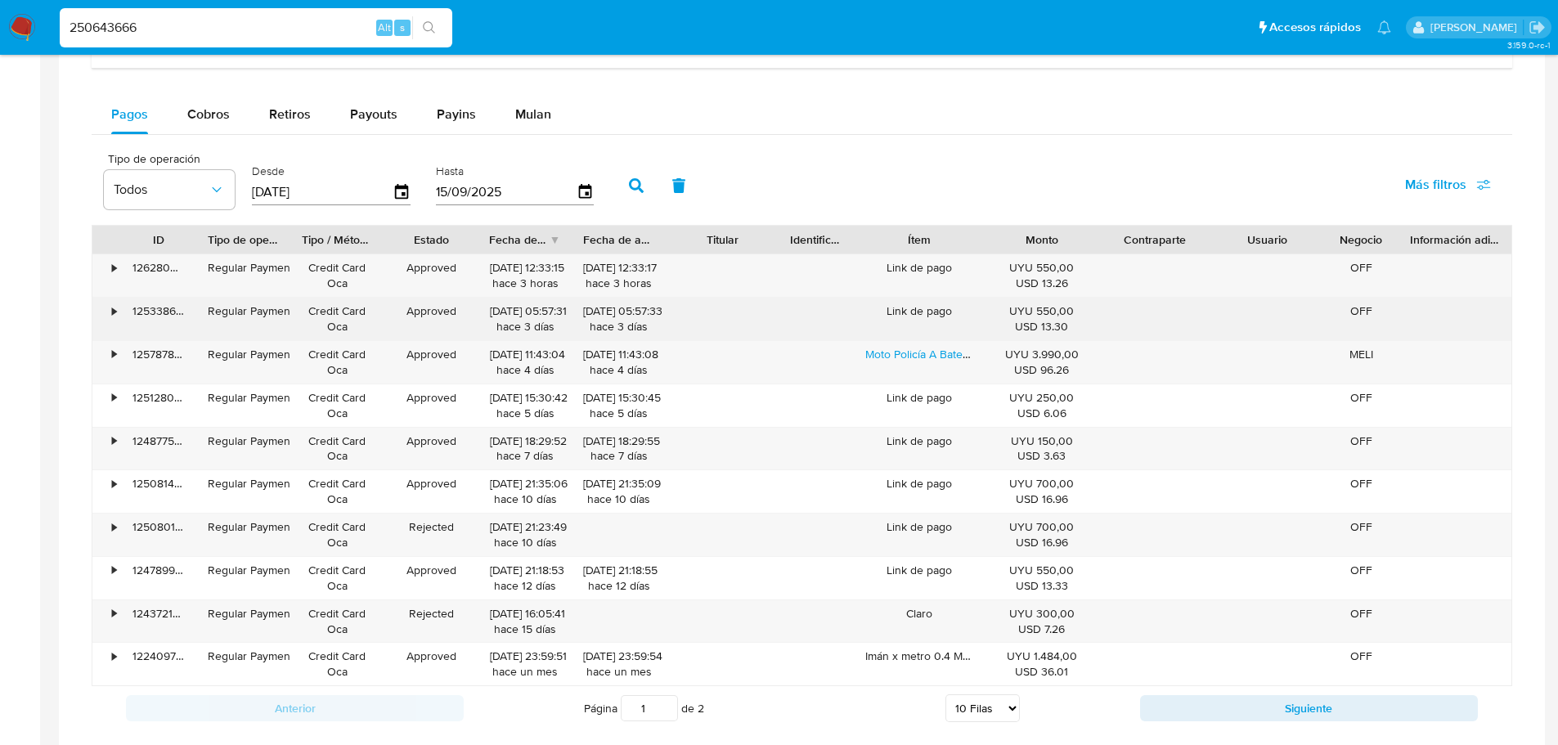
click at [116, 314] on div "•" at bounding box center [114, 311] width 4 height 16
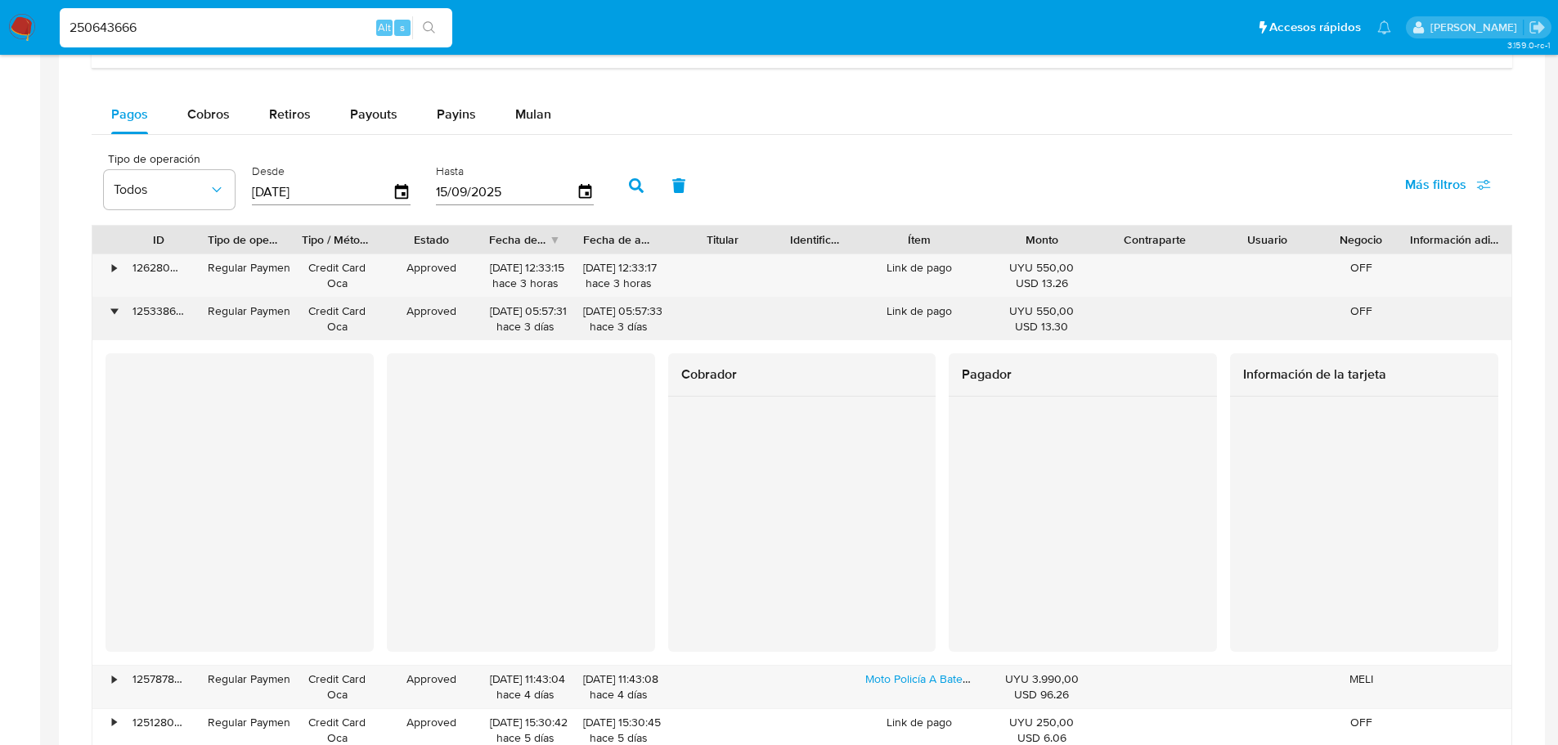
click at [116, 314] on div "•" at bounding box center [114, 311] width 4 height 16
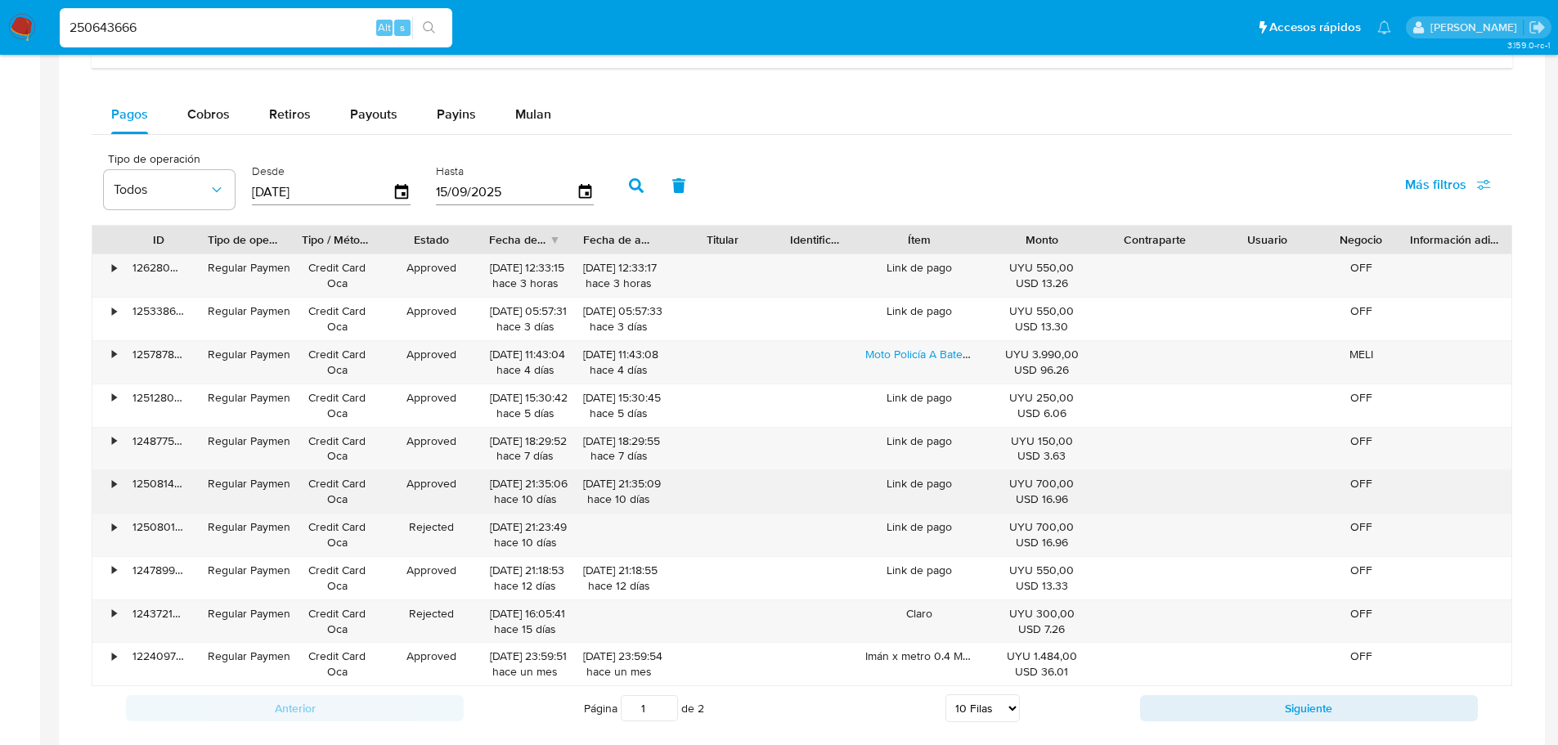
scroll to position [1145, 0]
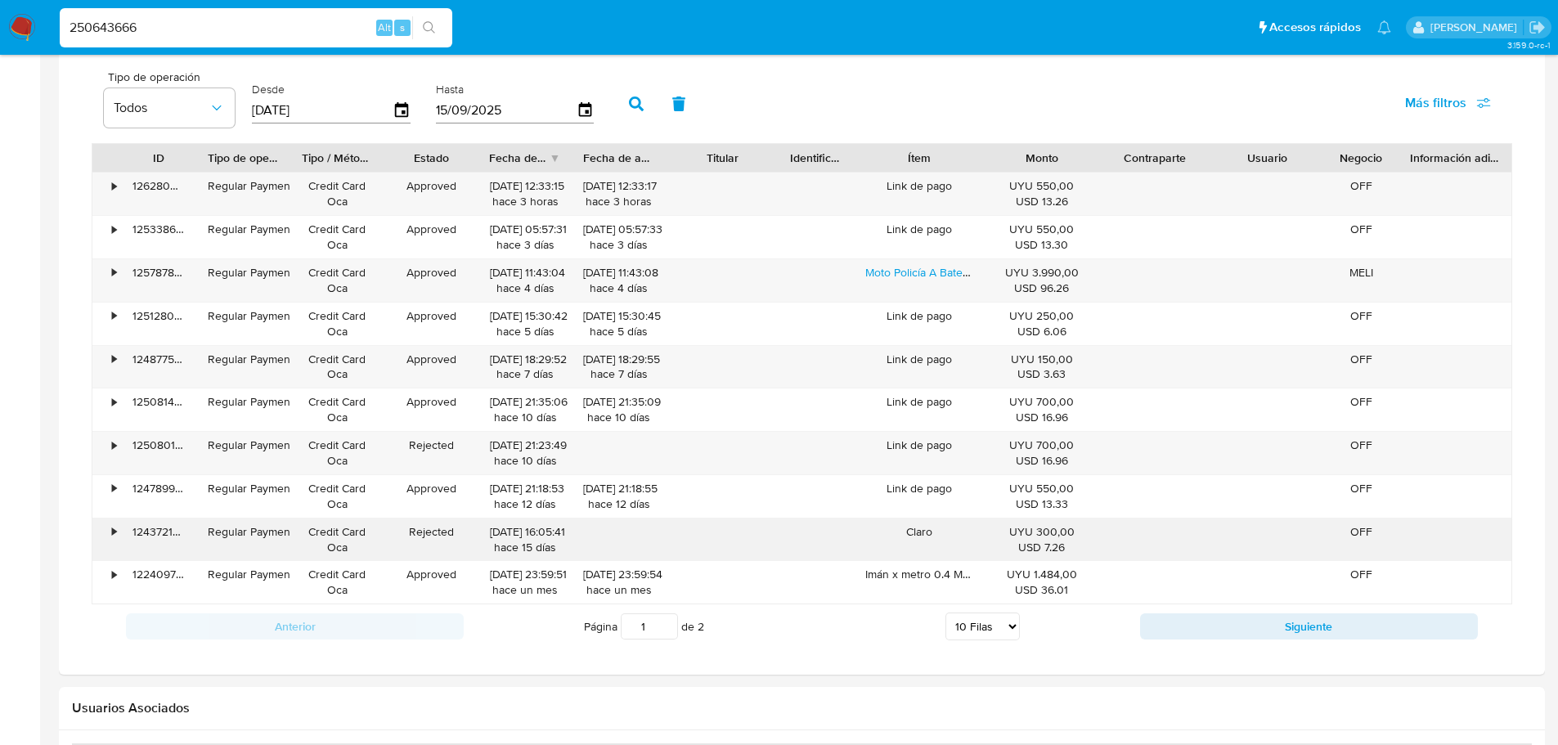
click at [114, 533] on div "•" at bounding box center [114, 532] width 4 height 16
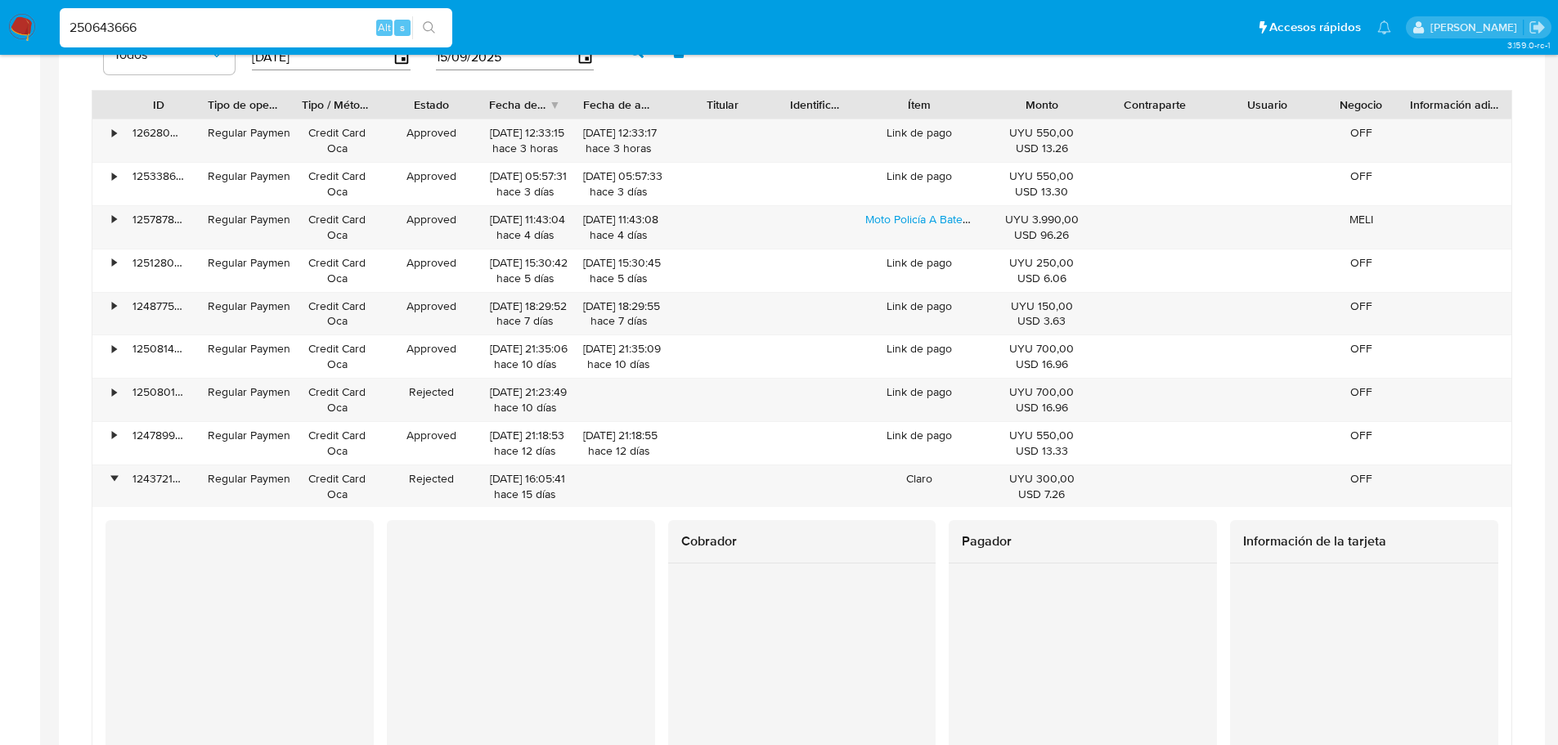
scroll to position [1226, 0]
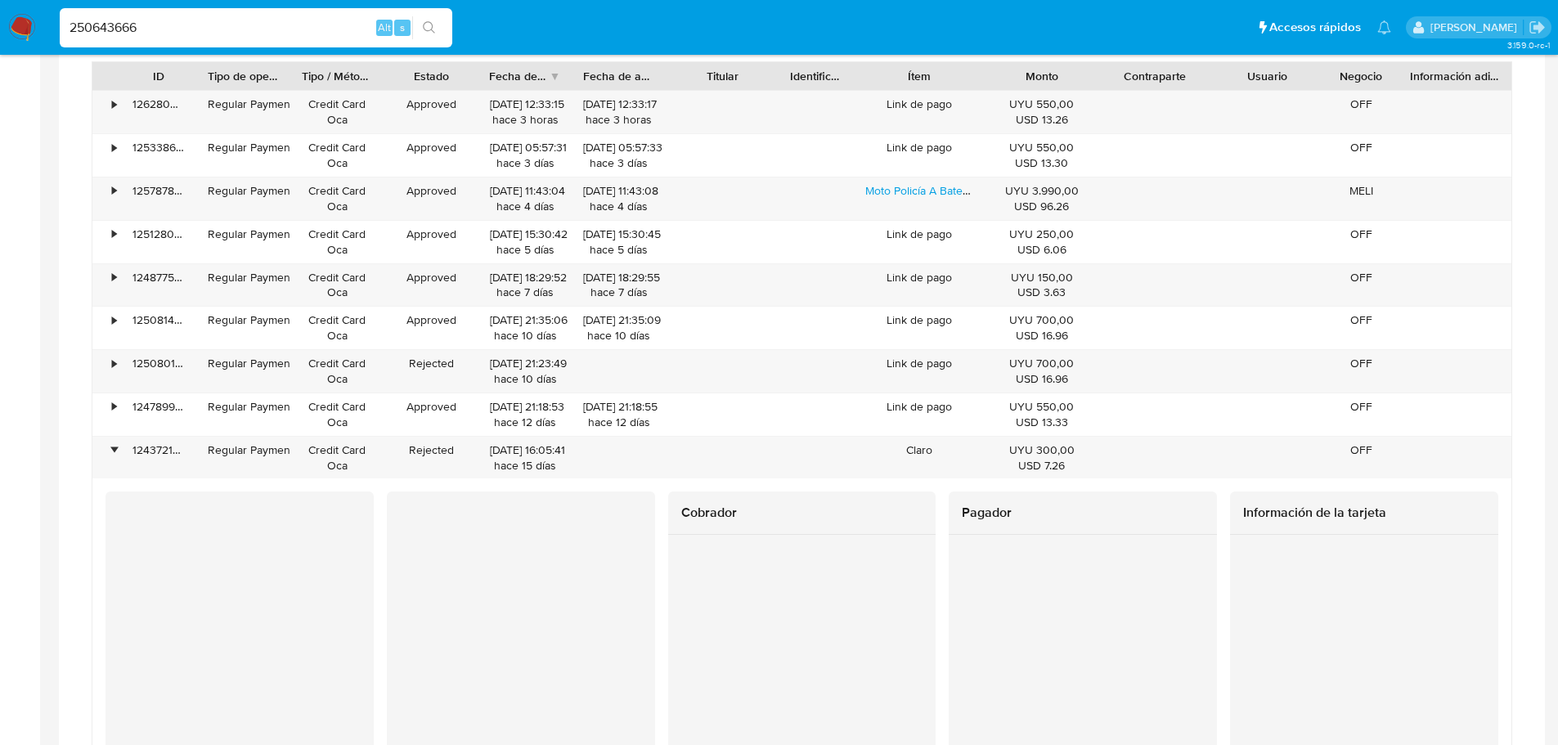
click at [30, 476] on aside "Bandeja Tablero Screening Búsqueda en Listas Watchlist Herramientas Operaciones…" at bounding box center [20, 0] width 40 height 2453
click at [118, 453] on div "•" at bounding box center [106, 458] width 29 height 43
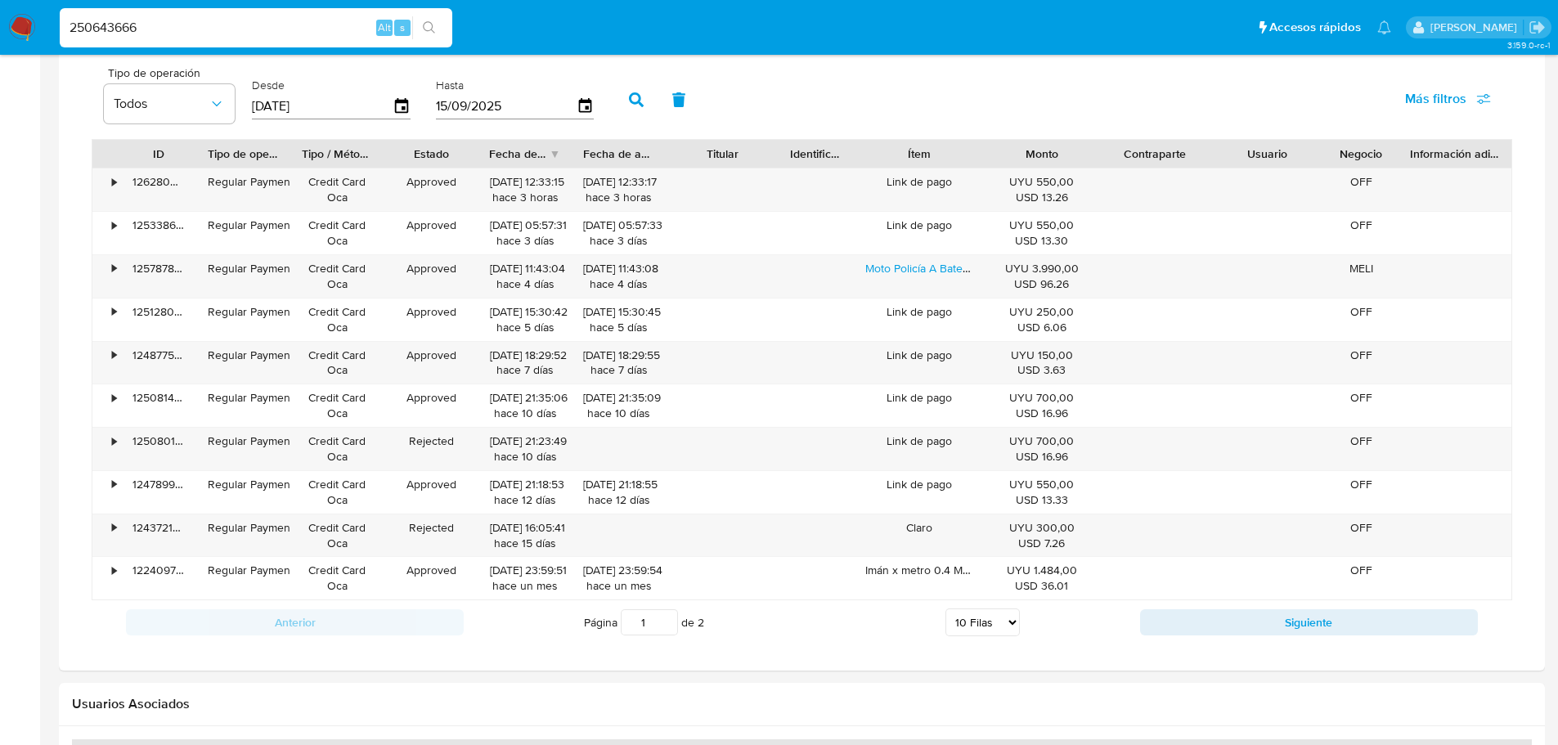
scroll to position [1145, 0]
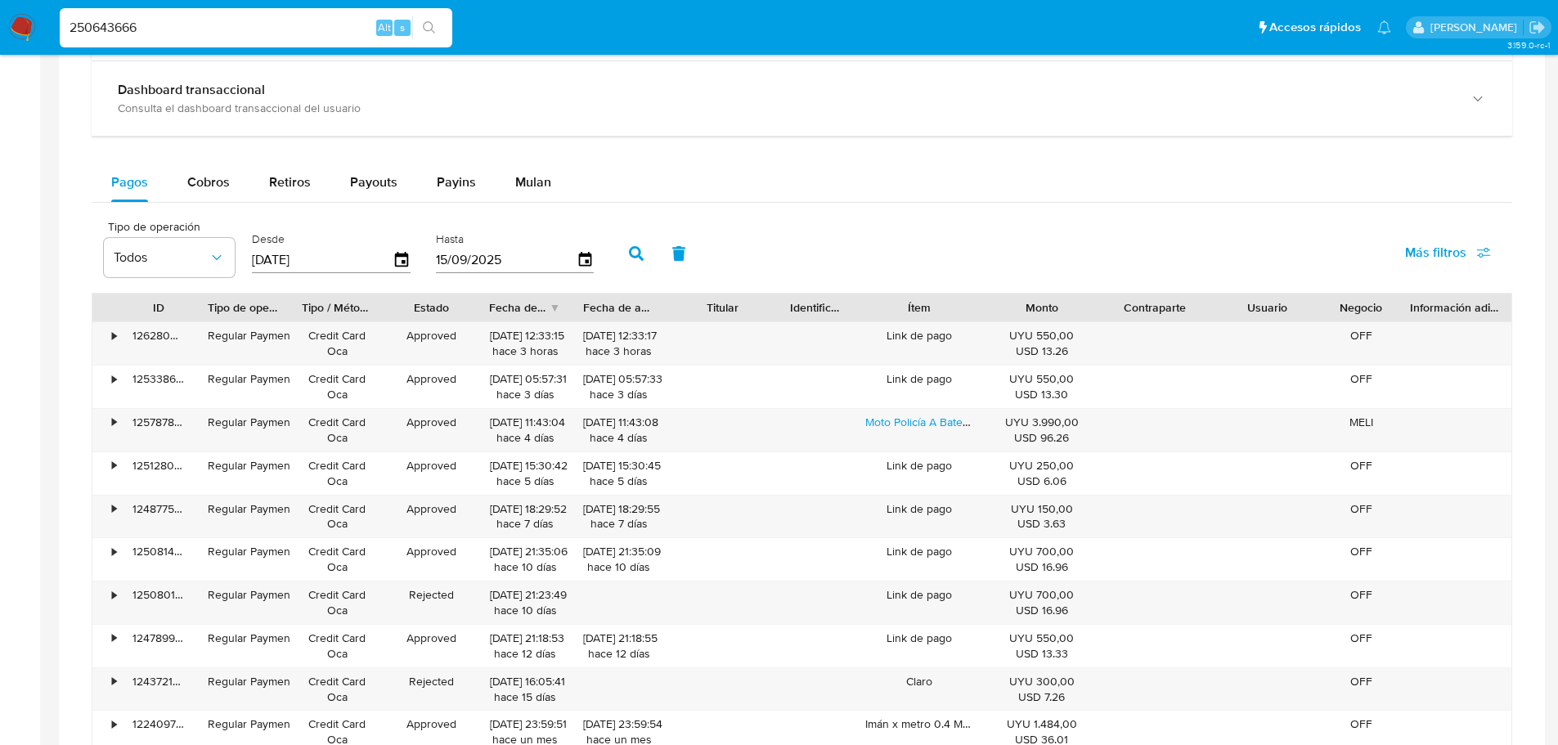
scroll to position [981, 0]
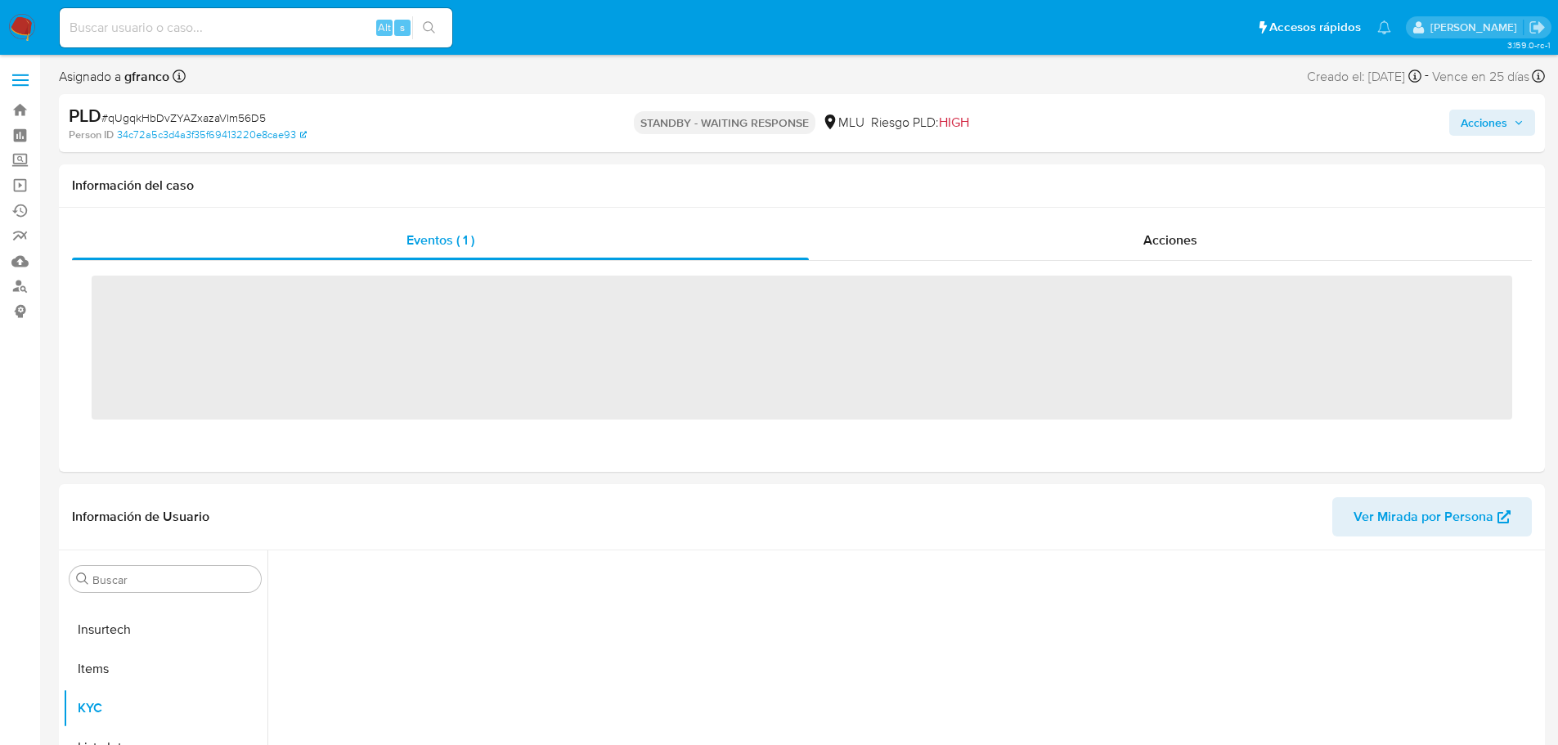
scroll to position [730, 0]
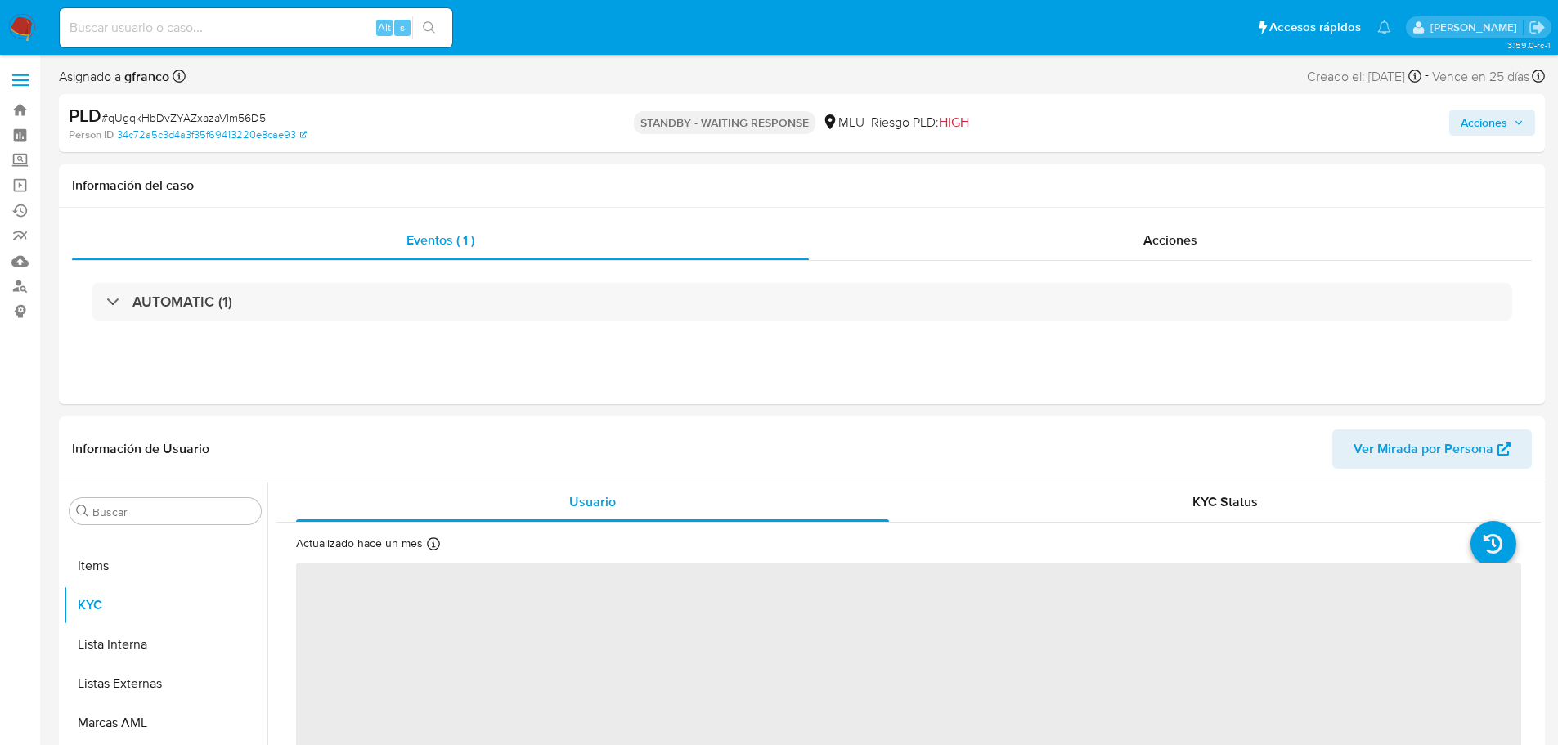
select select "10"
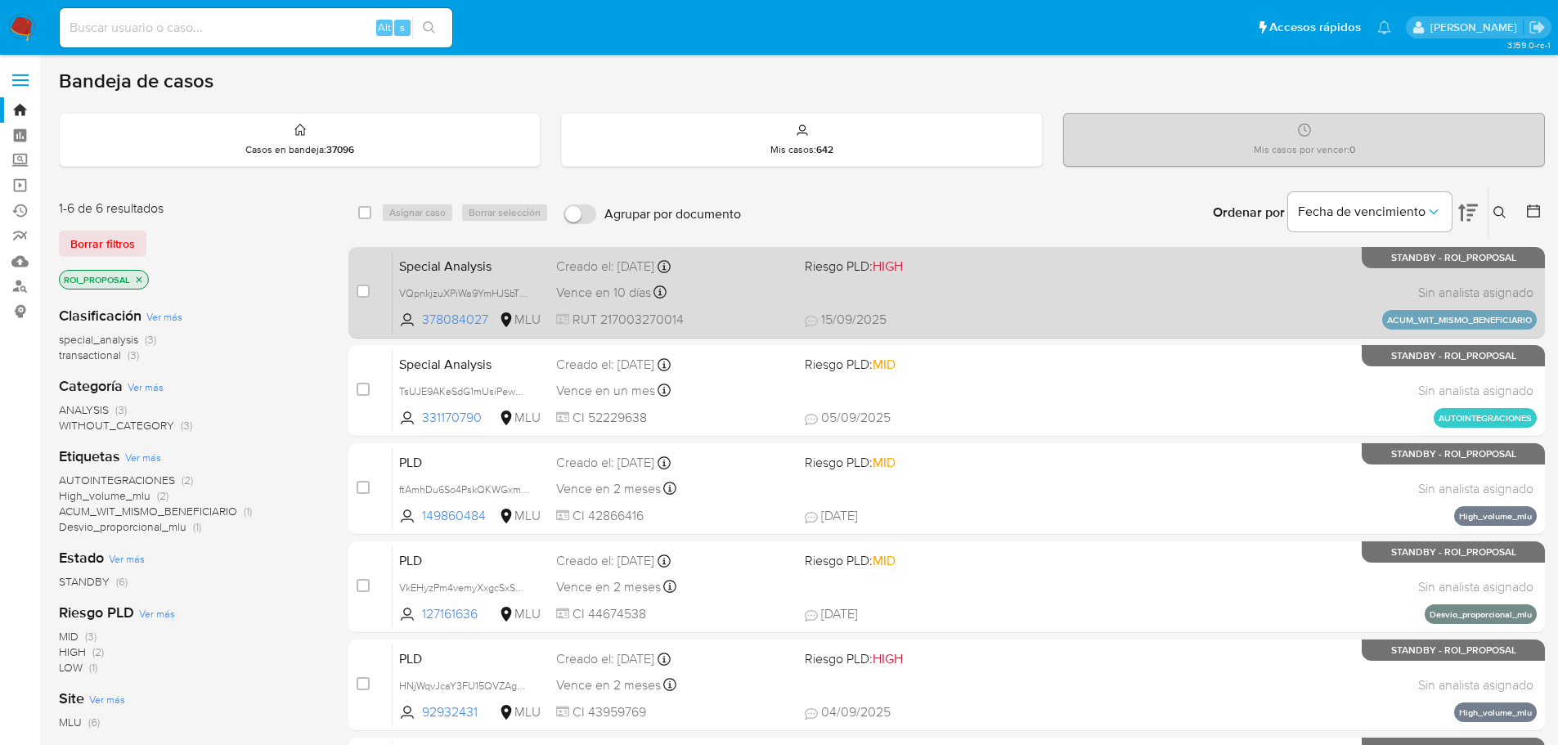
click at [1049, 310] on div "Special Analysis VQpnkjzuXPiWa9YmHJSbTQZU 378084027 MLU Riesgo PLD: HIGH Creado…" at bounding box center [964, 292] width 1144 height 83
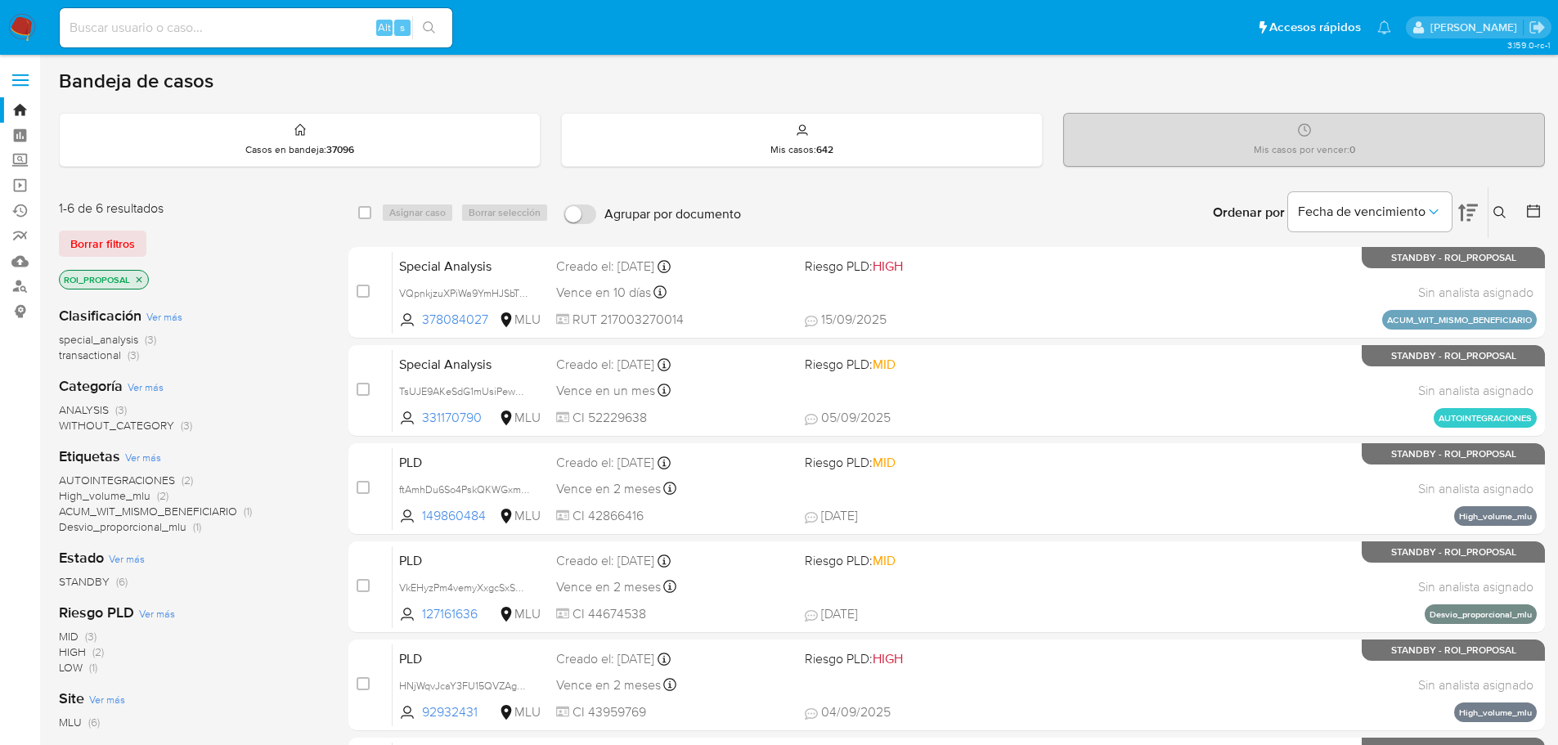
click at [276, 354] on div "special_analysis (3) transactional (3)" at bounding box center [190, 347] width 263 height 31
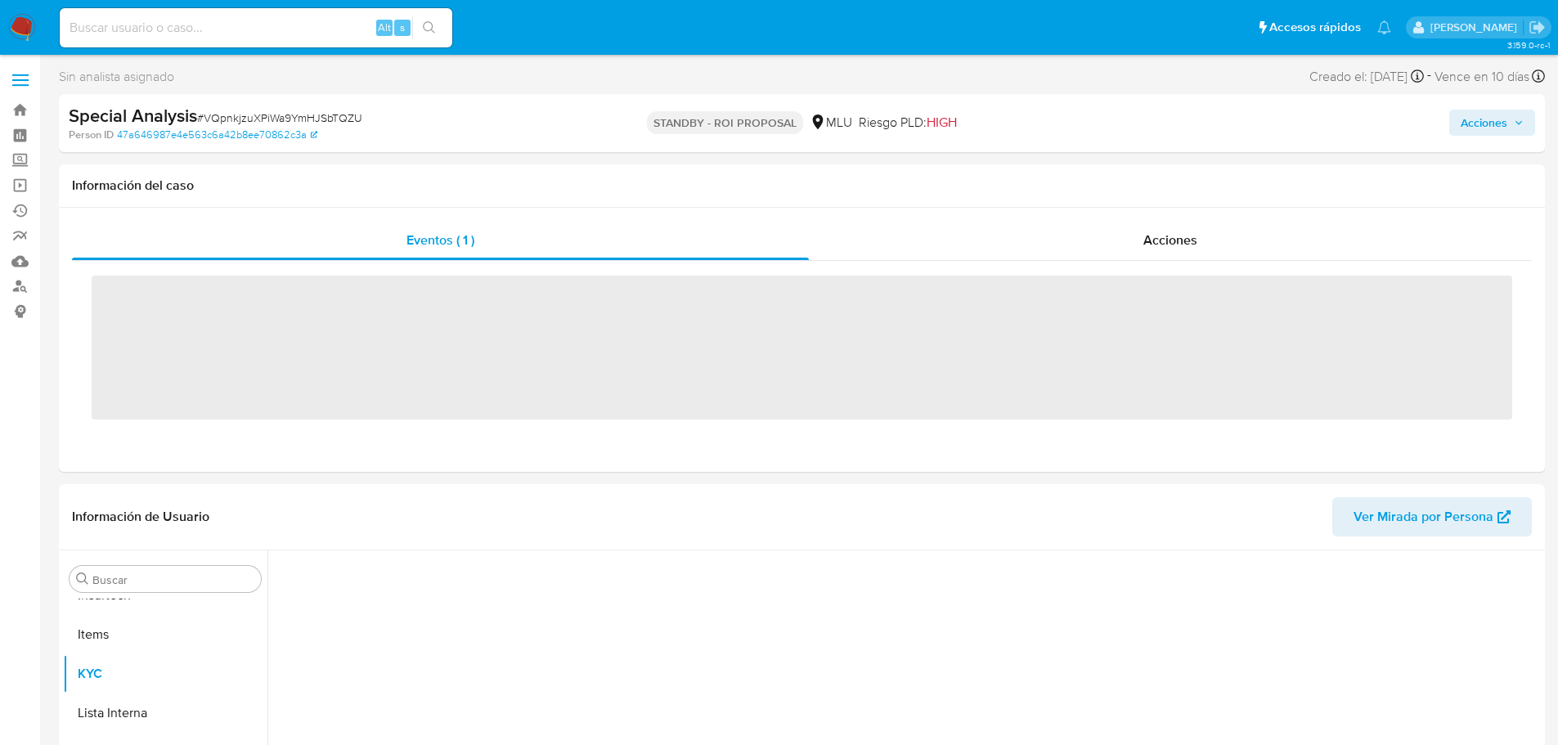
scroll to position [730, 0]
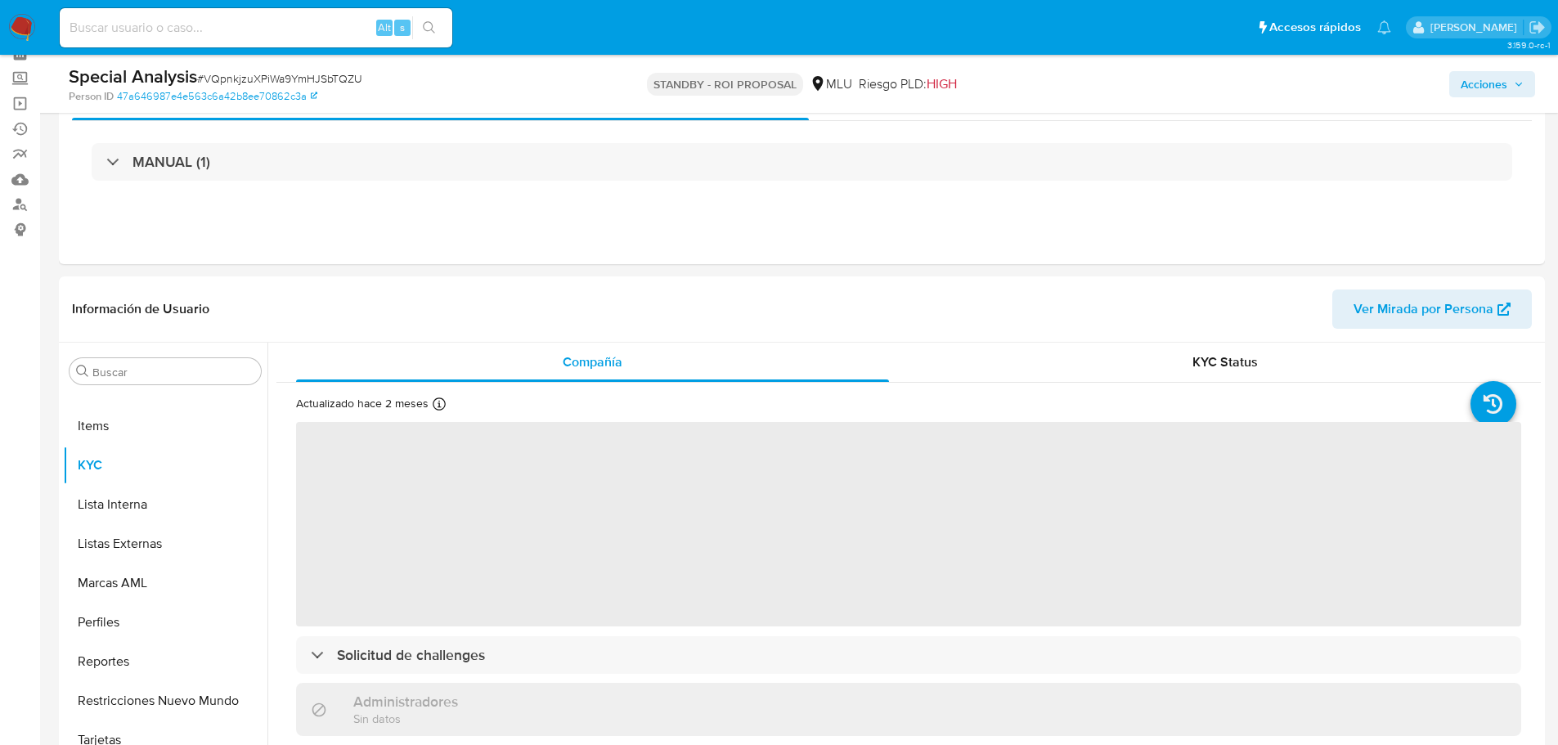
select select "10"
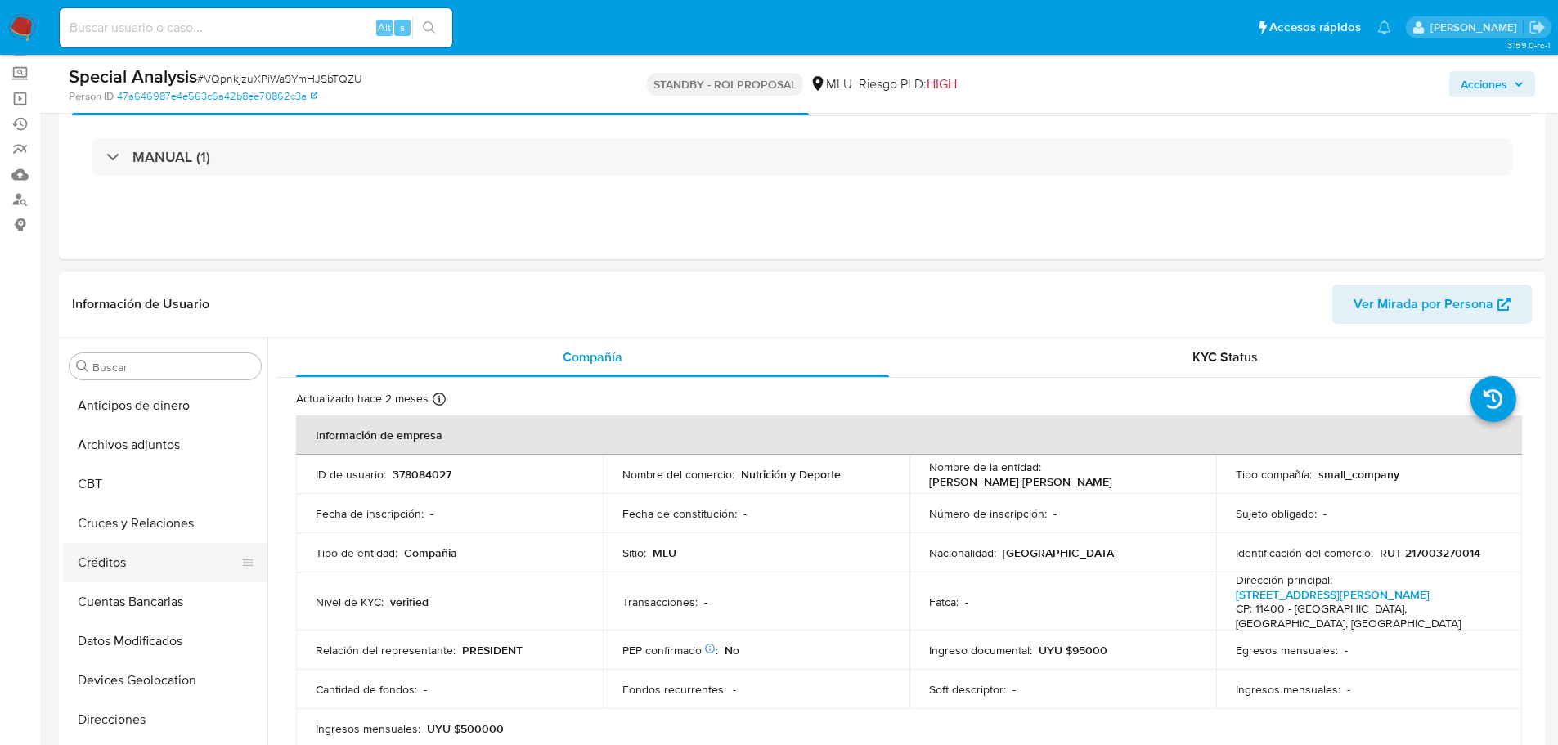
scroll to position [0, 0]
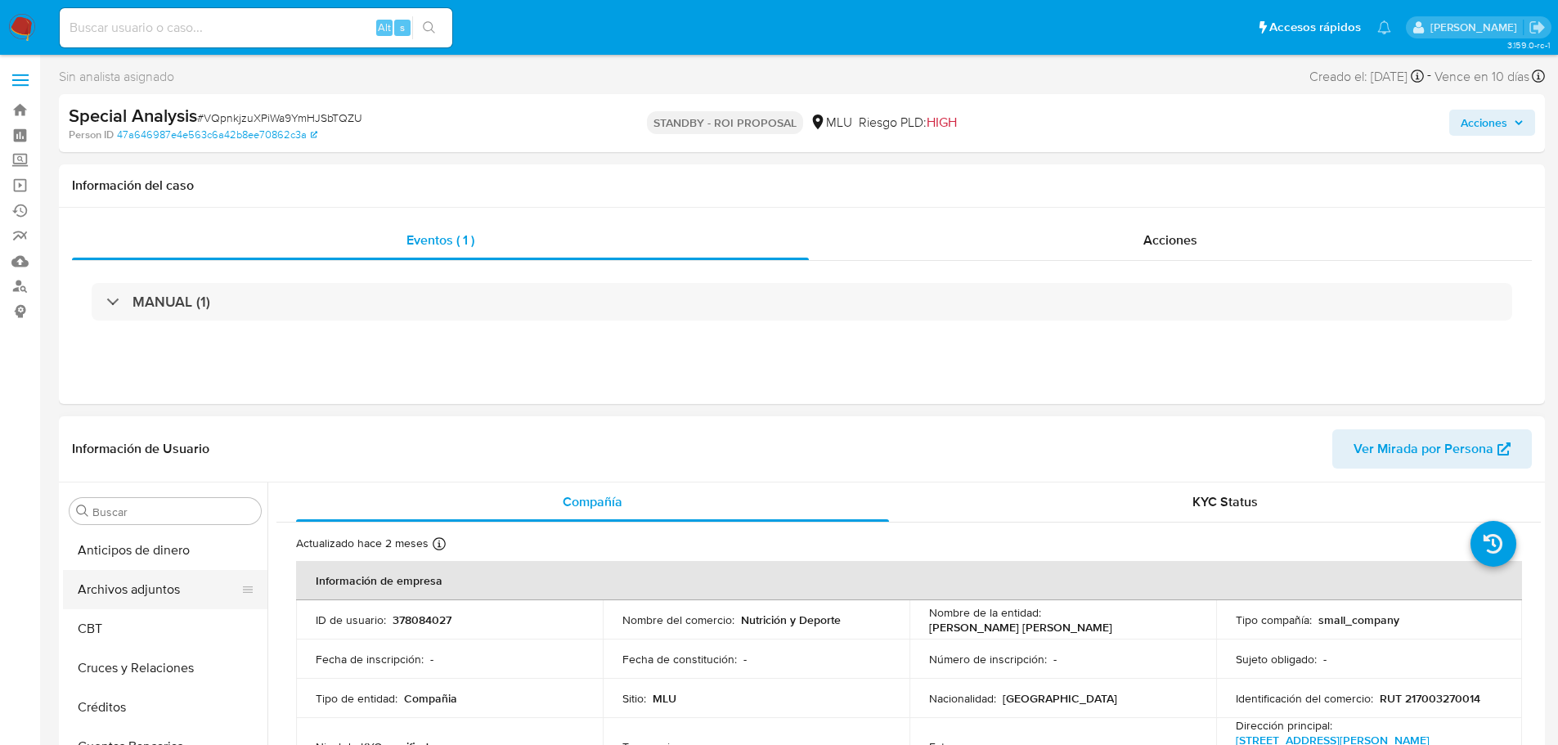
click at [157, 573] on button "Archivos adjuntos" at bounding box center [158, 589] width 191 height 39
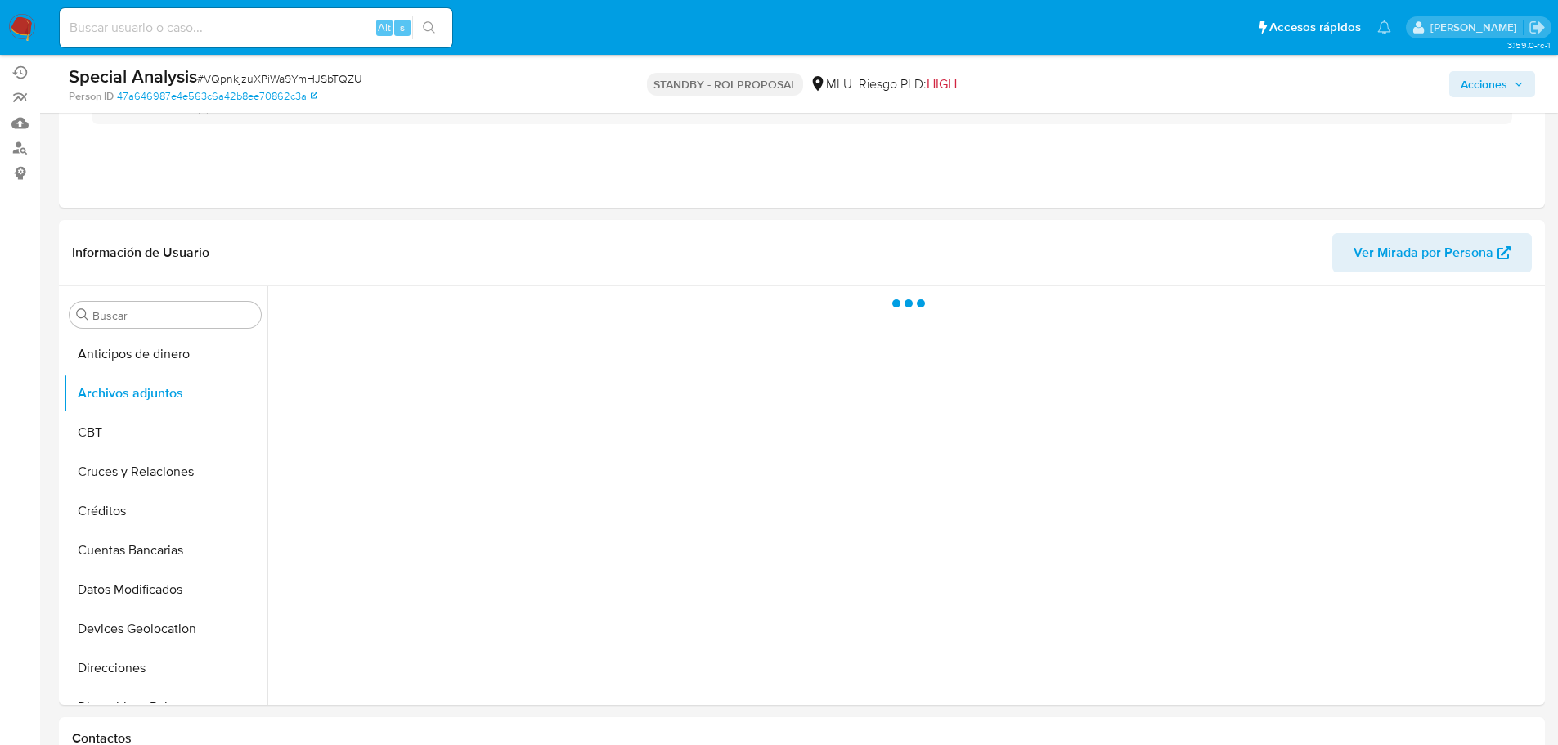
scroll to position [164, 0]
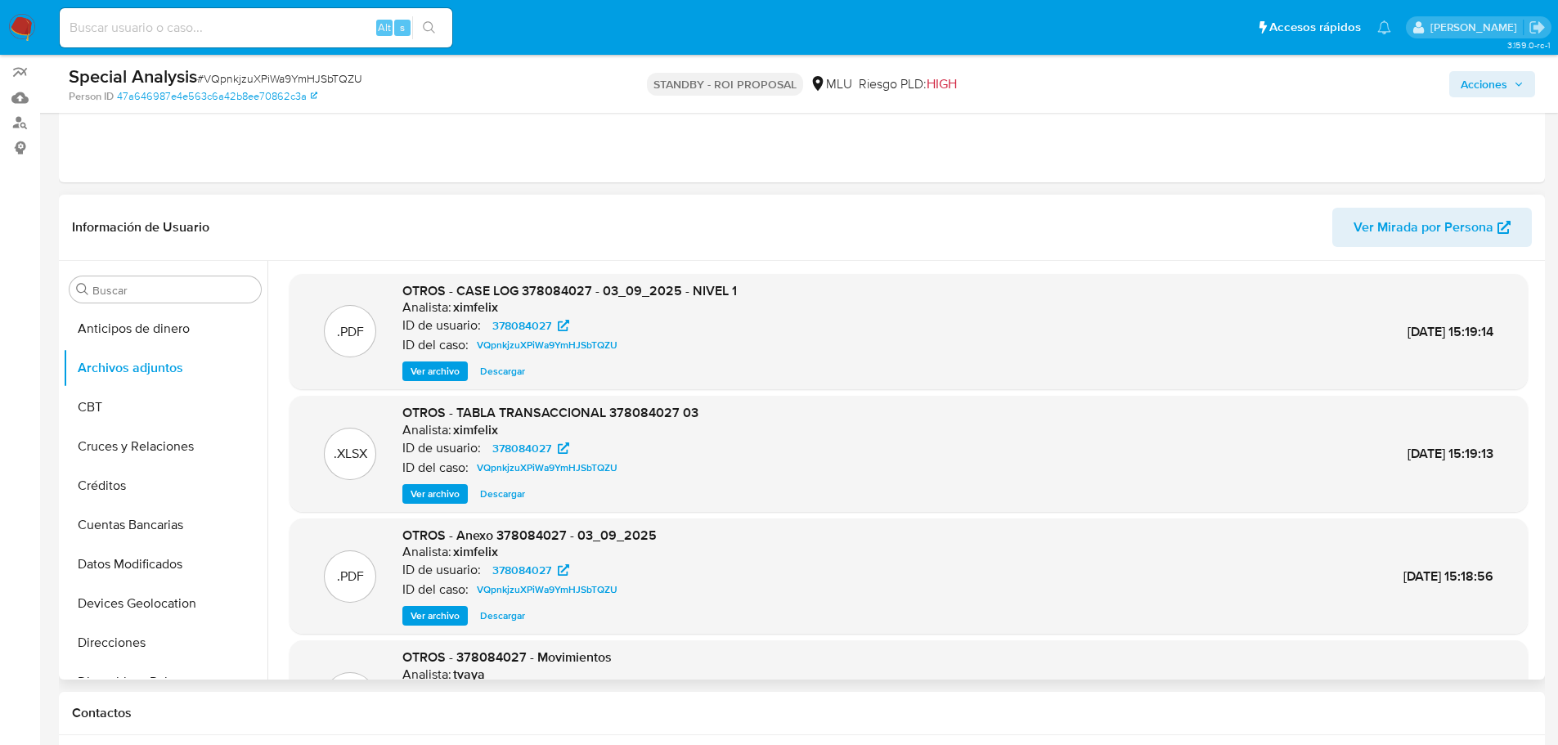
click at [446, 374] on span "Ver archivo" at bounding box center [434, 371] width 49 height 16
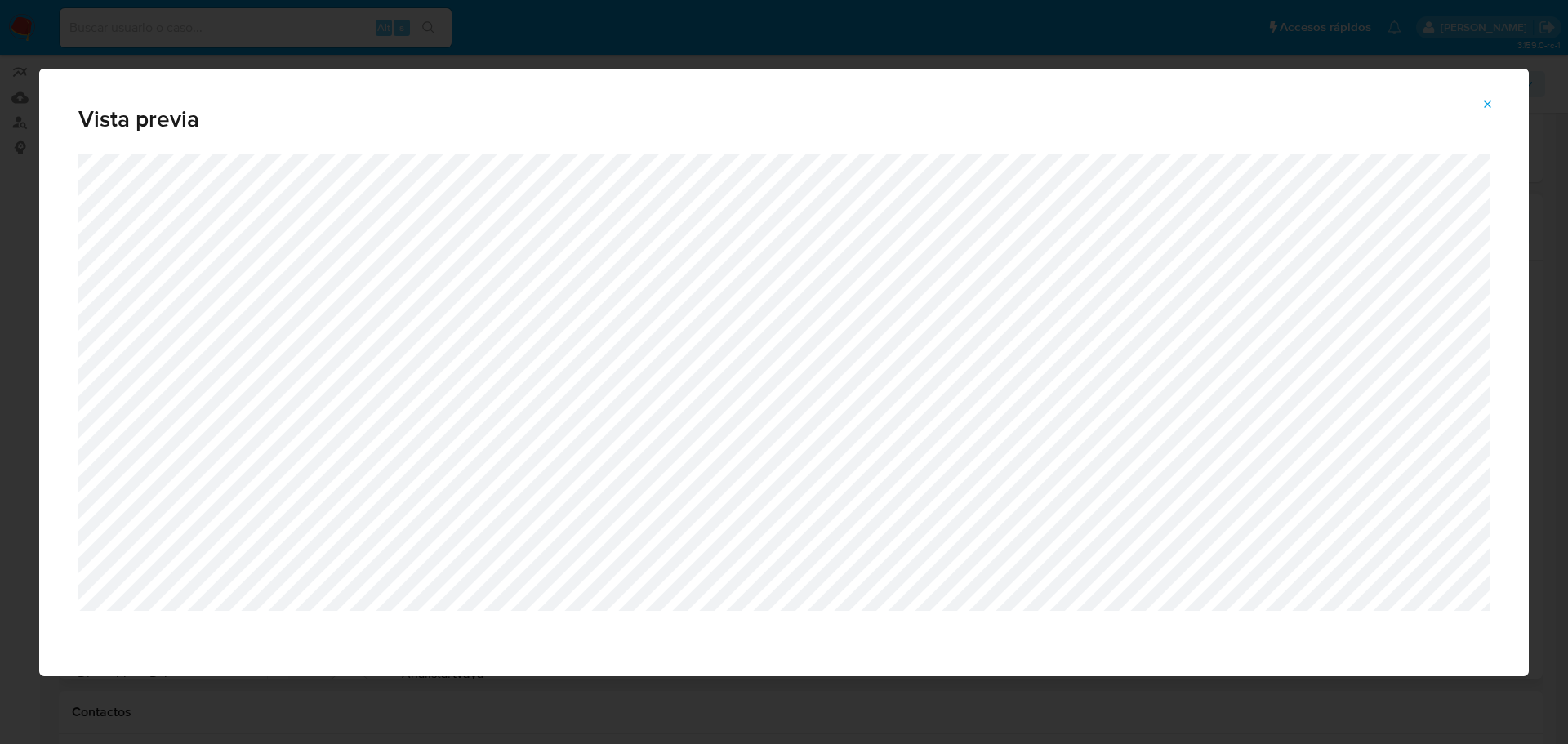
click at [1484, 95] on span "Attachment preview" at bounding box center [1487, 104] width 13 height 23
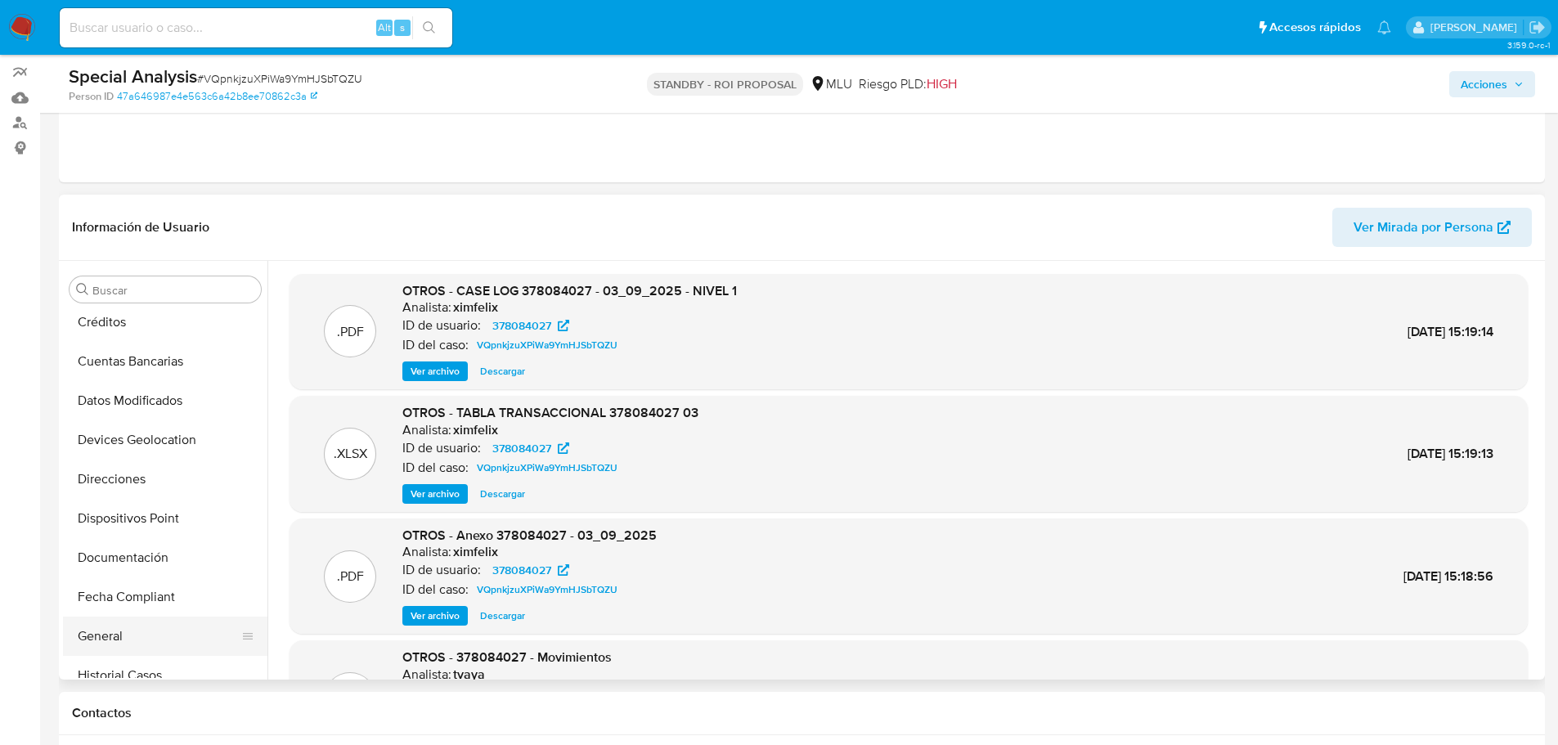
click at [177, 625] on button "General" at bounding box center [158, 635] width 191 height 39
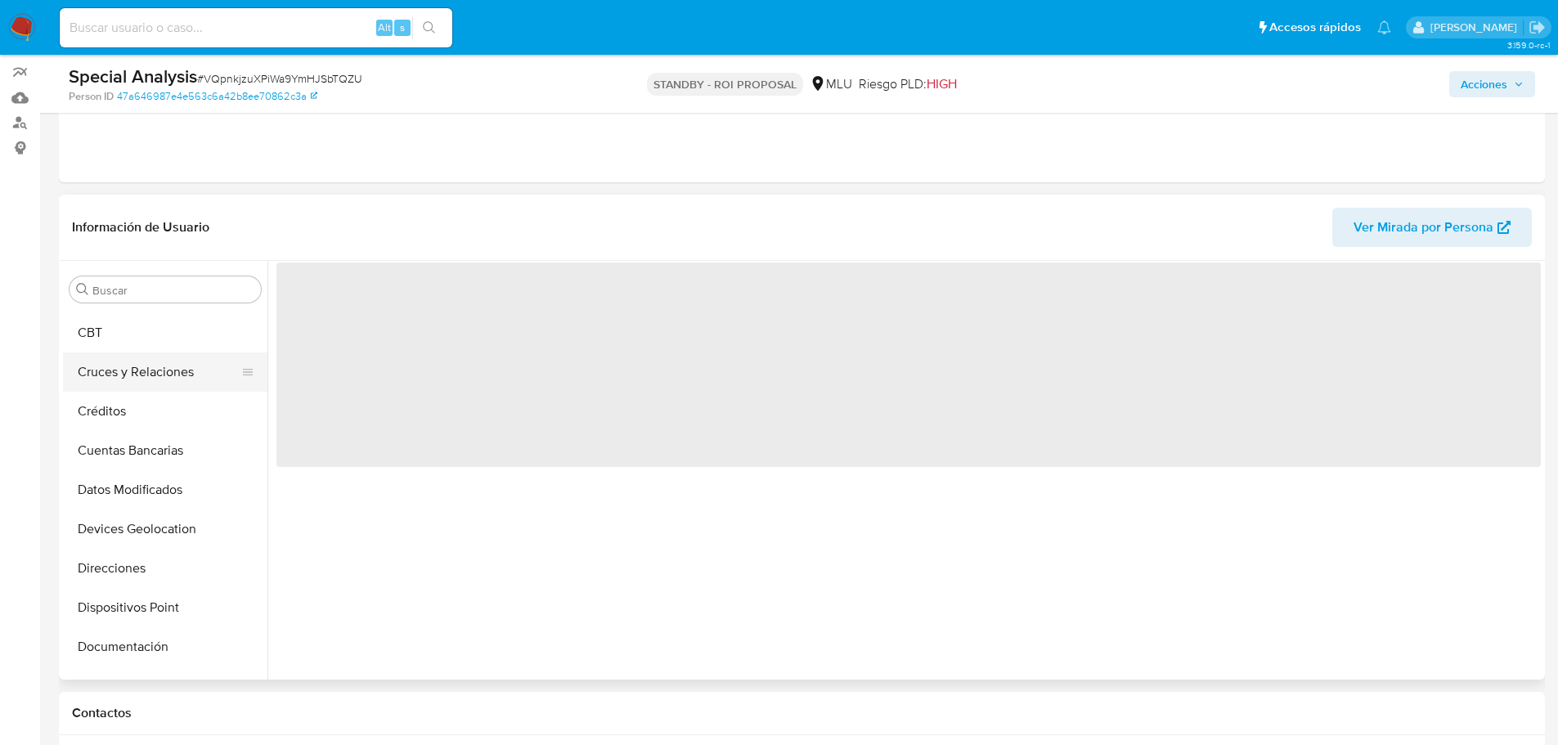
scroll to position [0, 0]
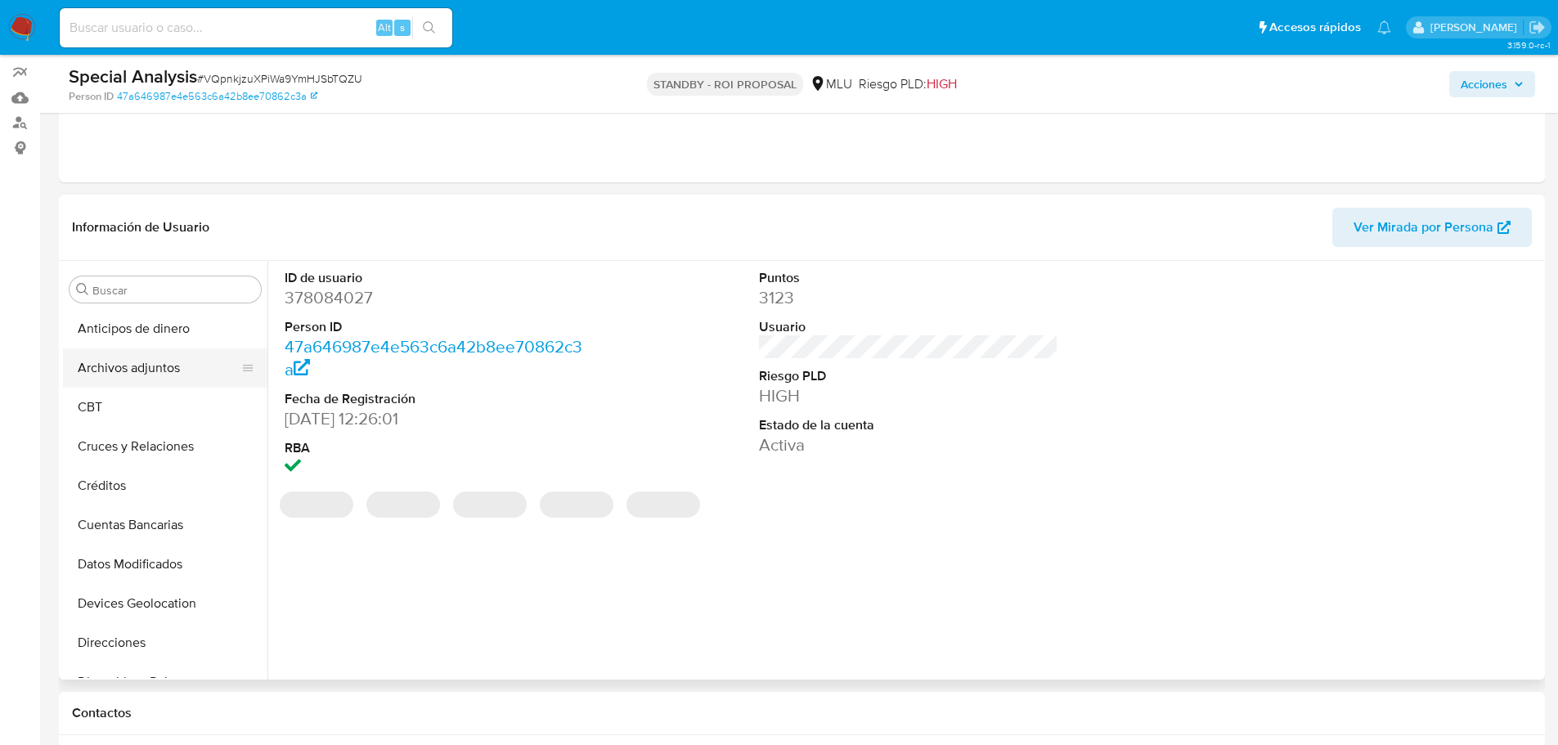
click at [167, 374] on button "Archivos adjuntos" at bounding box center [158, 367] width 191 height 39
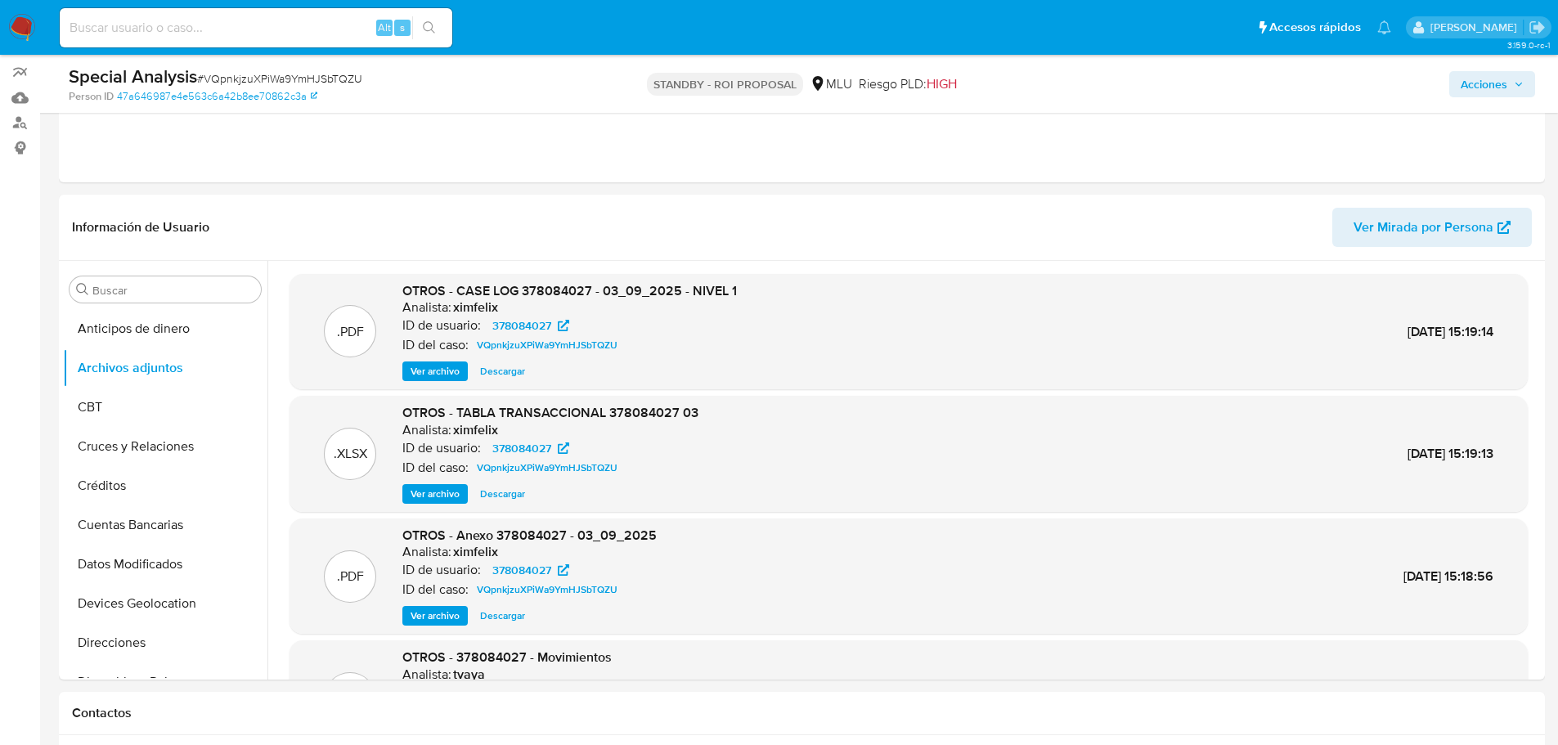
click at [451, 383] on div ".PDF OTROS - CASE LOG 378084027 - 03_09_2025 - NIVEL 1 Analista: ximfelix ID de…" at bounding box center [908, 332] width 1238 height 116
click at [452, 374] on span "Ver archivo" at bounding box center [434, 371] width 49 height 16
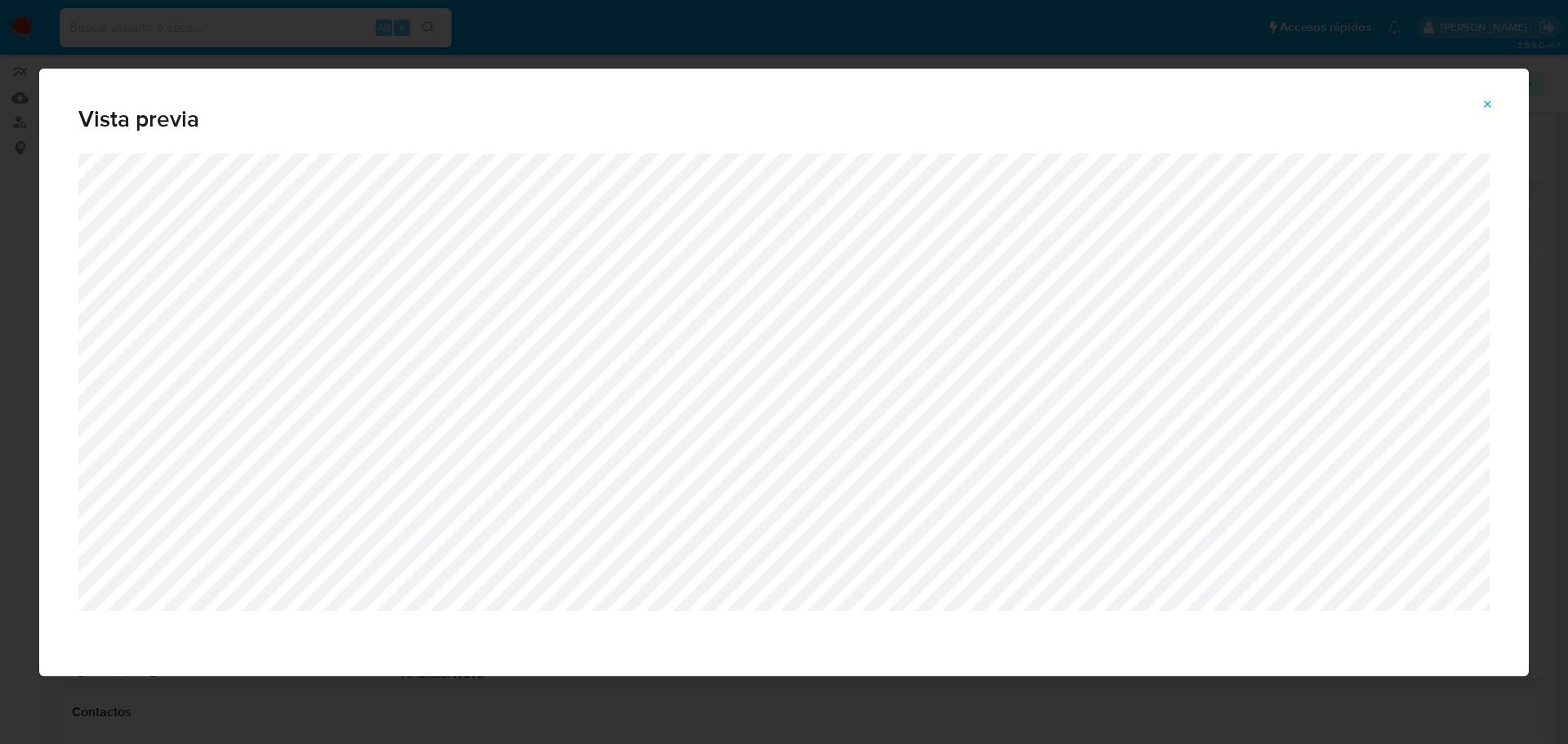
click at [1492, 110] on icon "Attachment preview" at bounding box center [1487, 104] width 13 height 13
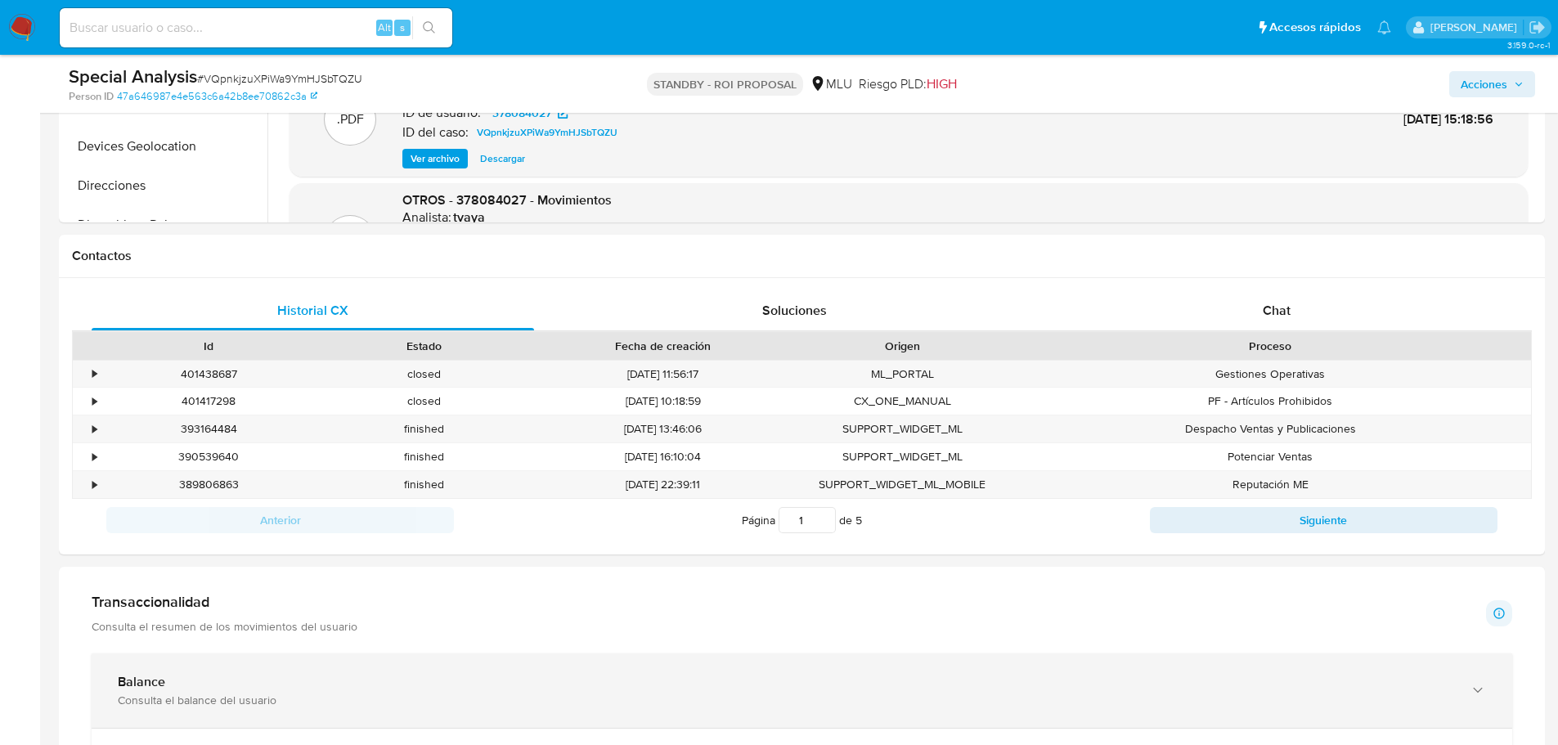
scroll to position [736, 0]
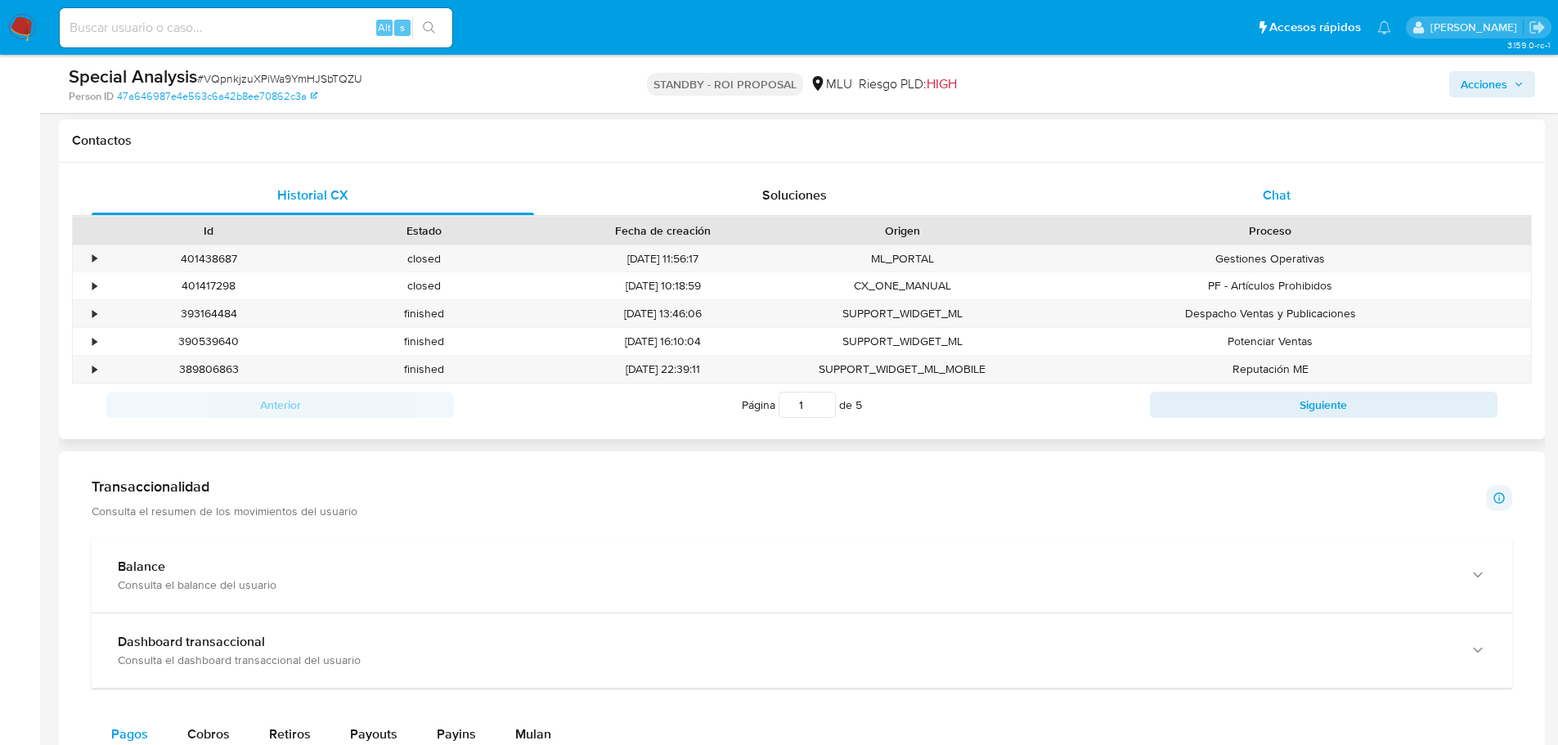
click at [1314, 178] on div "Chat" at bounding box center [1276, 195] width 442 height 39
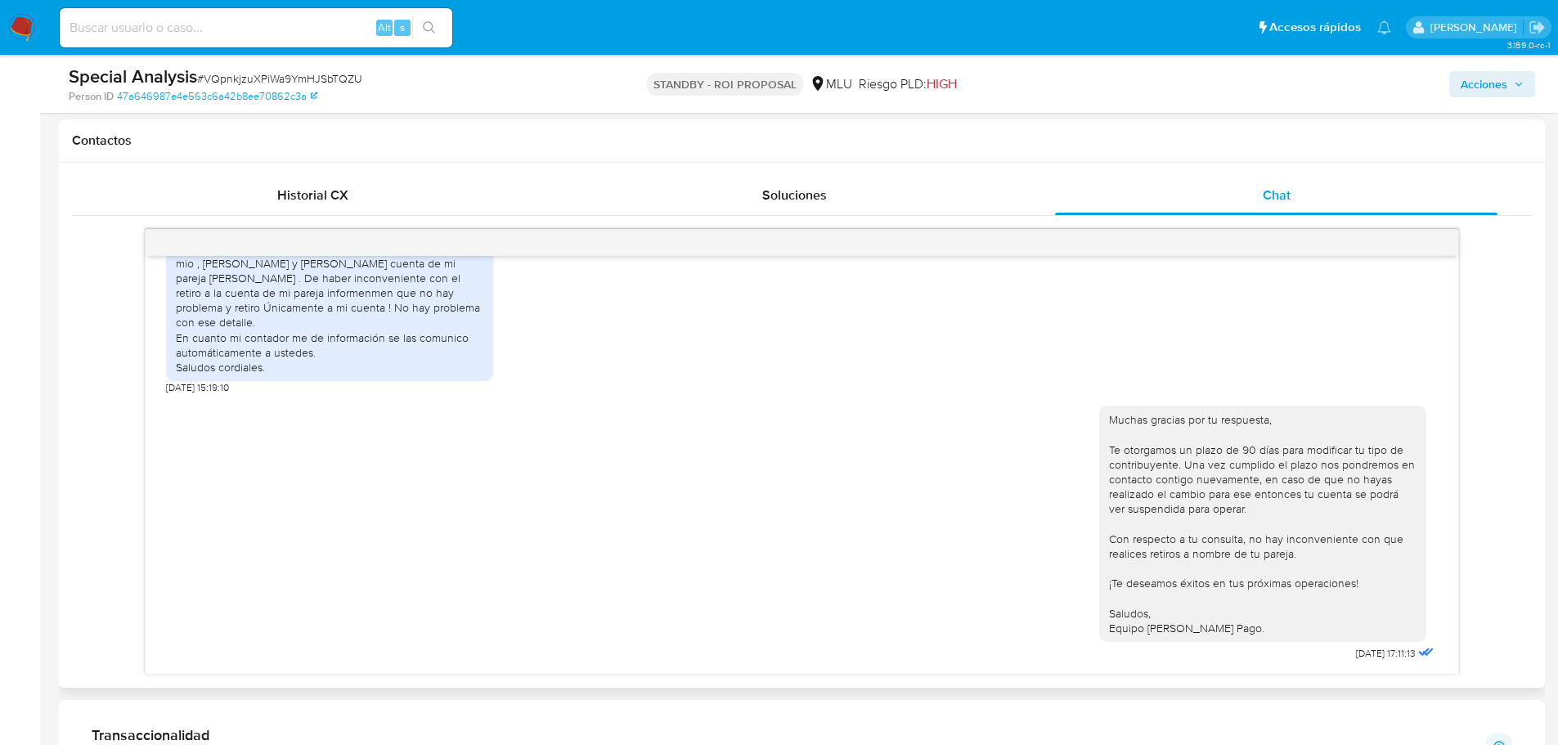
scroll to position [818, 0]
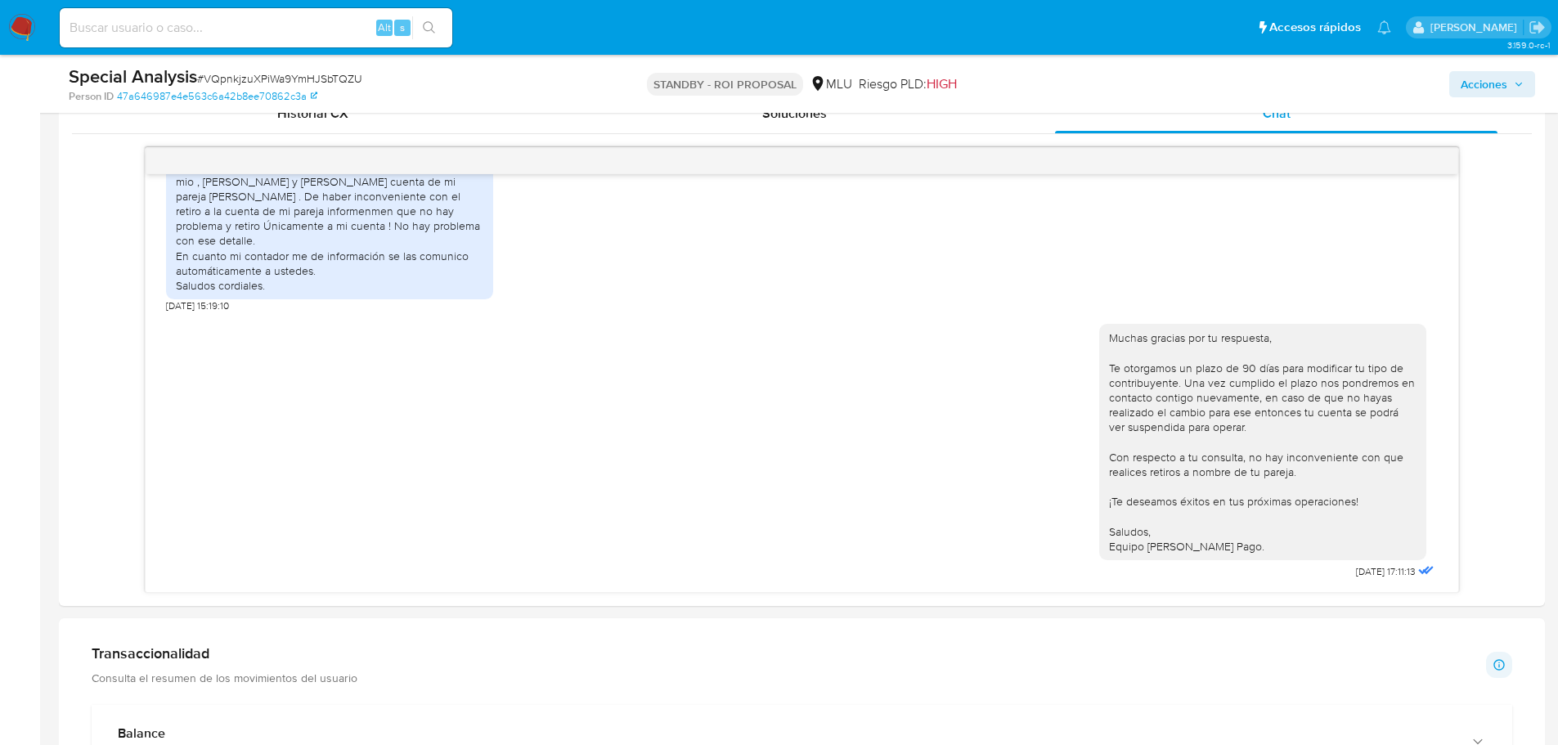
click at [0, 513] on aside "Bandeja Tablero Screening Búsqueda en Listas Watchlist Herramientas Operaciones…" at bounding box center [20, 591] width 40 height 2818
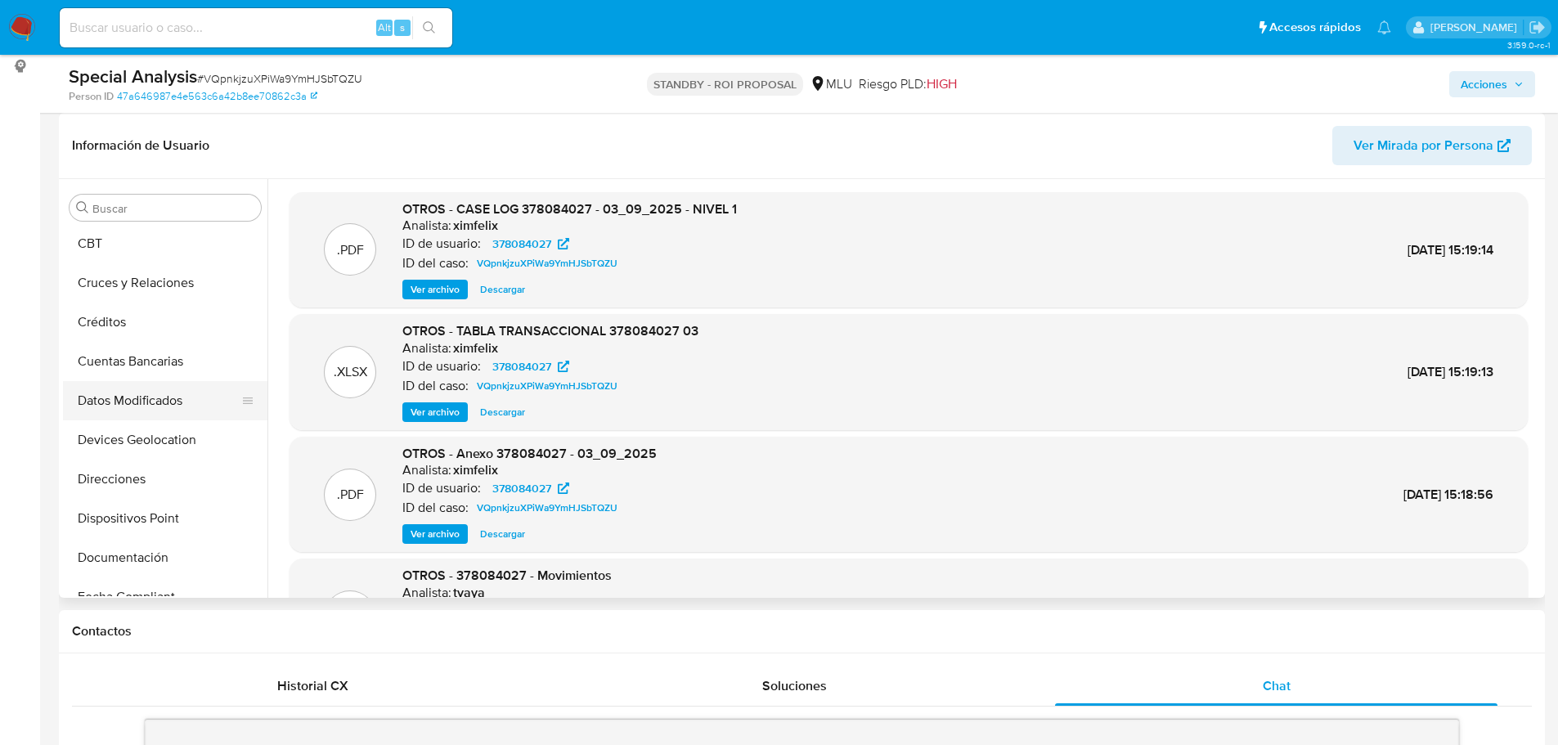
scroll to position [164, 0]
click at [441, 289] on span "Ver archivo" at bounding box center [434, 289] width 49 height 16
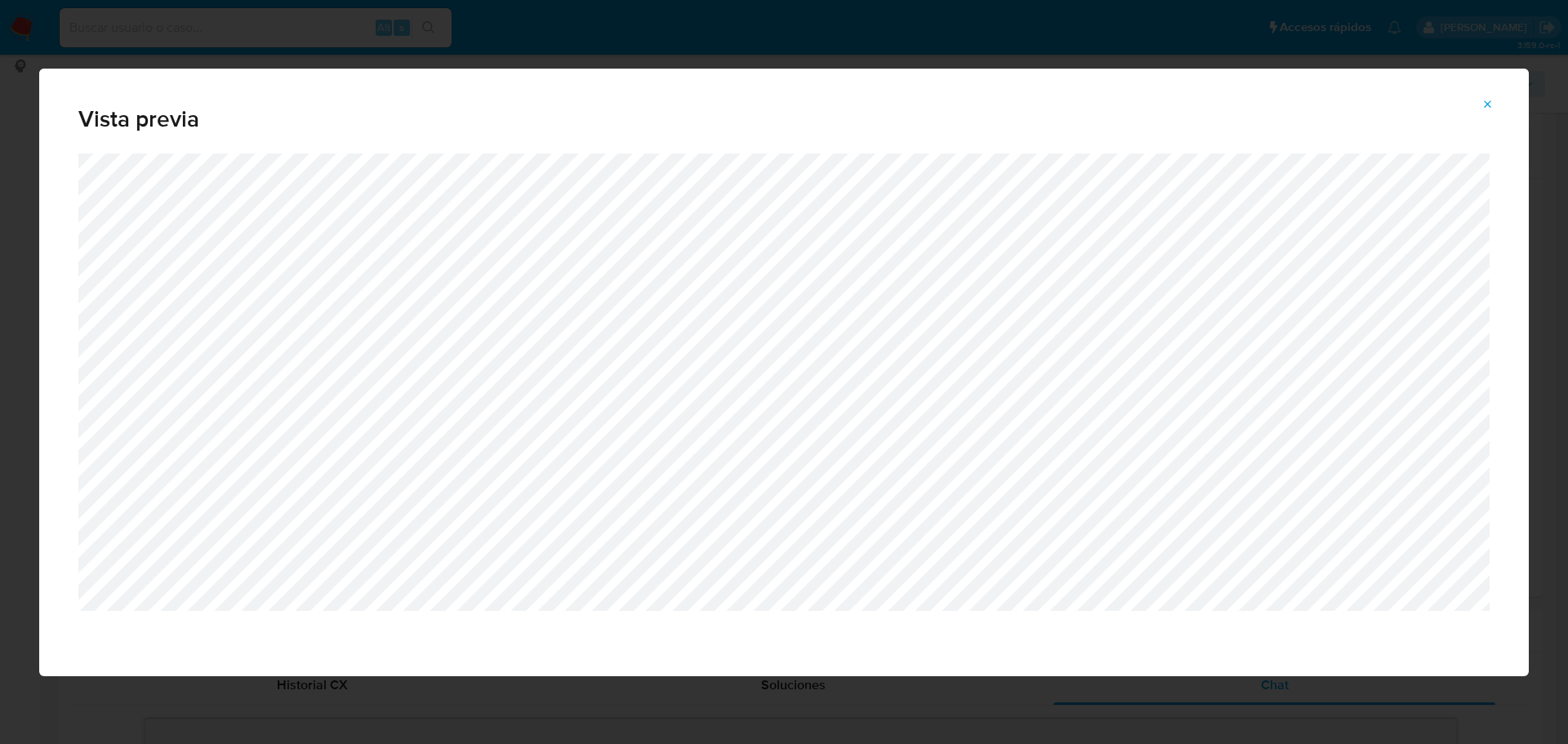
click at [1487, 103] on icon "Attachment preview" at bounding box center [1487, 104] width 7 height 7
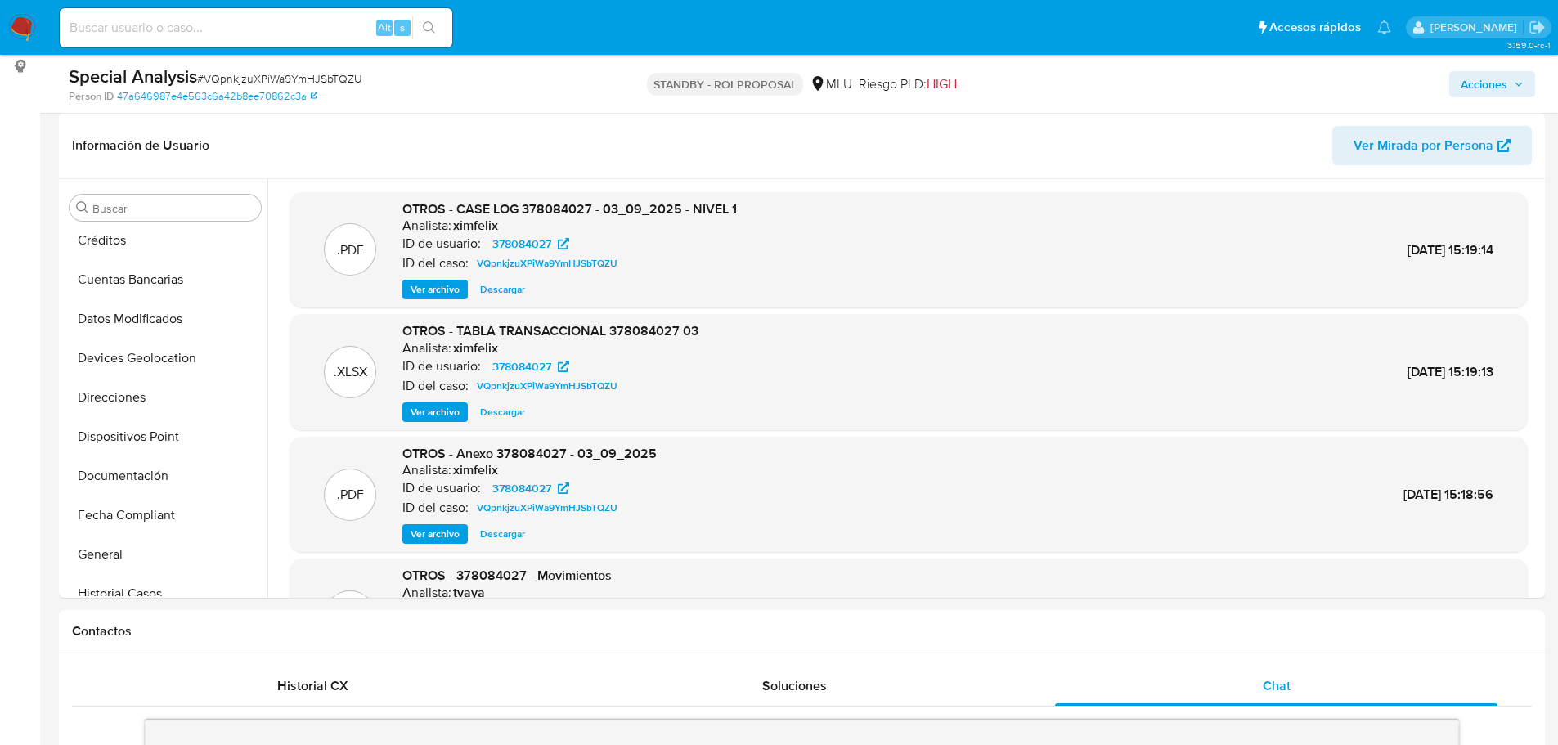
click at [300, 74] on span "# VQpnkjzuXPiWa9YmHJSbTQZU" at bounding box center [279, 78] width 165 height 16
copy span "VQpnkjzuXPiWa9YmHJSbTQZU"
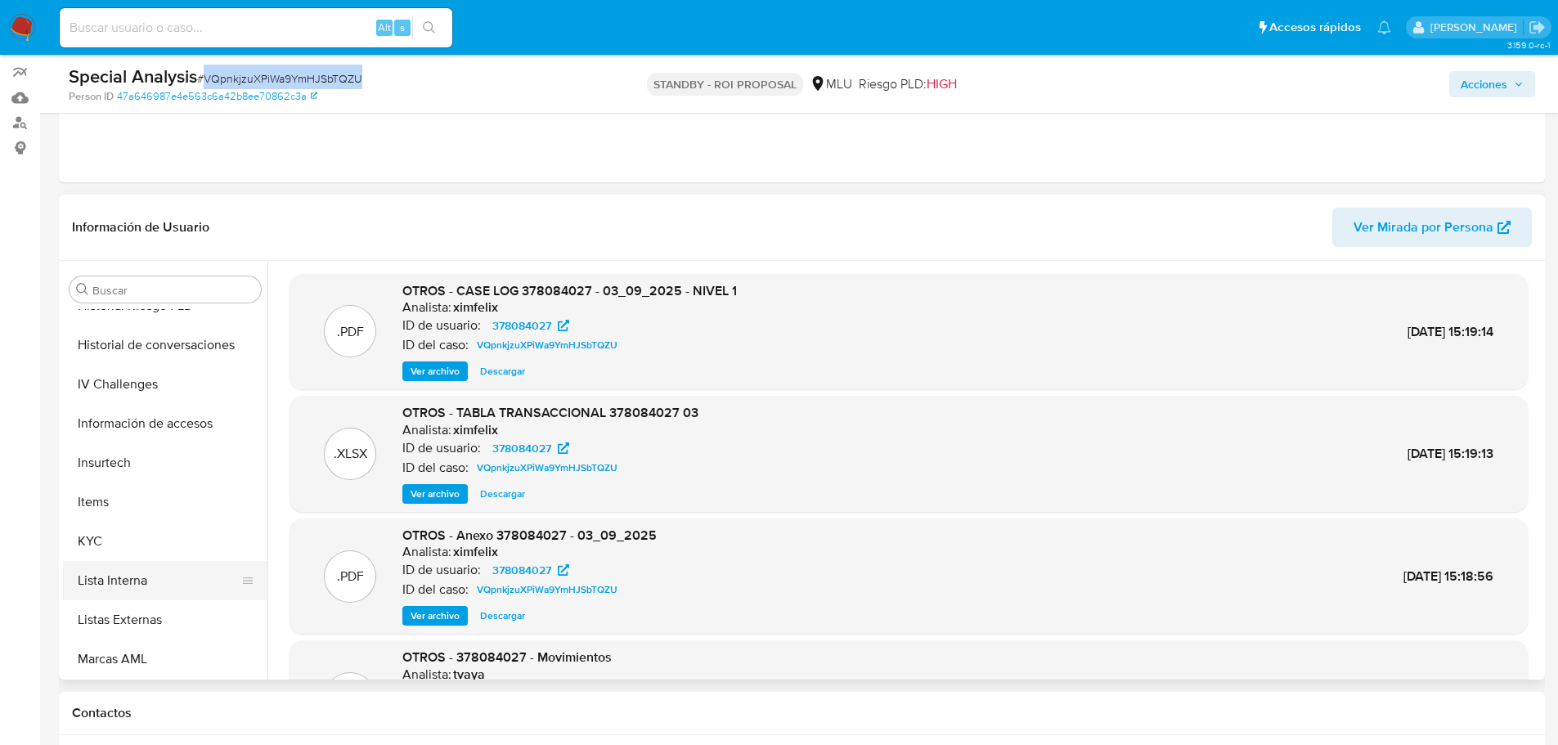
scroll to position [730, 0]
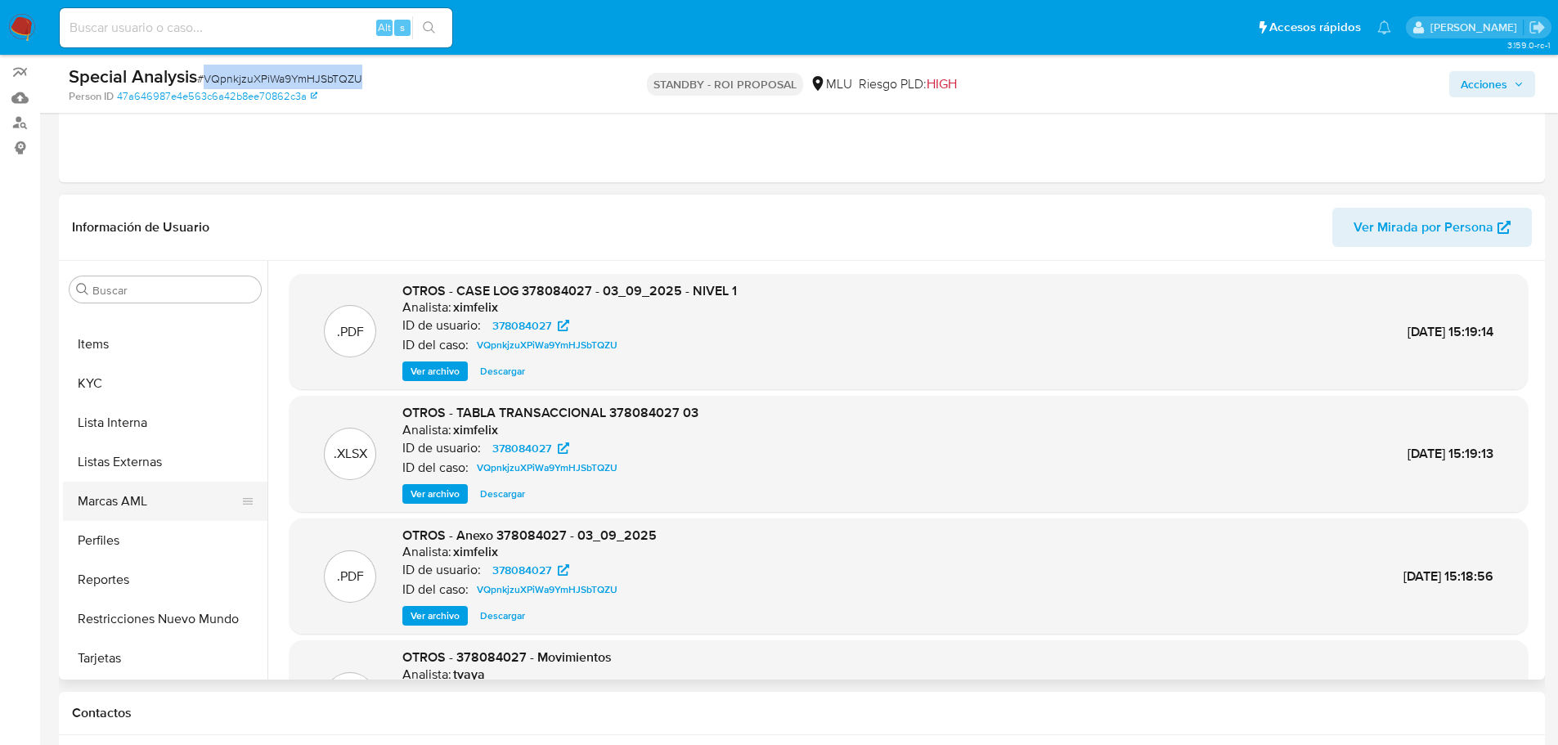
click at [184, 500] on button "Marcas AML" at bounding box center [158, 501] width 191 height 39
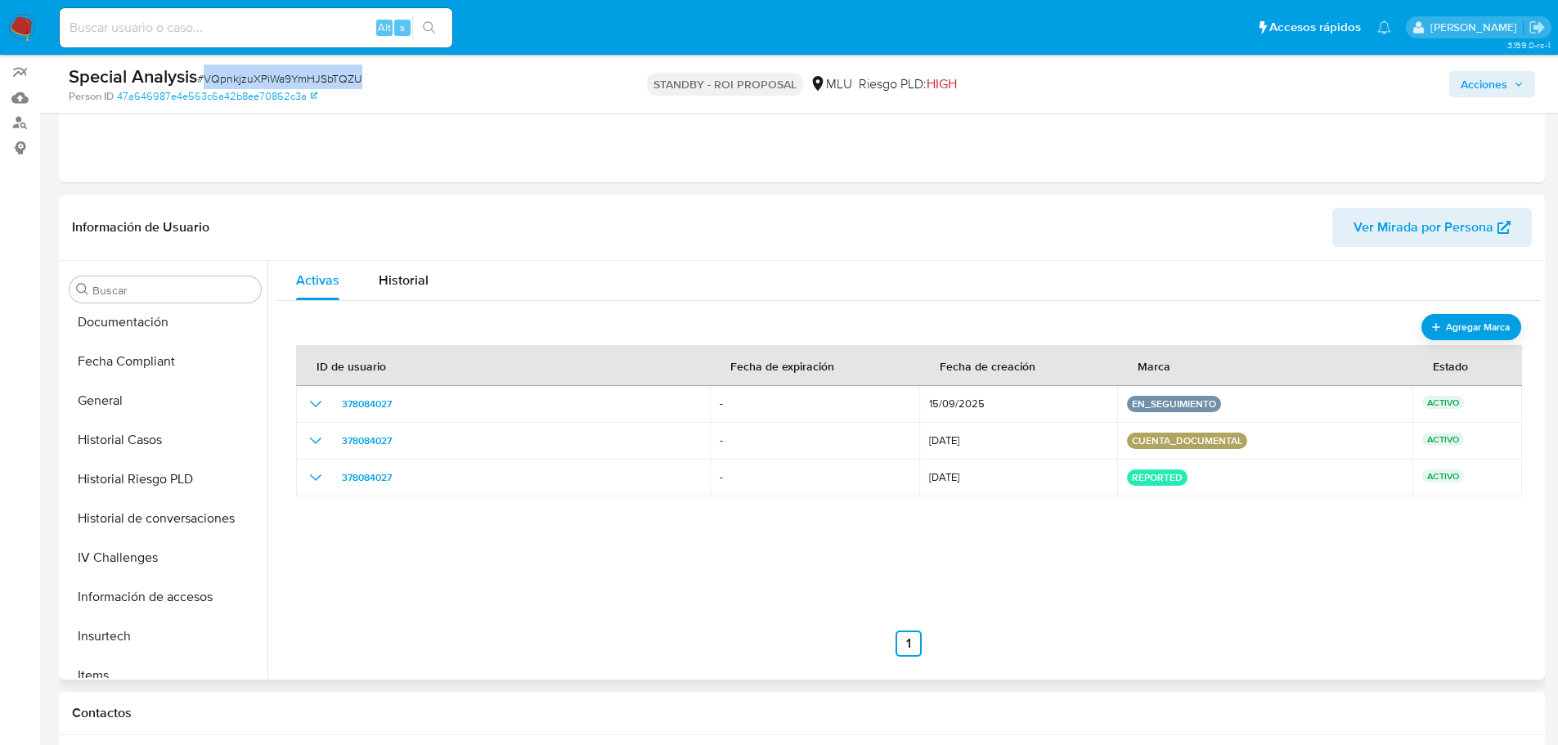
scroll to position [0, 0]
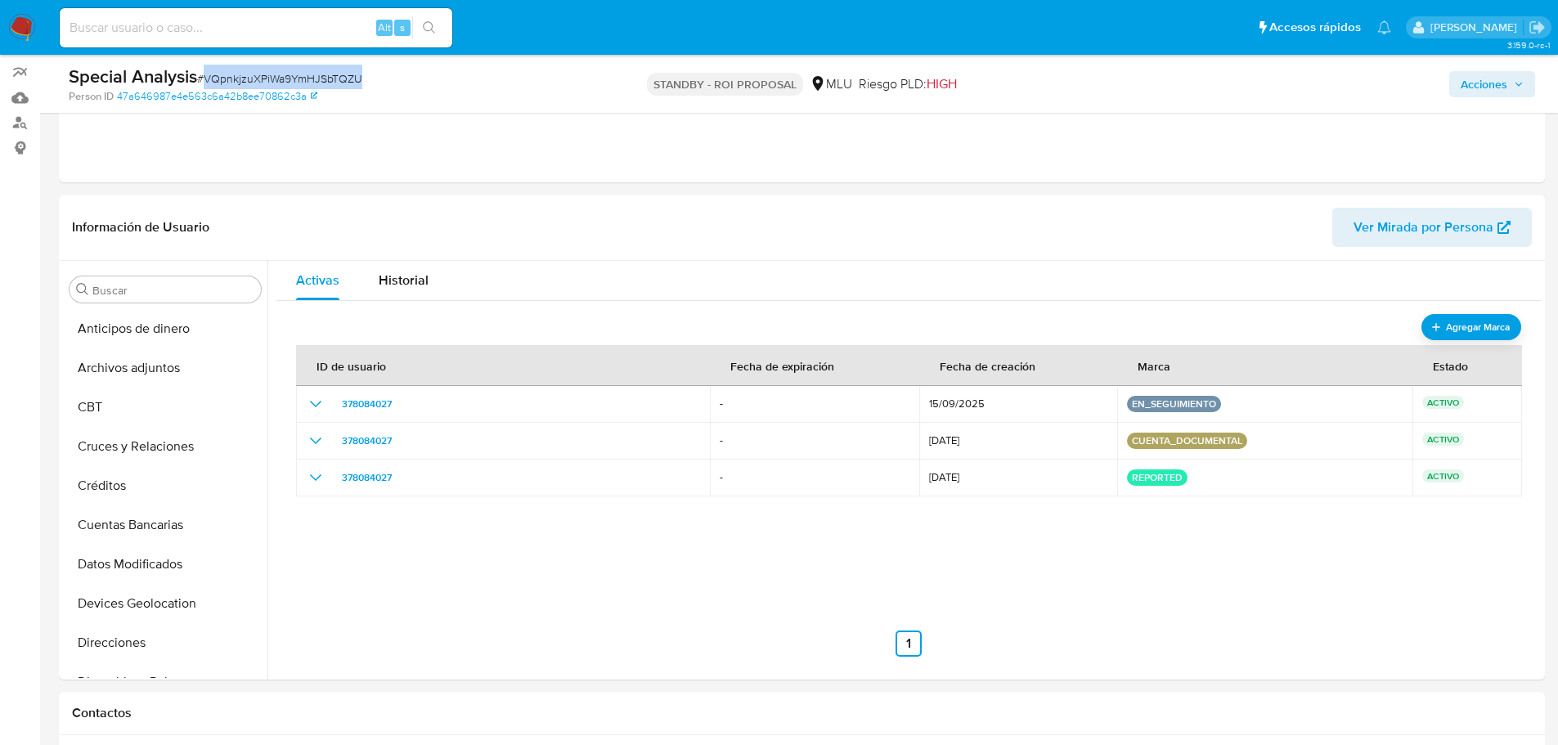
click at [301, 75] on span "# VQpnkjzuXPiWa9YmHJSbTQZU" at bounding box center [279, 78] width 165 height 16
copy span "VQpnkjzuXPiWa9YmHJSbTQZU"
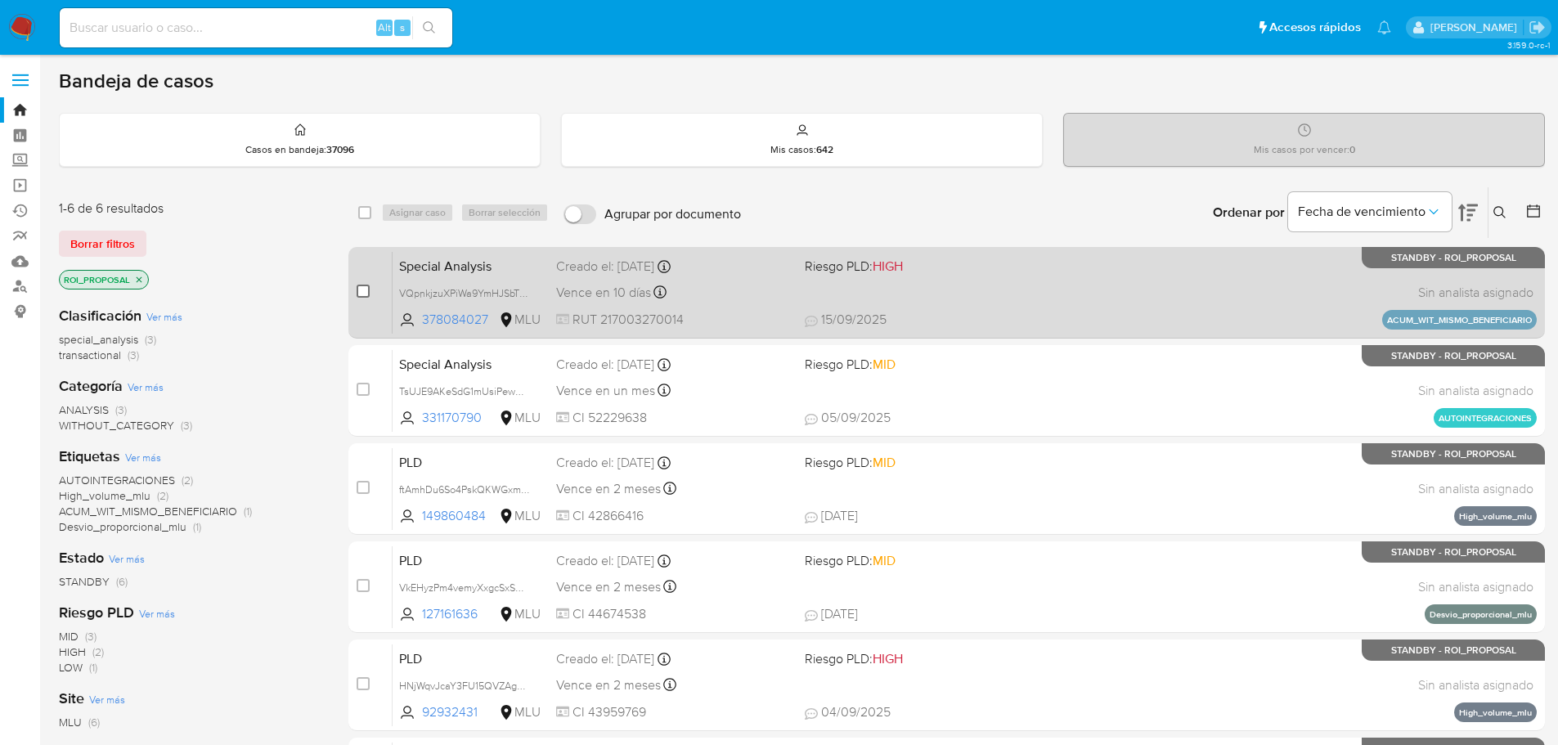
click at [360, 286] on input "checkbox" at bounding box center [362, 291] width 13 height 13
checkbox input "true"
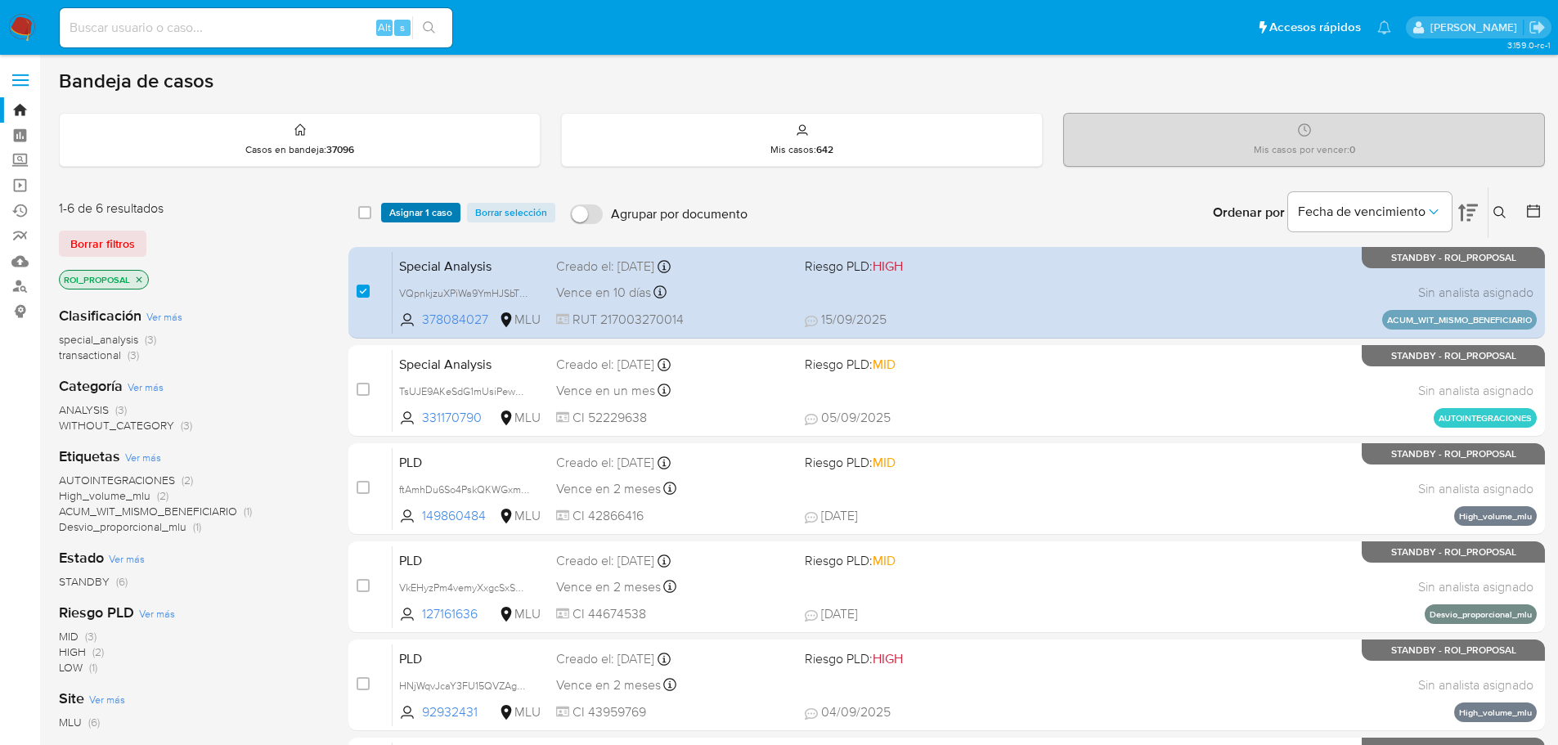
click at [417, 208] on span "Asignar 1 caso" at bounding box center [420, 212] width 63 height 16
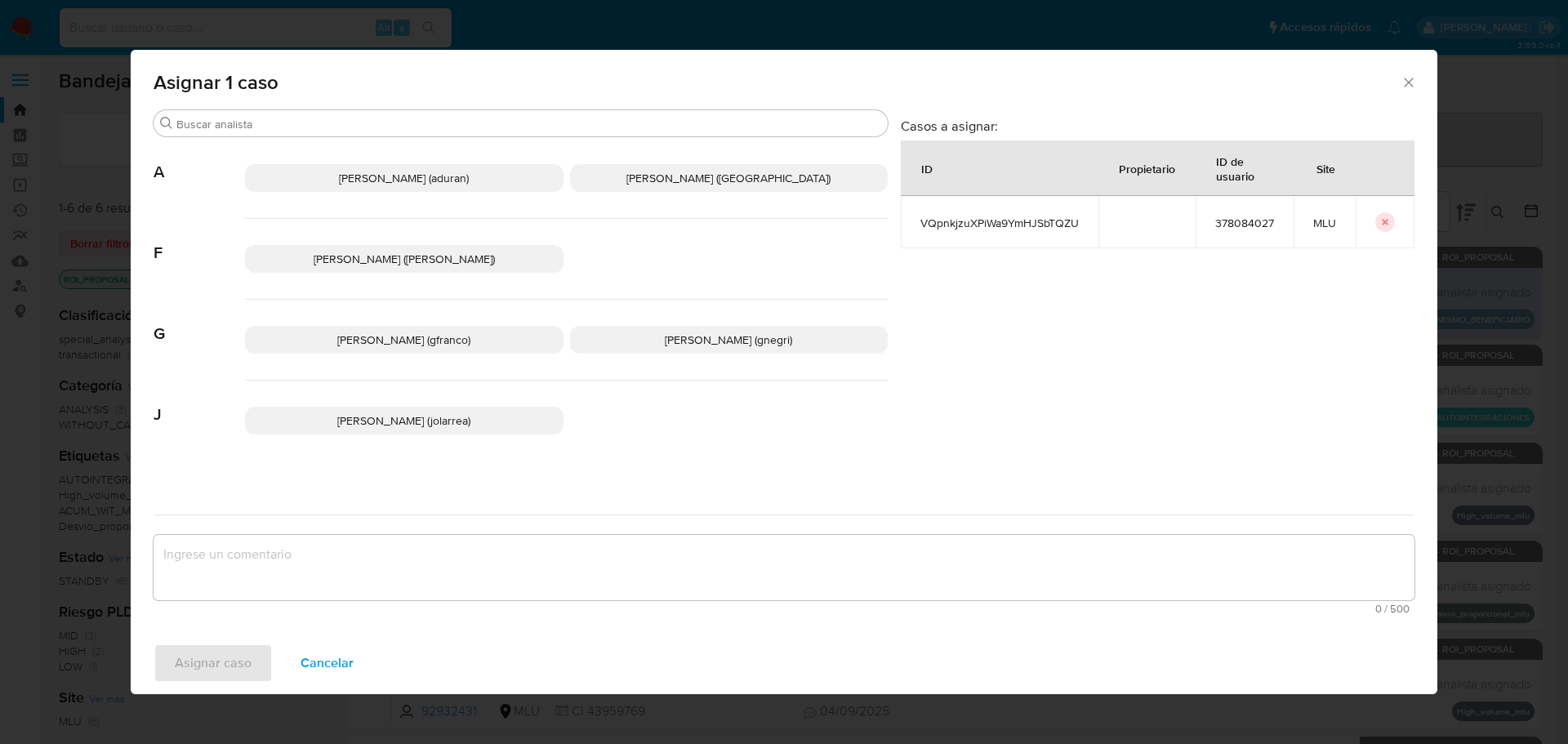
click at [405, 334] on span "[PERSON_NAME] (gfranco)" at bounding box center [403, 340] width 133 height 16
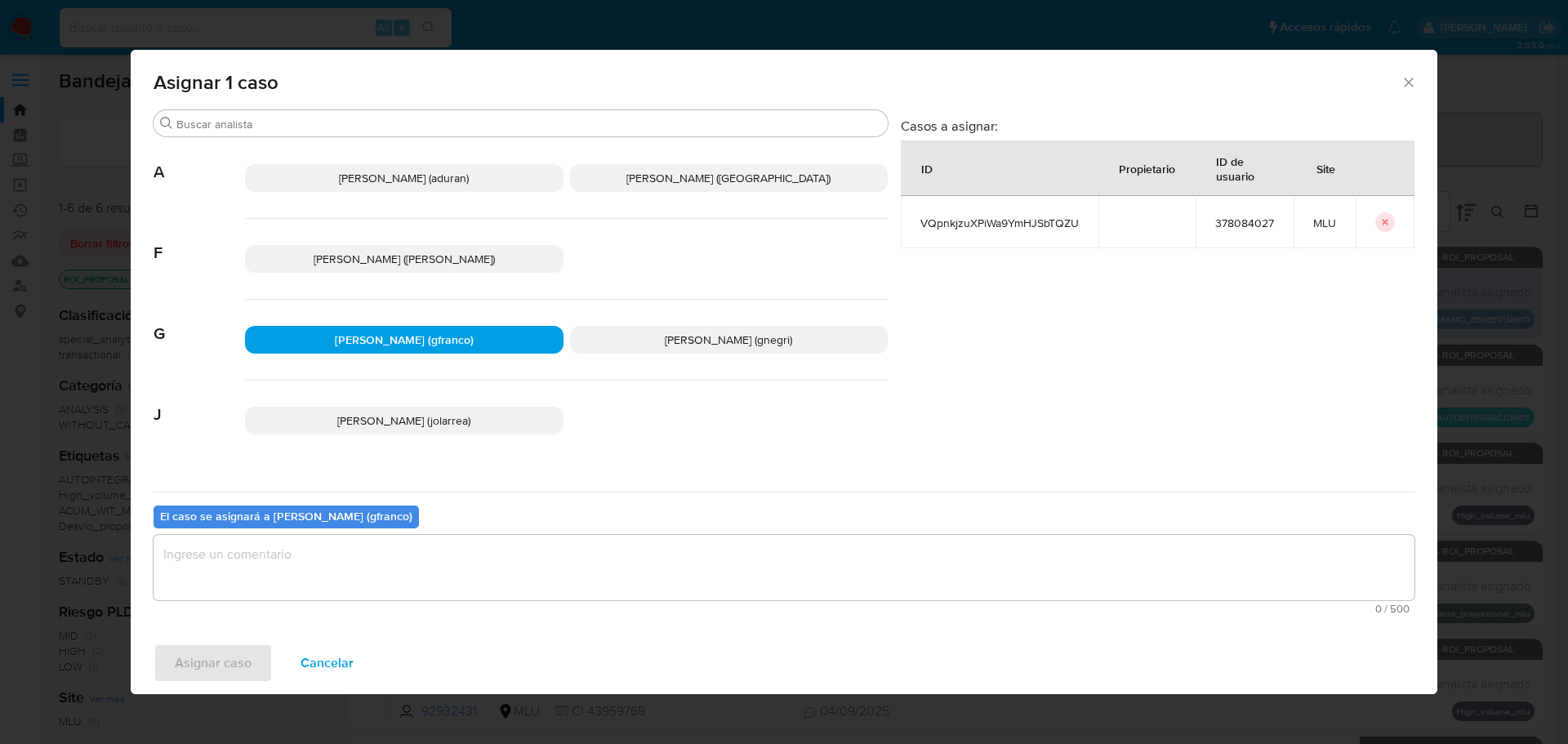
drag, startPoint x: 399, startPoint y: 565, endPoint x: 295, endPoint y: 633, distance: 124.3
click at [398, 565] on textarea "assign-modal" at bounding box center [784, 567] width 1260 height 65
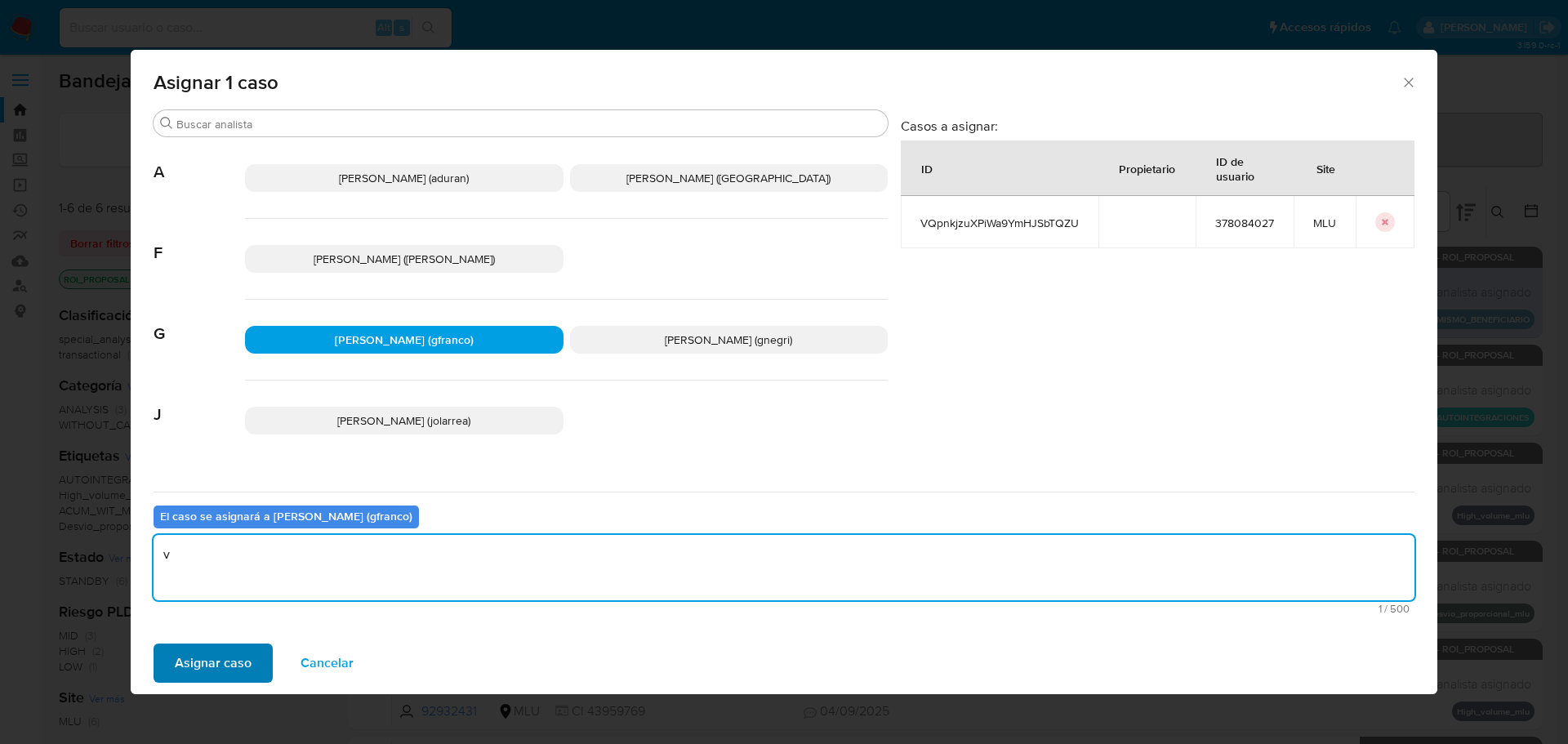
type textarea "v"
click at [242, 665] on span "Asignar caso" at bounding box center [213, 663] width 77 height 36
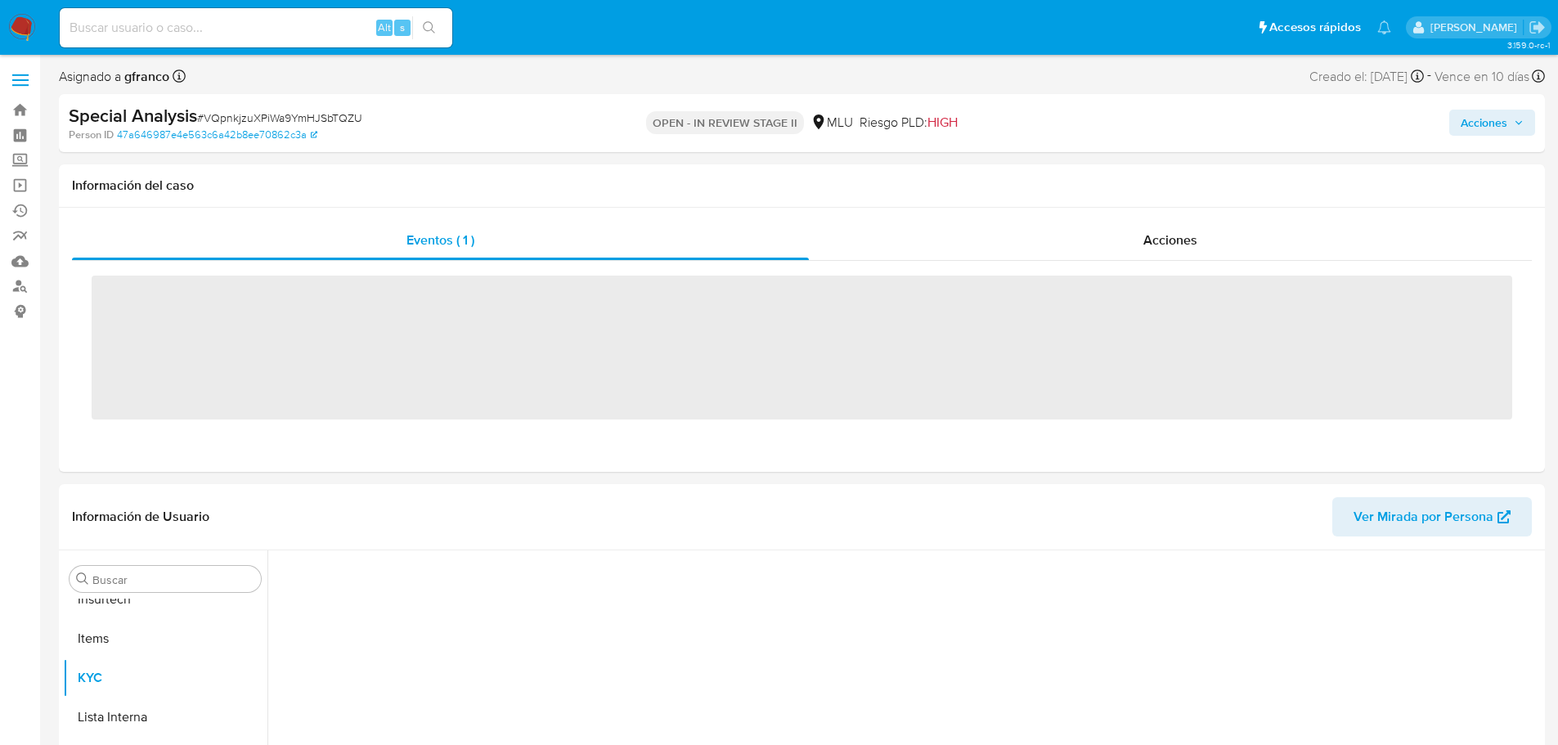
scroll to position [730, 0]
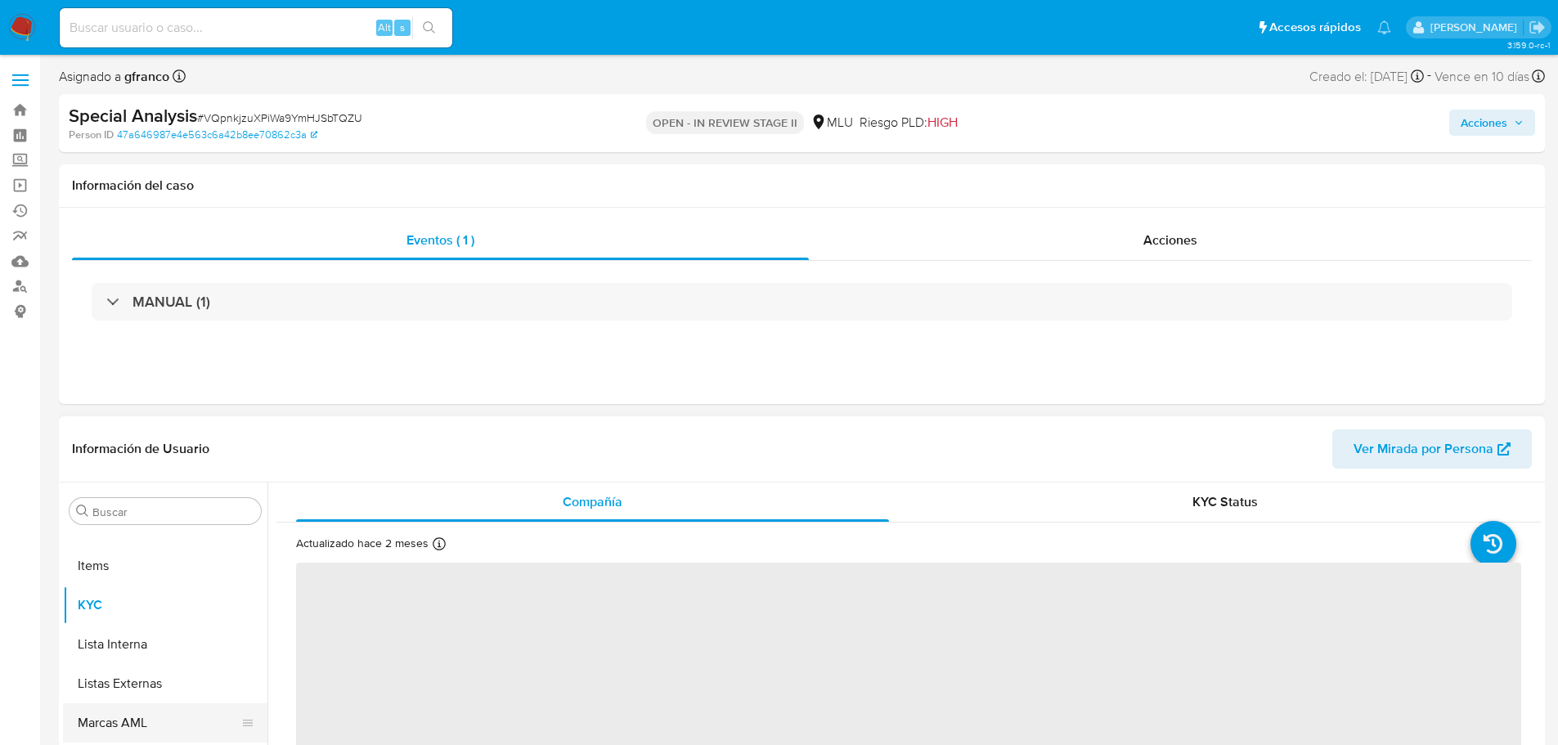
select select "10"
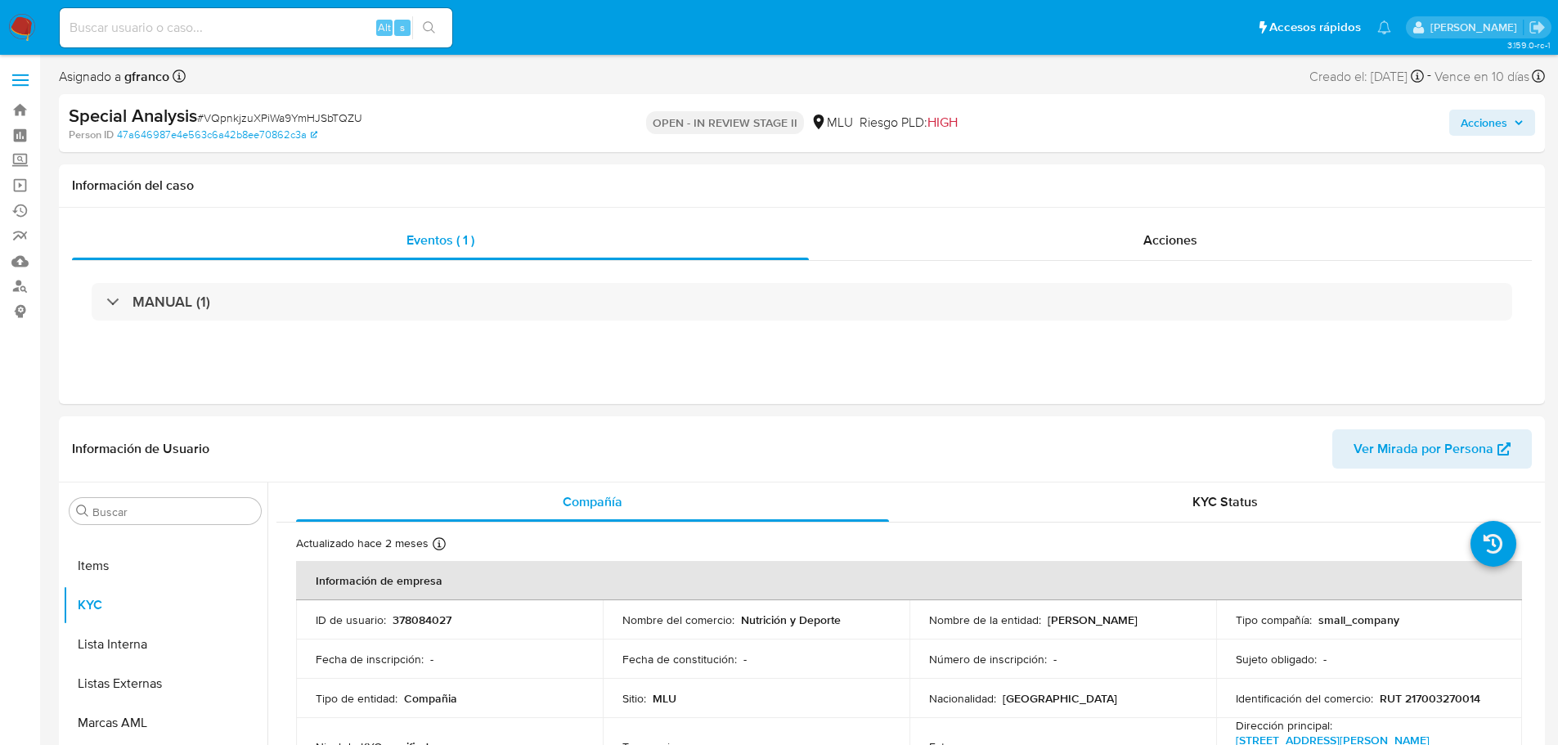
click at [1494, 131] on span "Acciones" at bounding box center [1483, 123] width 47 height 26
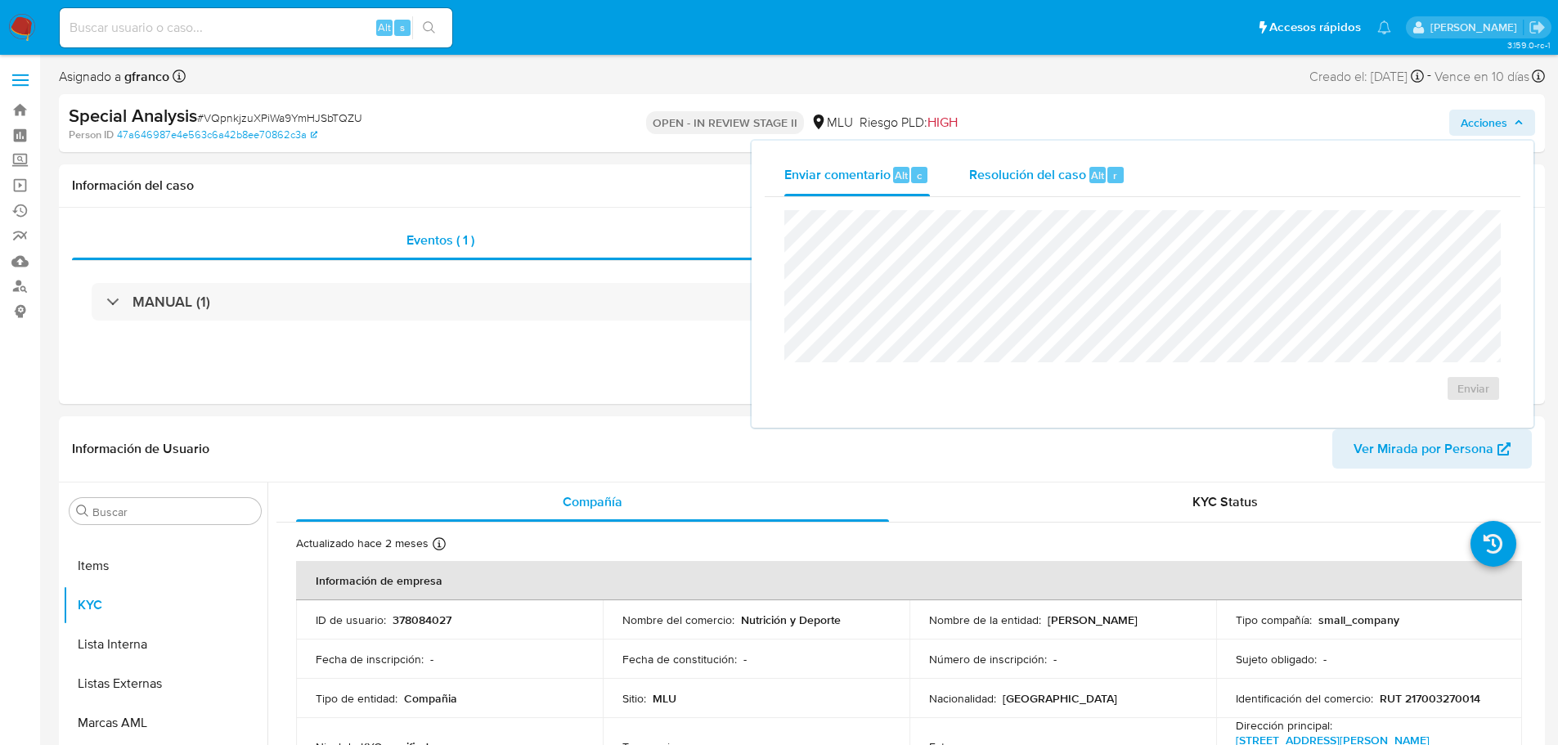
click at [1015, 196] on div "Resolución del caso Alt r" at bounding box center [1047, 175] width 156 height 43
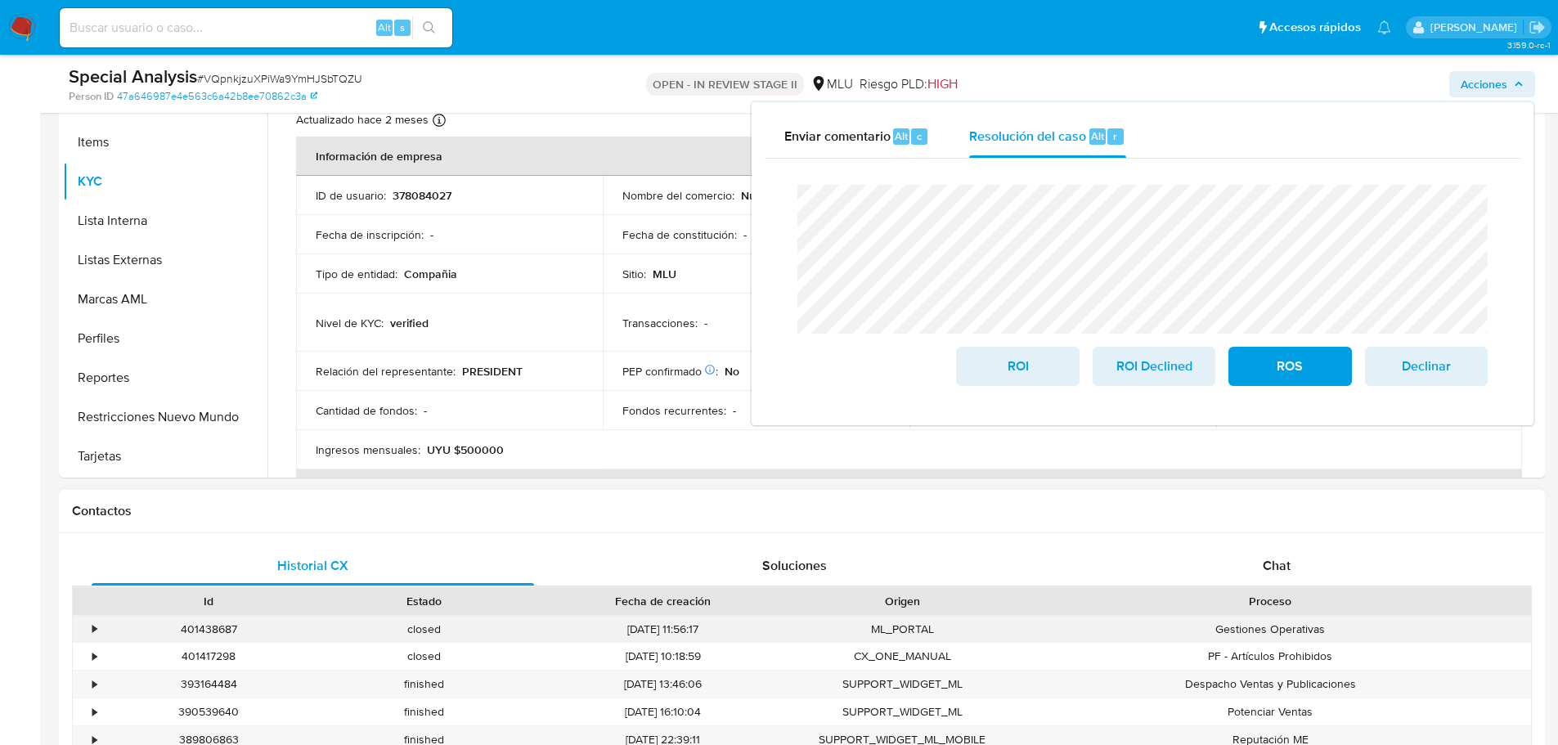
scroll to position [409, 0]
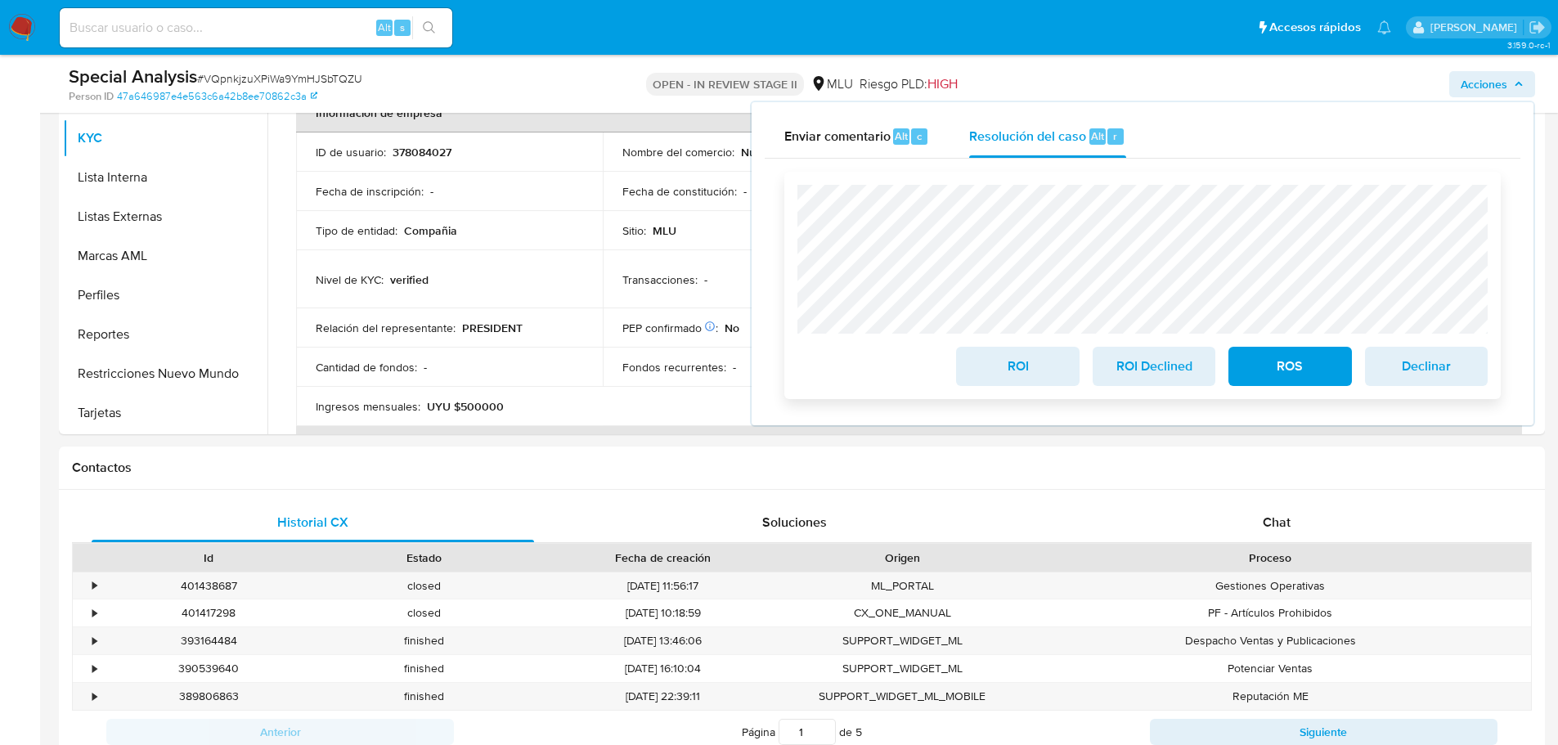
click at [1141, 378] on span "ROI Declined" at bounding box center [1154, 366] width 80 height 36
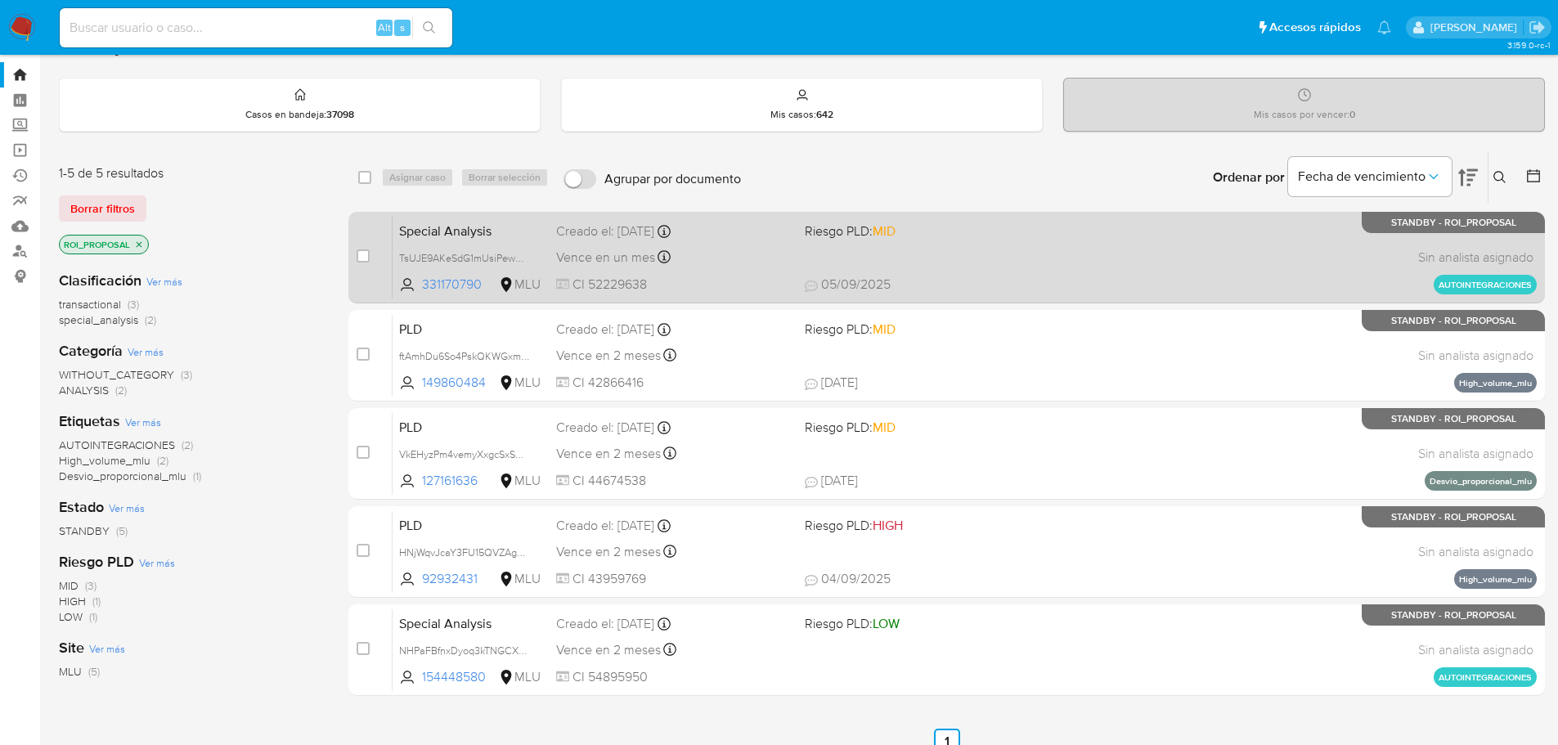
scroll to position [6, 0]
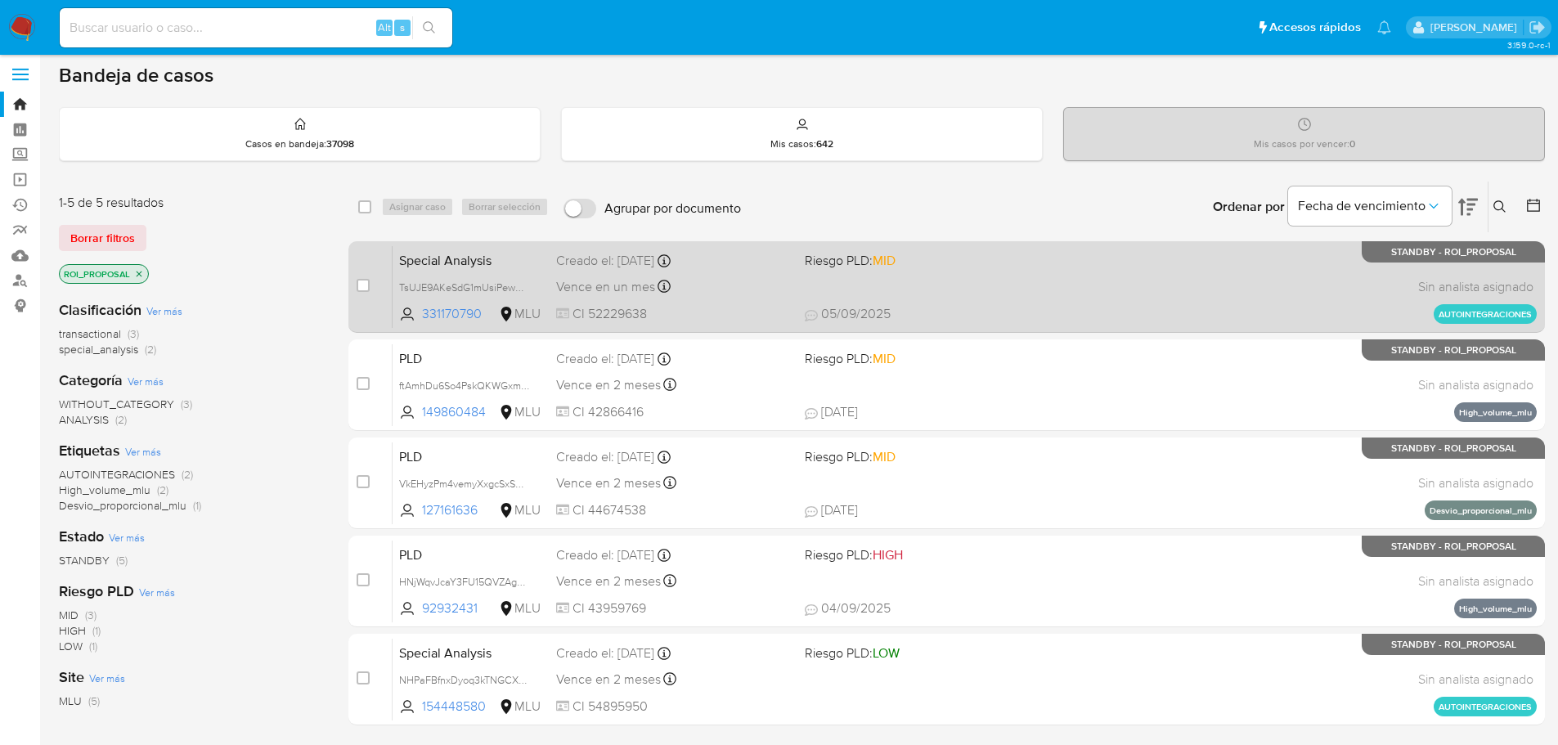
click at [1020, 289] on div "Special Analysis TsUJE9AKeSdG1mUsiPewwmpG 331170790 MLU Riesgo PLD: MID Creado …" at bounding box center [964, 286] width 1144 height 83
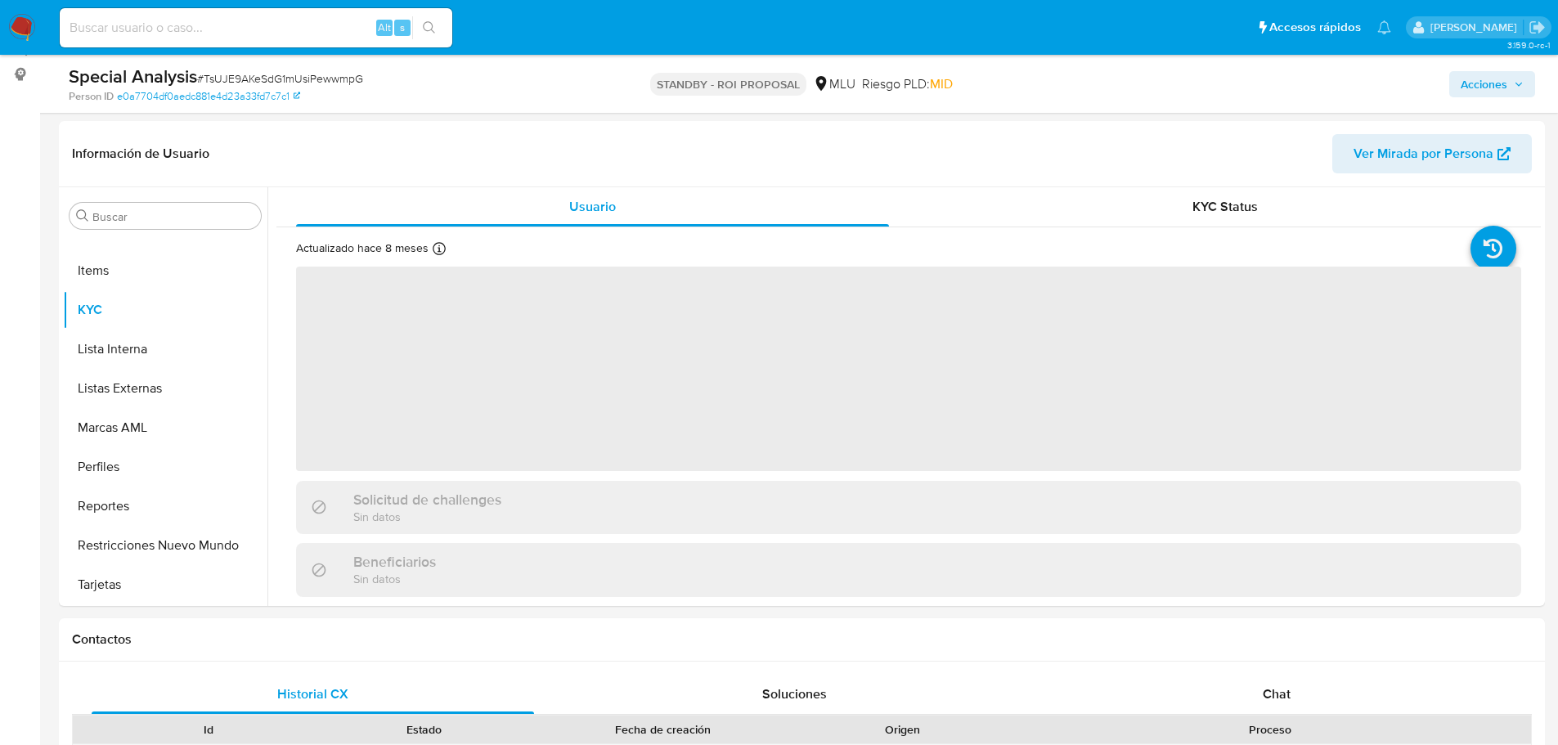
scroll to position [245, 0]
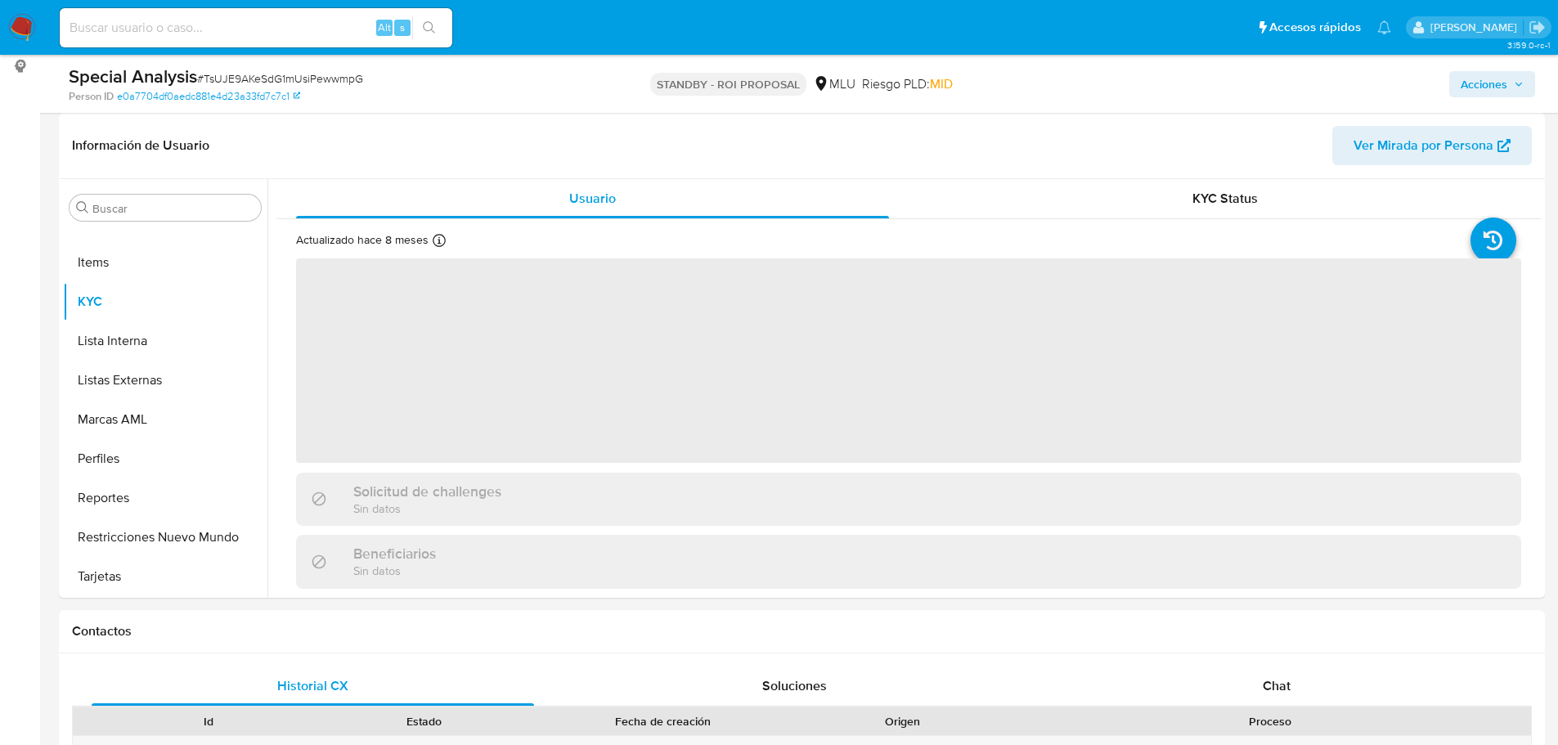
select select "10"
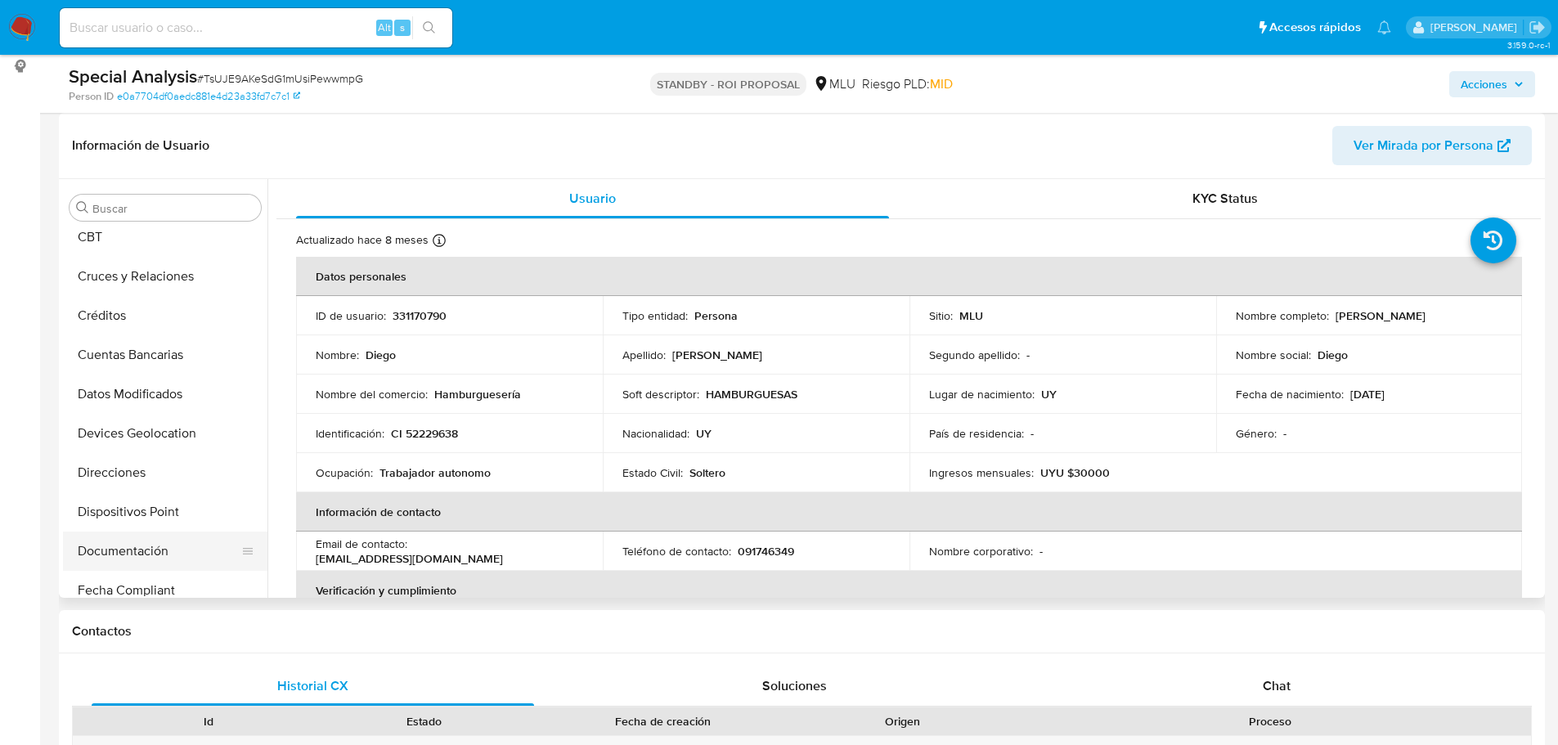
scroll to position [0, 0]
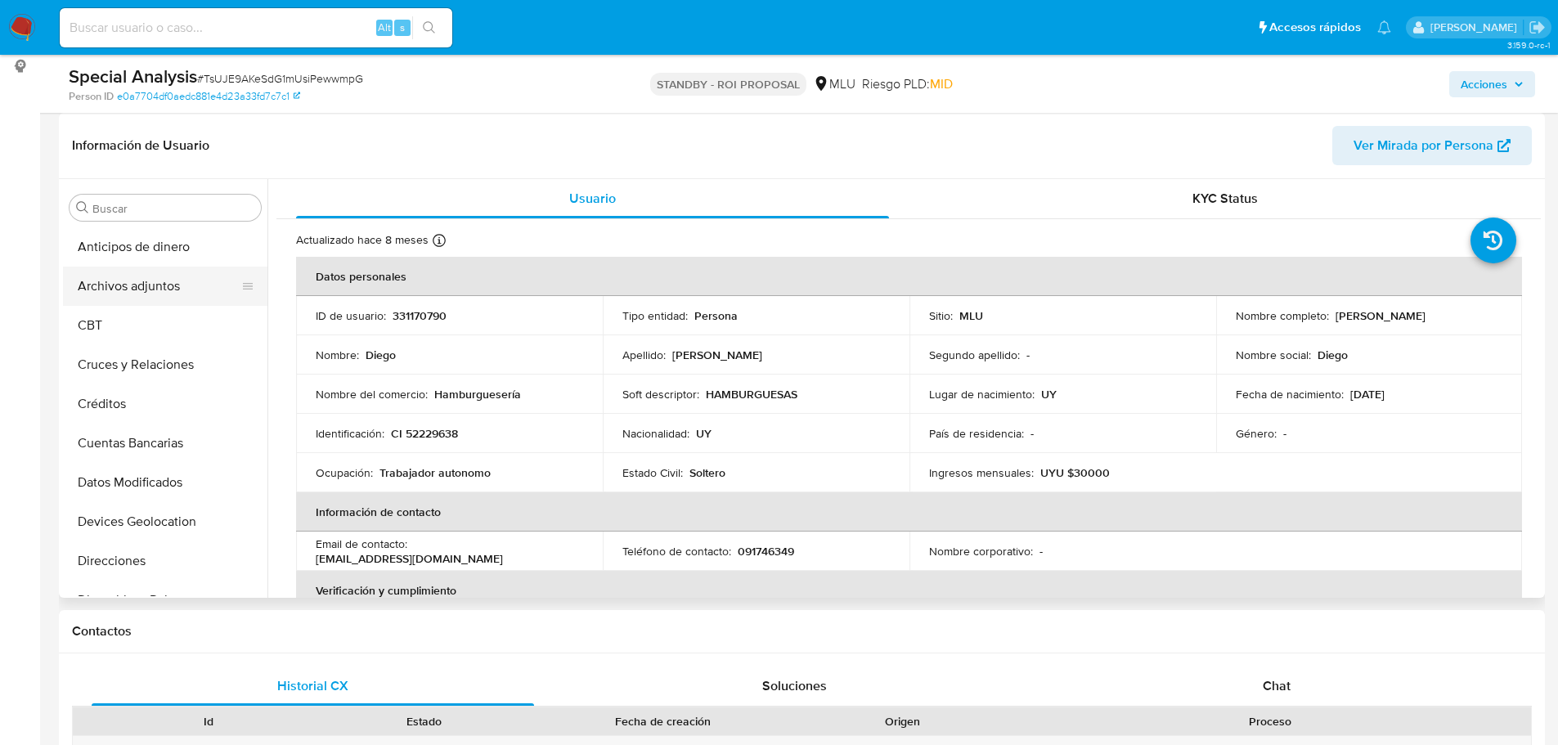
click at [185, 282] on button "Archivos adjuntos" at bounding box center [158, 286] width 191 height 39
